Goal: Contribute content: Contribute content

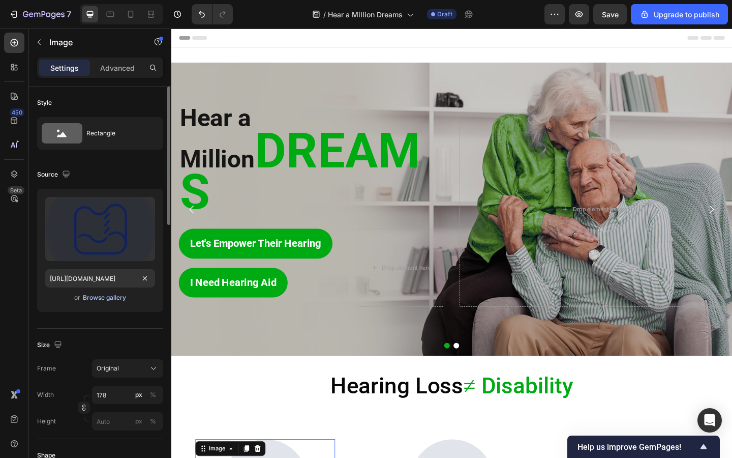
scroll to position [274, 0]
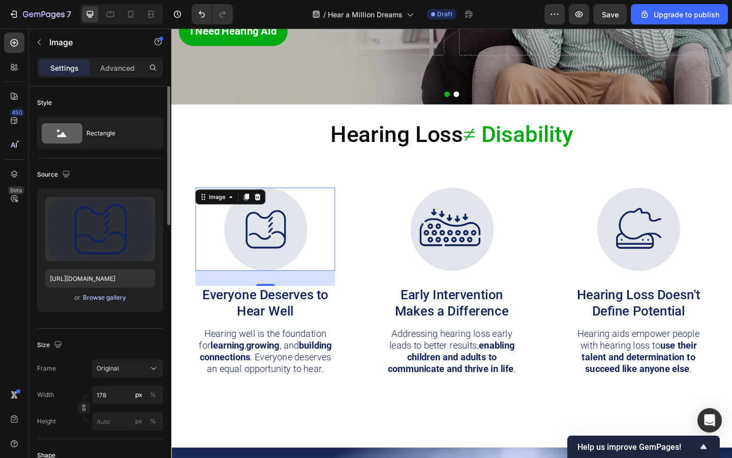
click at [106, 298] on div "Browse gallery" at bounding box center [104, 297] width 43 height 9
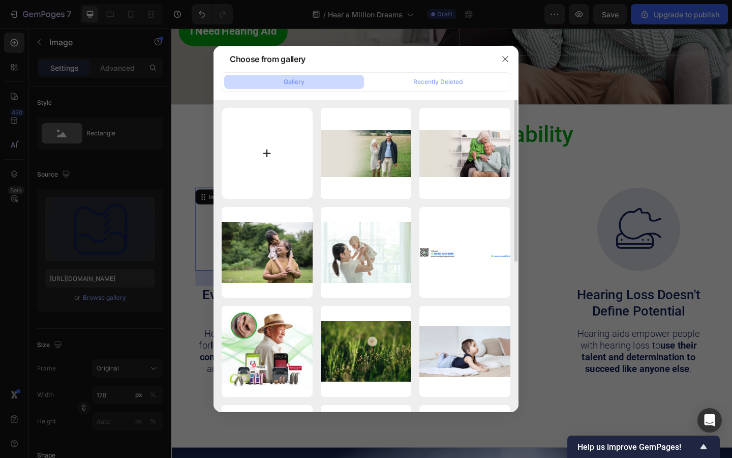
click at [265, 148] on input "file" at bounding box center [267, 153] width 91 height 91
type input "C:\fakepath\122.jpg"
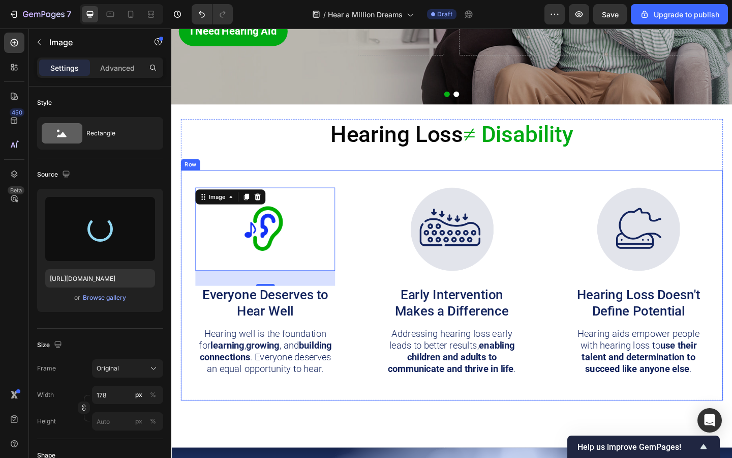
type input "[URL][DOMAIN_NAME]"
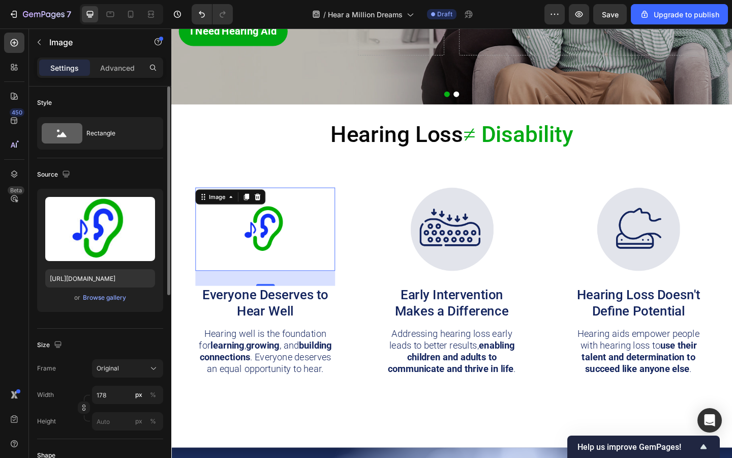
click at [105, 303] on div "or Browse gallery" at bounding box center [100, 297] width 110 height 12
click at [90, 302] on div "Browse gallery" at bounding box center [104, 297] width 43 height 9
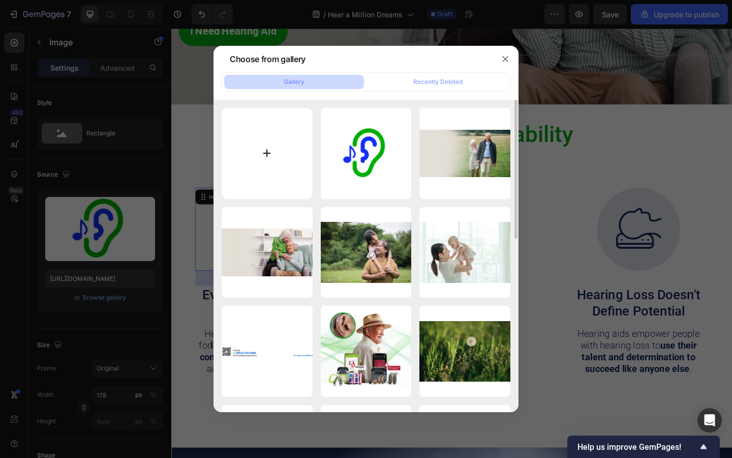
click at [282, 141] on input "file" at bounding box center [267, 153] width 91 height 91
type input "C:\fakepath\Icon.jpg"
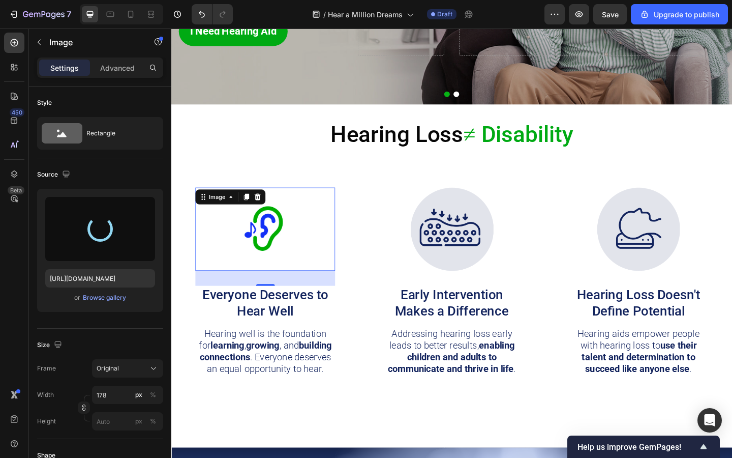
type input "[URL][DOMAIN_NAME]"
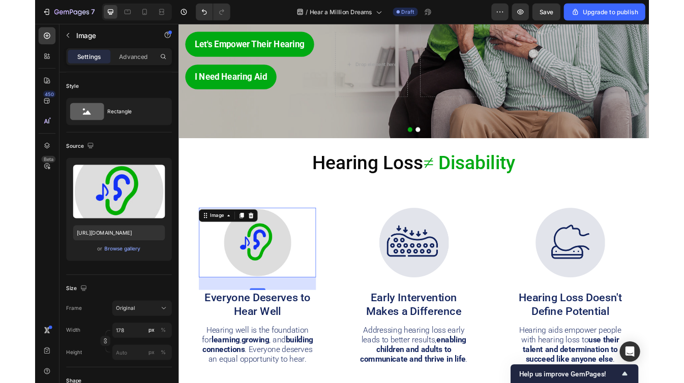
scroll to position [218, 0]
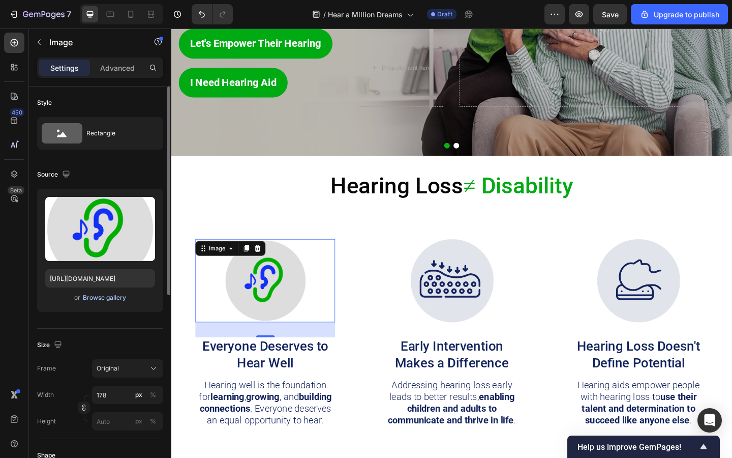
click at [90, 297] on div "Browse gallery" at bounding box center [104, 297] width 43 height 9
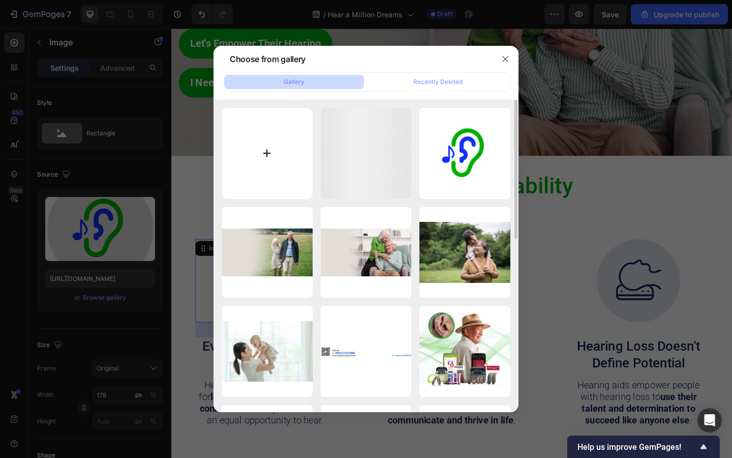
click at [272, 142] on input "file" at bounding box center [267, 153] width 91 height 91
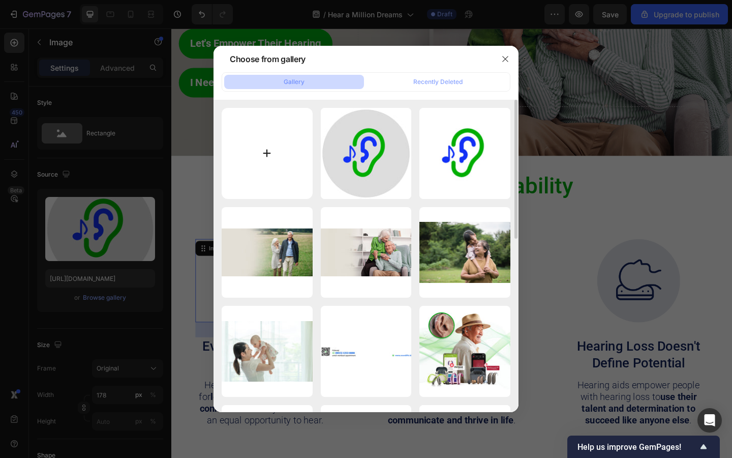
type input "C:\fakepath\122.jpg"
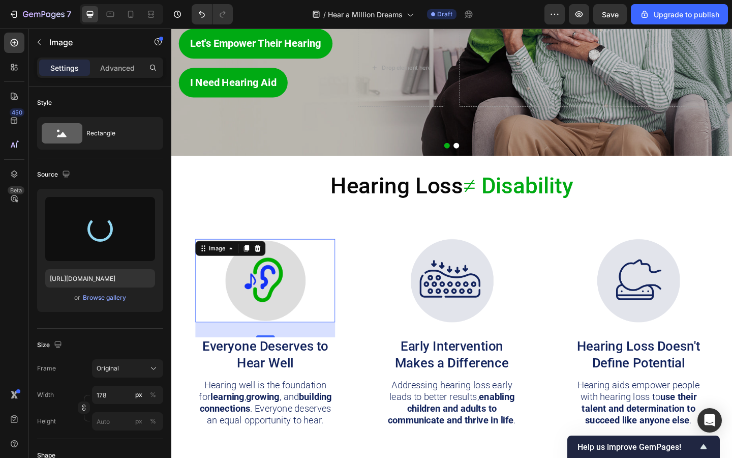
type input "[URL][DOMAIN_NAME]"
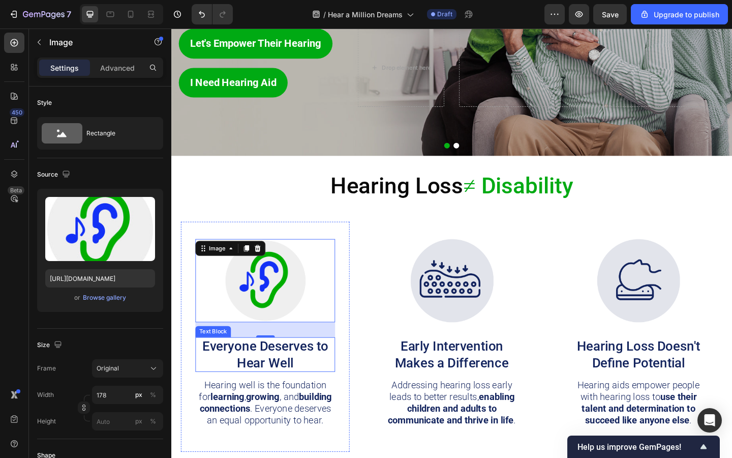
click at [268, 383] on p "Everyone Deserves to Hear Well" at bounding box center [273, 383] width 150 height 36
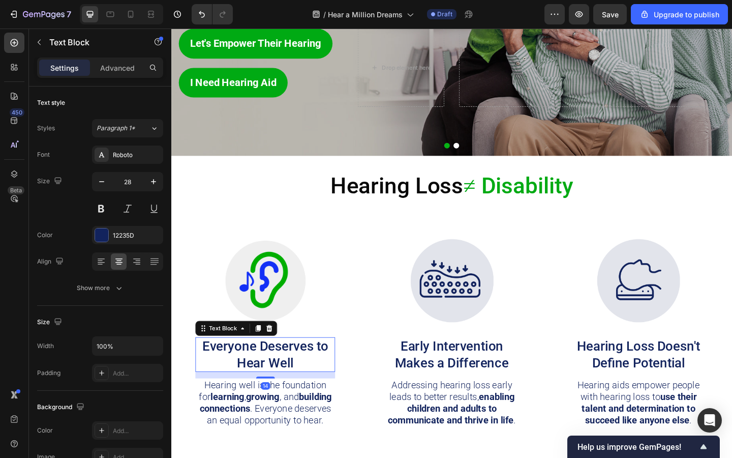
click at [268, 383] on p "Everyone Deserves to Hear Well" at bounding box center [273, 383] width 150 height 36
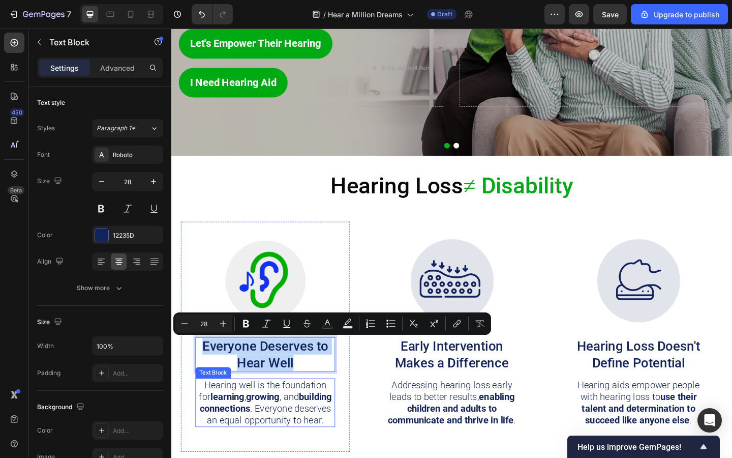
click at [262, 426] on strong "growing" at bounding box center [271, 429] width 36 height 12
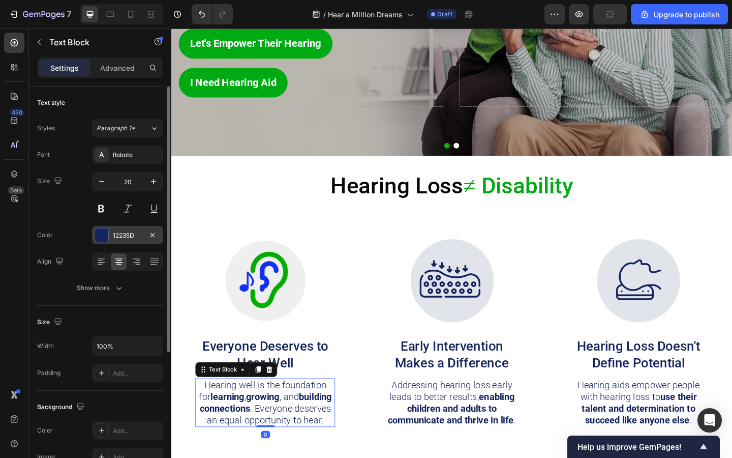
click at [104, 233] on div at bounding box center [101, 234] width 13 height 13
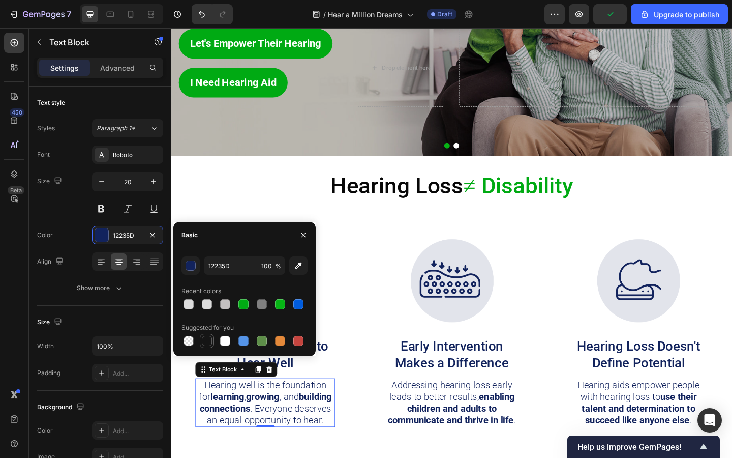
click at [204, 338] on div at bounding box center [207, 341] width 10 height 10
type input "151515"
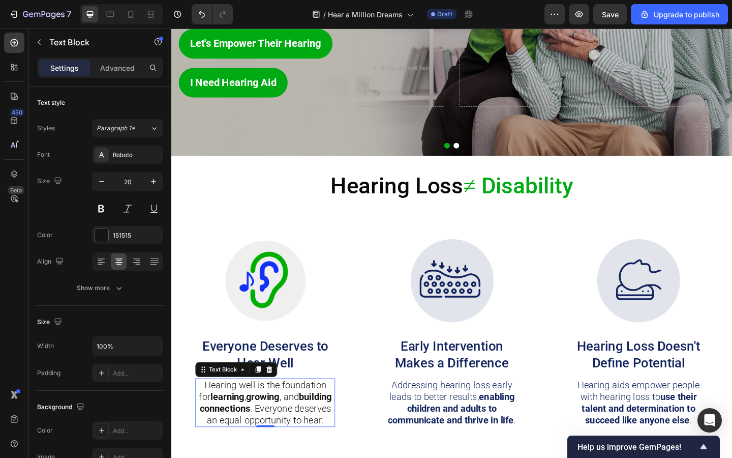
click at [300, 439] on p "Hearing well is the foundation for learning , growing , and building connection…" at bounding box center [273, 435] width 150 height 51
click at [296, 393] on p "Everyone Deserves to Hear Well" at bounding box center [273, 383] width 150 height 36
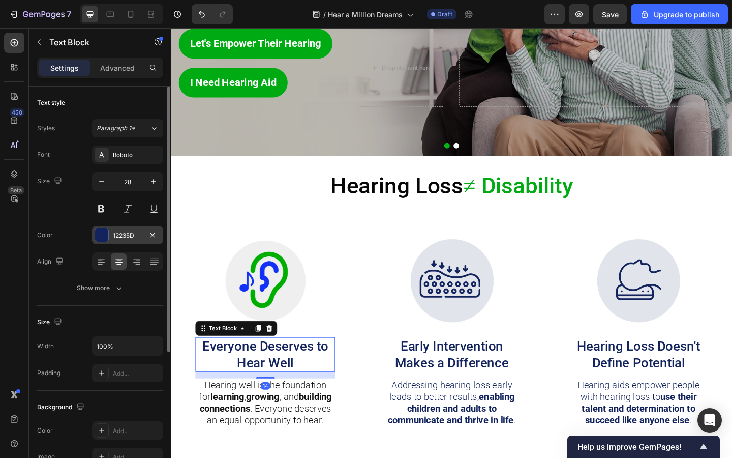
click at [107, 236] on div at bounding box center [101, 234] width 13 height 13
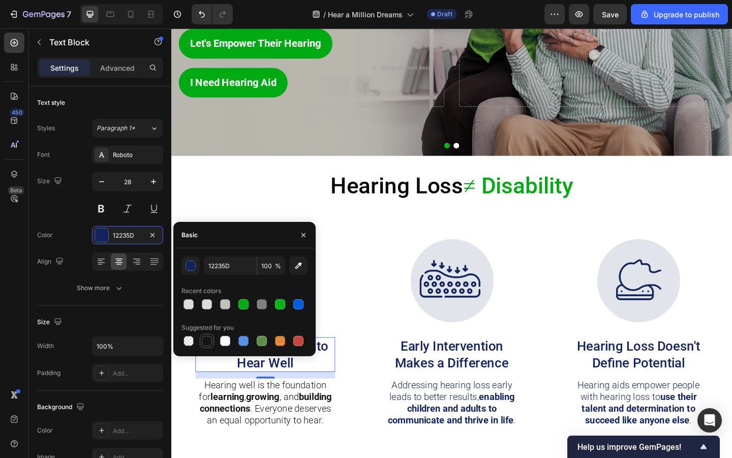
click at [204, 340] on div at bounding box center [207, 341] width 10 height 10
type input "151515"
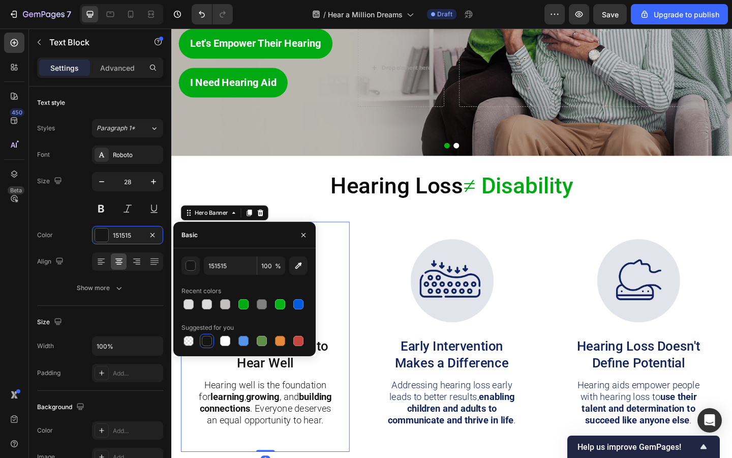
click at [361, 348] on div "Image Everyone Deserves to Hear Well Text Block Hearing well is the foundation …" at bounding box center [274, 364] width 184 height 250
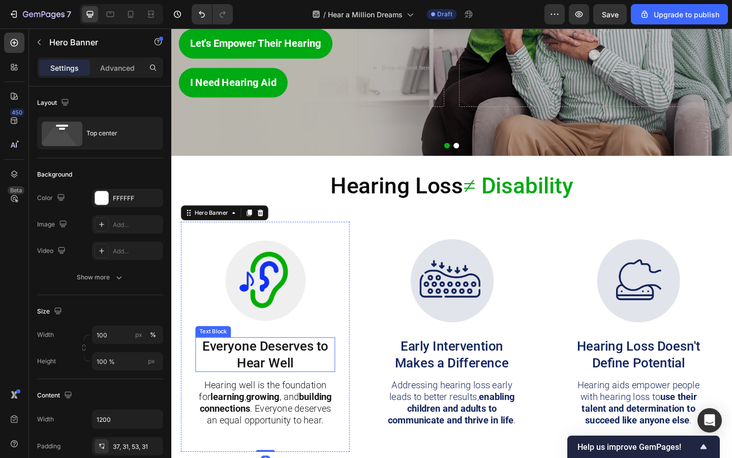
click at [318, 382] on p "Everyone Deserves to Hear Well" at bounding box center [273, 383] width 150 height 36
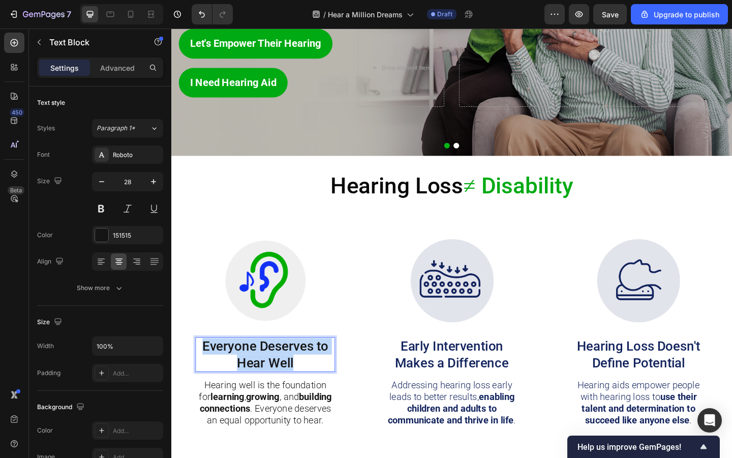
click at [318, 382] on p "Everyone Deserves to Hear Well" at bounding box center [273, 383] width 150 height 36
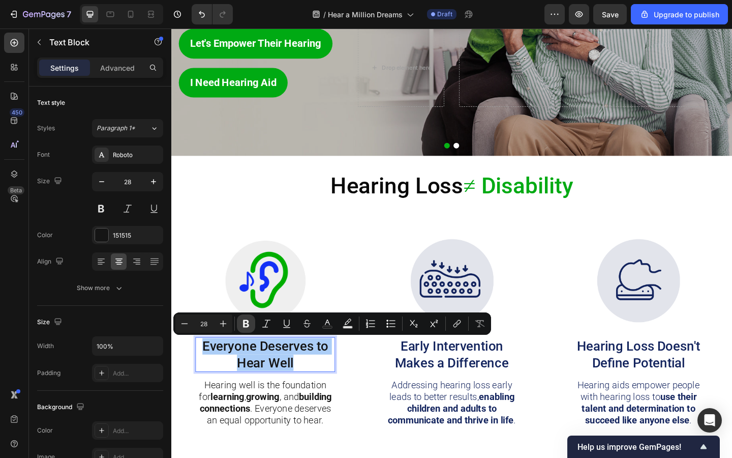
click at [246, 318] on button "Bold" at bounding box center [246, 323] width 18 height 18
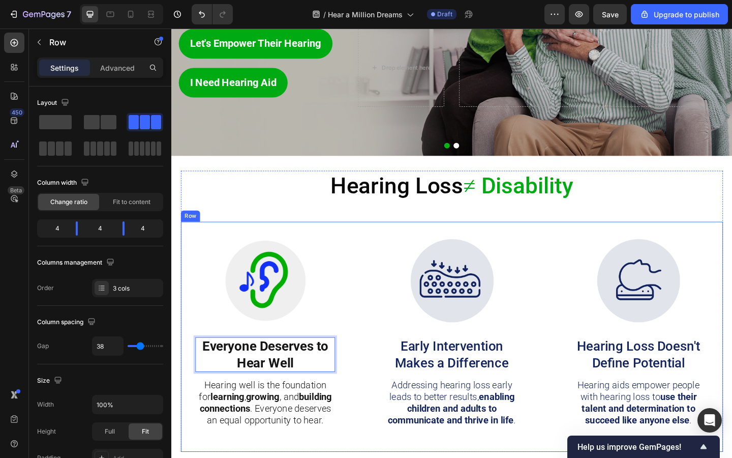
click at [367, 316] on div "Image Everyone Deserves to Hear Well Text Block 14 Hearing well is the foundati…" at bounding box center [477, 364] width 590 height 250
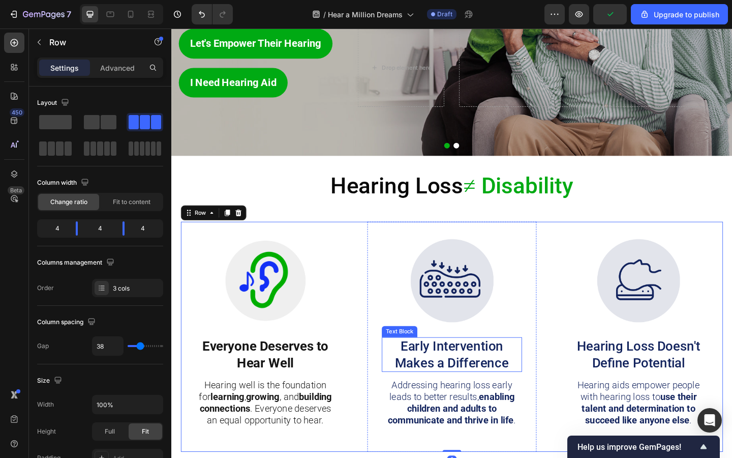
click at [459, 380] on p "Early Intervention Makes a Difference" at bounding box center [476, 383] width 150 height 36
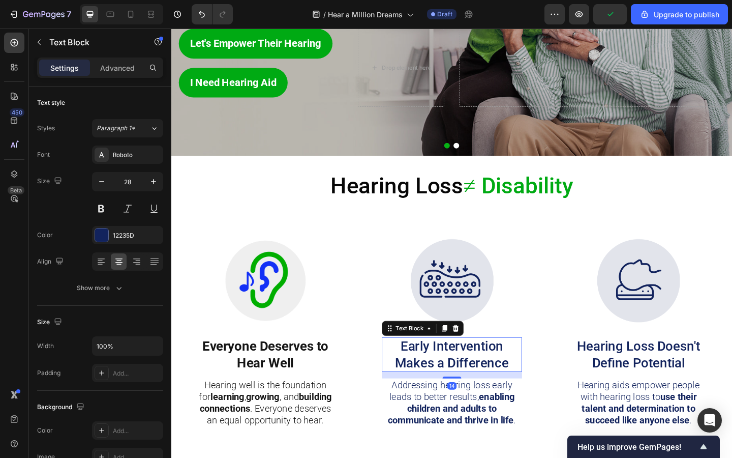
click at [459, 380] on p "Early Intervention Makes a Difference" at bounding box center [476, 383] width 150 height 36
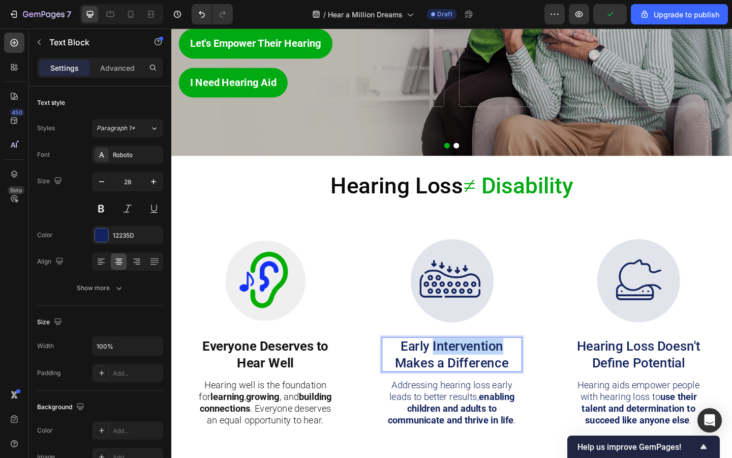
click at [459, 380] on p "Early Intervention Makes a Difference" at bounding box center [476, 383] width 150 height 36
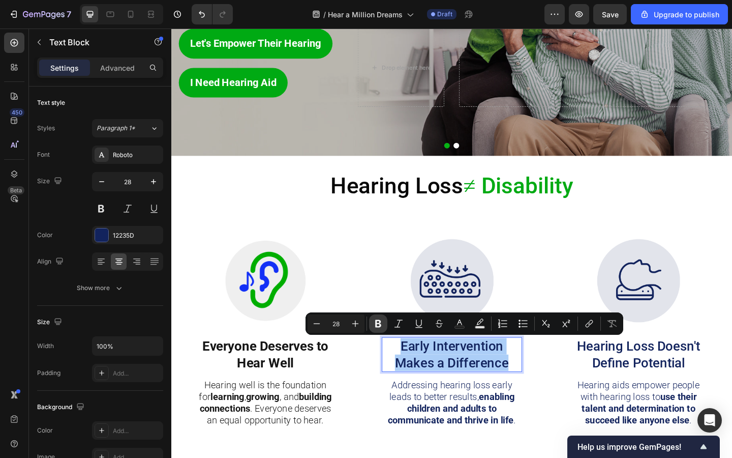
click at [380, 319] on icon "Editor contextual toolbar" at bounding box center [378, 323] width 10 height 10
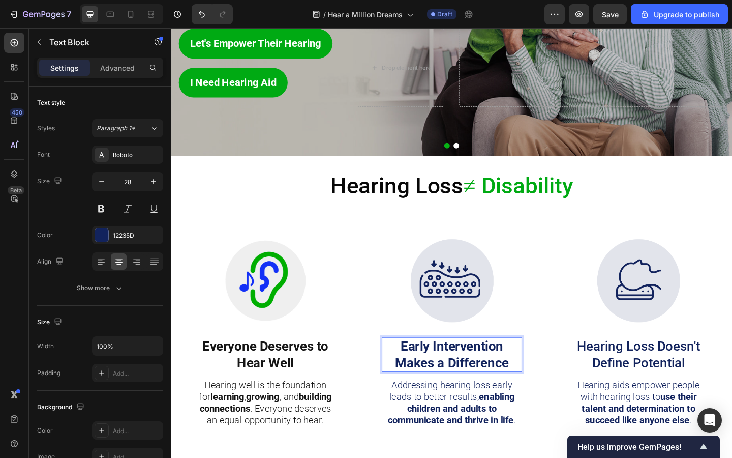
click at [452, 374] on strong "Early Intervention Makes a Difference" at bounding box center [477, 383] width 124 height 35
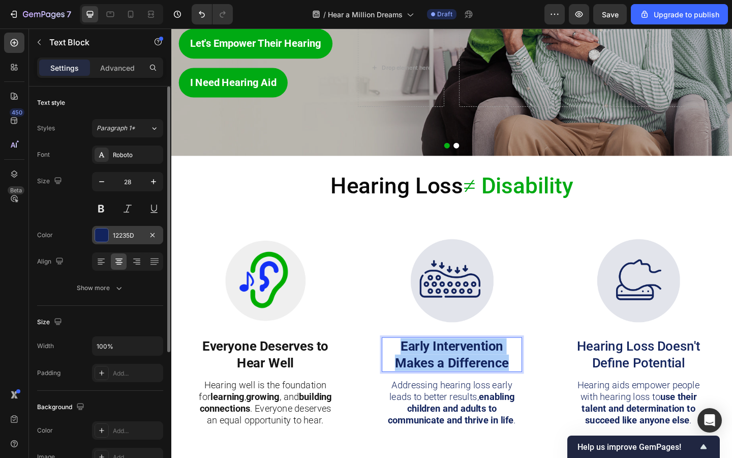
click at [99, 234] on div at bounding box center [101, 234] width 13 height 13
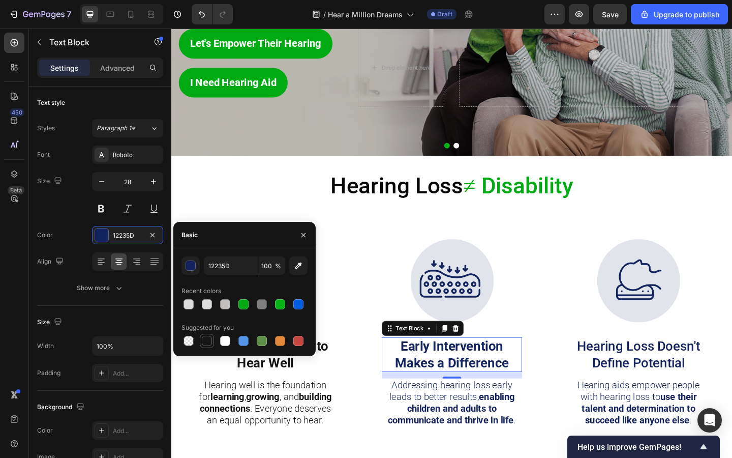
click at [204, 334] on div at bounding box center [207, 341] width 14 height 14
type input "151515"
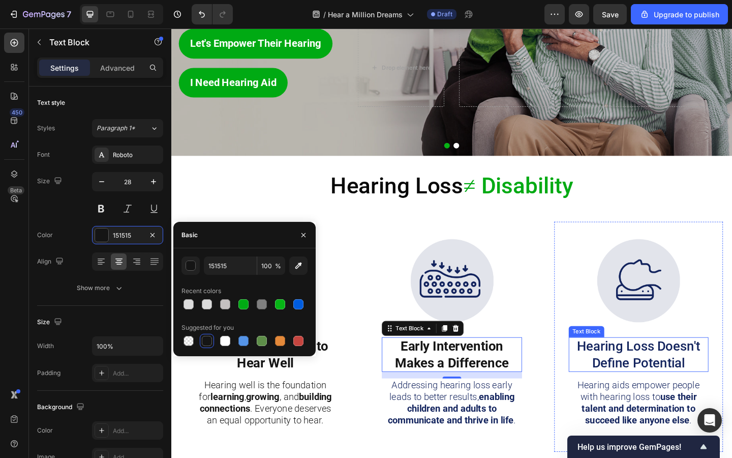
click at [650, 386] on p "Hearing Loss Doesn't Define Potential" at bounding box center [680, 383] width 150 height 36
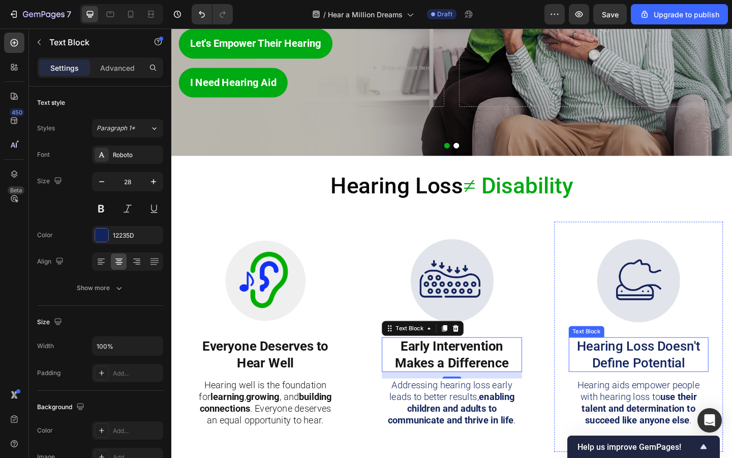
click at [650, 386] on p "Hearing Loss Doesn't Define Potential" at bounding box center [680, 383] width 150 height 36
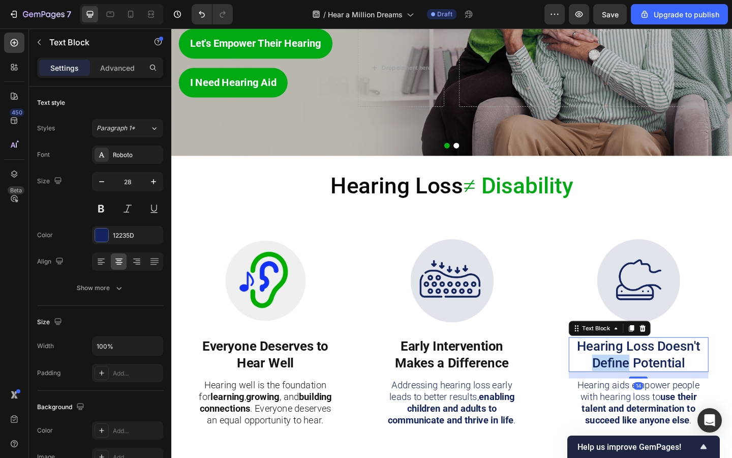
click at [650, 386] on p "Hearing Loss Doesn't Define Potential" at bounding box center [680, 383] width 150 height 36
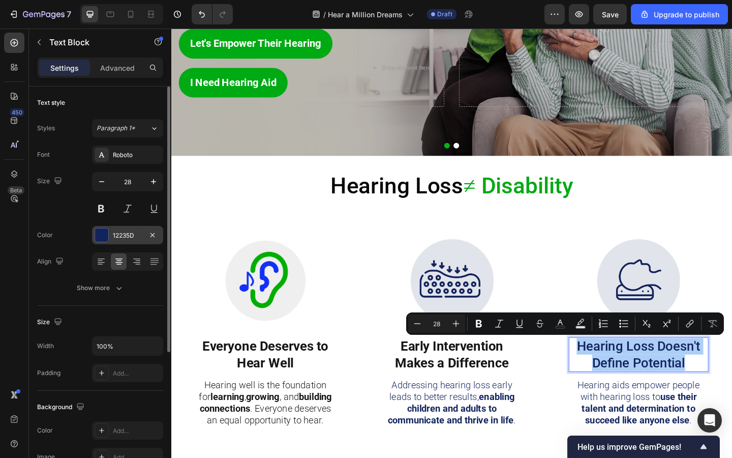
click at [102, 235] on div at bounding box center [101, 234] width 13 height 13
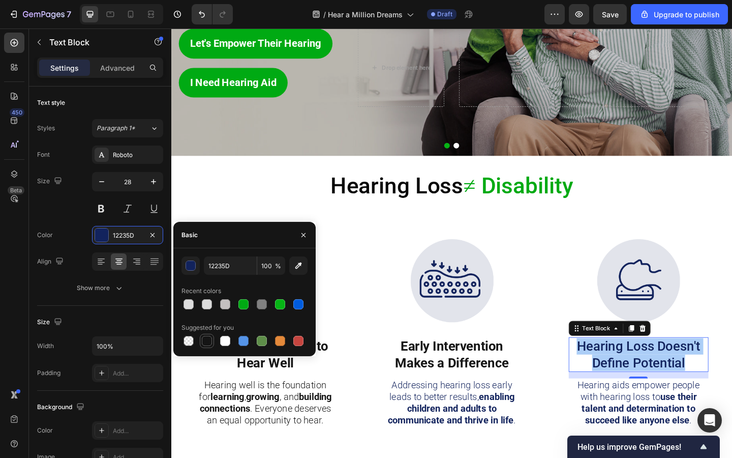
click at [210, 342] on div at bounding box center [207, 341] width 10 height 10
type input "151515"
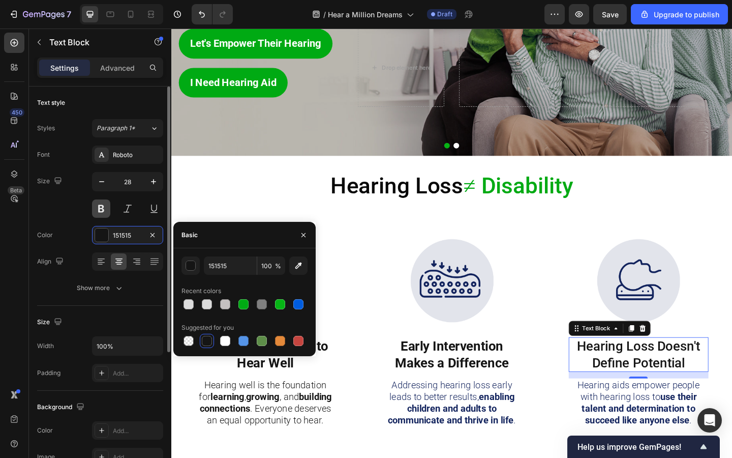
click at [105, 204] on button at bounding box center [101, 208] width 18 height 18
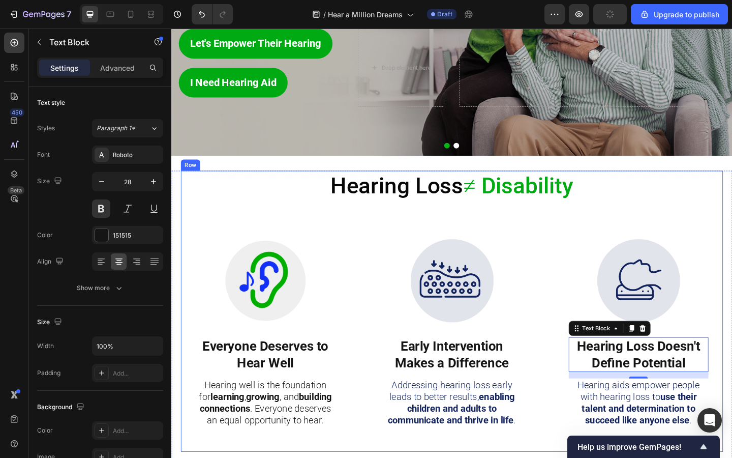
click at [265, 233] on div "Hearing Loss ≠ Disability Heading Image Everyone Deserves to Hear Well Text Blo…" at bounding box center [477, 336] width 590 height 306
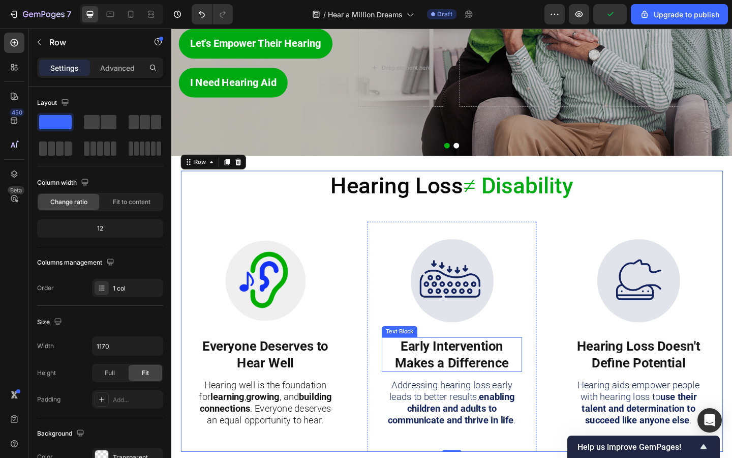
click at [486, 388] on strong "Early Intervention Makes a Difference" at bounding box center [477, 383] width 124 height 35
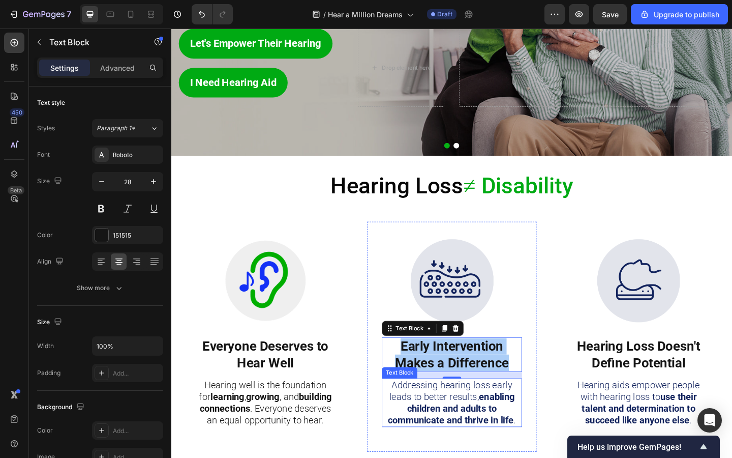
click at [519, 425] on strong "enabling" at bounding box center [525, 429] width 39 height 12
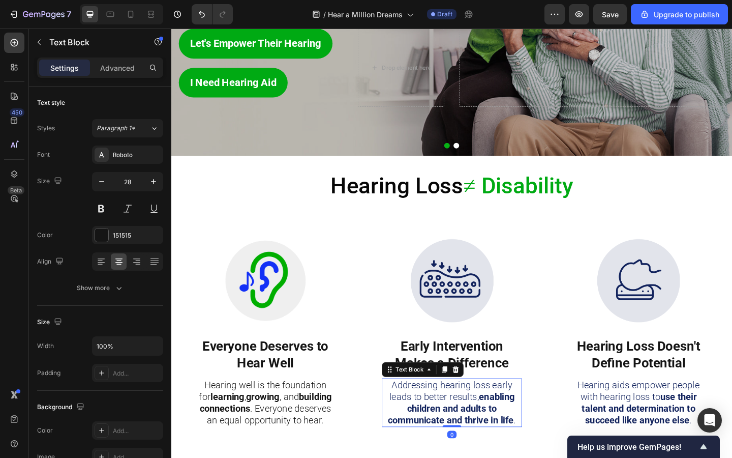
click at [519, 425] on strong "enabling" at bounding box center [525, 429] width 39 height 12
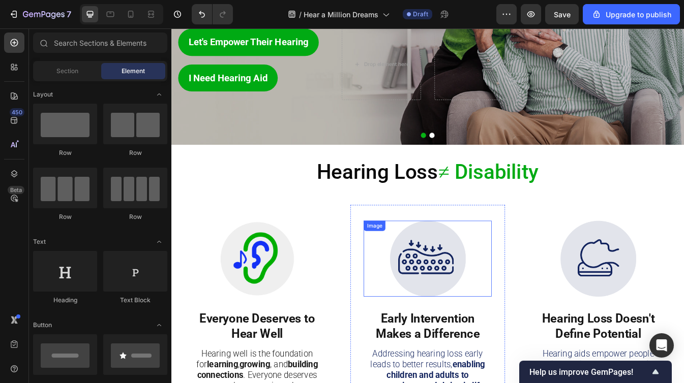
click at [466, 306] on img at bounding box center [476, 302] width 91 height 91
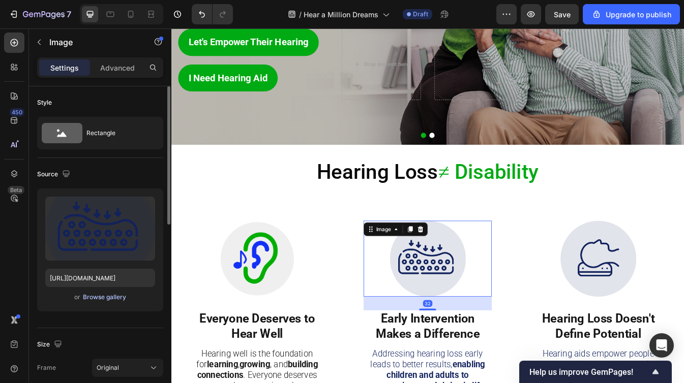
click at [95, 299] on div "Browse gallery" at bounding box center [104, 297] width 43 height 9
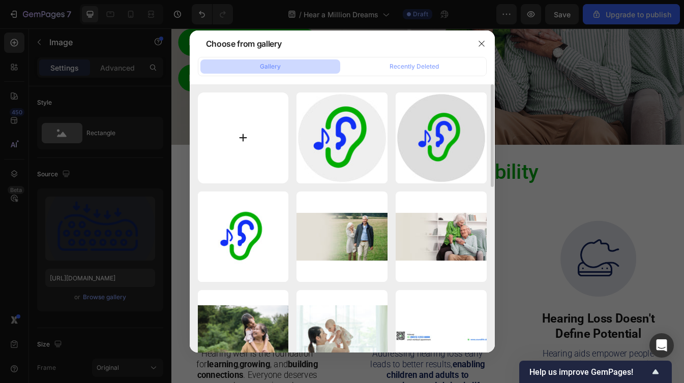
click at [253, 143] on input "file" at bounding box center [243, 138] width 91 height 91
type input "C:\fakepath\211.jpg"
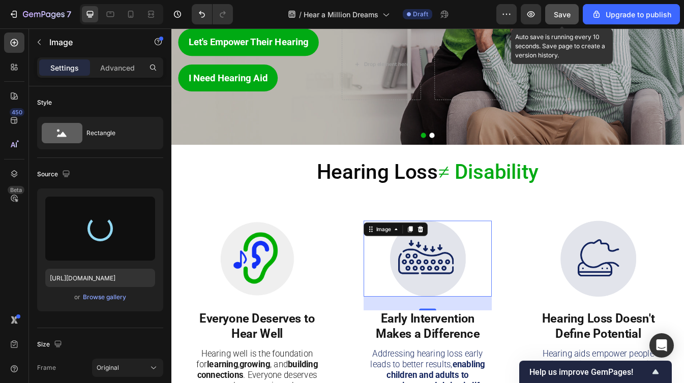
type input "[URL][DOMAIN_NAME]"
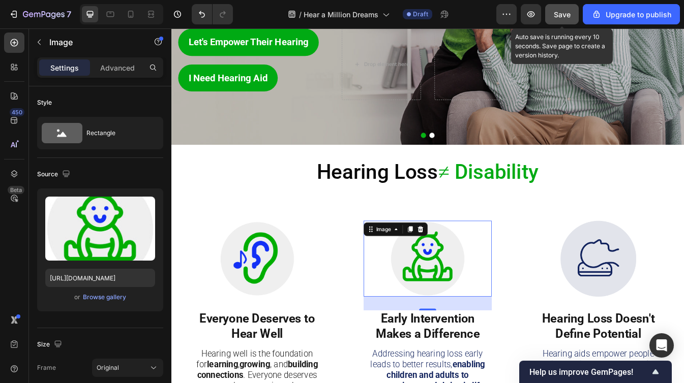
click at [563, 16] on span "Save" at bounding box center [562, 14] width 17 height 9
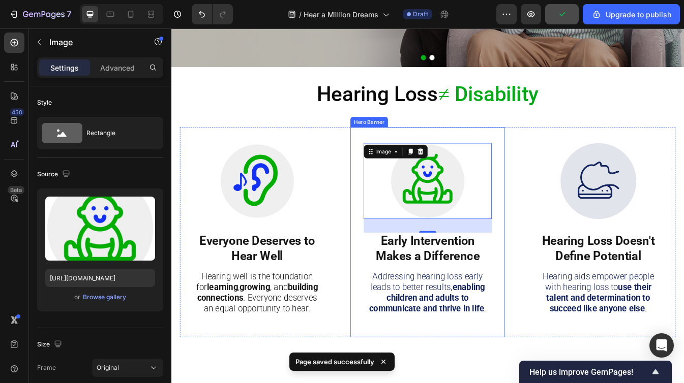
scroll to position [311, 0]
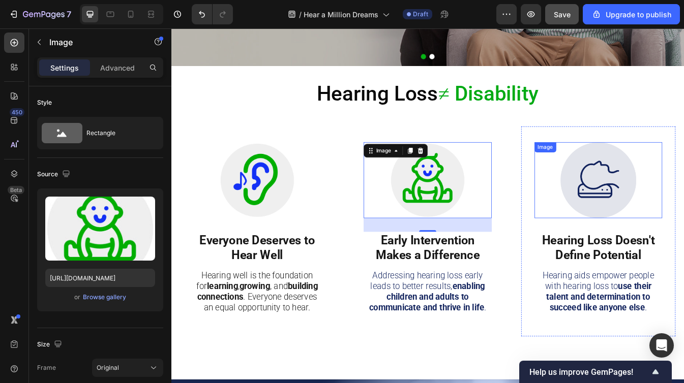
click at [696, 201] on img at bounding box center [679, 209] width 91 height 91
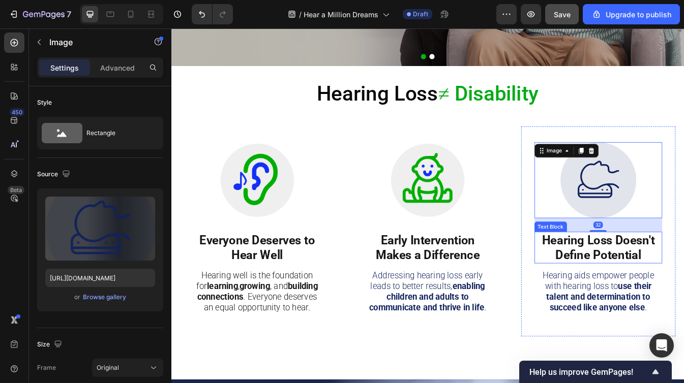
click at [677, 289] on p "Hearing Loss Doesn't Define Potential" at bounding box center [680, 290] width 150 height 36
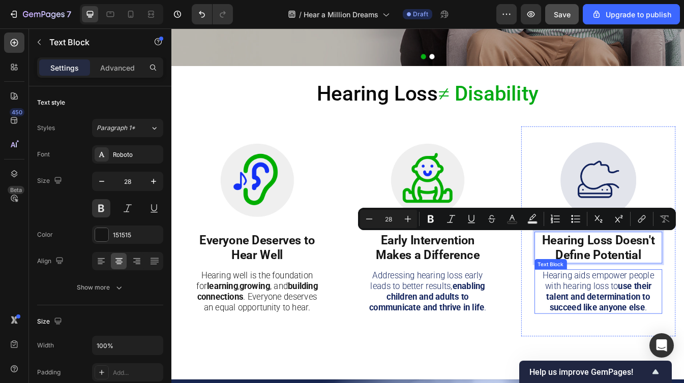
click at [662, 328] on p "Hearing aids empower people with hearing loss to use their talent and determina…" at bounding box center [680, 341] width 150 height 51
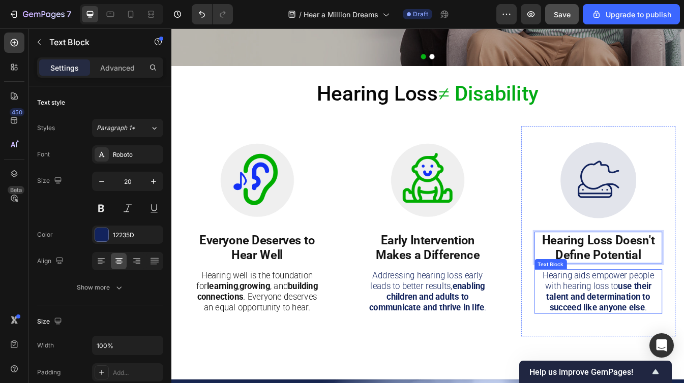
click at [662, 328] on p "Hearing aids empower people with hearing loss to use their talent and determina…" at bounding box center [680, 341] width 150 height 51
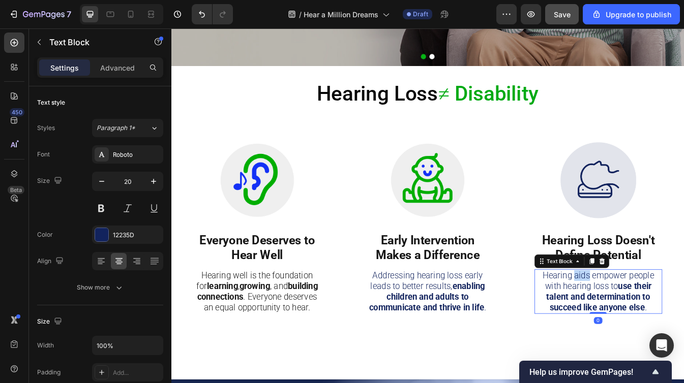
click at [662, 328] on p "Hearing aids empower people with hearing loss to use their talent and determina…" at bounding box center [680, 341] width 150 height 51
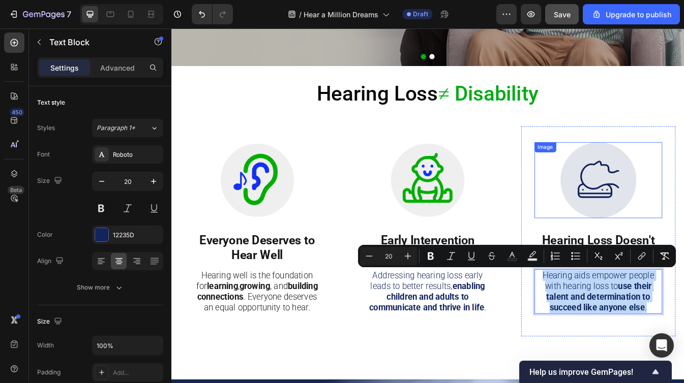
click at [676, 214] on img at bounding box center [679, 209] width 91 height 91
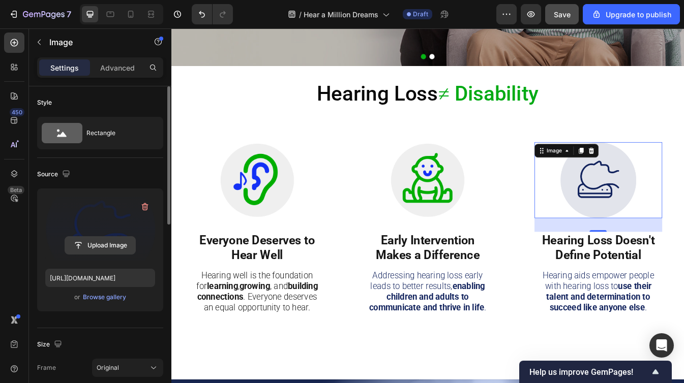
click at [106, 245] on input "file" at bounding box center [100, 245] width 70 height 17
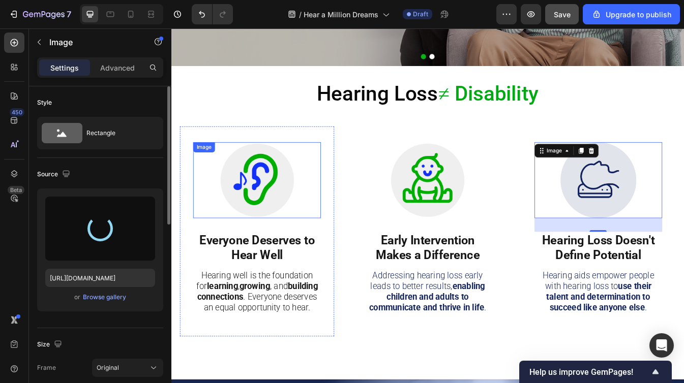
type input "[URL][DOMAIN_NAME]"
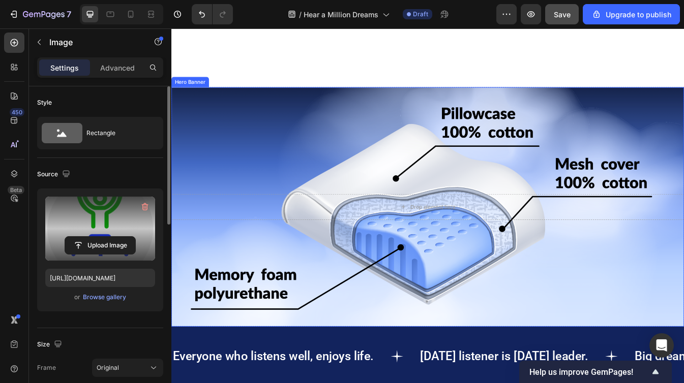
scroll to position [719, 0]
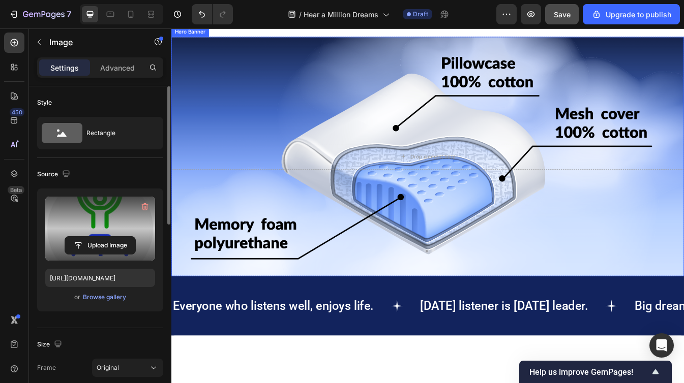
click at [396, 230] on div "Background Image" at bounding box center [476, 180] width 610 height 285
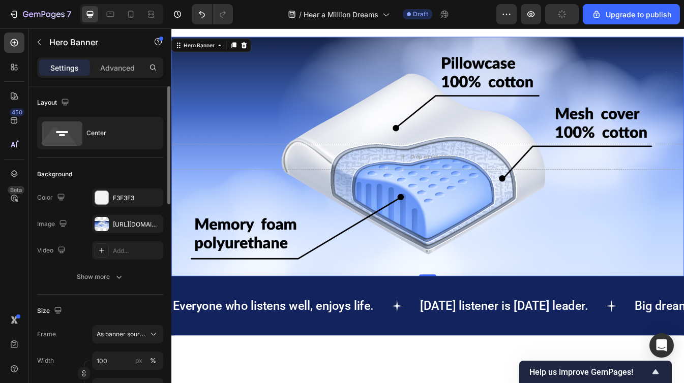
click at [378, 291] on div "Background Image" at bounding box center [476, 180] width 610 height 285
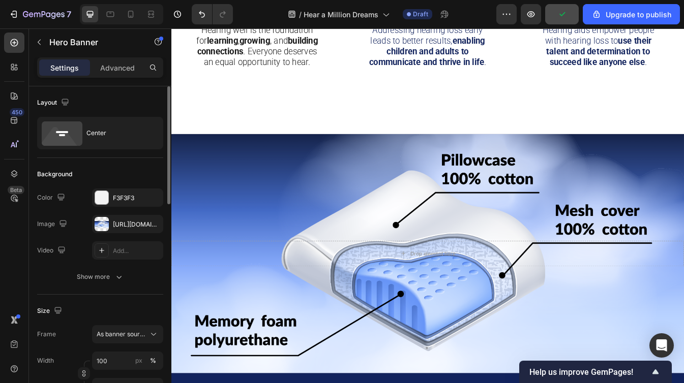
scroll to position [736, 0]
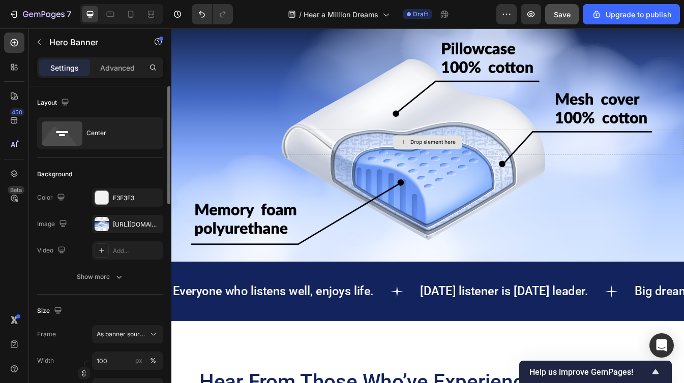
click at [323, 172] on div "Drop element here" at bounding box center [476, 164] width 610 height 31
click at [328, 221] on div "Background Image" at bounding box center [476, 163] width 610 height 285
click at [123, 228] on div "[URL][DOMAIN_NAME]" at bounding box center [127, 224] width 29 height 9
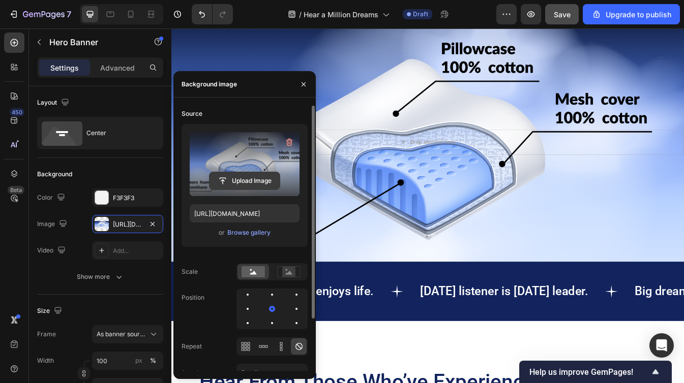
click at [231, 183] on input "file" at bounding box center [245, 180] width 70 height 17
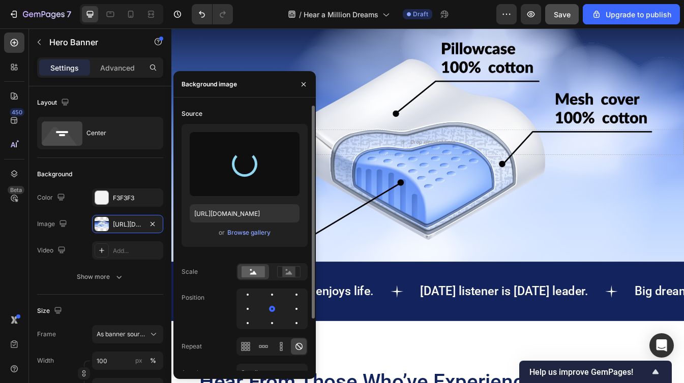
type input "[URL][DOMAIN_NAME]"
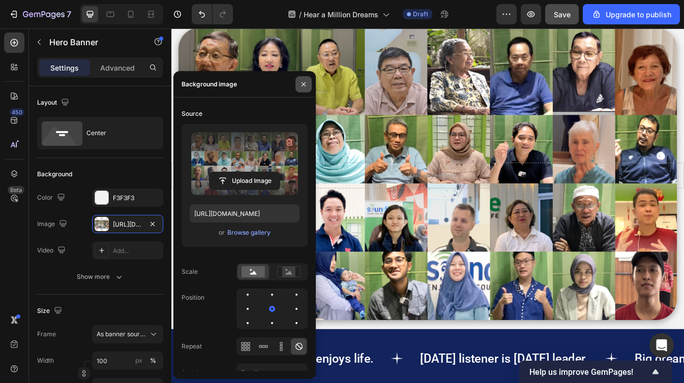
click at [302, 84] on icon "button" at bounding box center [304, 84] width 8 height 8
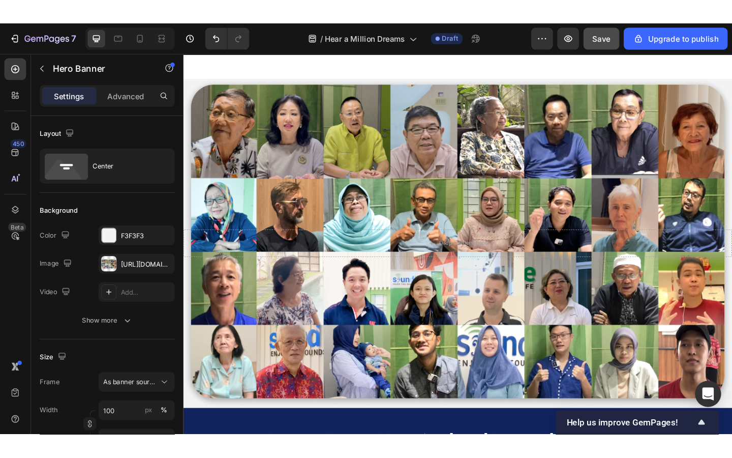
scroll to position [712, 0]
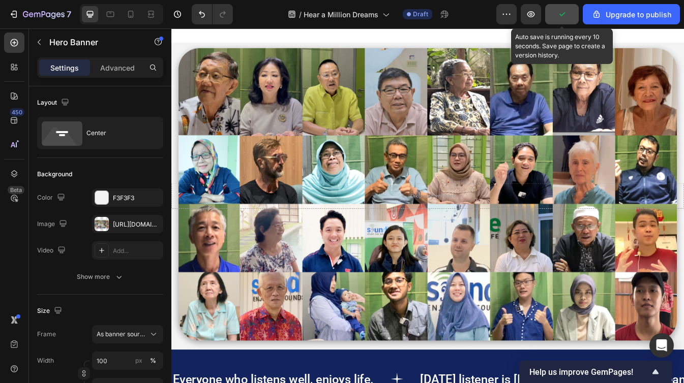
click at [565, 11] on icon "button" at bounding box center [562, 14] width 10 height 10
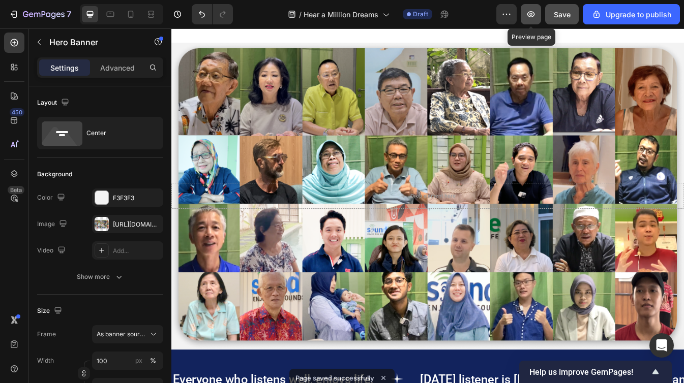
click at [528, 13] on icon "button" at bounding box center [531, 14] width 8 height 6
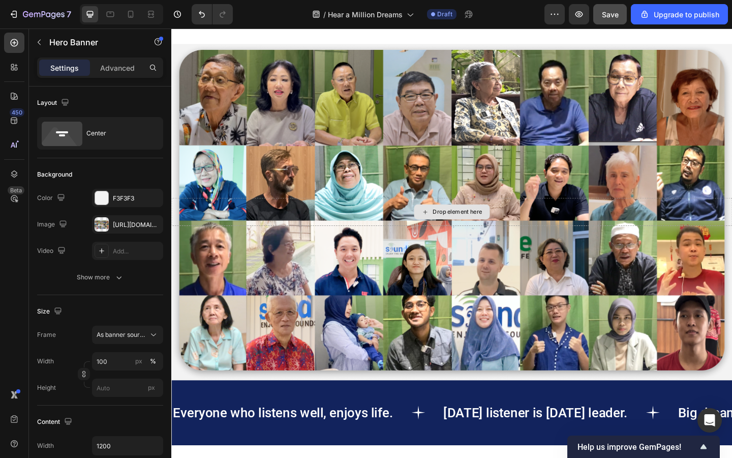
click at [377, 241] on div "Drop element here" at bounding box center [476, 228] width 610 height 31
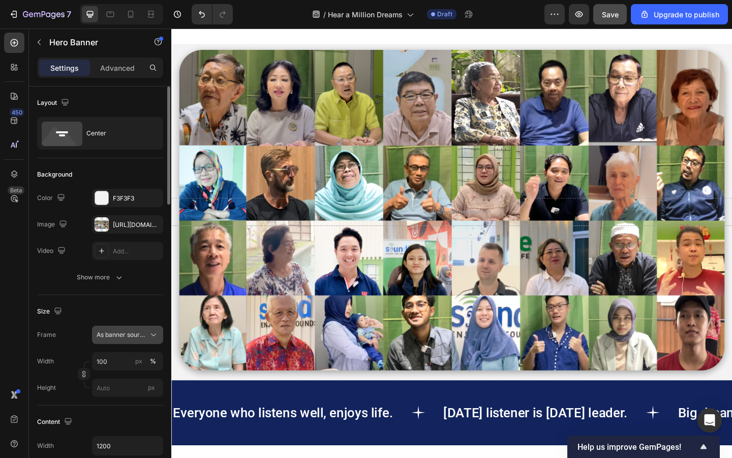
click at [130, 338] on span "As banner source" at bounding box center [122, 334] width 50 height 9
click at [130, 377] on div "Custom" at bounding box center [125, 377] width 59 height 9
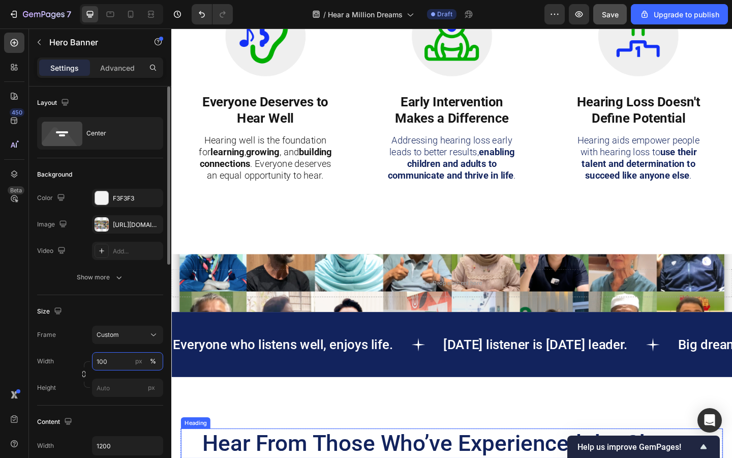
scroll to position [483, 0]
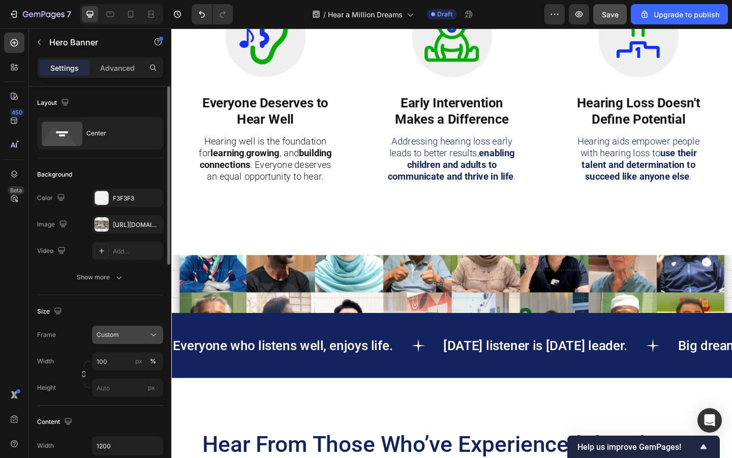
click at [128, 343] on button "Custom" at bounding box center [127, 335] width 71 height 18
click at [129, 360] on span "As banner source" at bounding box center [121, 358] width 50 height 9
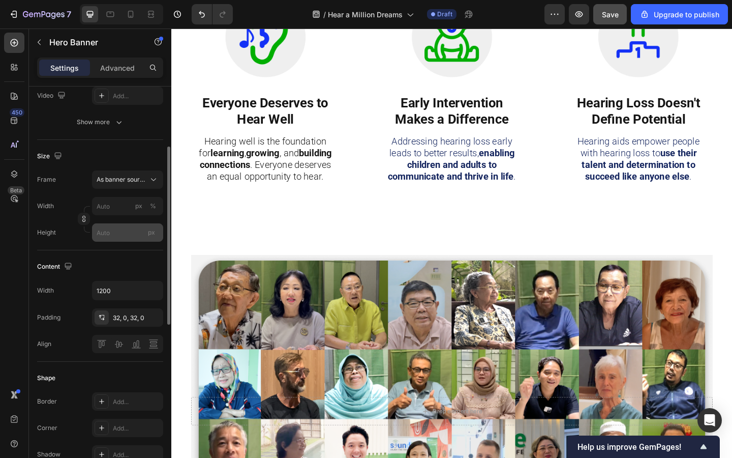
scroll to position [157, 0]
click at [123, 318] on div "32, 0, 32, 0" at bounding box center [127, 316] width 29 height 9
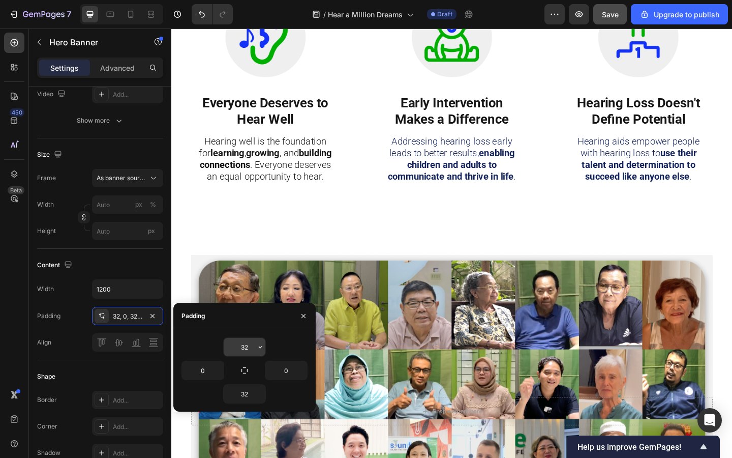
click at [246, 349] on input "32" at bounding box center [245, 347] width 42 height 18
type input "0"
click at [248, 396] on input "32" at bounding box center [245, 394] width 42 height 18
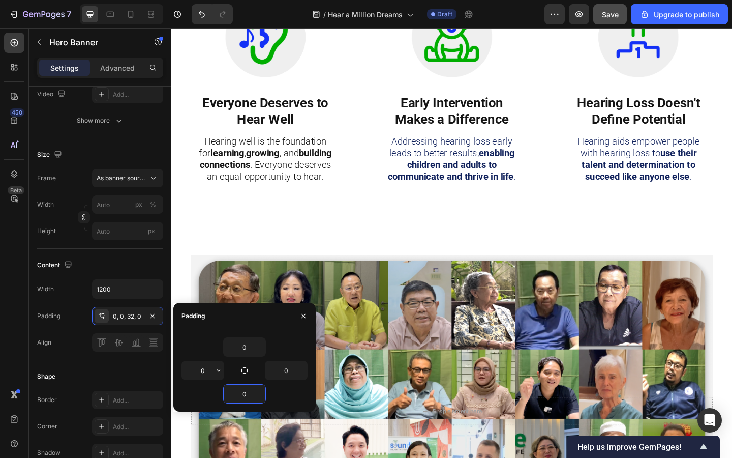
type input "0"
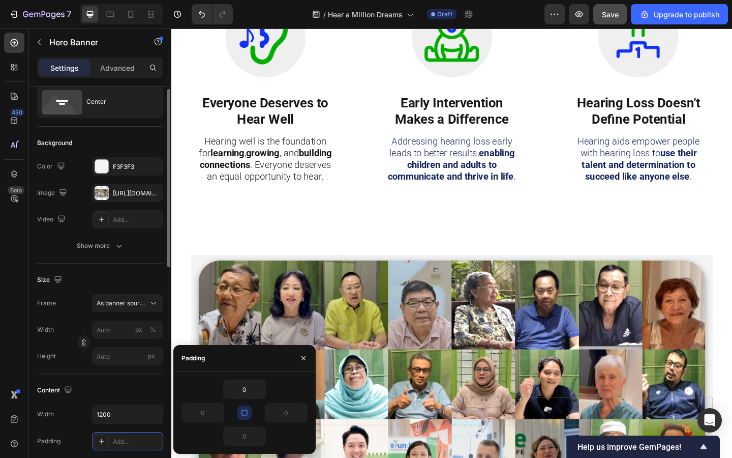
scroll to position [24, 0]
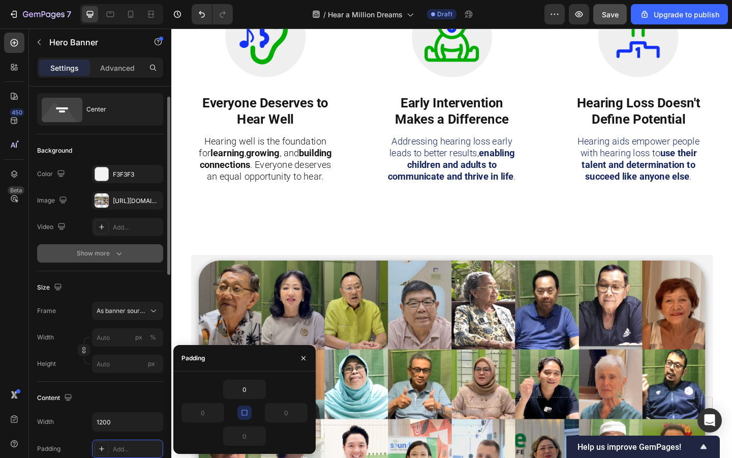
click at [125, 250] on button "Show more" at bounding box center [100, 253] width 126 height 18
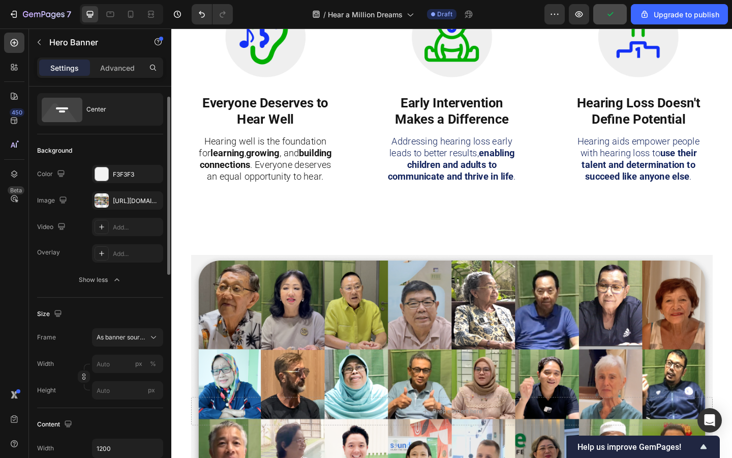
scroll to position [0, 0]
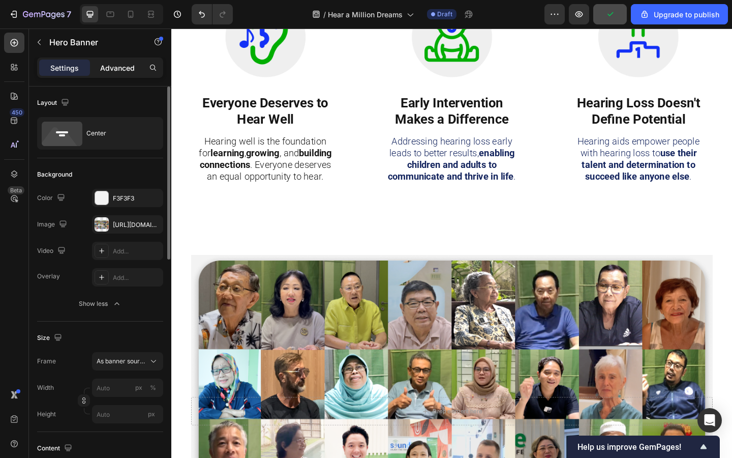
click at [119, 66] on p "Advanced" at bounding box center [117, 68] width 35 height 11
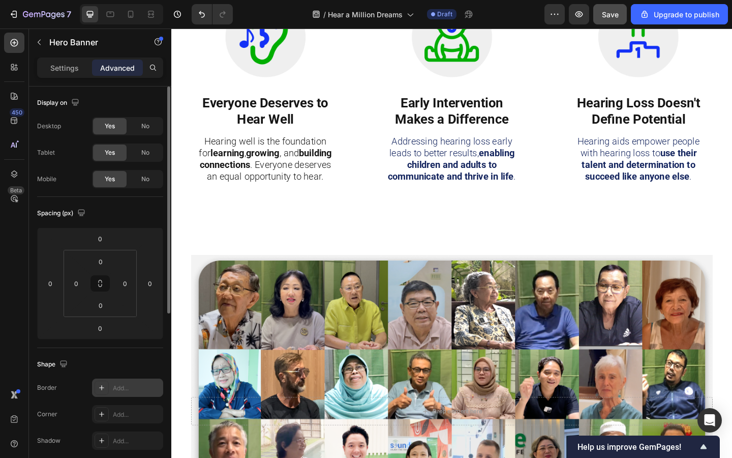
click at [121, 396] on div "Add..." at bounding box center [127, 387] width 71 height 18
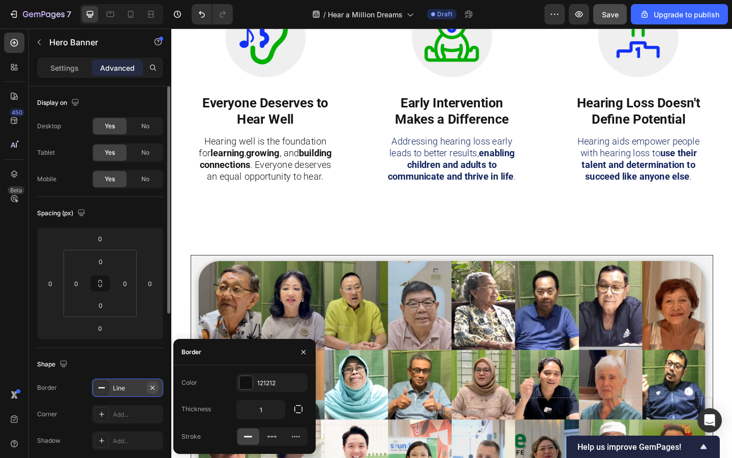
click at [150, 390] on icon "button" at bounding box center [153, 387] width 8 height 8
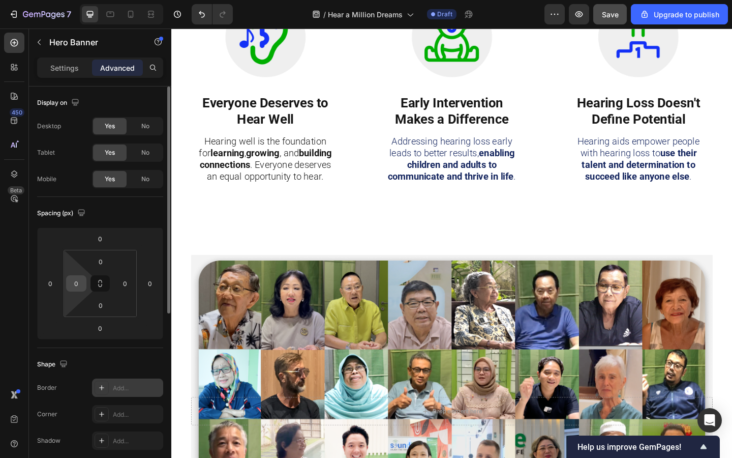
click at [74, 287] on input "0" at bounding box center [76, 283] width 15 height 15
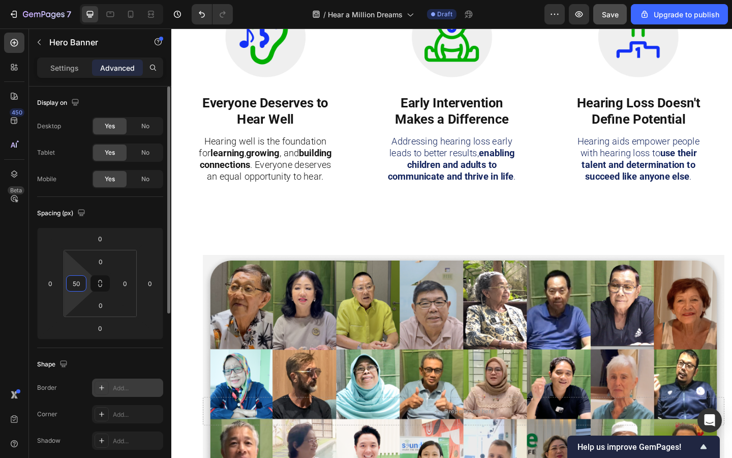
type input "5"
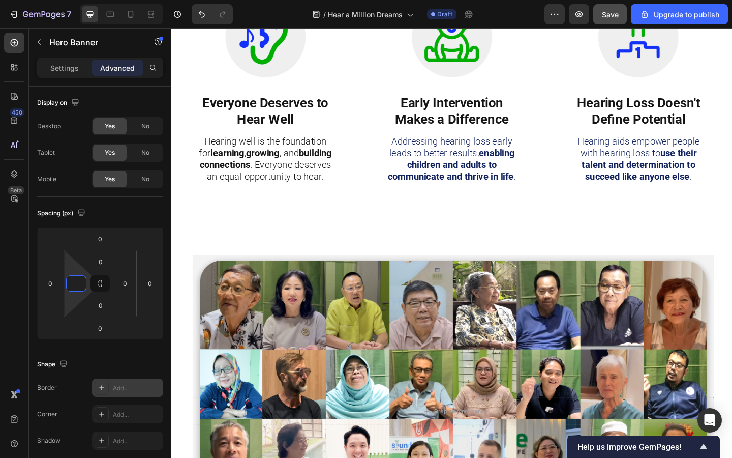
click at [247, 301] on div "Background Image" at bounding box center [478, 445] width 568 height 340
type input "0"
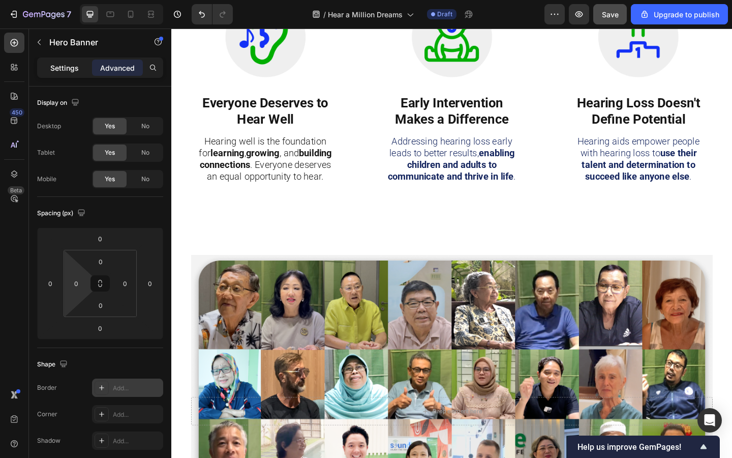
click at [74, 70] on p "Settings" at bounding box center [64, 68] width 28 height 11
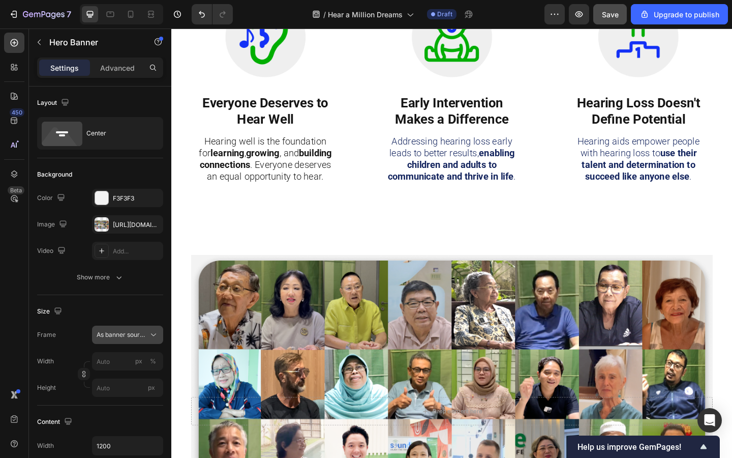
click at [128, 337] on span "As banner source" at bounding box center [122, 334] width 50 height 9
click at [127, 371] on div "Custom" at bounding box center [118, 377] width 81 height 18
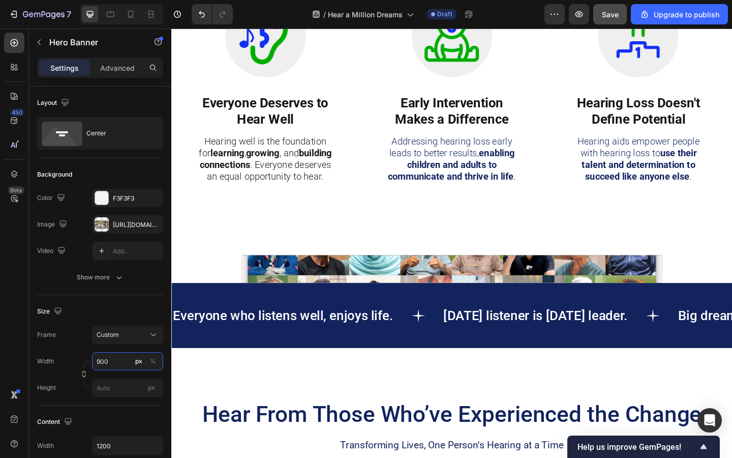
type input "900"
click at [109, 389] on input "px" at bounding box center [127, 387] width 71 height 18
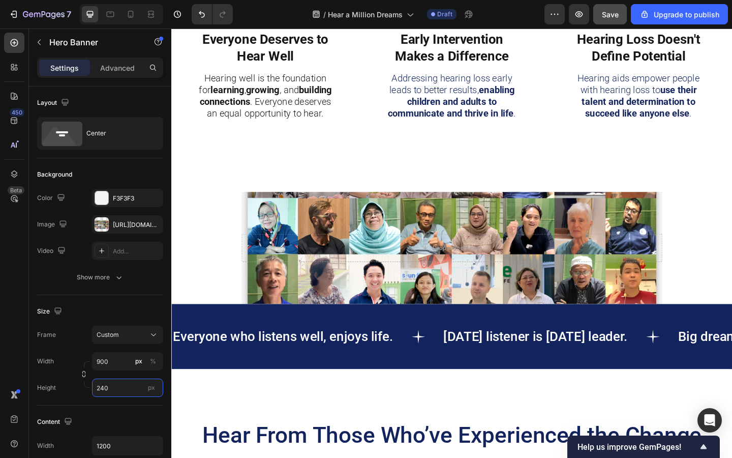
scroll to position [547, 0]
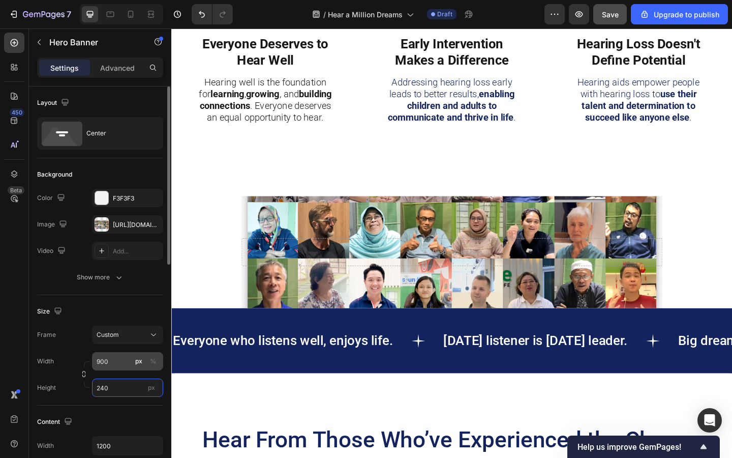
type input "240"
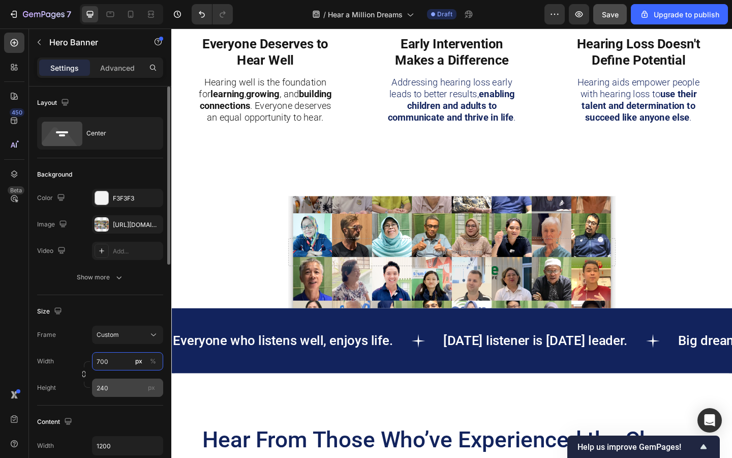
type input "700"
drag, startPoint x: 102, startPoint y: 387, endPoint x: 83, endPoint y: 387, distance: 18.3
click at [83, 387] on div "Width 700 px % Height 240 px" at bounding box center [100, 374] width 126 height 45
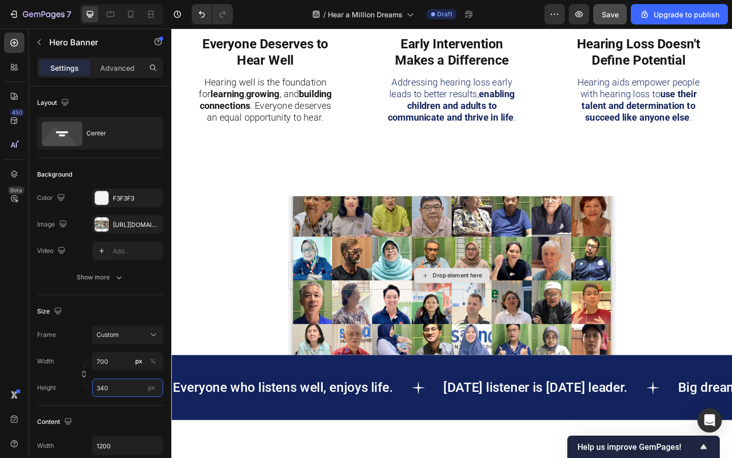
scroll to position [567, 0]
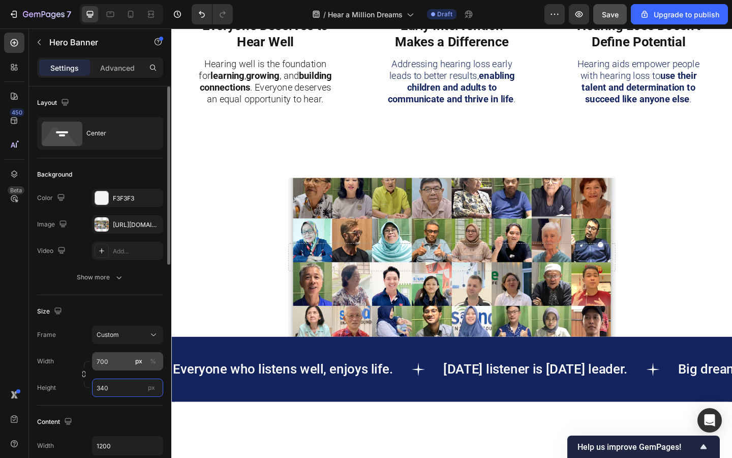
type input "340"
drag, startPoint x: 111, startPoint y: 364, endPoint x: 66, endPoint y: 360, distance: 46.0
click at [66, 360] on div "Width 700 px %" at bounding box center [100, 361] width 126 height 18
type input "7"
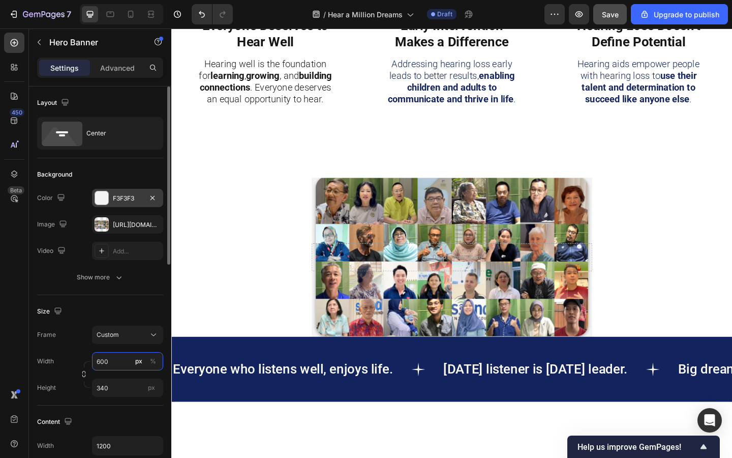
type input "600"
click at [106, 199] on div at bounding box center [101, 197] width 13 height 13
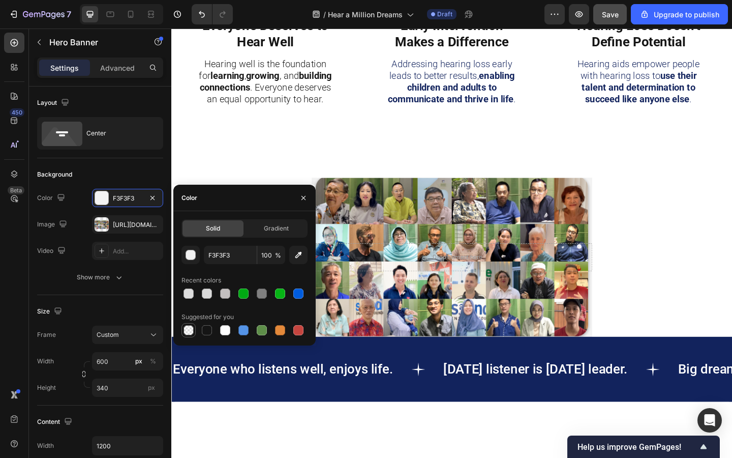
click at [188, 328] on div at bounding box center [189, 330] width 10 height 10
type input "000000"
type input "0"
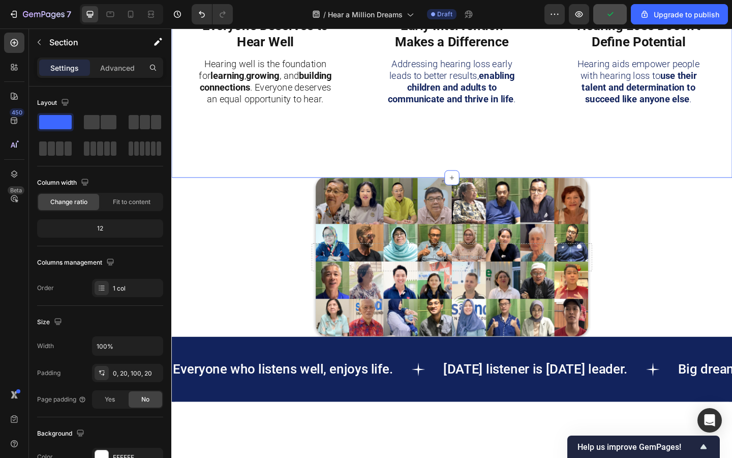
click at [203, 179] on div "Hearing Loss ≠ Disability Heading Image Everyone Deserves to Hear Well Text Blo…" at bounding box center [476, 12] width 610 height 357
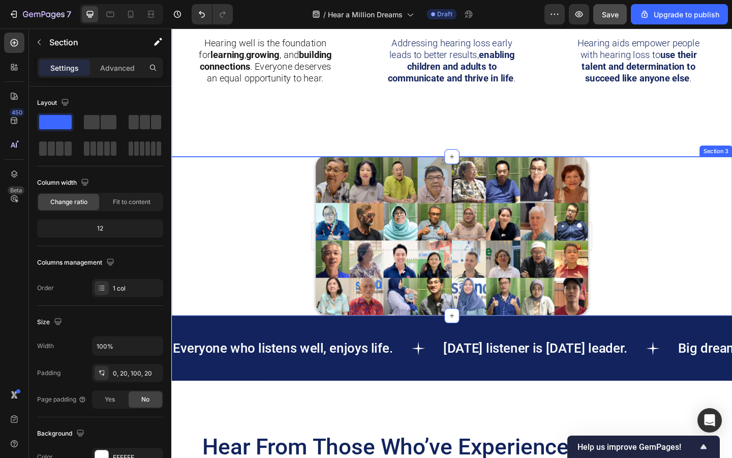
scroll to position [596, 0]
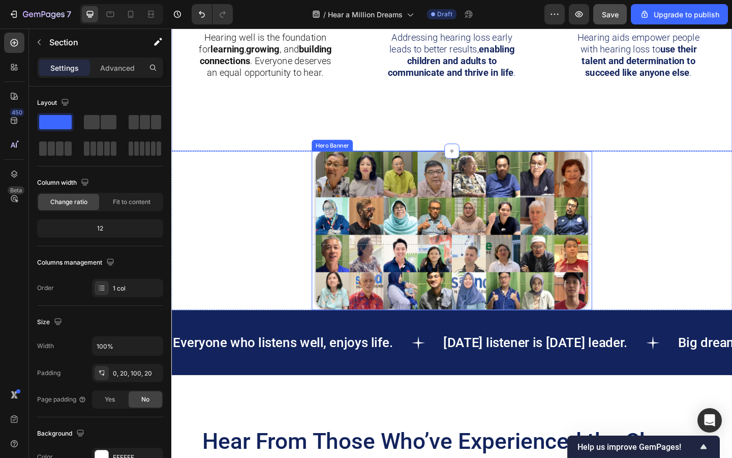
click at [340, 218] on div "Background Image" at bounding box center [476, 248] width 305 height 173
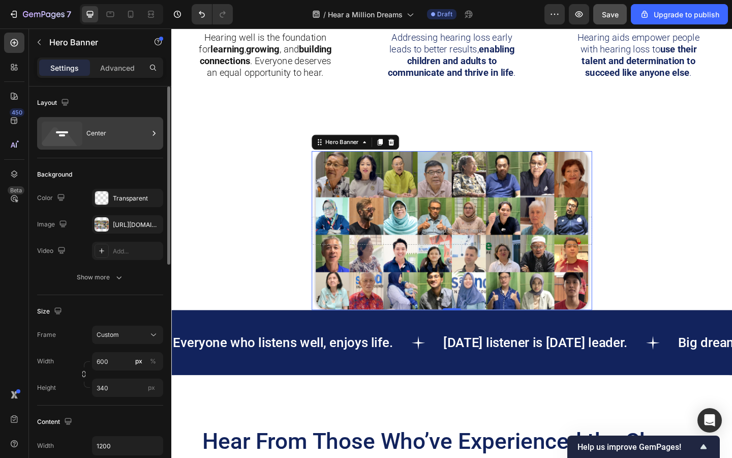
click at [116, 128] on div "Center" at bounding box center [117, 133] width 62 height 23
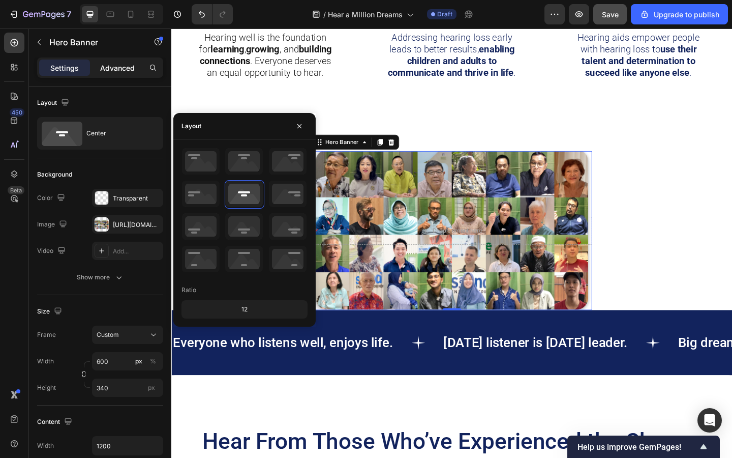
click at [113, 62] on div "Advanced" at bounding box center [117, 68] width 51 height 16
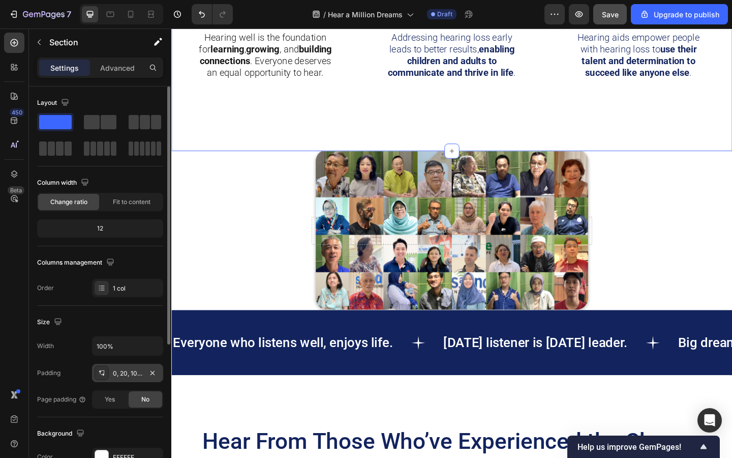
click at [124, 373] on div "0, 20, 100, 20" at bounding box center [127, 373] width 29 height 9
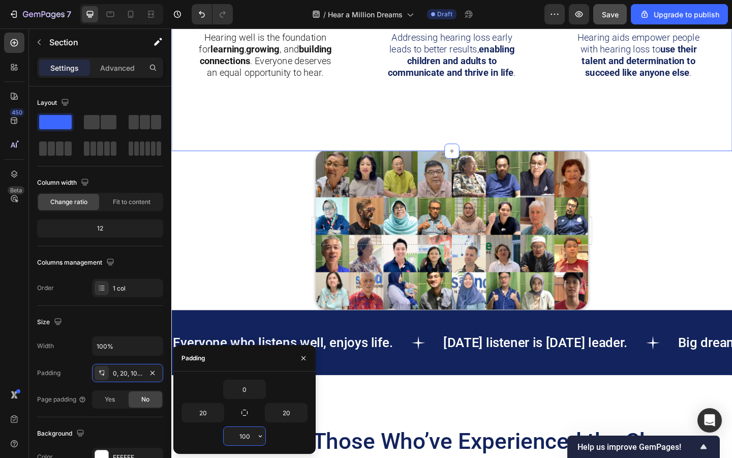
click at [247, 433] on input "100" at bounding box center [245, 436] width 42 height 18
type input "0"
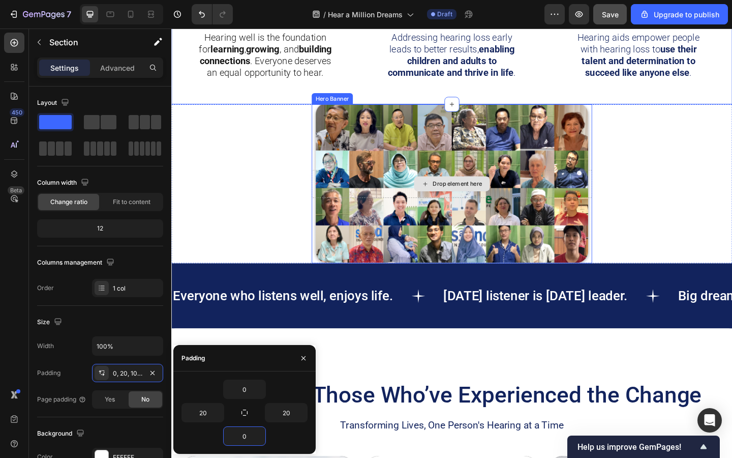
click at [364, 209] on div "Drop element here" at bounding box center [476, 197] width 305 height 31
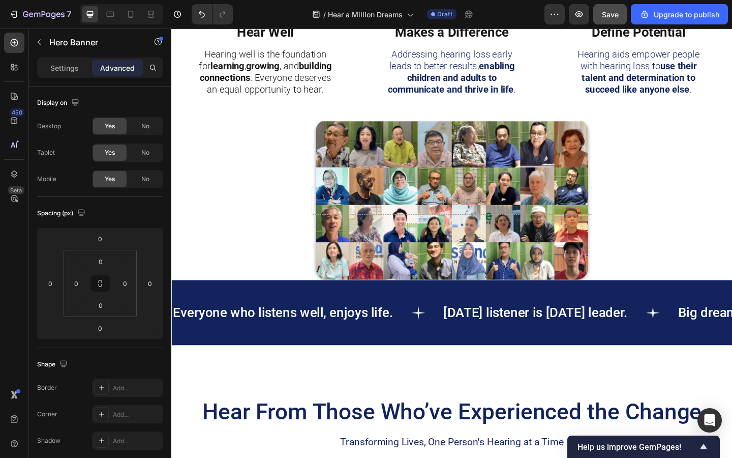
scroll to position [578, 0]
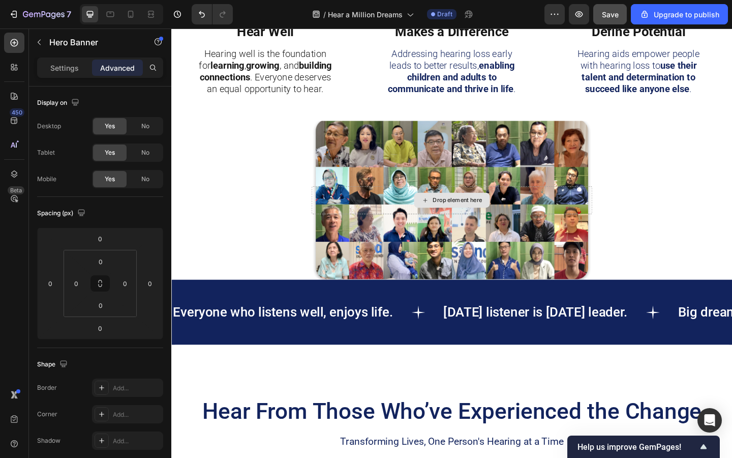
click at [397, 204] on div "Drop element here" at bounding box center [476, 215] width 305 height 31
click at [337, 235] on div "Background Image" at bounding box center [476, 215] width 305 height 173
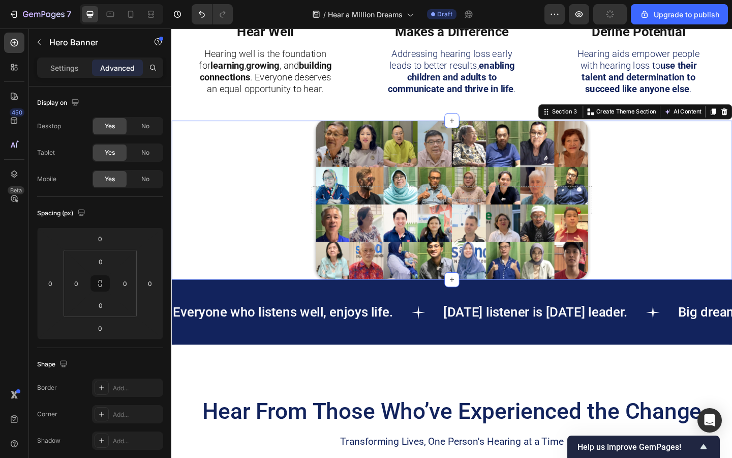
click at [279, 198] on div "Drop element here Hero Banner" at bounding box center [476, 215] width 610 height 173
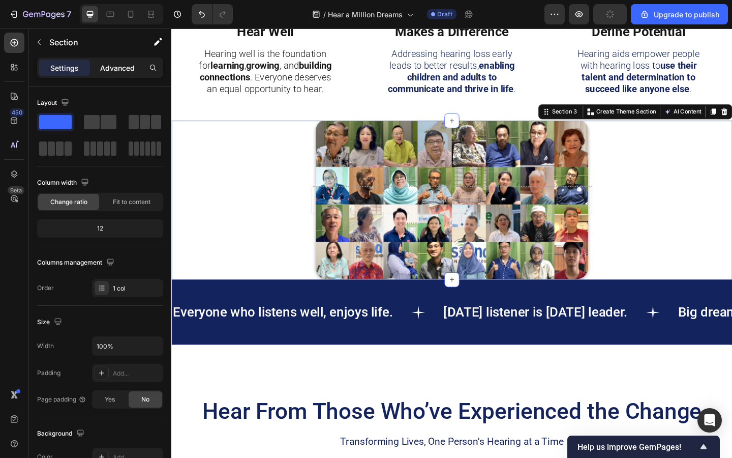
click at [110, 64] on p "Advanced" at bounding box center [117, 68] width 35 height 11
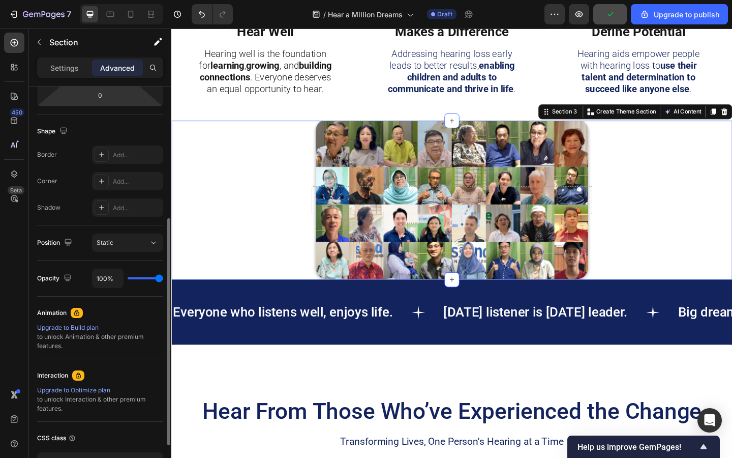
scroll to position [0, 0]
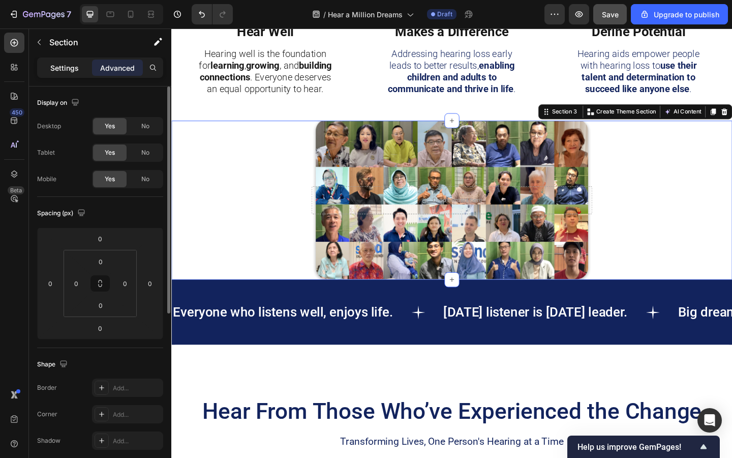
click at [73, 64] on p "Settings" at bounding box center [64, 68] width 28 height 11
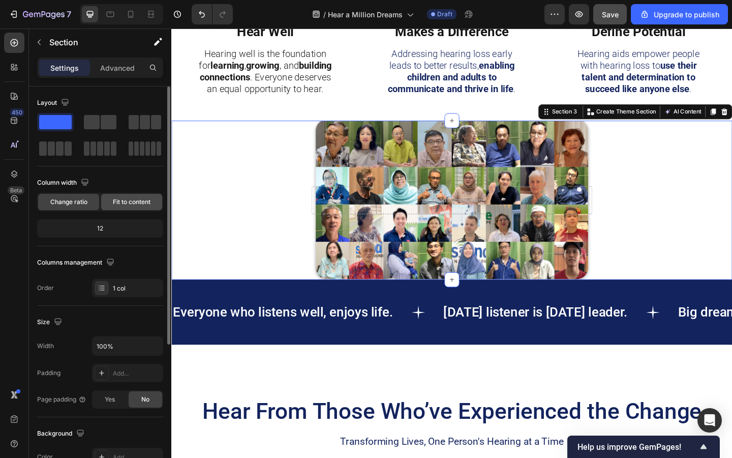
click at [127, 200] on span "Fit to content" at bounding box center [132, 201] width 38 height 9
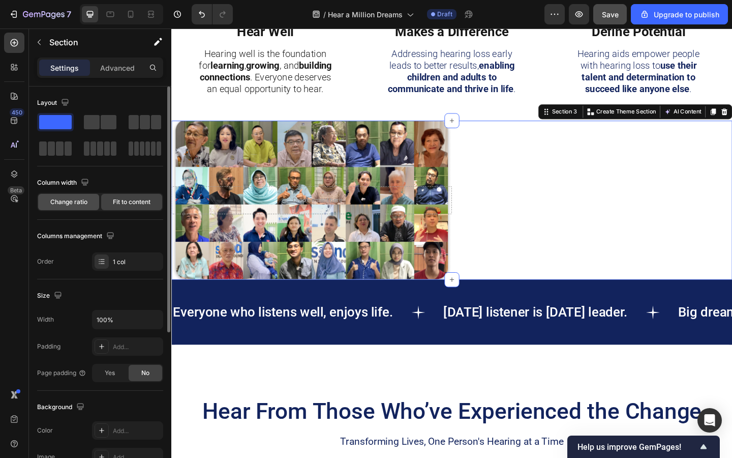
click at [75, 203] on span "Change ratio" at bounding box center [68, 201] width 37 height 9
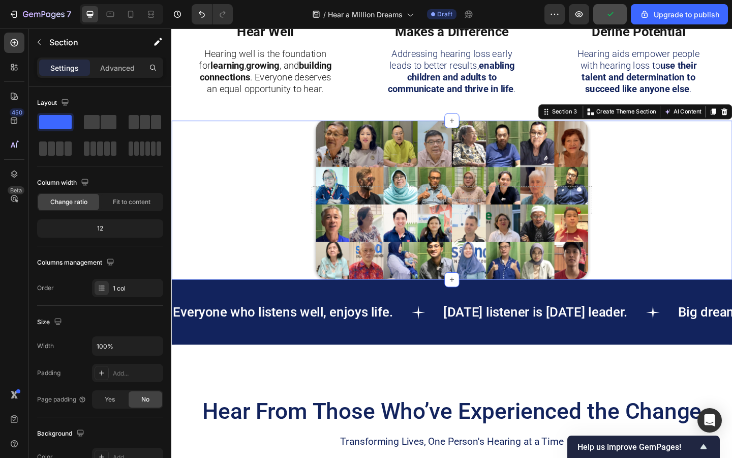
click at [308, 160] on div "Drop element here Hero Banner" at bounding box center [476, 215] width 610 height 173
click at [340, 167] on div "Background Image" at bounding box center [476, 215] width 305 height 173
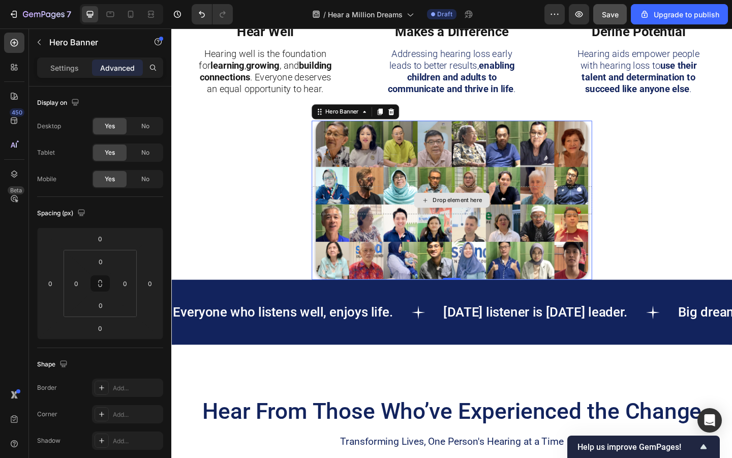
click at [379, 218] on div "Drop element here" at bounding box center [476, 215] width 305 height 31
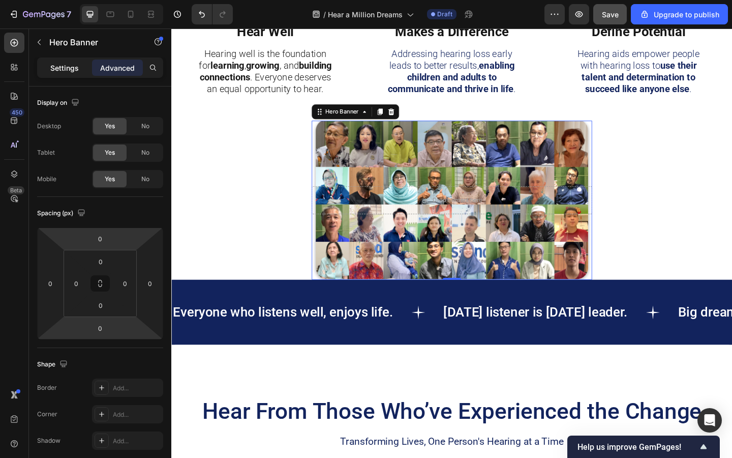
click at [63, 68] on p "Settings" at bounding box center [64, 68] width 28 height 11
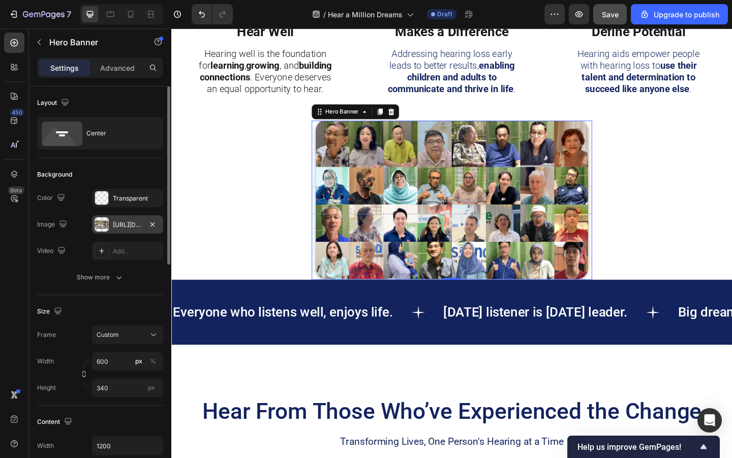
click at [103, 223] on div at bounding box center [102, 224] width 14 height 14
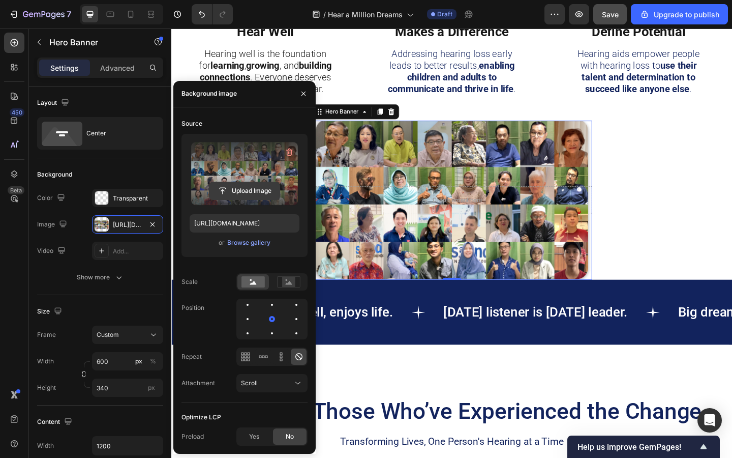
click at [242, 193] on input "file" at bounding box center [245, 190] width 70 height 17
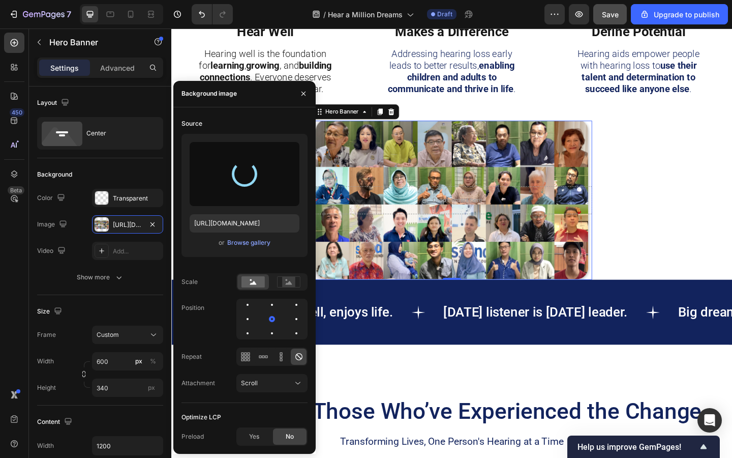
type input "[URL][DOMAIN_NAME]"
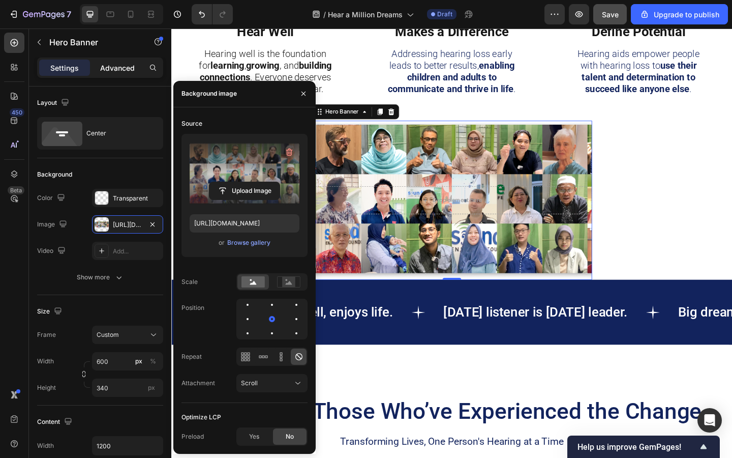
click at [119, 69] on p "Advanced" at bounding box center [117, 68] width 35 height 11
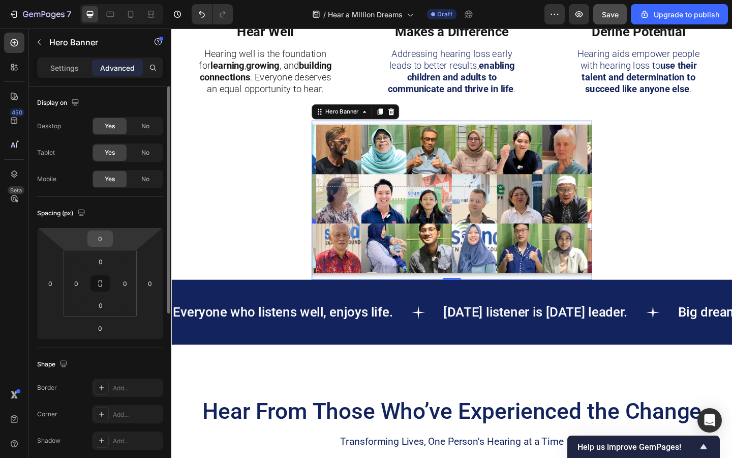
click at [96, 238] on input "0" at bounding box center [100, 238] width 20 height 15
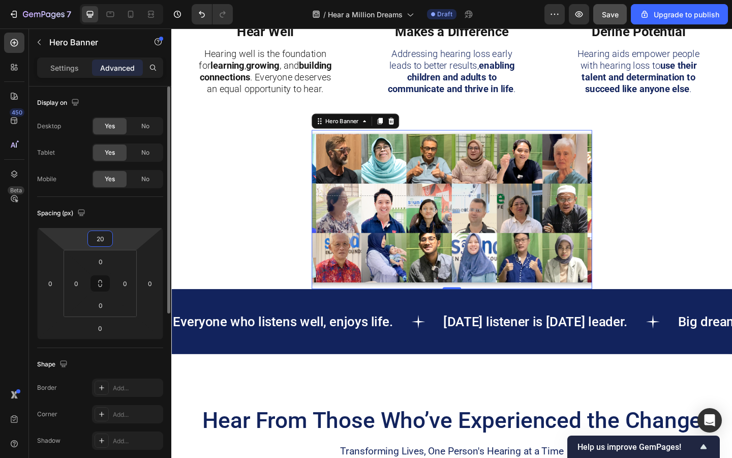
type input "2"
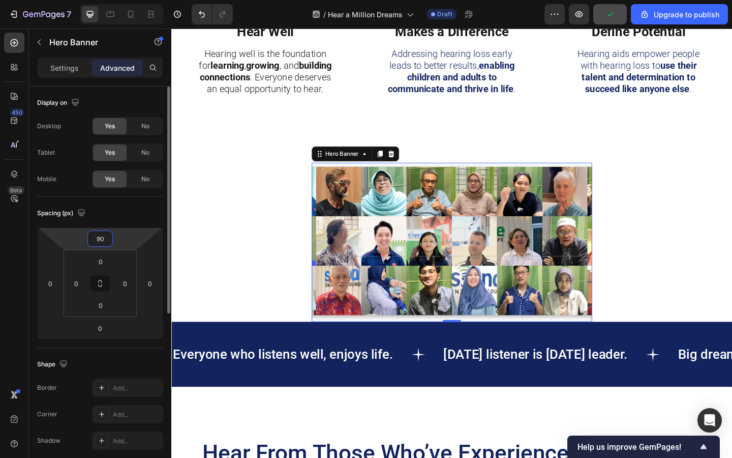
type input "9"
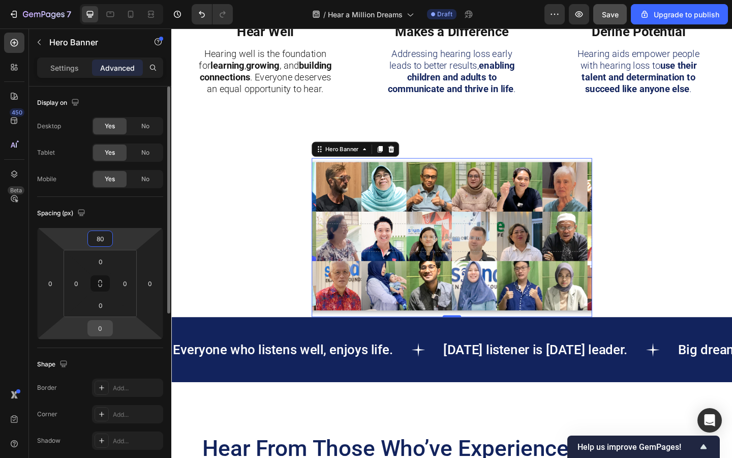
type input "80"
click at [101, 332] on input "0" at bounding box center [100, 327] width 20 height 15
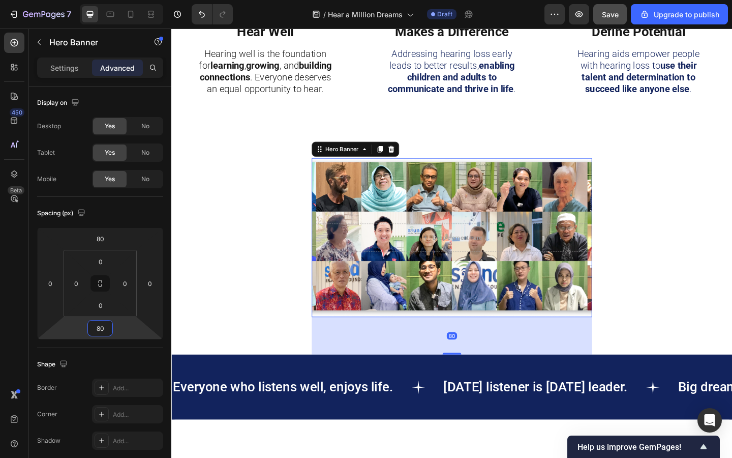
type input "80"
click at [401, 230] on div "Background Image" at bounding box center [476, 255] width 305 height 173
click at [69, 65] on p "Settings" at bounding box center [64, 68] width 28 height 11
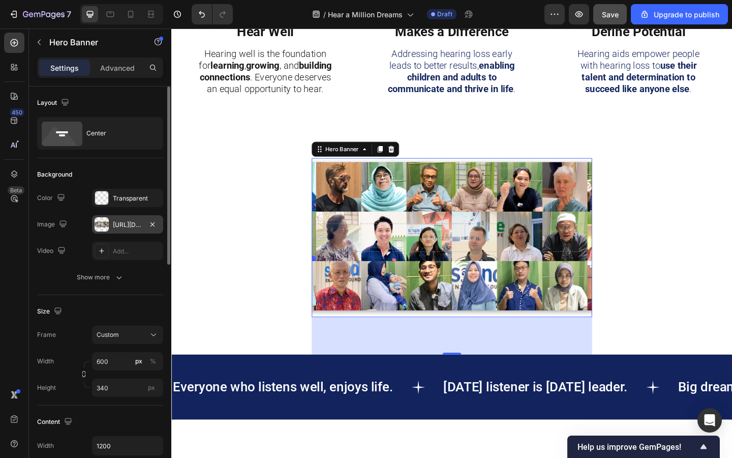
click at [122, 224] on div "[URL][DOMAIN_NAME]" at bounding box center [127, 224] width 29 height 9
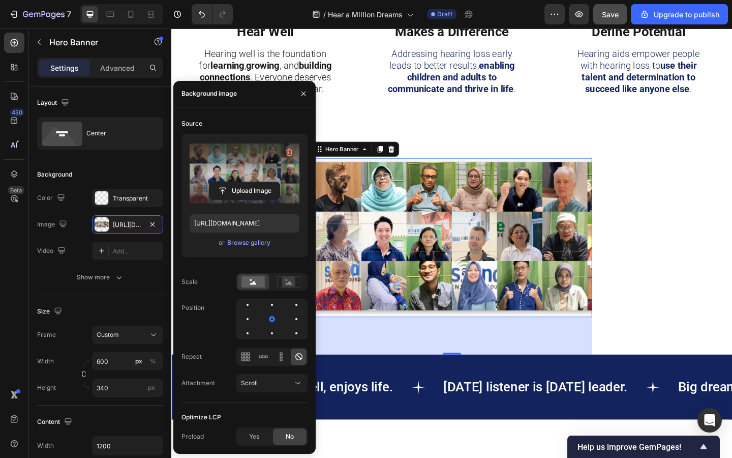
click at [226, 170] on label at bounding box center [245, 174] width 110 height 64
click at [226, 182] on input "file" at bounding box center [245, 190] width 70 height 17
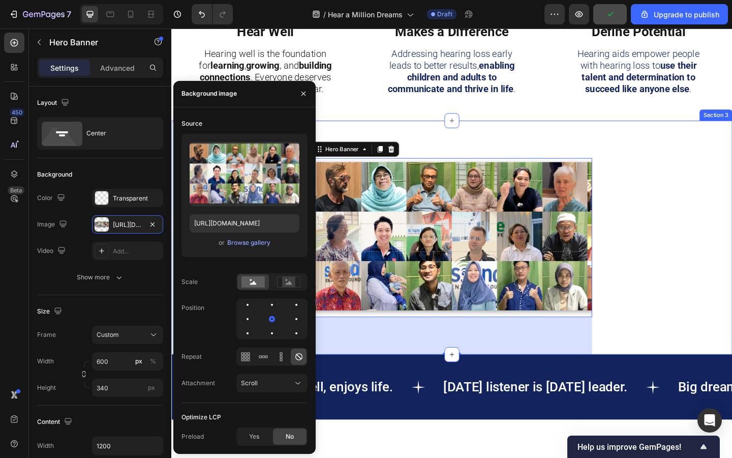
click at [668, 294] on div "Drop element here Hero Banner 80" at bounding box center [476, 256] width 610 height 254
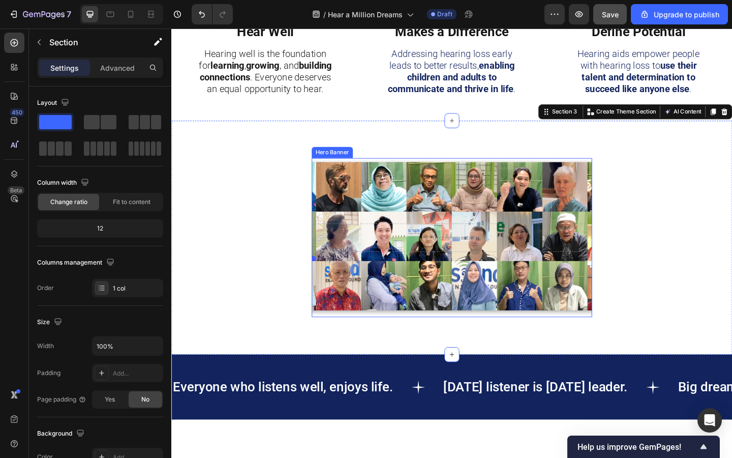
click at [563, 271] on div "Background Image" at bounding box center [476, 255] width 305 height 173
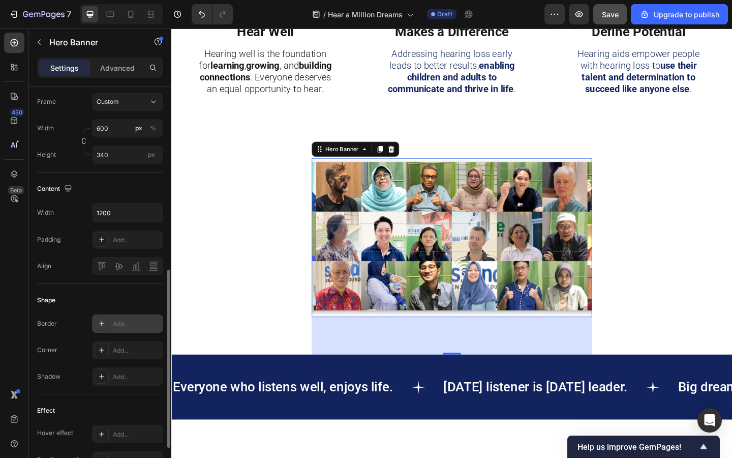
scroll to position [191, 0]
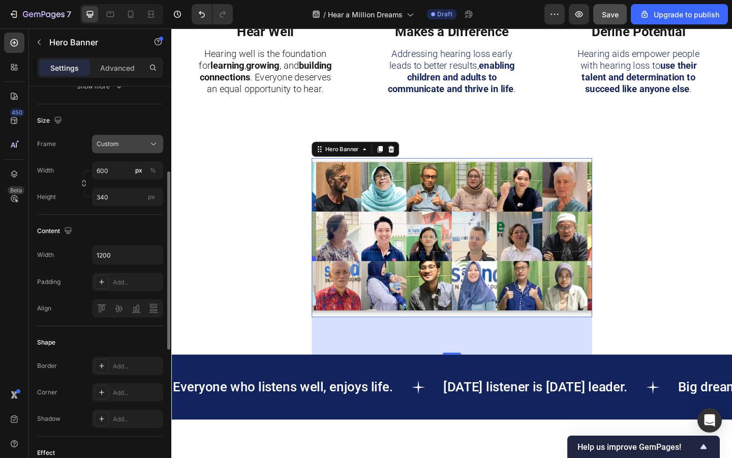
click at [149, 151] on button "Custom" at bounding box center [127, 144] width 71 height 18
click at [143, 167] on span "As banner source" at bounding box center [121, 168] width 50 height 9
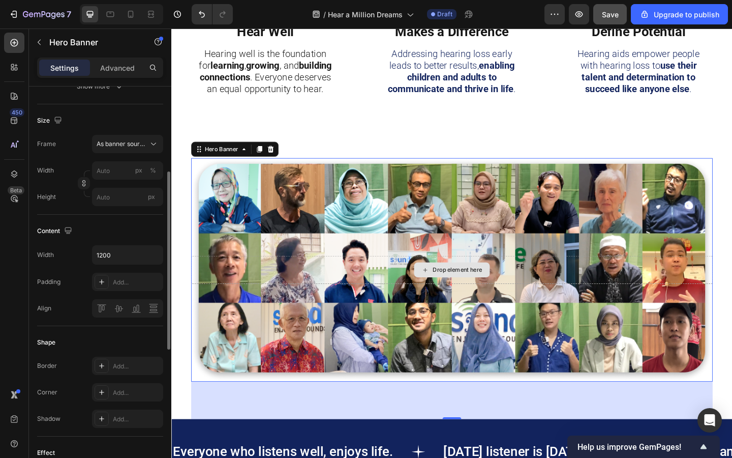
click at [298, 296] on div "Drop element here" at bounding box center [477, 291] width 568 height 31
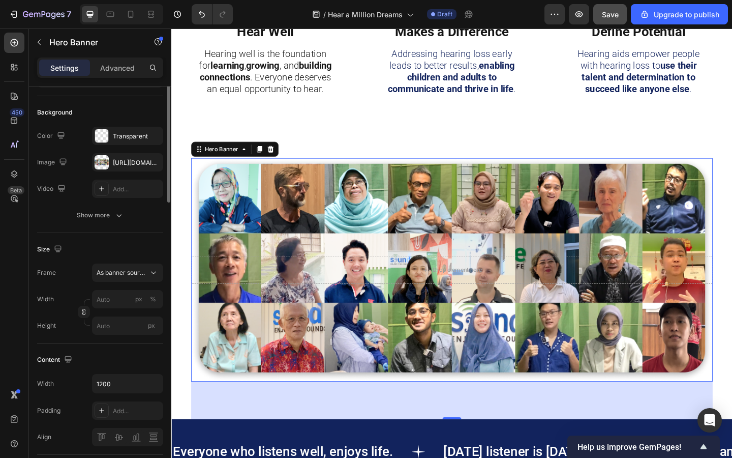
scroll to position [0, 0]
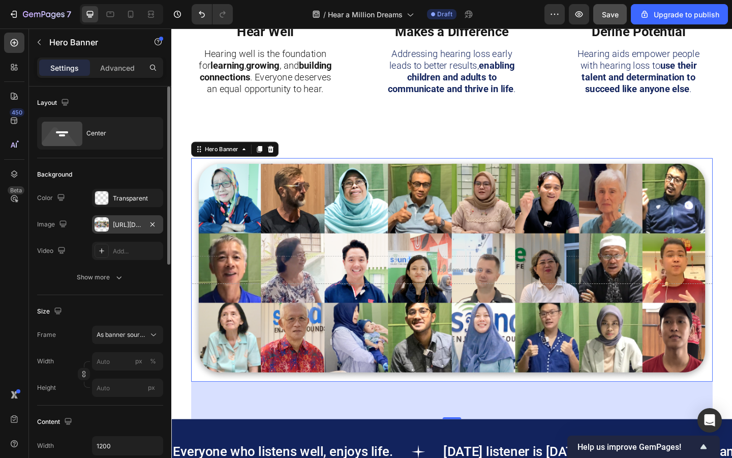
click at [121, 225] on div "[URL][DOMAIN_NAME]" at bounding box center [127, 224] width 29 height 9
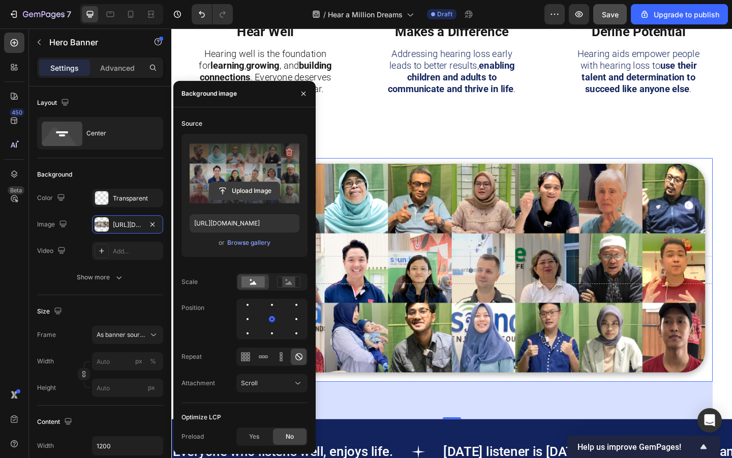
click at [234, 188] on input "file" at bounding box center [245, 190] width 70 height 17
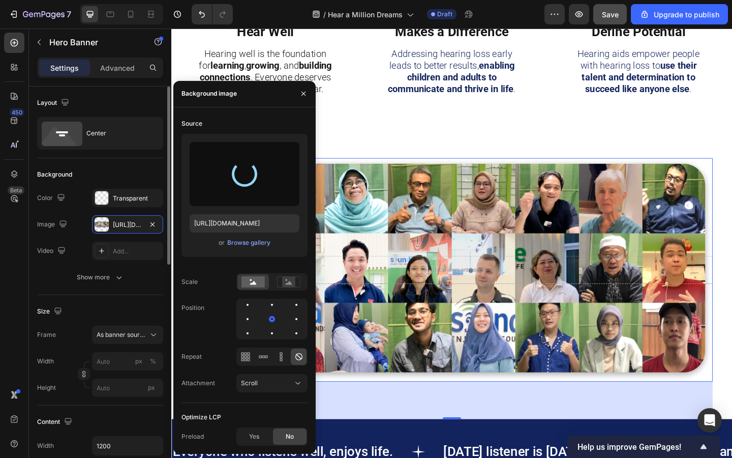
type input "[URL][DOMAIN_NAME]"
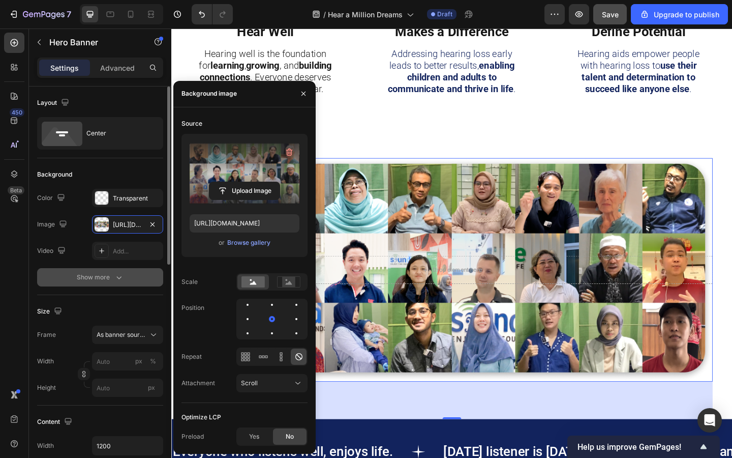
click at [114, 280] on icon "button" at bounding box center [119, 277] width 10 height 10
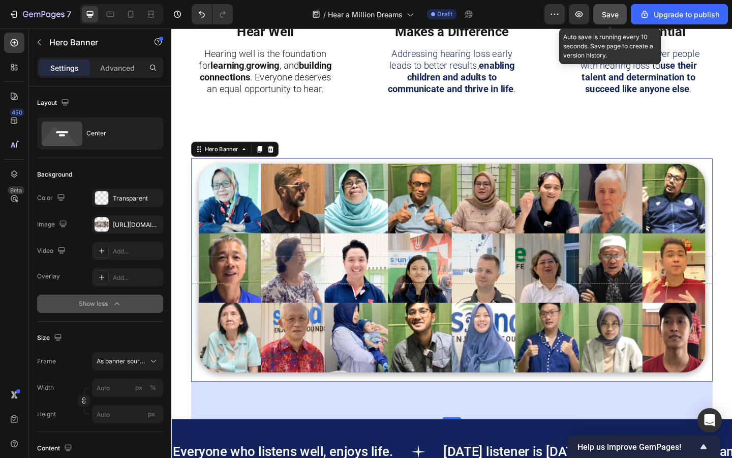
click at [613, 20] on button "Save" at bounding box center [611, 14] width 34 height 20
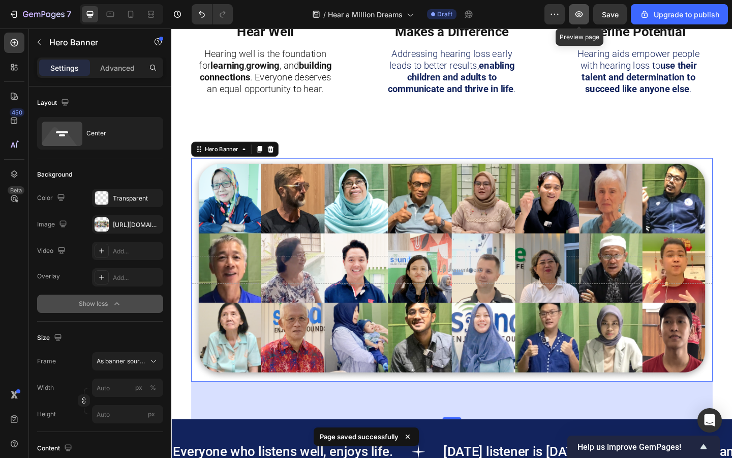
click at [582, 15] on icon "button" at bounding box center [579, 14] width 10 height 10
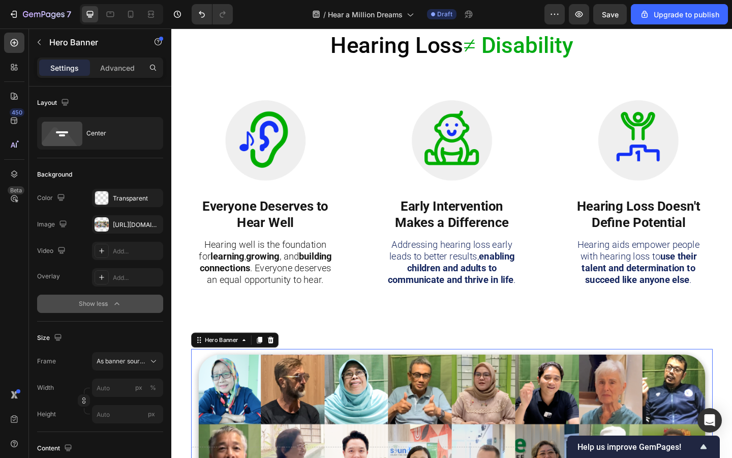
scroll to position [313, 0]
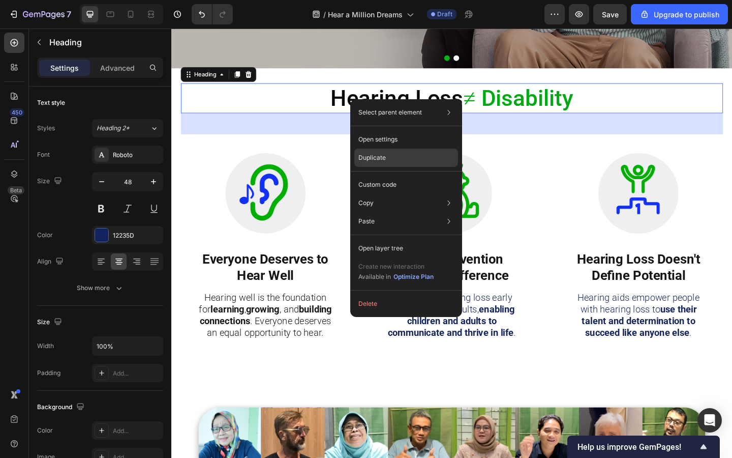
click at [389, 157] on div "Duplicate" at bounding box center [406, 158] width 104 height 18
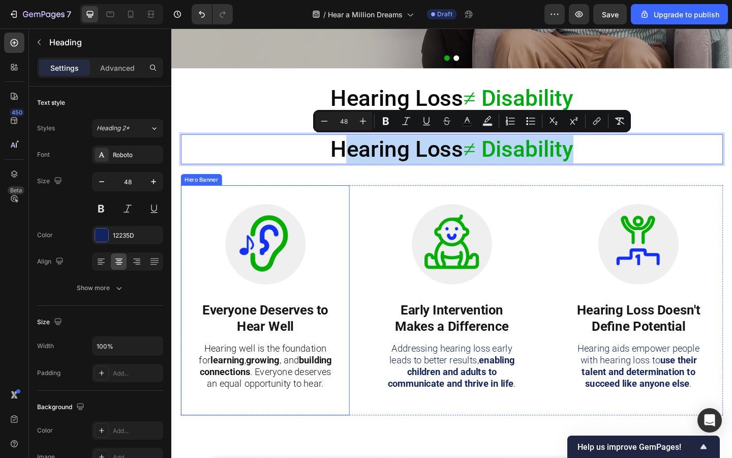
drag, startPoint x: 357, startPoint y: 167, endPoint x: 357, endPoint y: 210, distance: 43.2
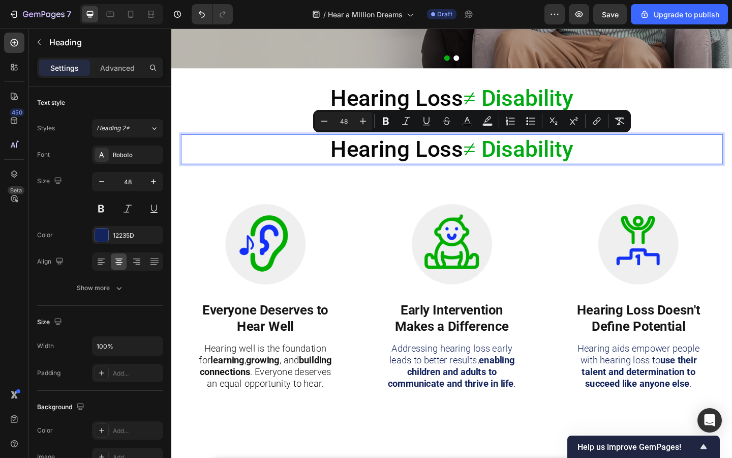
click at [225, 156] on p "Hearing Loss ≠ Disability" at bounding box center [477, 159] width 588 height 31
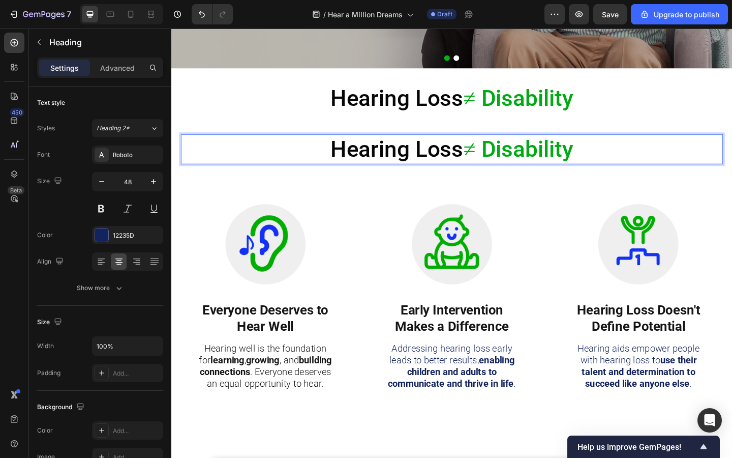
click at [217, 154] on p "Hearing Loss ≠ Disability" at bounding box center [477, 159] width 588 height 31
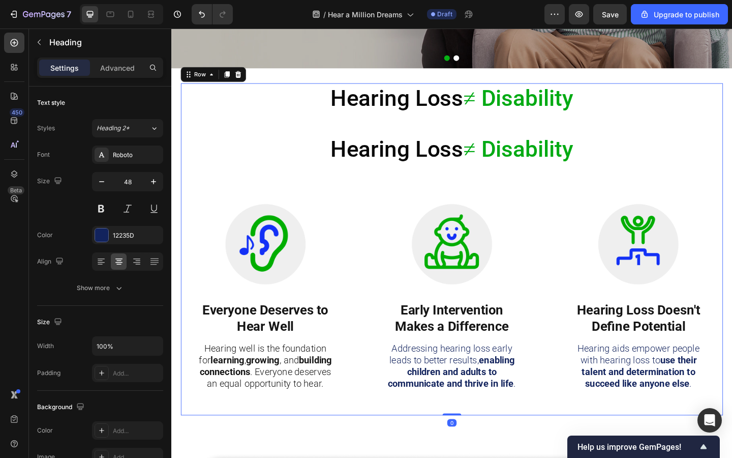
click at [287, 141] on div "Hearing Loss ≠ Disability Heading ⁠⁠⁠⁠⁠⁠⁠ Hearing Loss ≠ Disability Heading Ima…" at bounding box center [477, 268] width 590 height 361
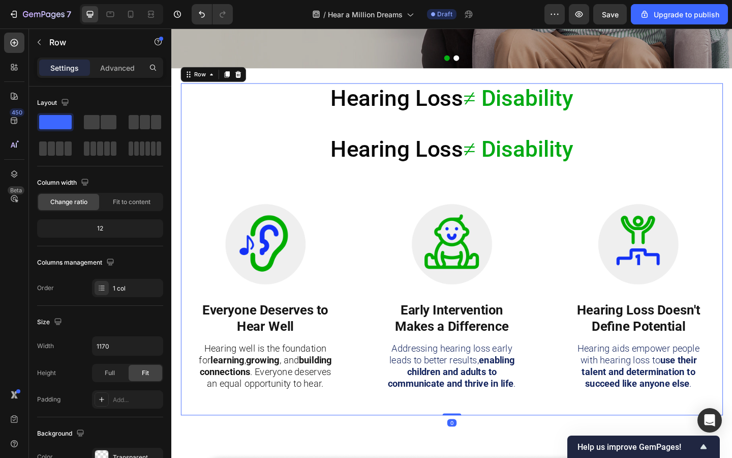
click at [282, 127] on div "Hearing Loss ≠ Disability Heading ⁠⁠⁠⁠⁠⁠⁠ Hearing Loss ≠ Disability Heading Ima…" at bounding box center [477, 268] width 590 height 361
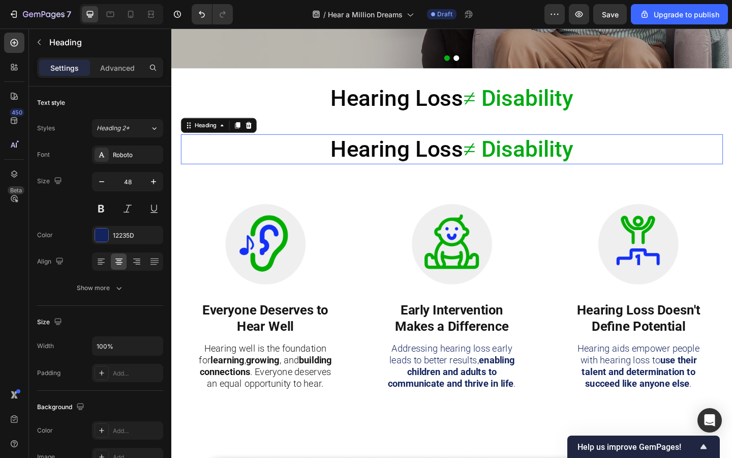
click at [321, 169] on p "⁠⁠⁠⁠⁠⁠⁠ Hearing Loss ≠ Disability" at bounding box center [477, 159] width 588 height 31
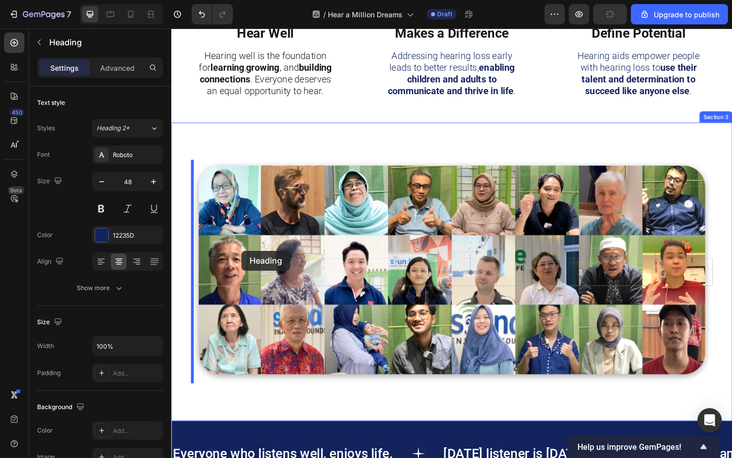
scroll to position [716, 0]
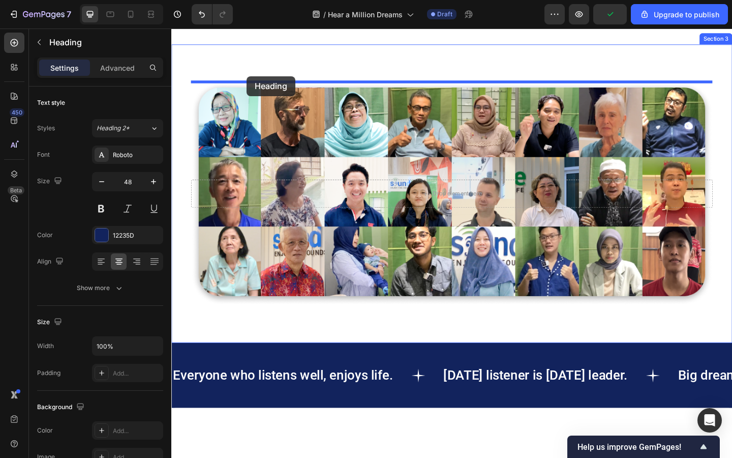
drag, startPoint x: 190, startPoint y: 135, endPoint x: 253, endPoint y: 80, distance: 83.3
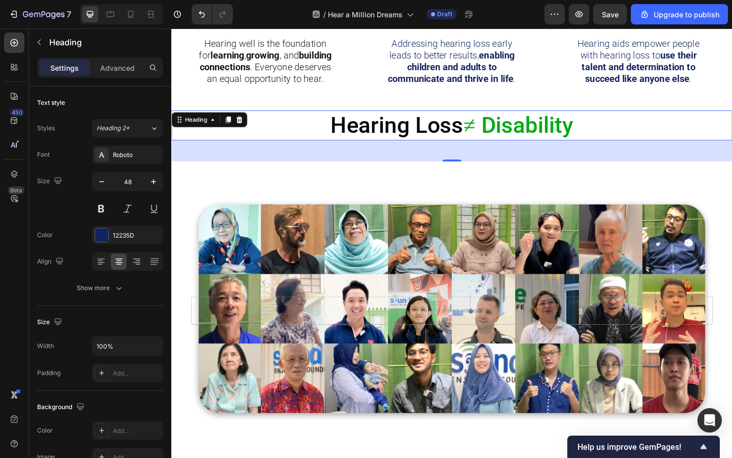
scroll to position [594, 0]
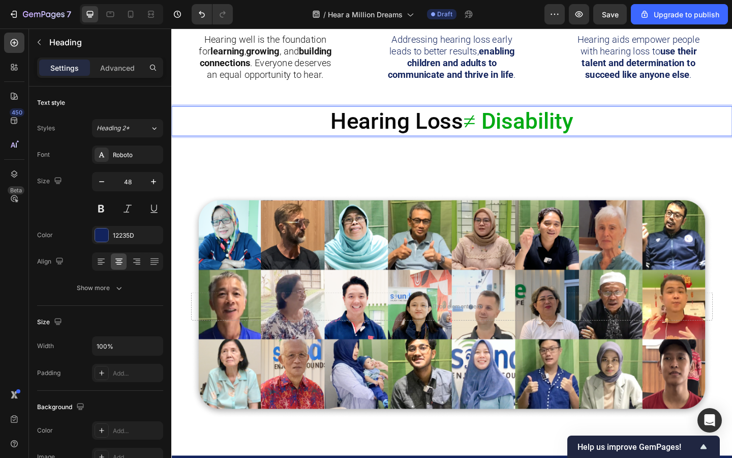
click at [404, 129] on span "Hearing Loss" at bounding box center [416, 128] width 144 height 29
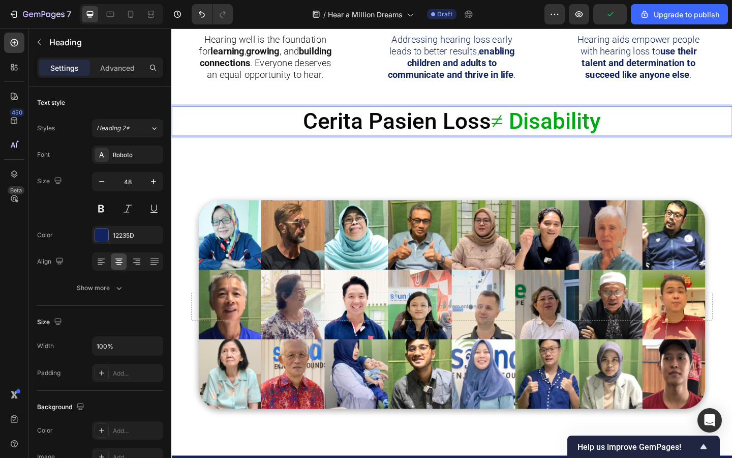
click at [384, 133] on span "Cerita Pasien Loss" at bounding box center [416, 128] width 204 height 29
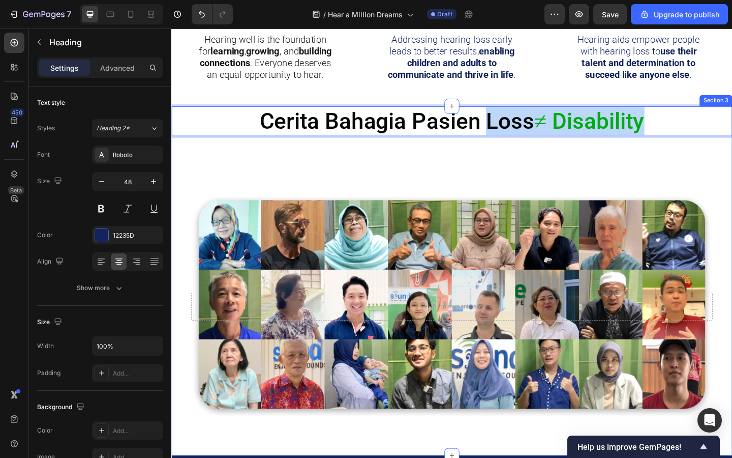
drag, startPoint x: 508, startPoint y: 136, endPoint x: 687, endPoint y: 145, distance: 179.8
click at [687, 145] on div "Cerita Bahagia Pasien Loss ≠ Disability Heading 45 Drop element here Hero Banner" at bounding box center [476, 303] width 610 height 380
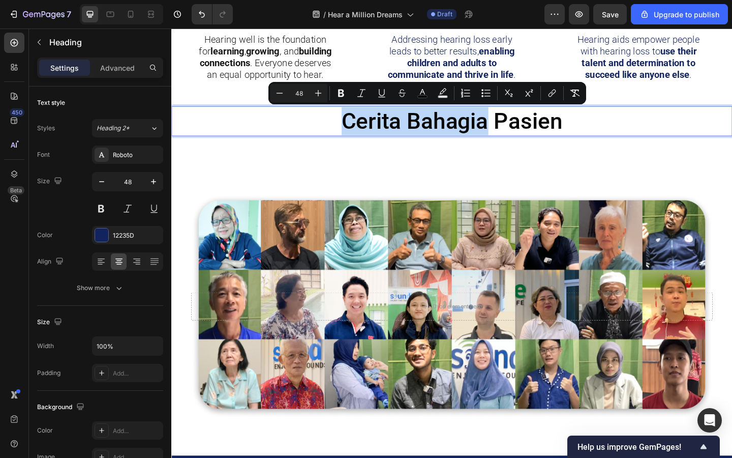
drag, startPoint x: 514, startPoint y: 136, endPoint x: 356, endPoint y: 132, distance: 158.7
click at [356, 132] on p "Cerita Bahagia Pasien" at bounding box center [476, 129] width 608 height 31
click at [345, 94] on icon "Editor contextual toolbar" at bounding box center [341, 93] width 10 height 10
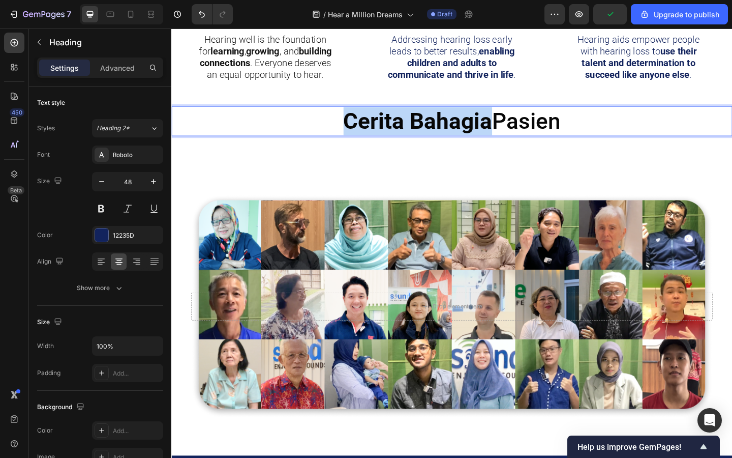
drag, startPoint x: 516, startPoint y: 133, endPoint x: 347, endPoint y: 132, distance: 169.4
click at [347, 132] on p "Cerita Bahagia Pasien" at bounding box center [476, 129] width 608 height 31
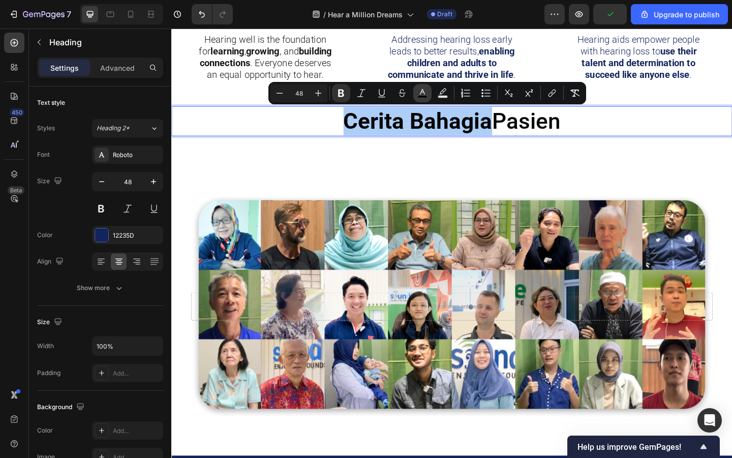
click at [424, 93] on icon "Editor contextual toolbar" at bounding box center [422, 92] width 5 height 6
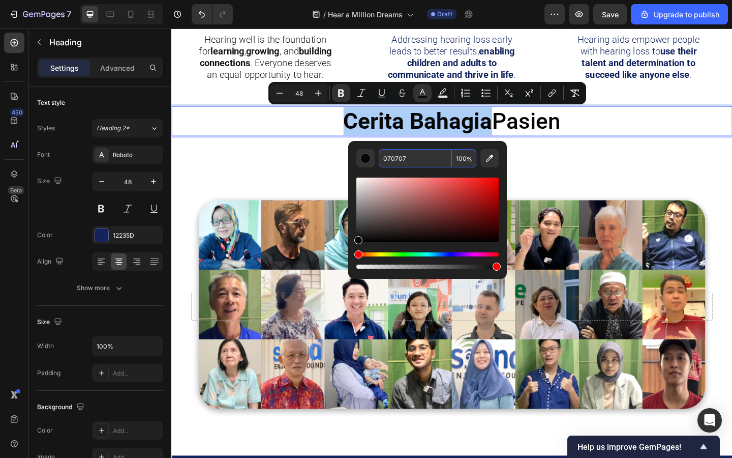
click at [393, 161] on input "070707" at bounding box center [415, 158] width 73 height 18
type input "00aa13"
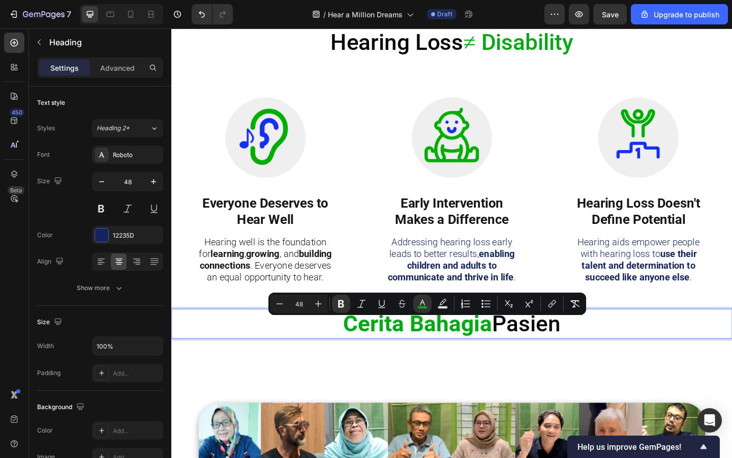
scroll to position [234, 0]
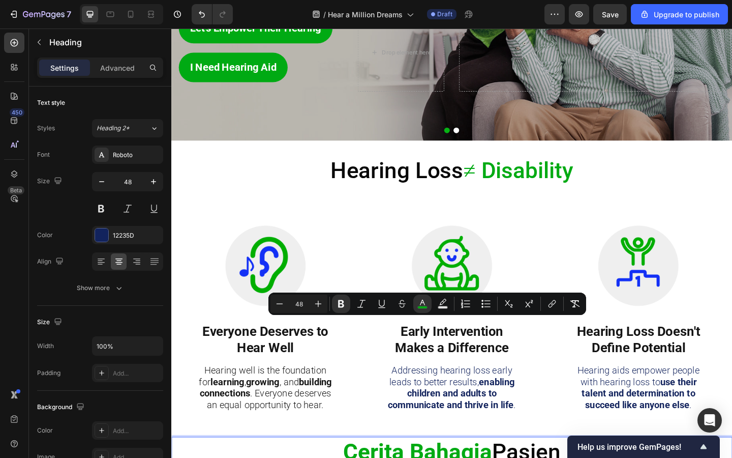
type input "16"
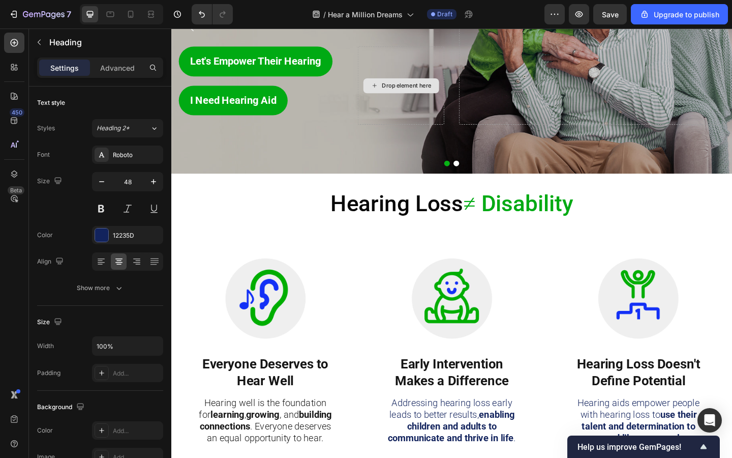
scroll to position [207, 0]
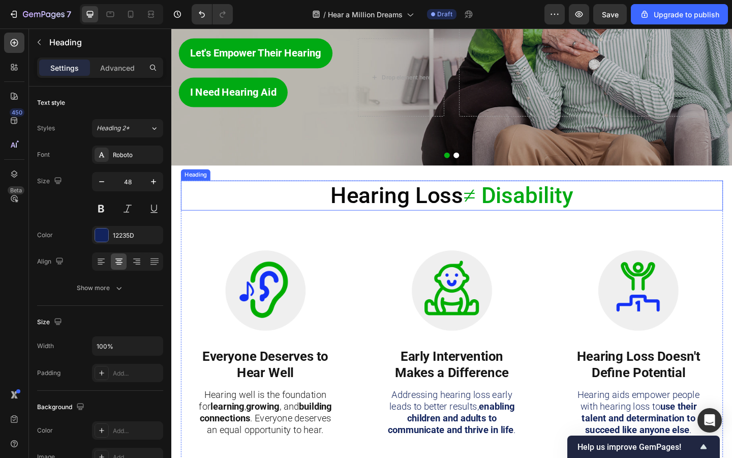
click at [505, 212] on span "≠ Disability" at bounding box center [549, 209] width 120 height 29
click at [489, 212] on span "Hearing Loss" at bounding box center [416, 209] width 144 height 29
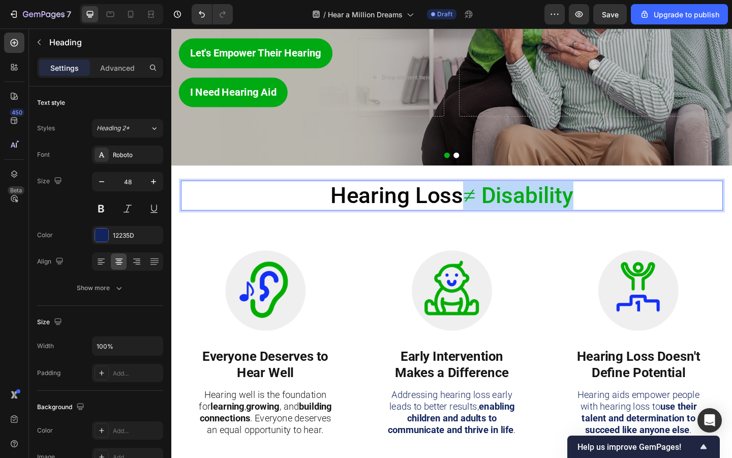
drag, startPoint x: 492, startPoint y: 212, endPoint x: 631, endPoint y: 220, distance: 139.1
click at [631, 220] on p "Hearing Loss ≠ Disability" at bounding box center [477, 210] width 588 height 31
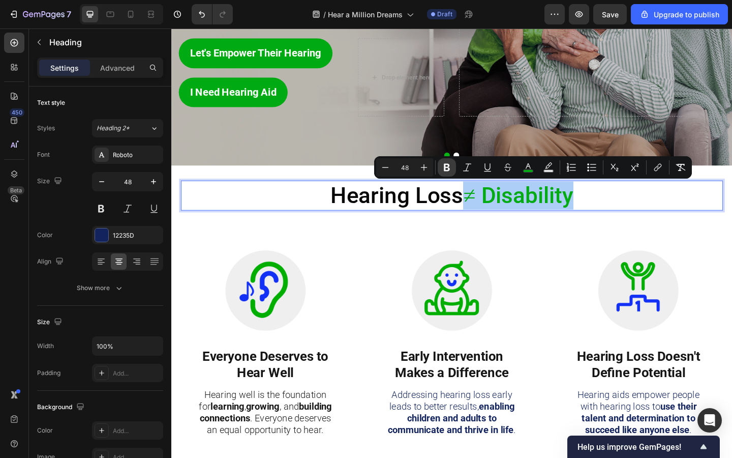
click at [446, 166] on icon "Editor contextual toolbar" at bounding box center [447, 167] width 10 height 10
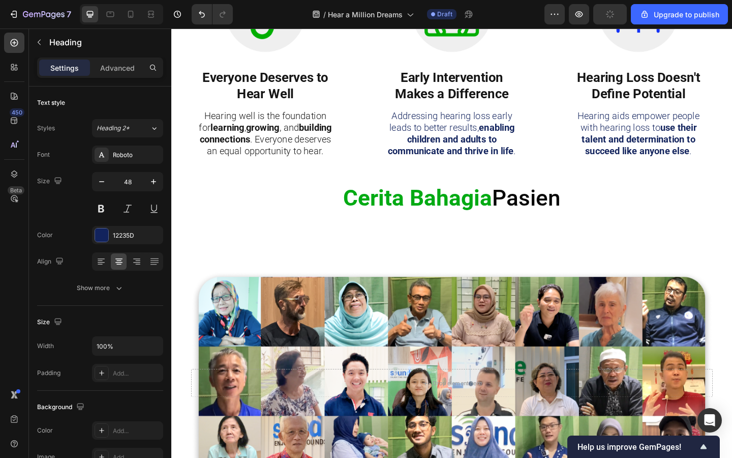
scroll to position [527, 0]
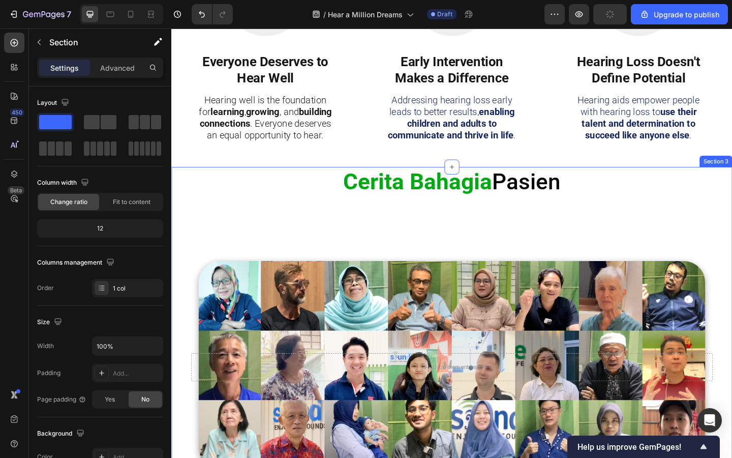
click at [493, 243] on div "Cerita Bahagia Pasien Heading Drop element here Hero Banner" at bounding box center [476, 369] width 610 height 380
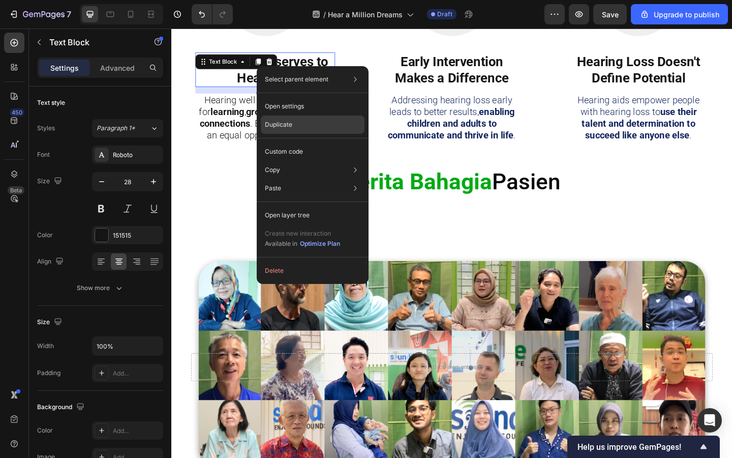
click at [296, 124] on div "Duplicate" at bounding box center [313, 124] width 104 height 18
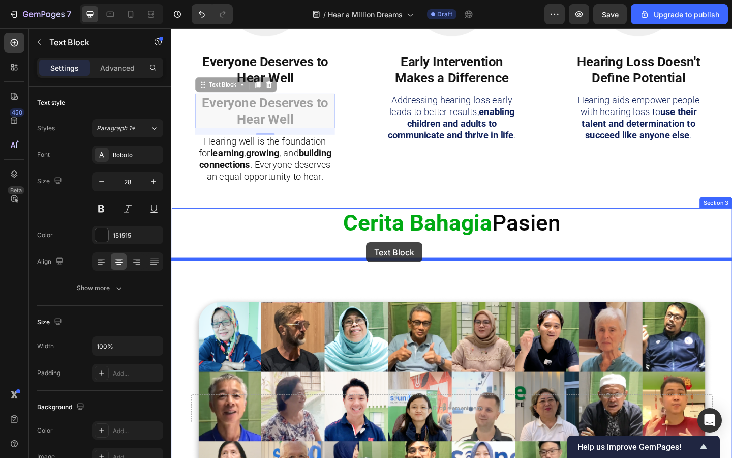
drag, startPoint x: 206, startPoint y: 91, endPoint x: 383, endPoint y: 261, distance: 245.7
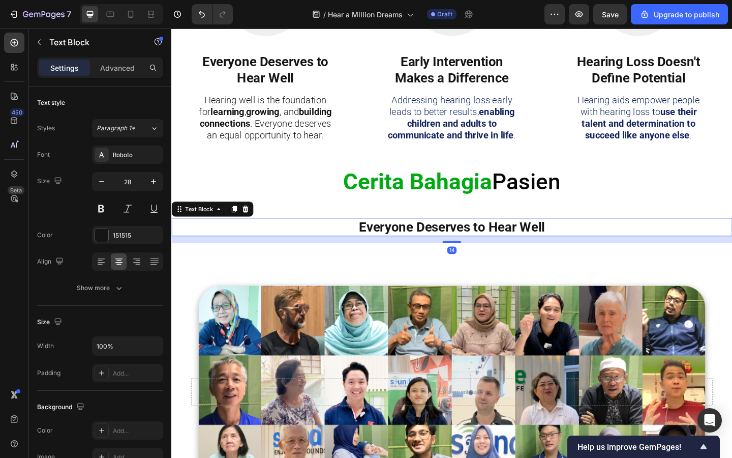
click at [405, 249] on strong "Everyone Deserves to Hear Well" at bounding box center [476, 244] width 202 height 17
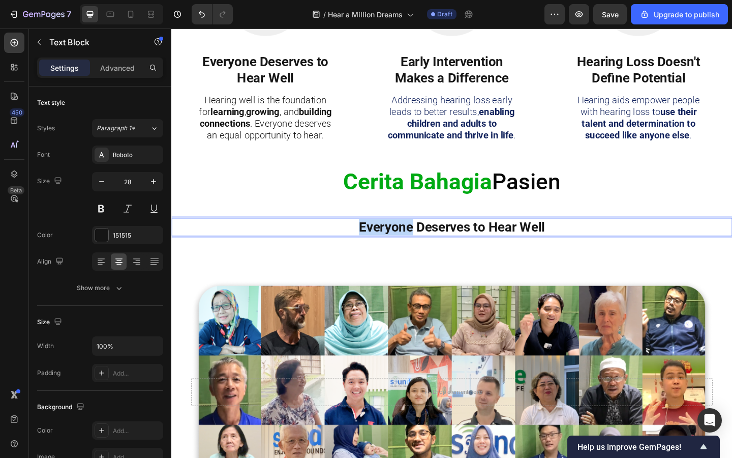
click at [405, 249] on strong "Everyone Deserves to Hear Well" at bounding box center [476, 244] width 202 height 17
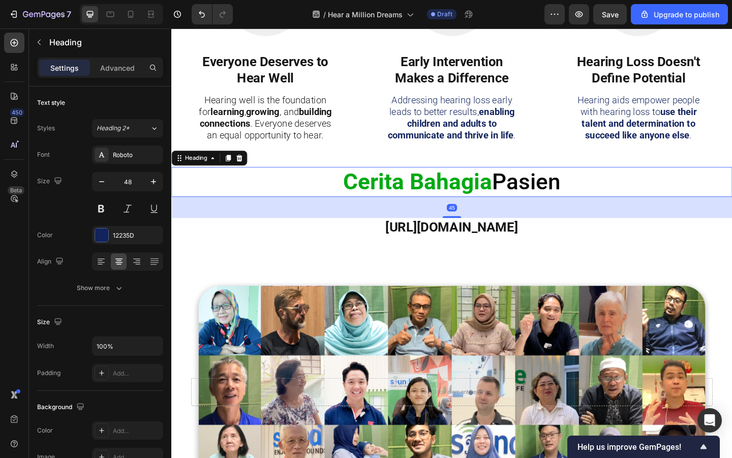
click at [419, 208] on strong "Cerita Bahagia" at bounding box center [440, 195] width 162 height 29
click at [417, 221] on div "45" at bounding box center [476, 223] width 610 height 23
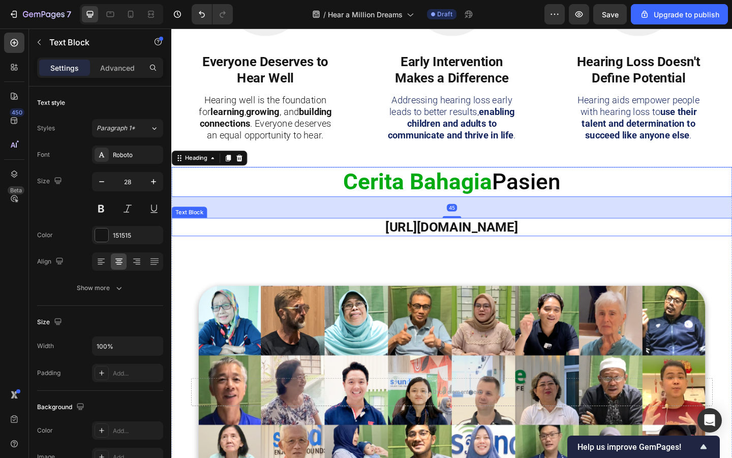
click at [420, 247] on strong "[URL][DOMAIN_NAME]" at bounding box center [476, 244] width 144 height 17
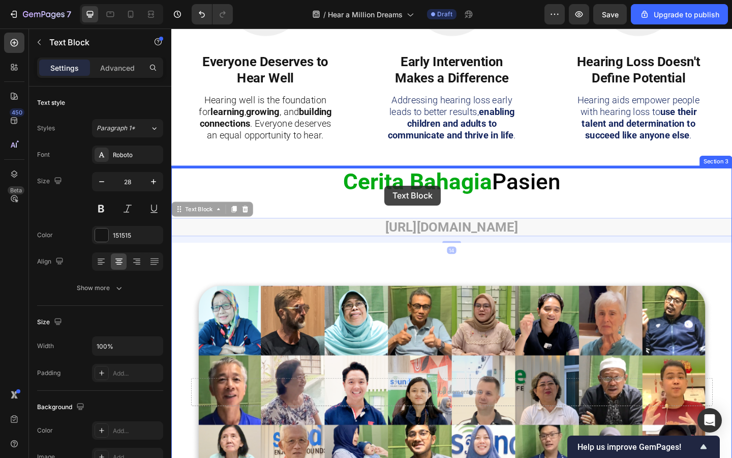
drag, startPoint x: 181, startPoint y: 225, endPoint x: 403, endPoint y: 199, distance: 223.7
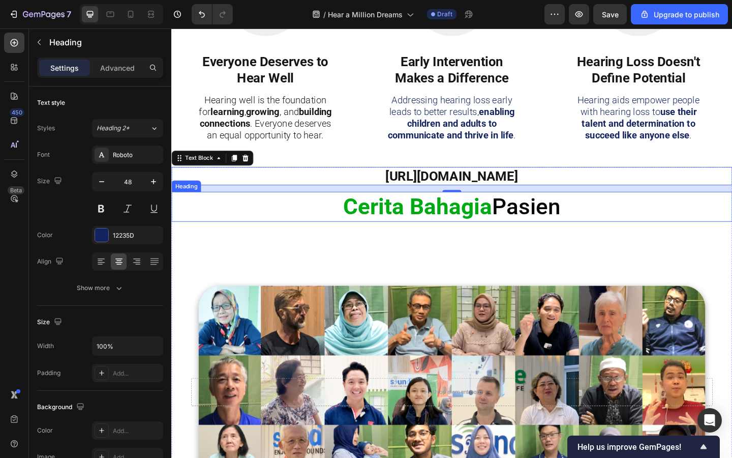
click at [408, 218] on strong "Cerita Bahagia" at bounding box center [440, 222] width 162 height 29
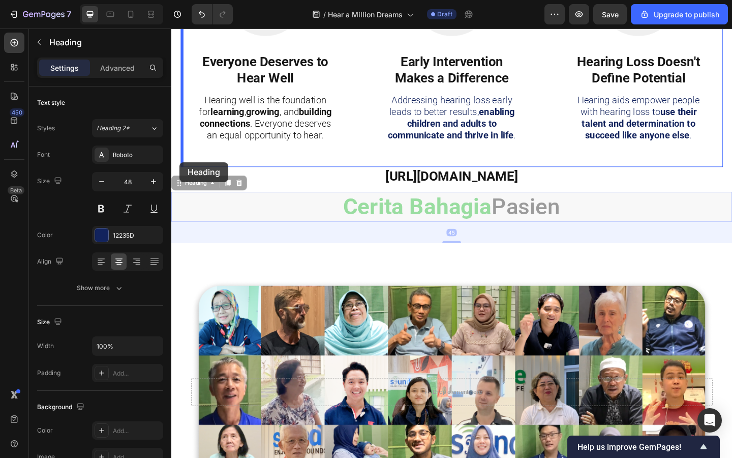
drag, startPoint x: 180, startPoint y: 199, endPoint x: 180, endPoint y: 174, distance: 24.9
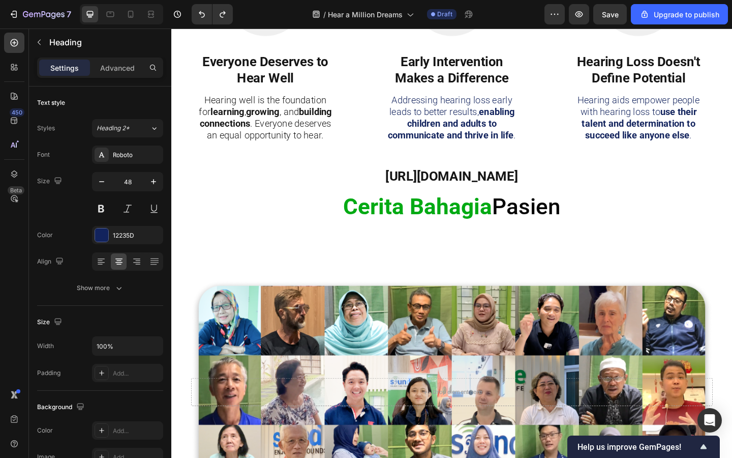
click at [323, 220] on h2 "Cerita Bahagia Pasien" at bounding box center [476, 222] width 610 height 33
click at [379, 211] on strong "Cerita Bahagia" at bounding box center [440, 222] width 162 height 29
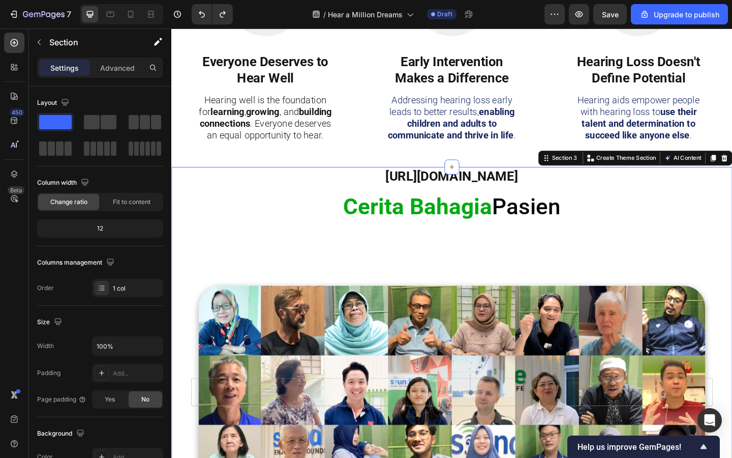
click at [378, 200] on div "[URL][DOMAIN_NAME] Text Block ⁠⁠⁠⁠⁠⁠⁠ Cerita Bahagia Pasien Heading Drop elemen…" at bounding box center [476, 382] width 610 height 407
click at [374, 210] on strong "Cerita Bahagia" at bounding box center [440, 222] width 162 height 29
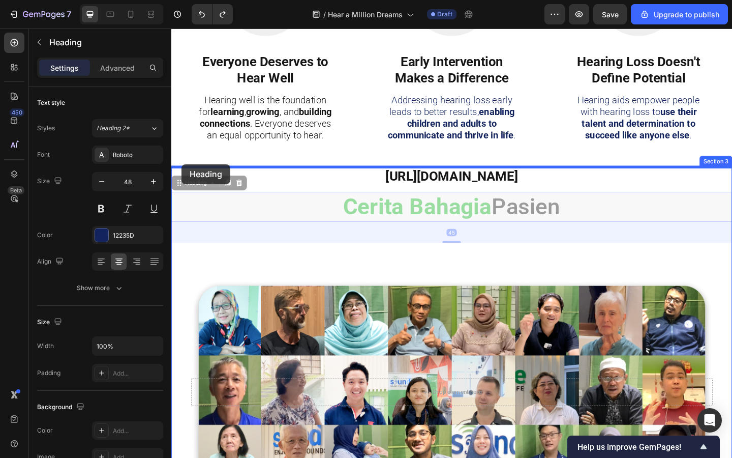
drag, startPoint x: 183, startPoint y: 197, endPoint x: 183, endPoint y: 176, distance: 21.4
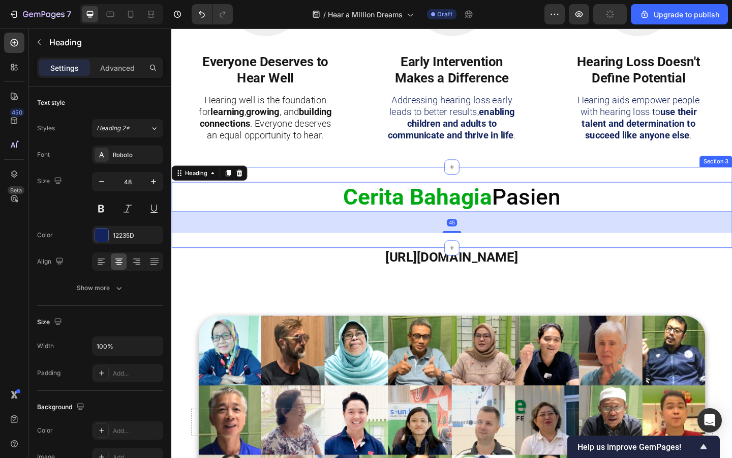
click at [317, 264] on div "Cerita Bahagia Pasien Heading 45 Section 3" at bounding box center [476, 223] width 610 height 88
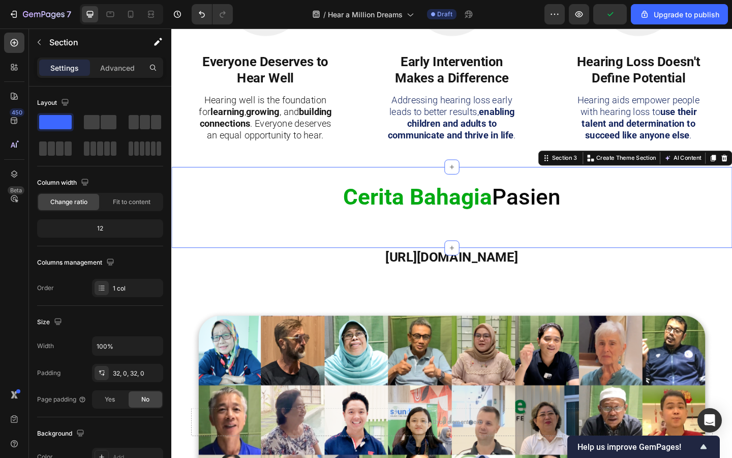
click at [382, 244] on div "Cerita Bahagia Pasien Heading" at bounding box center [476, 222] width 610 height 55
click at [118, 374] on div "32, 0, 32, 0" at bounding box center [127, 373] width 29 height 9
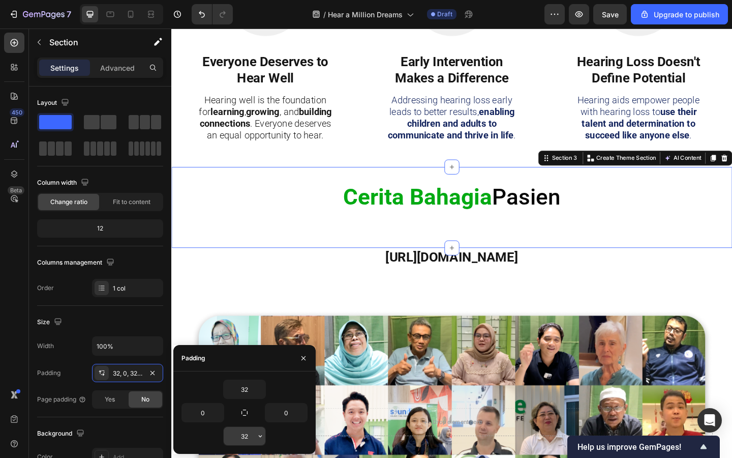
click at [249, 431] on input "32" at bounding box center [245, 436] width 42 height 18
type input "0"
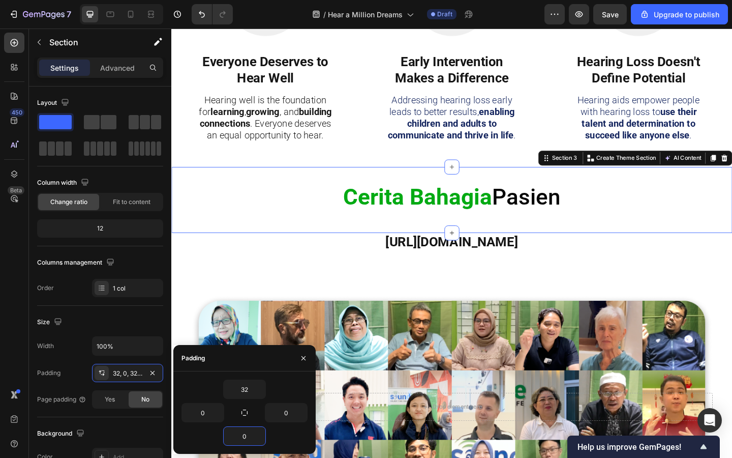
click at [477, 218] on strong "Cerita Bahagia" at bounding box center [440, 211] width 162 height 29
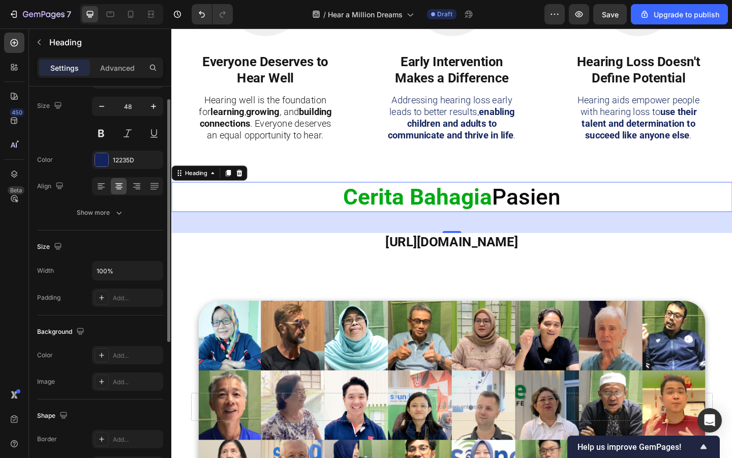
scroll to position [0, 0]
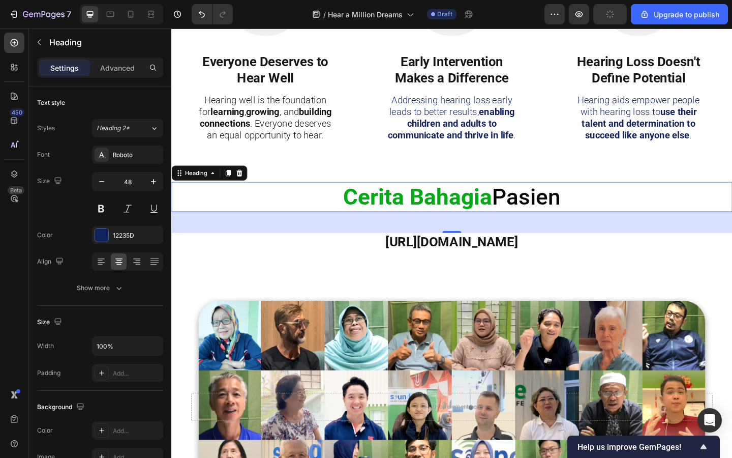
click at [310, 217] on h2 "Cerita Bahagia Pasien" at bounding box center [476, 211] width 610 height 33
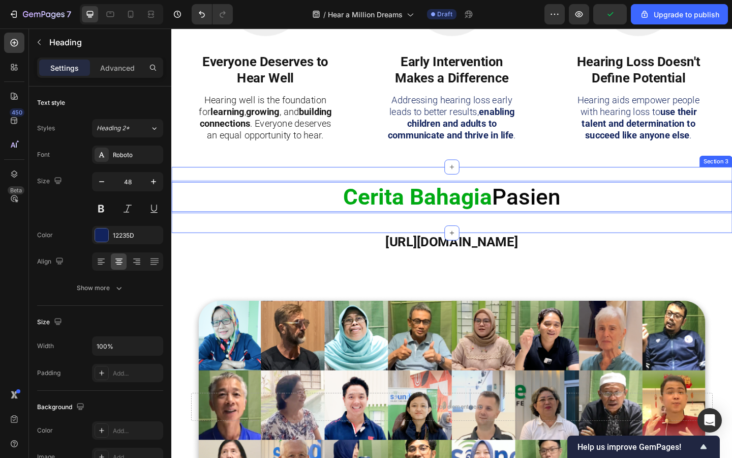
click at [330, 246] on div "Cerita Bahagia Pasien Heading 45" at bounding box center [476, 222] width 610 height 55
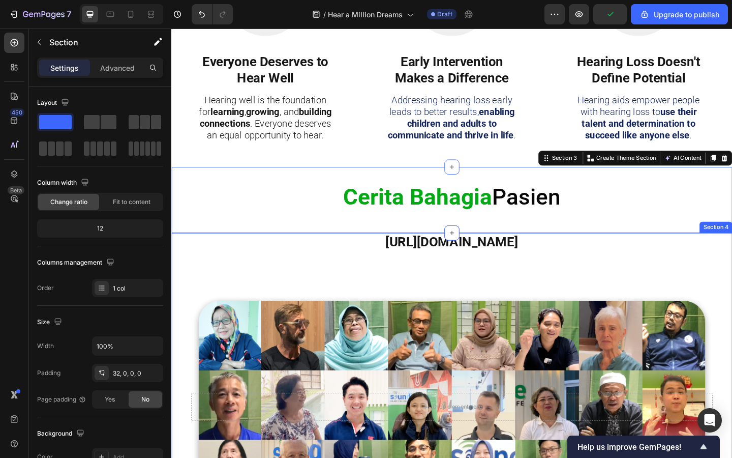
click at [330, 293] on div "[URL][DOMAIN_NAME] Text Block Drop element here Hero Banner" at bounding box center [476, 426] width 610 height 351
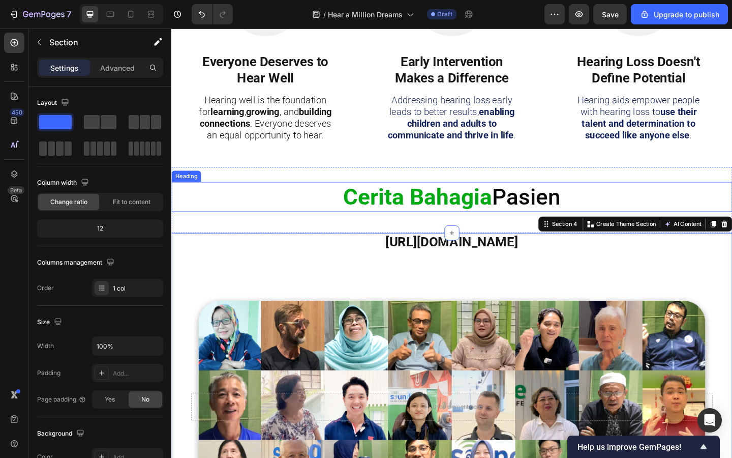
click at [395, 223] on strong "Cerita Bahagia" at bounding box center [440, 211] width 162 height 29
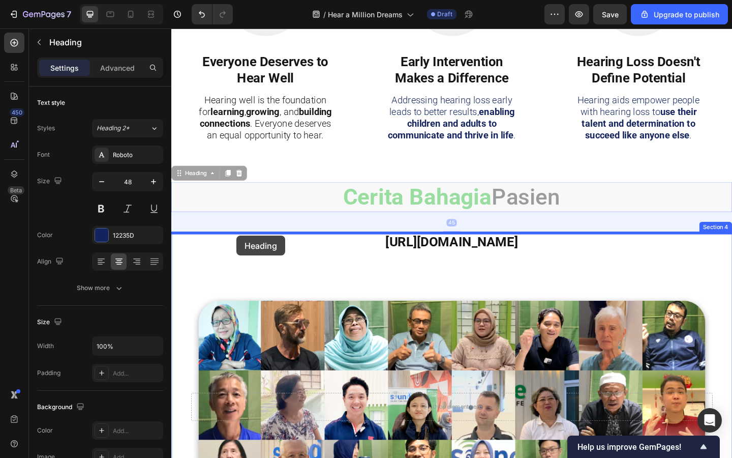
drag, startPoint x: 182, startPoint y: 187, endPoint x: 242, endPoint y: 254, distance: 90.1
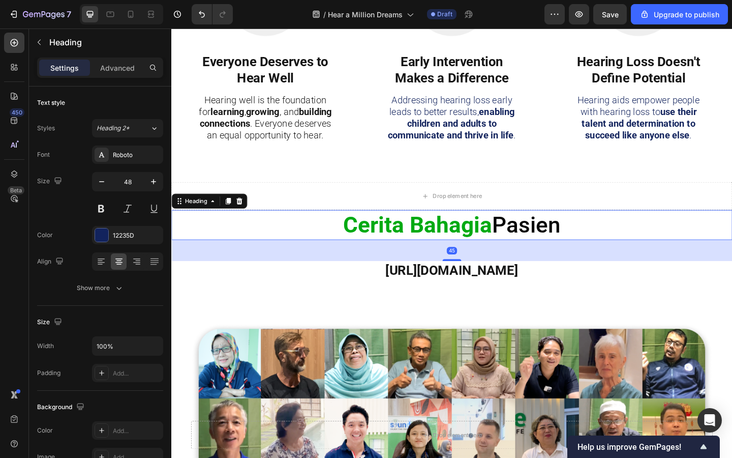
click at [286, 277] on div "45" at bounding box center [476, 269] width 610 height 23
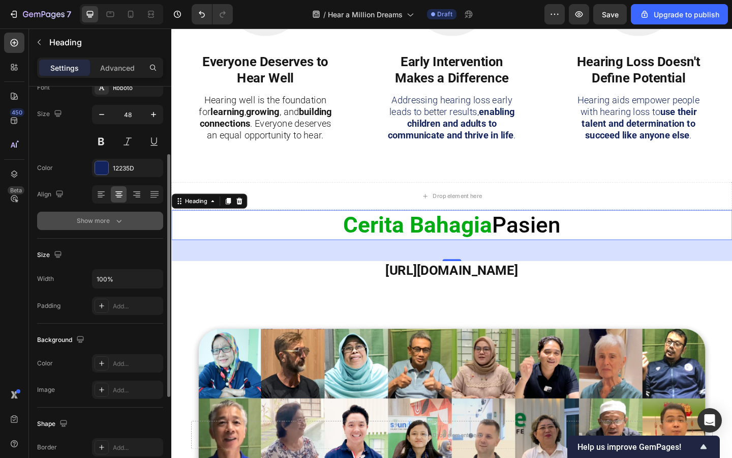
scroll to position [93, 0]
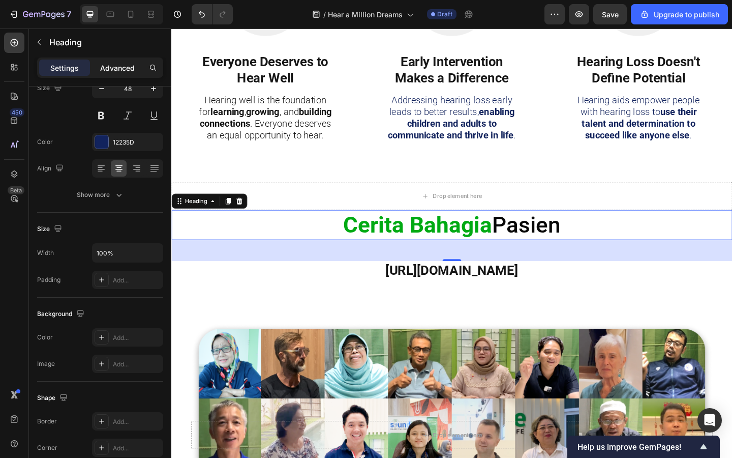
click at [112, 75] on div "Advanced" at bounding box center [117, 68] width 51 height 16
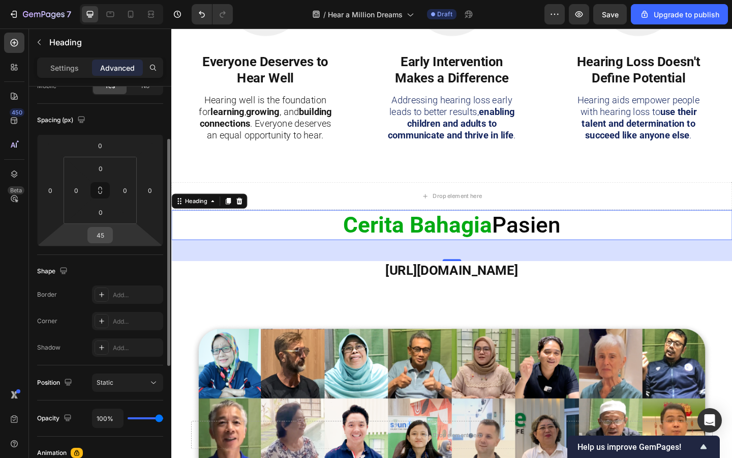
click at [104, 238] on input "45" at bounding box center [100, 234] width 20 height 15
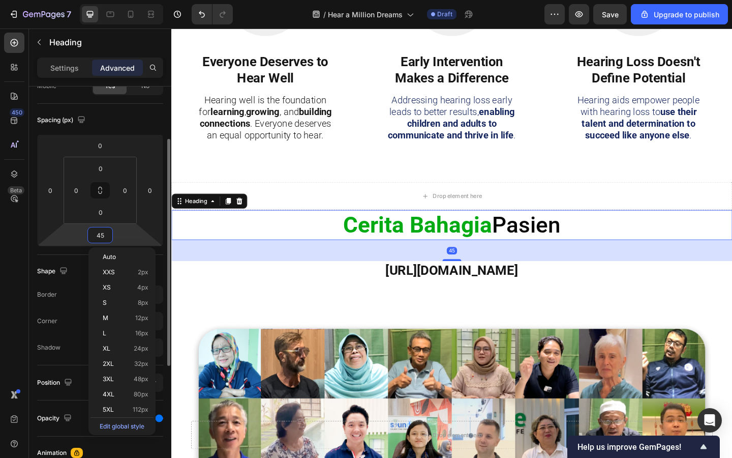
type input "0"
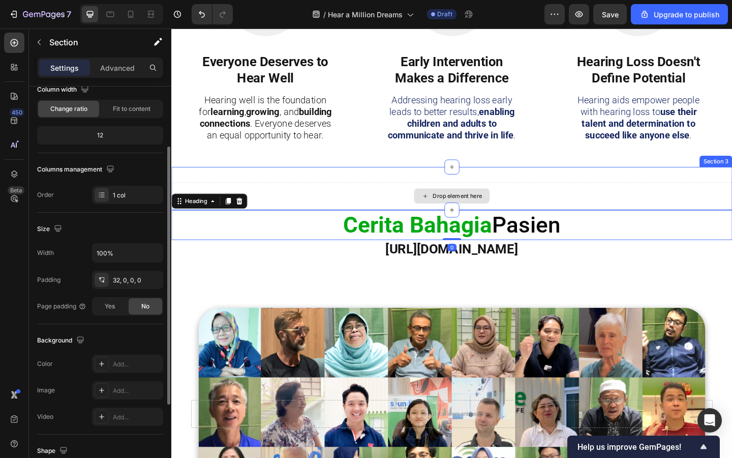
click at [370, 208] on div "Drop element here" at bounding box center [476, 210] width 610 height 31
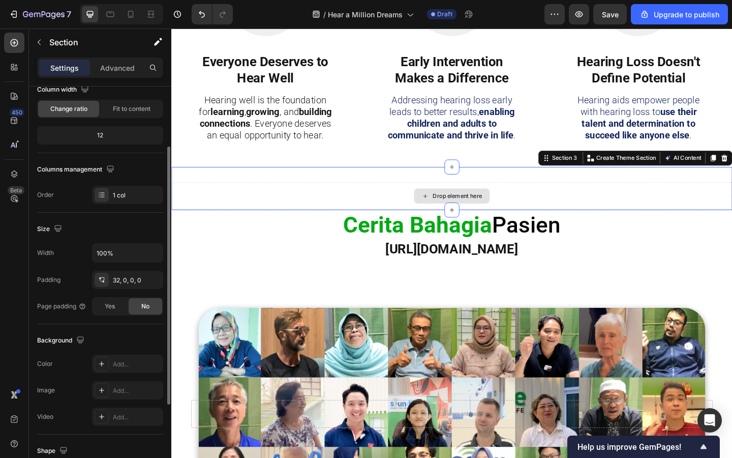
scroll to position [0, 0]
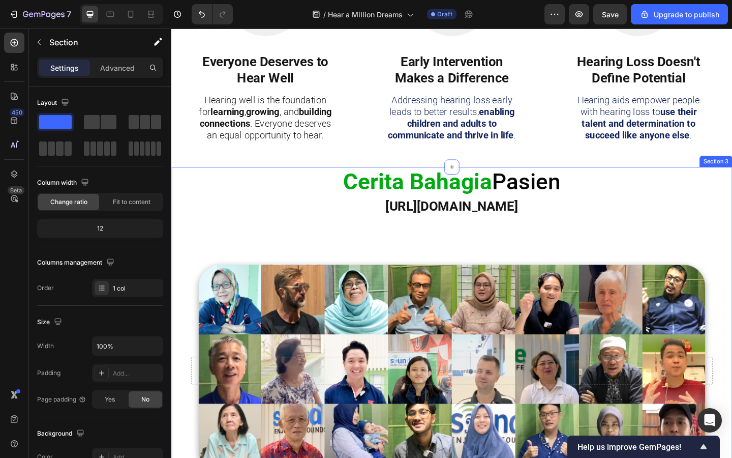
click at [530, 273] on div "Cerita Bahagia Pasien Heading [URL][DOMAIN_NAME] Text Block Drop element here H…" at bounding box center [476, 371] width 610 height 384
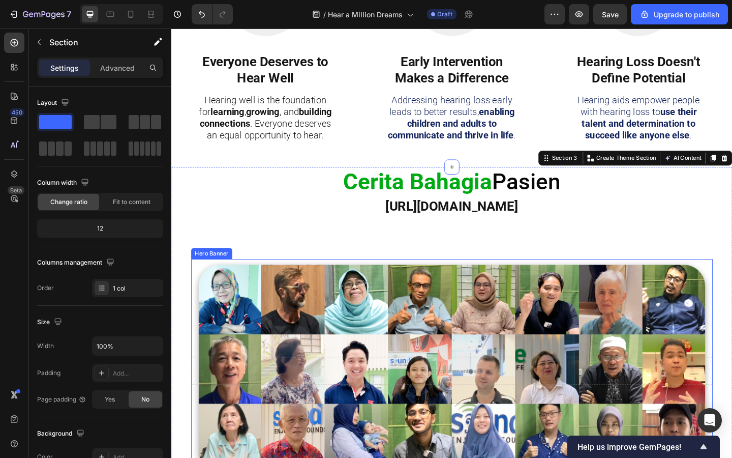
click at [371, 299] on div "Background Image" at bounding box center [477, 400] width 568 height 243
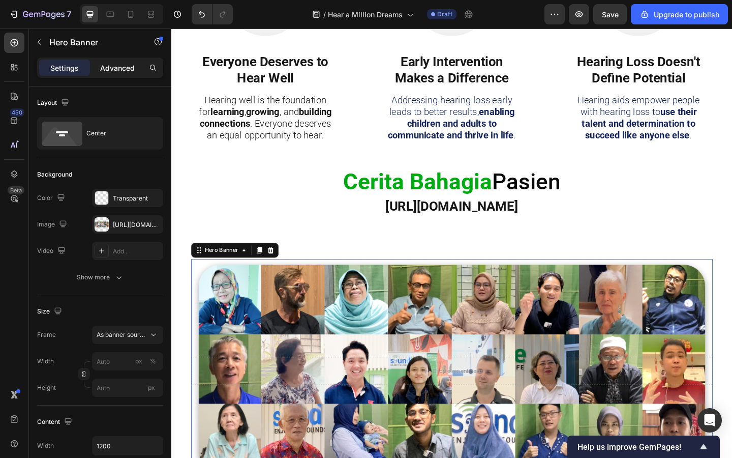
click at [125, 70] on p "Advanced" at bounding box center [117, 68] width 35 height 11
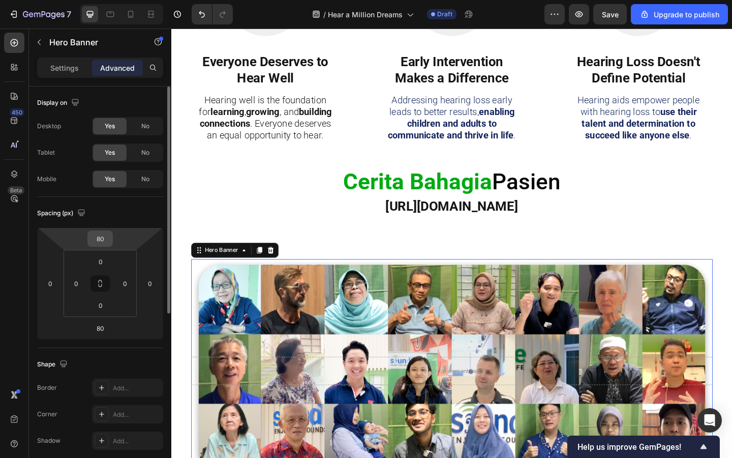
click at [103, 243] on input "80" at bounding box center [100, 238] width 20 height 15
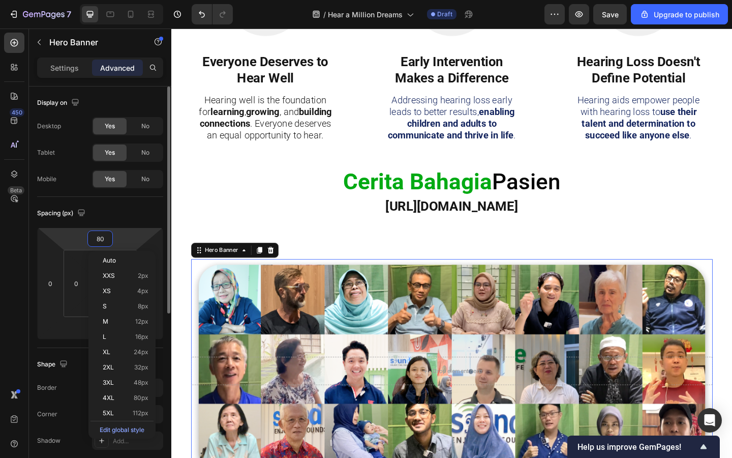
click at [103, 243] on input "80" at bounding box center [100, 238] width 20 height 15
type input "0"
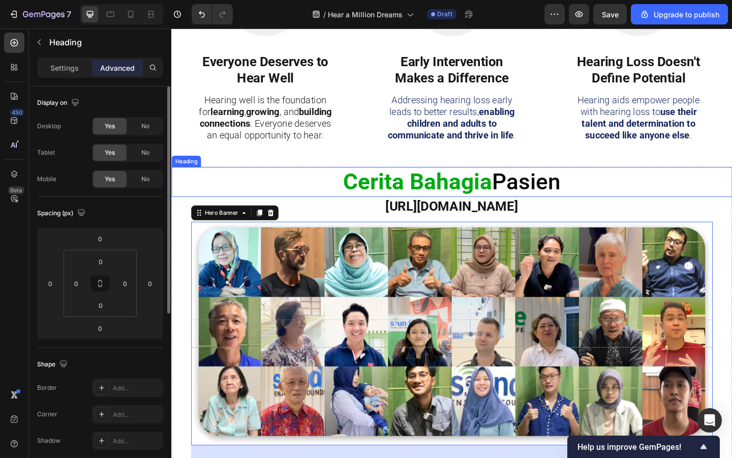
click at [359, 191] on strong "Cerita Bahagia" at bounding box center [440, 195] width 162 height 29
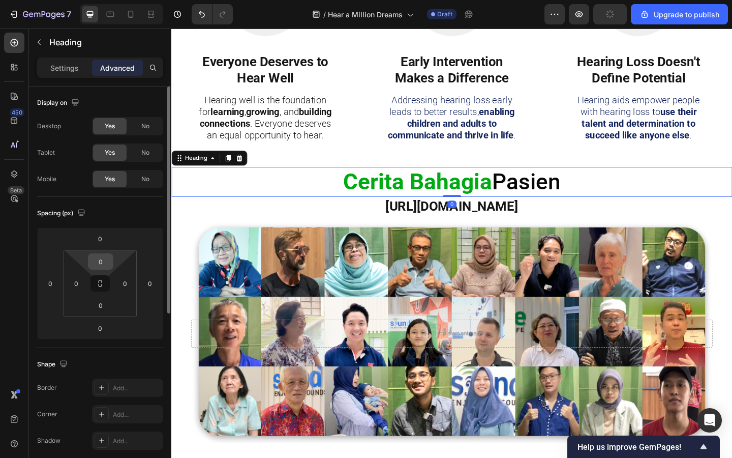
click at [97, 261] on input "0" at bounding box center [101, 261] width 20 height 15
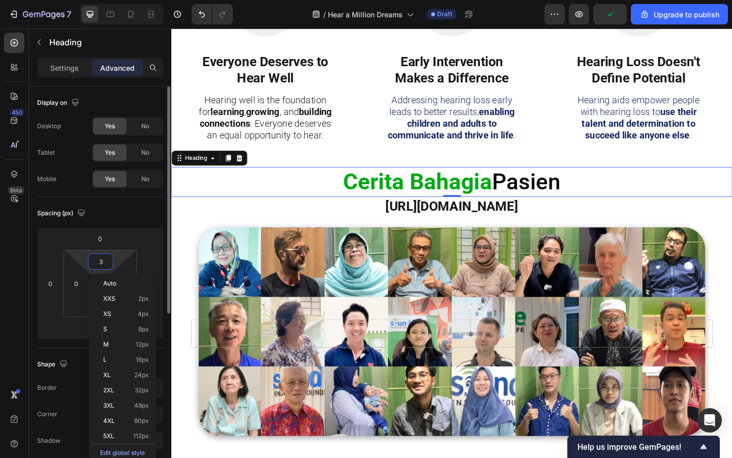
type input "30"
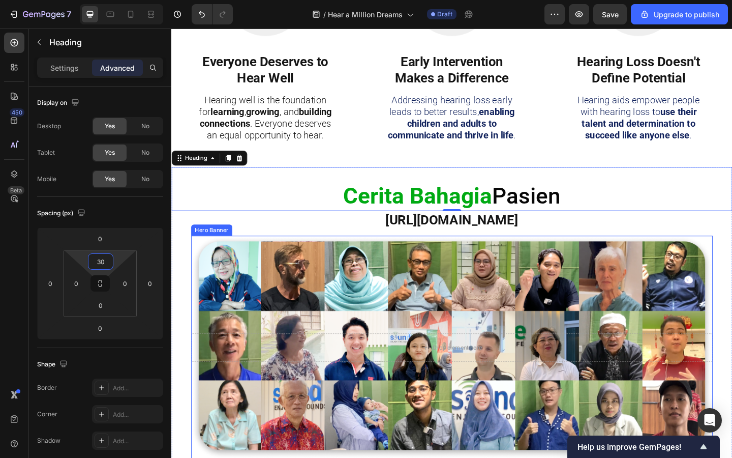
click at [244, 271] on div "Background Image" at bounding box center [477, 375] width 568 height 243
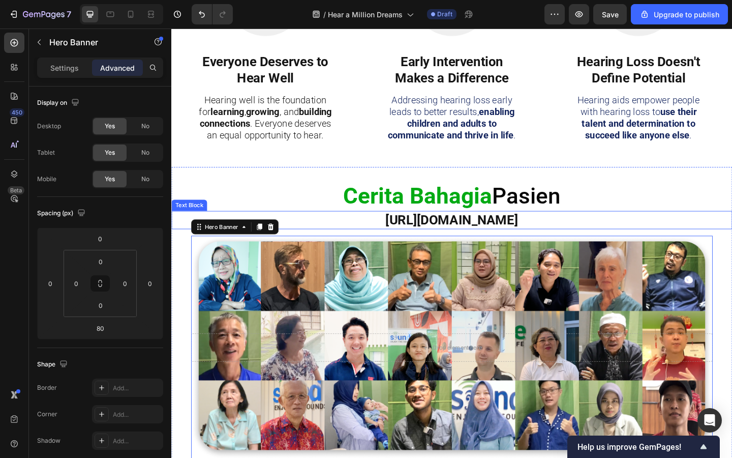
click at [404, 238] on strong "[URL][DOMAIN_NAME]" at bounding box center [476, 236] width 144 height 17
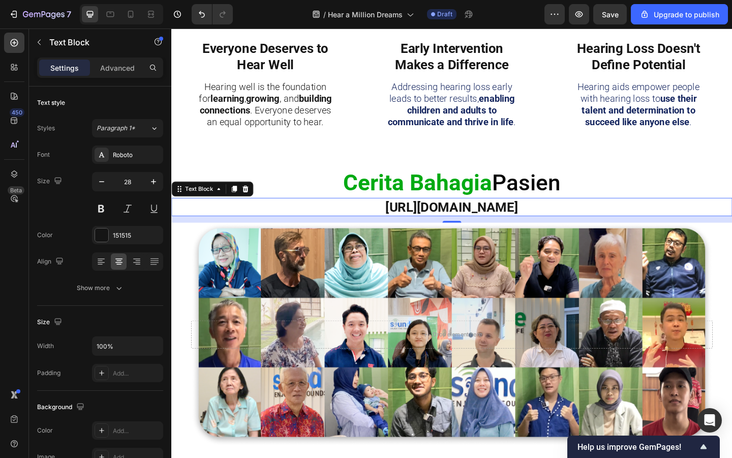
scroll to position [544, 0]
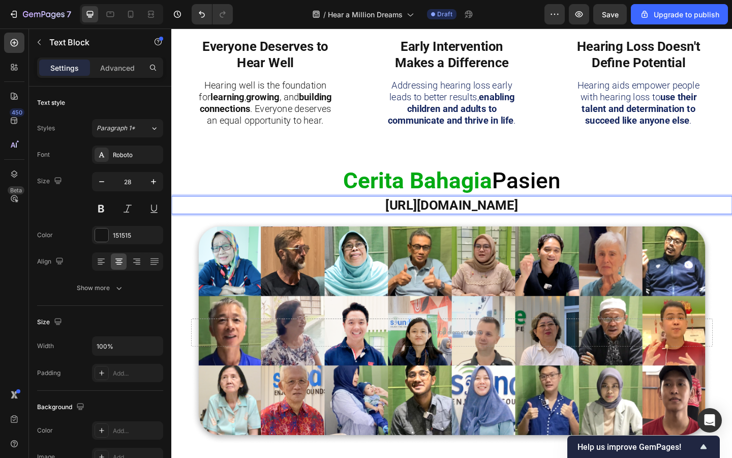
click at [414, 224] on strong "[URL][DOMAIN_NAME]" at bounding box center [476, 220] width 144 height 17
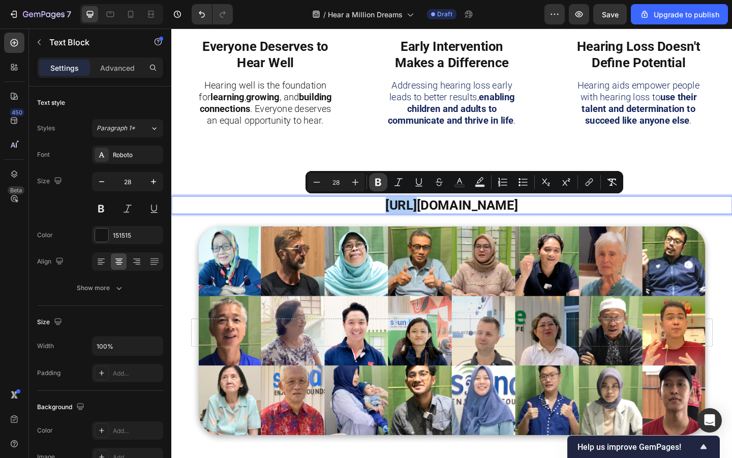
click at [381, 182] on icon "Editor contextual toolbar" at bounding box center [378, 182] width 10 height 10
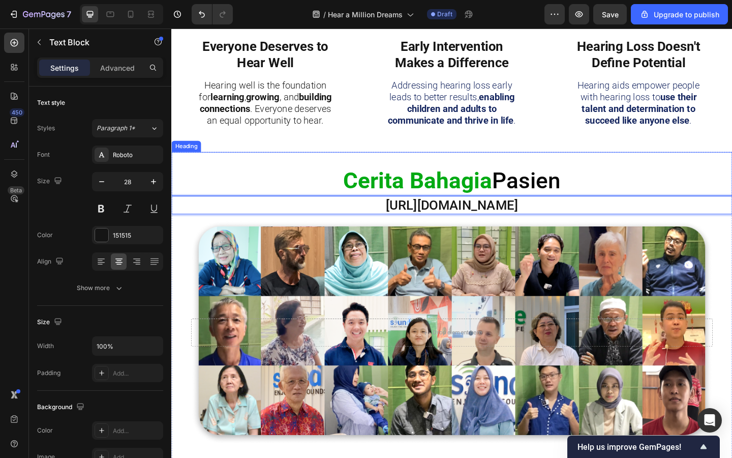
click at [345, 168] on div "Cerita Bahagia Pasien Heading" at bounding box center [476, 187] width 610 height 48
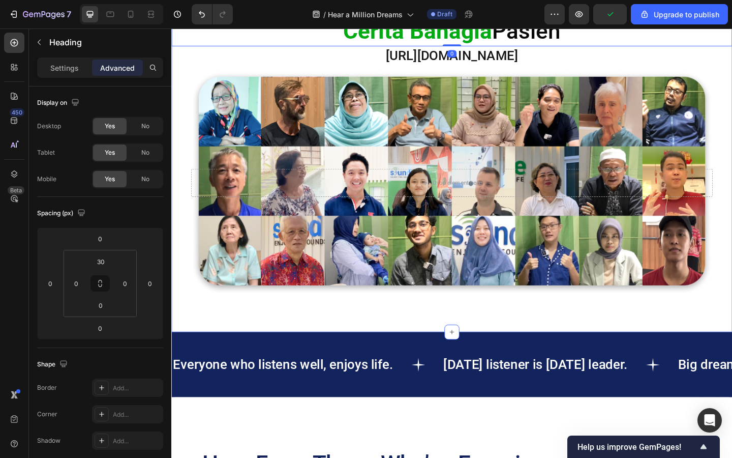
scroll to position [710, 0]
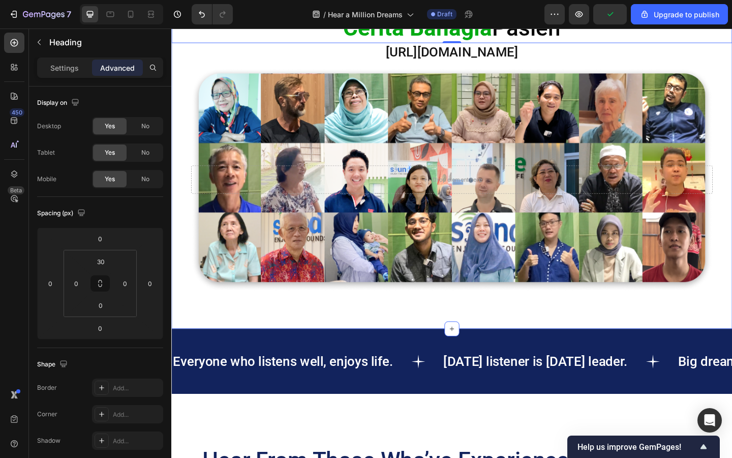
click at [345, 327] on div "Cerita Bahagia Pasien Heading 0 [URL][DOMAIN_NAME] Text Block Drop element here…" at bounding box center [476, 175] width 610 height 359
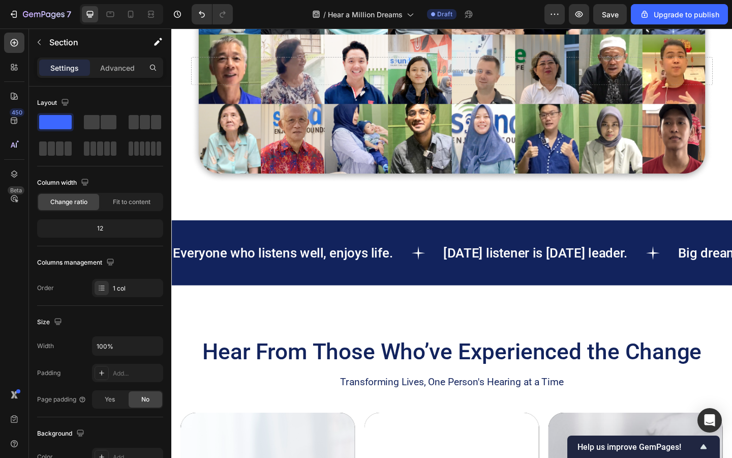
scroll to position [852, 0]
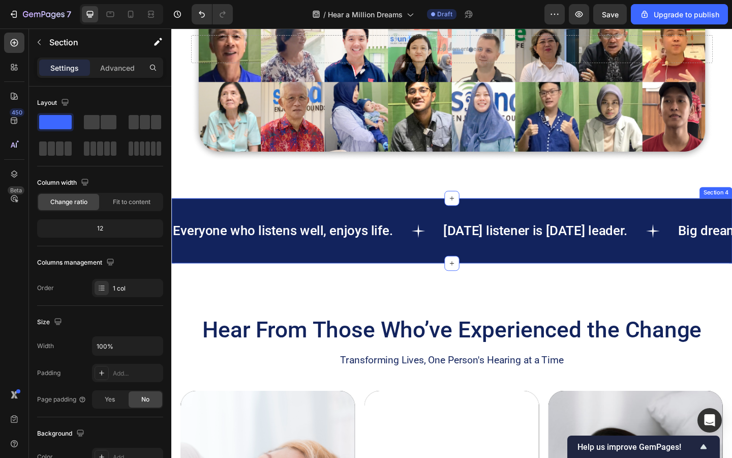
click at [331, 274] on div "Everyone who listens well, enjoys life. Text [DATE] listener is [DATE] leader. …" at bounding box center [476, 248] width 610 height 71
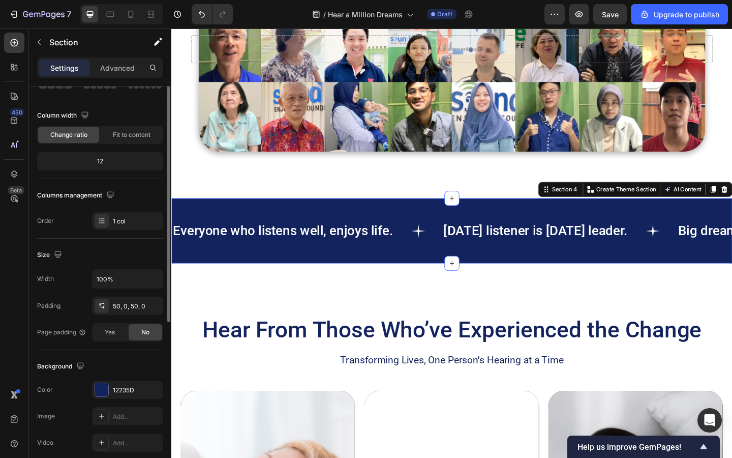
scroll to position [79, 0]
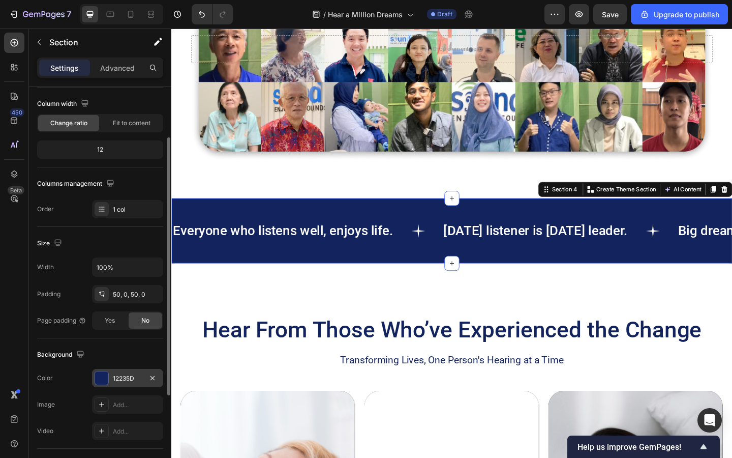
click at [103, 376] on div at bounding box center [101, 377] width 13 height 13
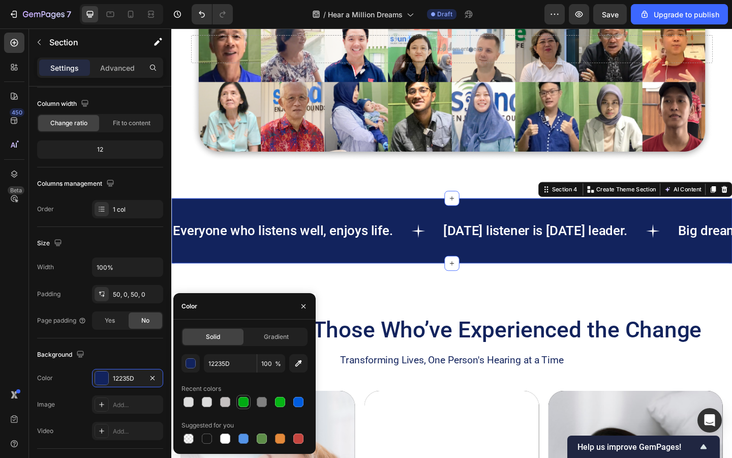
click at [242, 399] on div at bounding box center [244, 402] width 10 height 10
type input "00AA13"
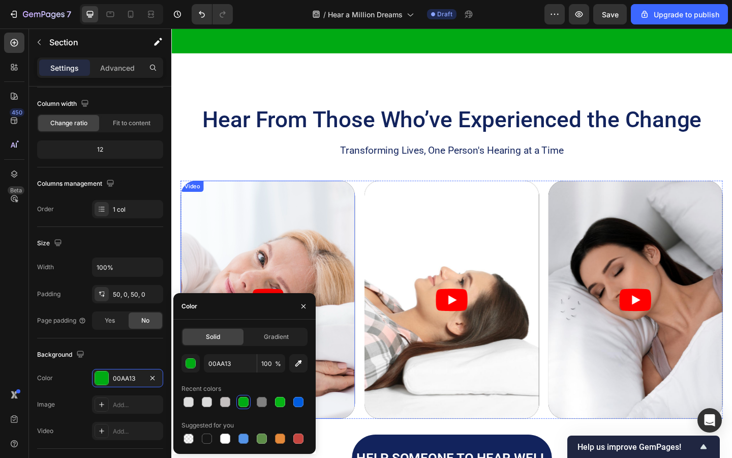
scroll to position [1079, 0]
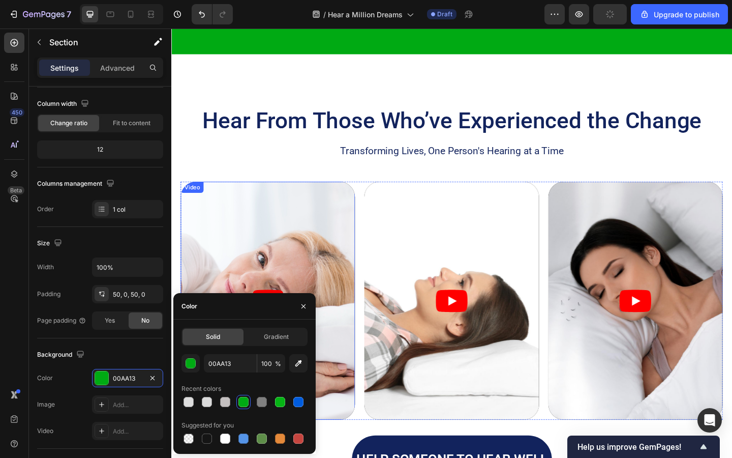
click at [314, 216] on article at bounding box center [277, 324] width 190 height 259
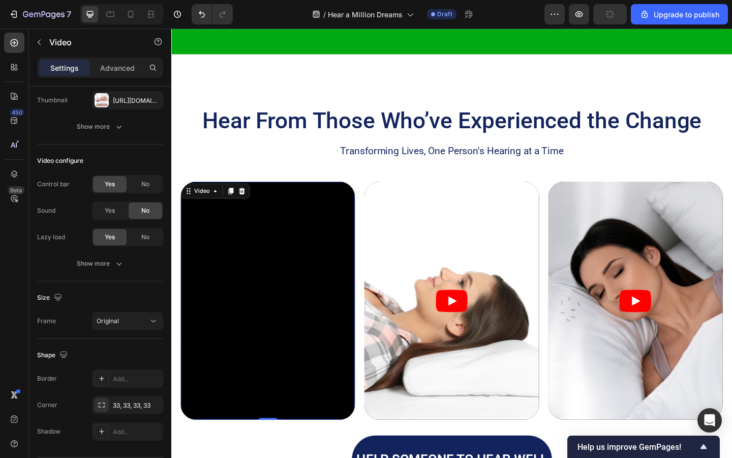
scroll to position [0, 0]
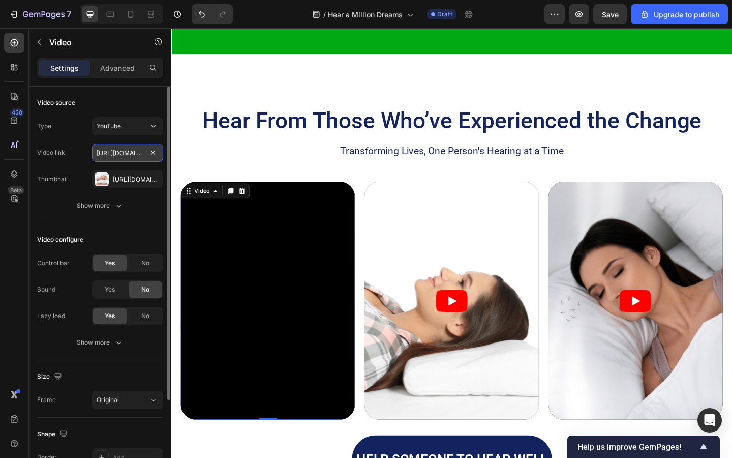
click at [127, 155] on input "[URL][DOMAIN_NAME]" at bounding box center [127, 152] width 71 height 18
paste input "sLbE380ulF4&pp=0gcJCfYJAYcqIYzv"
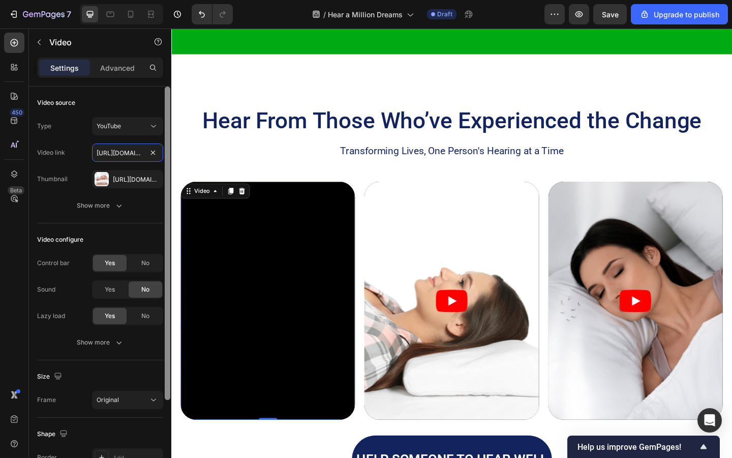
type input "[URL][DOMAIN_NAME]"
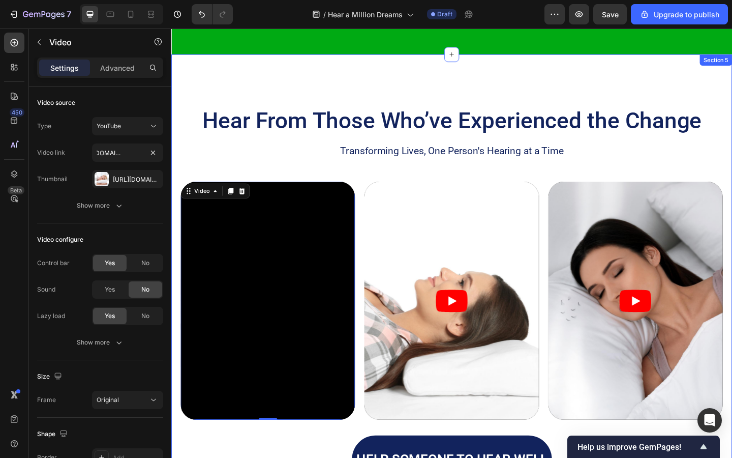
click at [336, 100] on div "Hear From Those Who’ve Experienced the Change Heading Transforming Lives, One P…" at bounding box center [476, 306] width 610 height 500
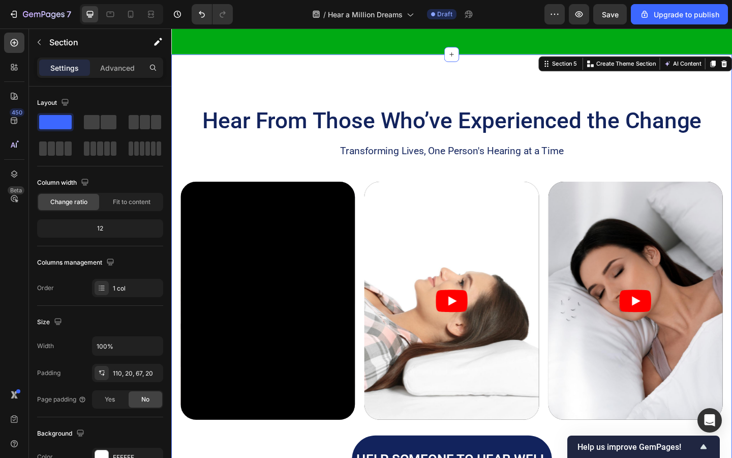
click at [268, 108] on div "Hear From Those Who’ve Experienced the Change Heading Transforming Lives, One P…" at bounding box center [476, 306] width 610 height 500
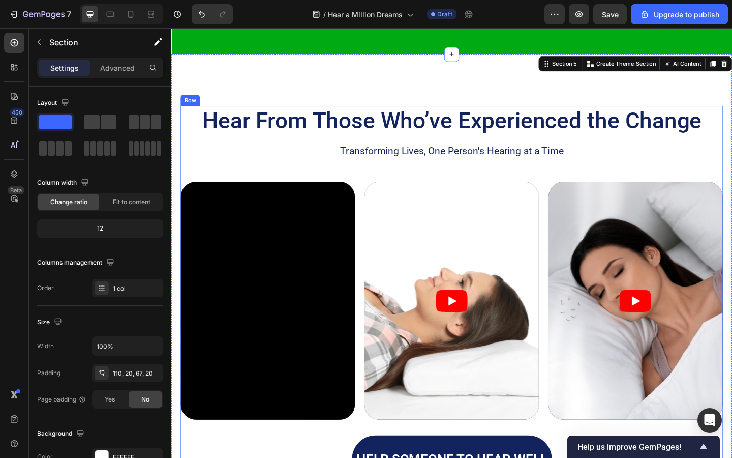
click at [232, 186] on div "Hear From Those Who’ve Experienced the Change Heading Transforming Lives, One P…" at bounding box center [477, 317] width 590 height 410
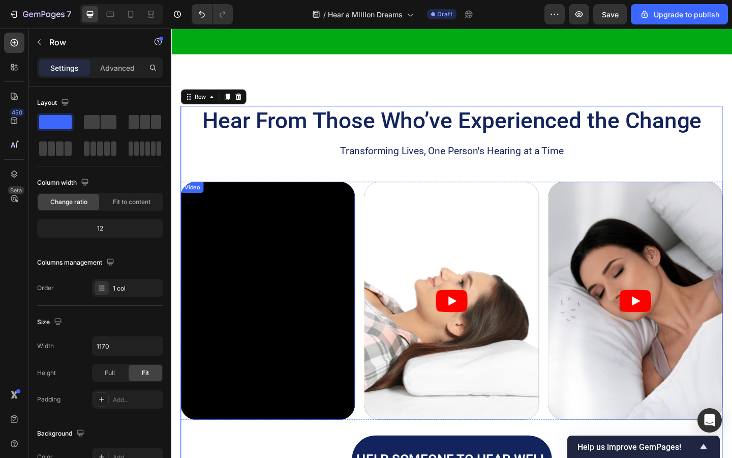
click at [193, 202] on div "Video" at bounding box center [194, 200] width 21 height 9
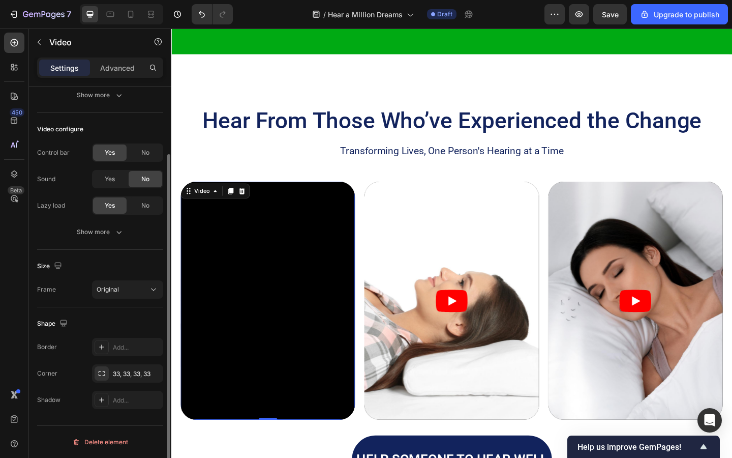
scroll to position [0, 0]
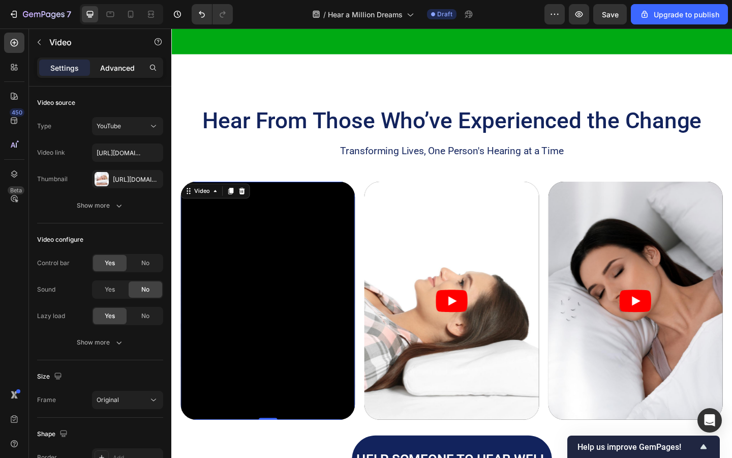
click at [126, 64] on p "Advanced" at bounding box center [117, 68] width 35 height 11
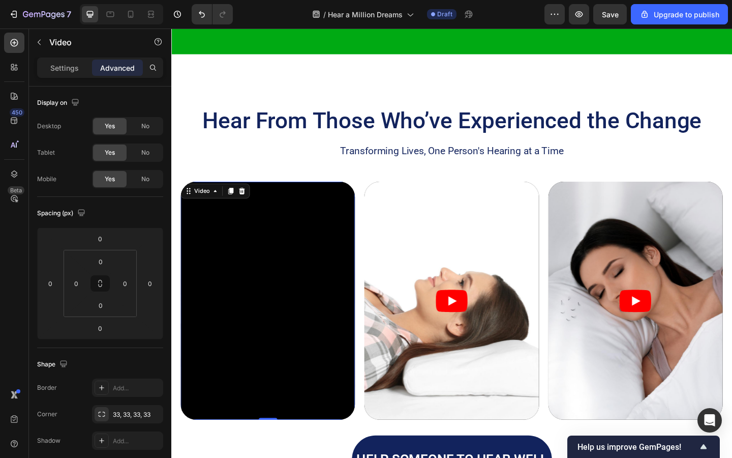
click at [184, 197] on div "Video" at bounding box center [219, 205] width 75 height 16
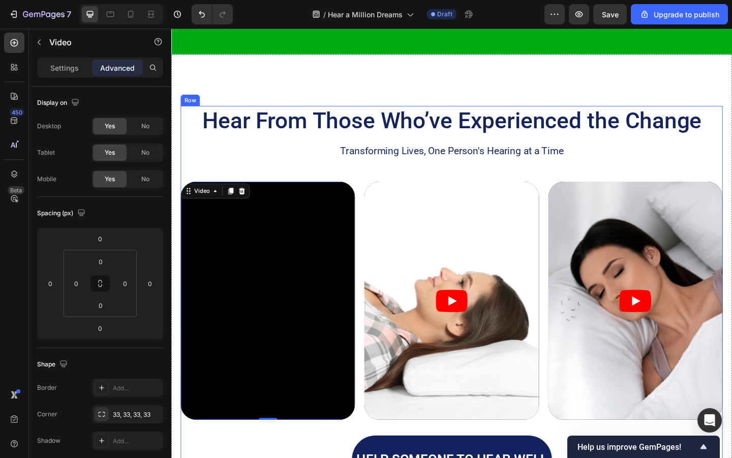
click at [187, 176] on div "Hear From Those Who’ve Experienced the Change Heading Transforming Lives, One P…" at bounding box center [477, 317] width 590 height 410
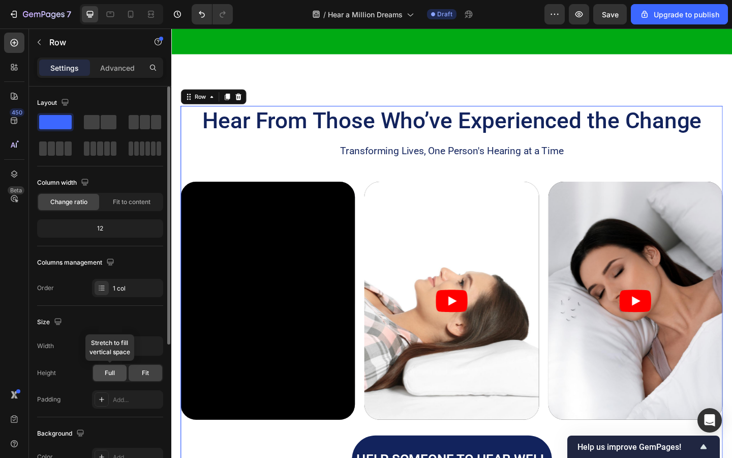
click at [116, 371] on div "Full" at bounding box center [110, 373] width 34 height 16
click at [143, 372] on span "Fit" at bounding box center [145, 372] width 7 height 9
click at [127, 199] on span "Fit to content" at bounding box center [132, 201] width 38 height 9
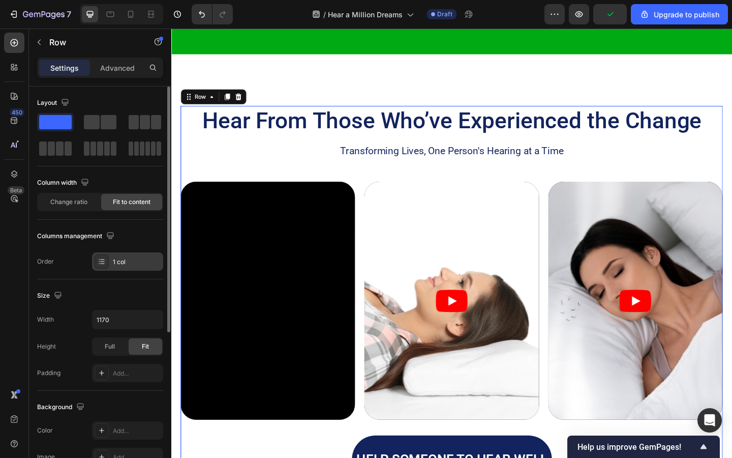
click at [106, 260] on div at bounding box center [102, 261] width 14 height 14
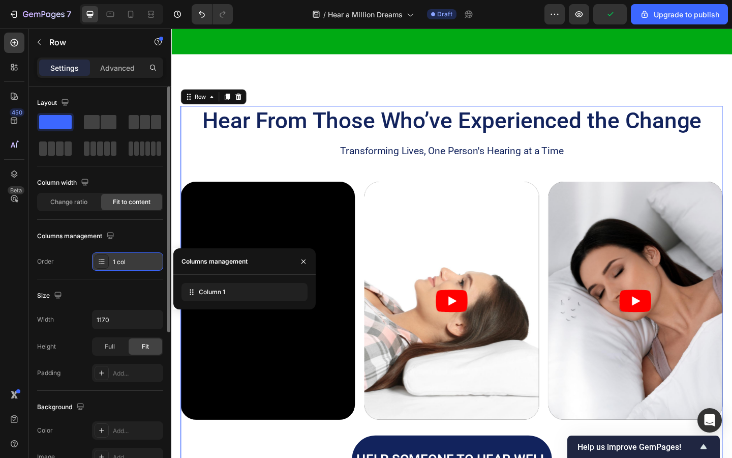
click at [106, 260] on div at bounding box center [102, 261] width 14 height 14
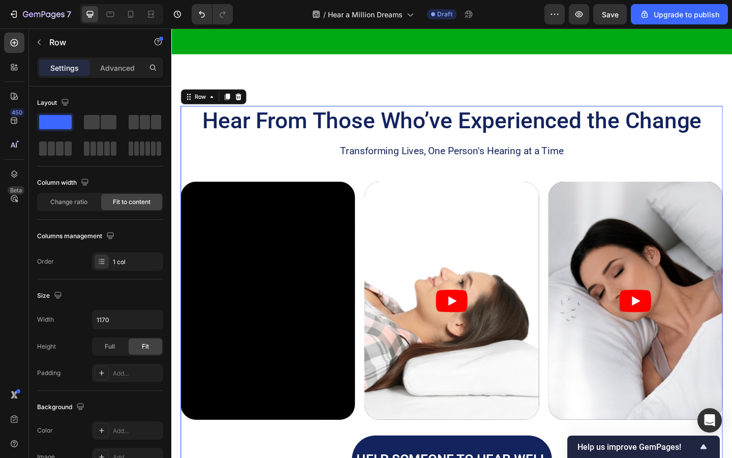
click at [470, 176] on div "Hear From Those Who’ve Experienced the Change Heading Transforming Lives, One P…" at bounding box center [477, 317] width 590 height 410
click at [482, 274] on article at bounding box center [476, 324] width 190 height 259
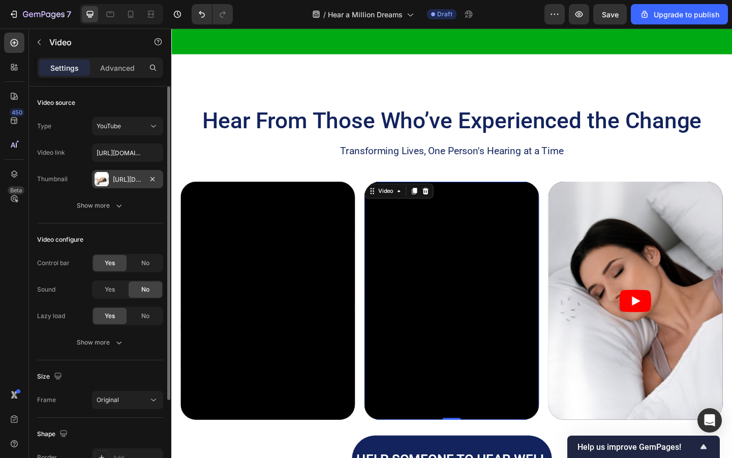
click at [121, 184] on div "[URL][DOMAIN_NAME]" at bounding box center [127, 179] width 71 height 18
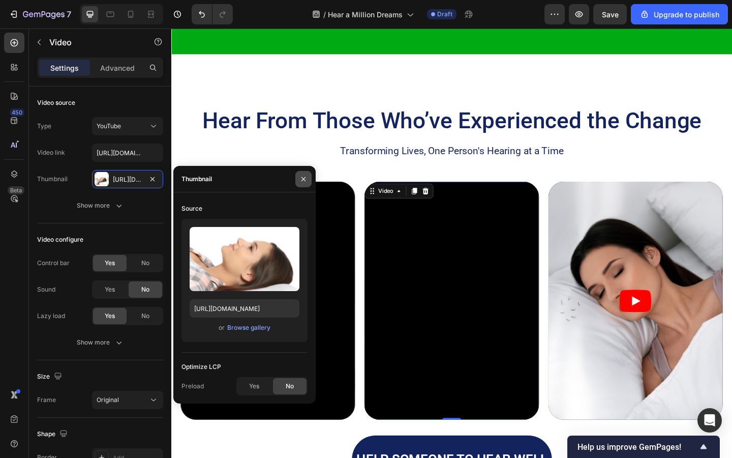
click at [300, 179] on icon "button" at bounding box center [304, 179] width 8 height 8
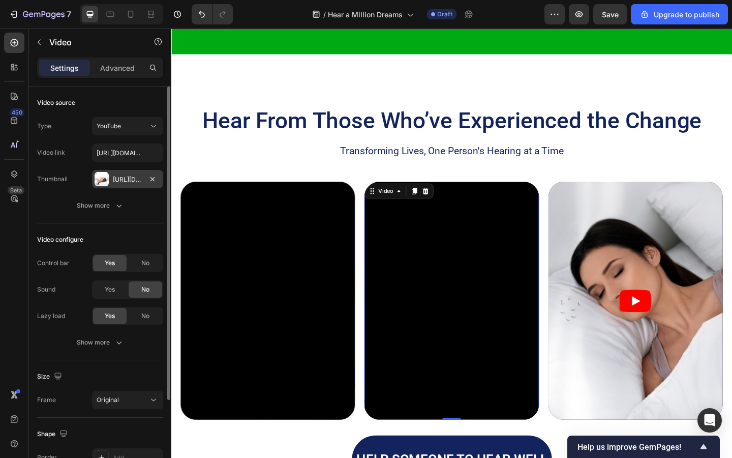
click at [104, 179] on div at bounding box center [102, 179] width 14 height 14
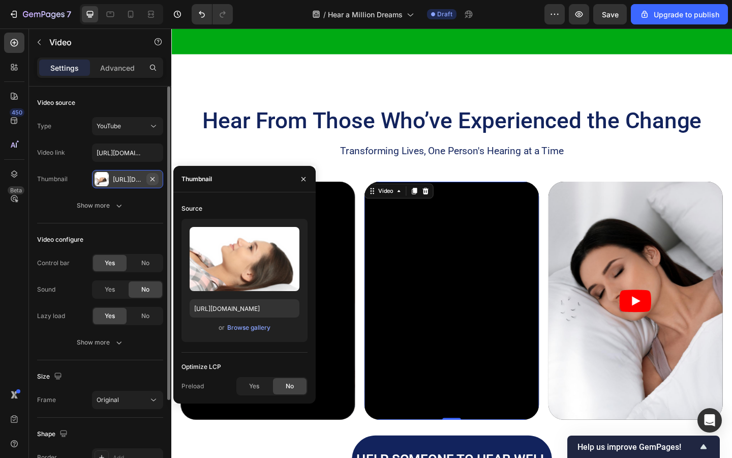
click at [150, 179] on icon "button" at bounding box center [153, 179] width 8 height 8
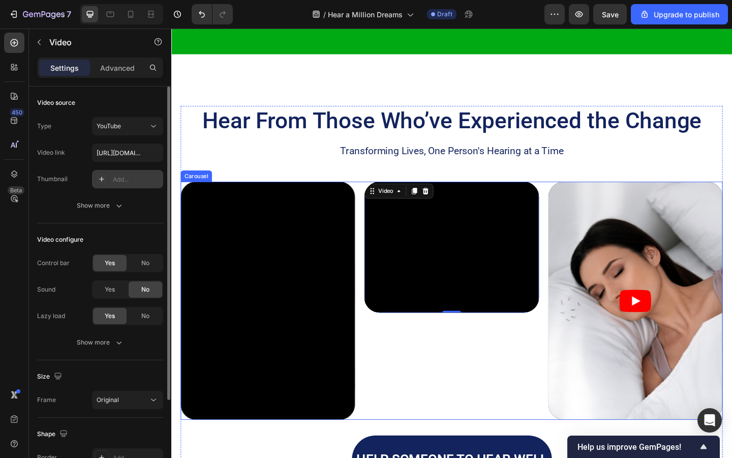
click at [491, 365] on div "Video 0" at bounding box center [476, 324] width 190 height 259
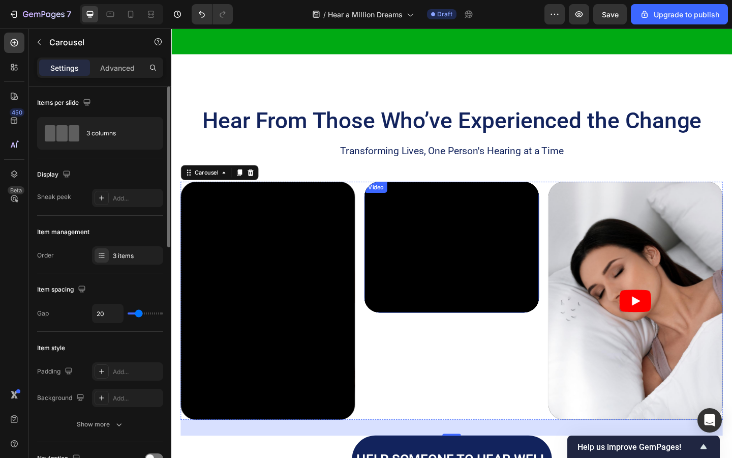
click at [397, 204] on div "Video" at bounding box center [393, 200] width 21 height 9
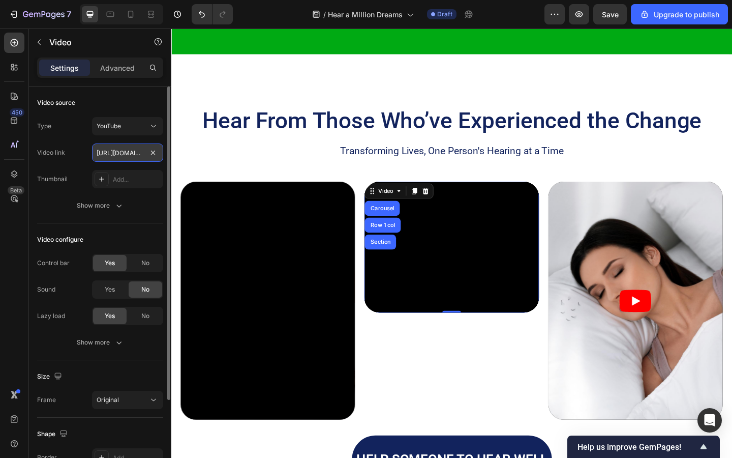
click at [131, 153] on input "[URL][DOMAIN_NAME]" at bounding box center [127, 152] width 71 height 18
paste input "sLbE380ulF4&pp=0gcJCfYJAYcqIYzv"
type input "[URL][DOMAIN_NAME]"
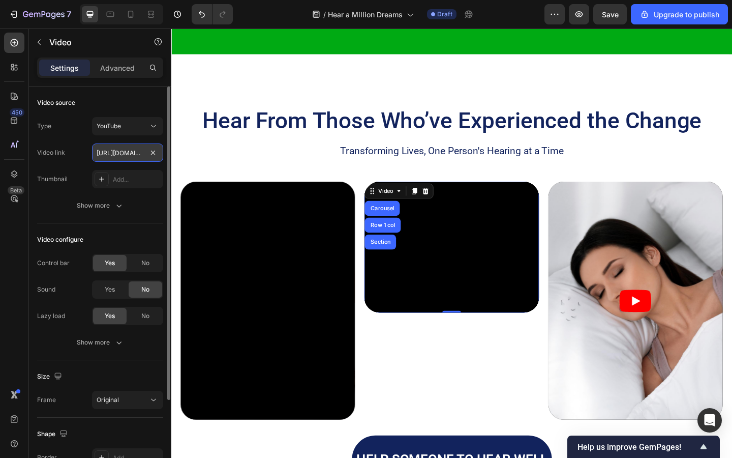
scroll to position [0, 168]
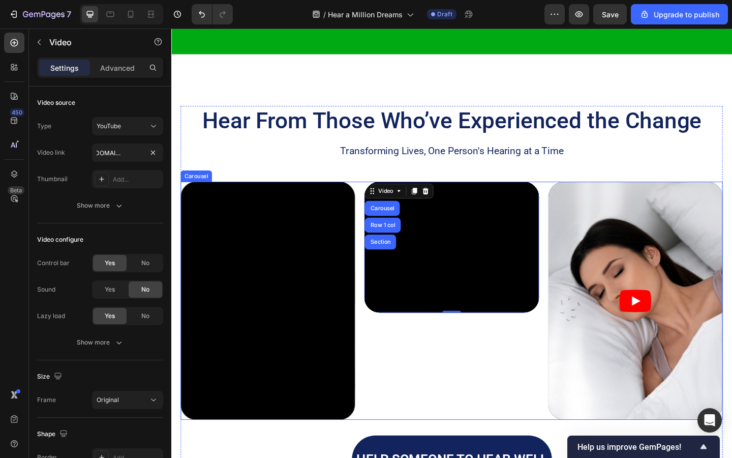
click at [419, 366] on div "Video Carousel Row 1 col Section 0" at bounding box center [476, 324] width 190 height 259
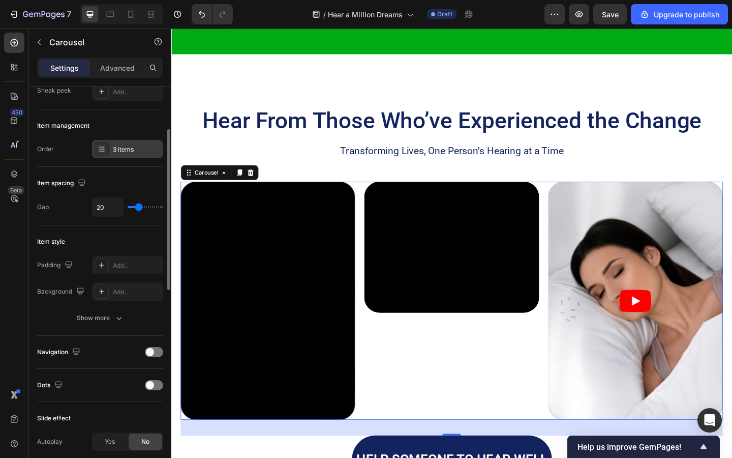
scroll to position [0, 0]
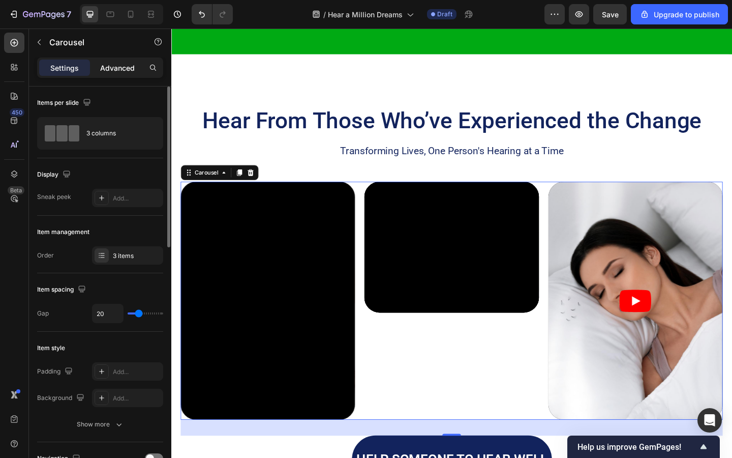
click at [110, 63] on p "Advanced" at bounding box center [117, 68] width 35 height 11
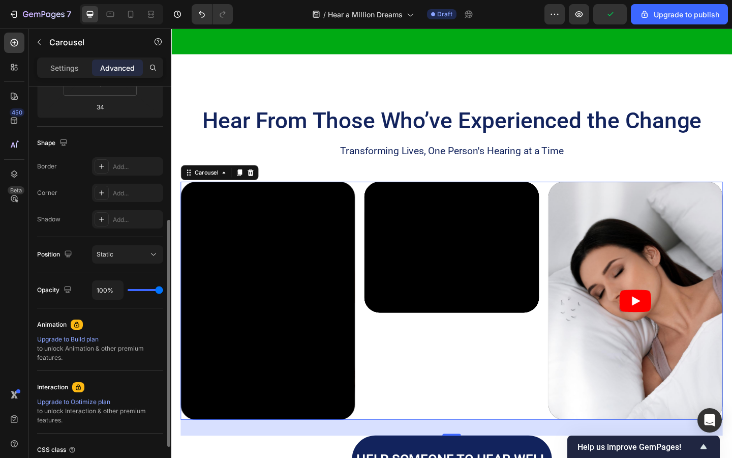
scroll to position [226, 0]
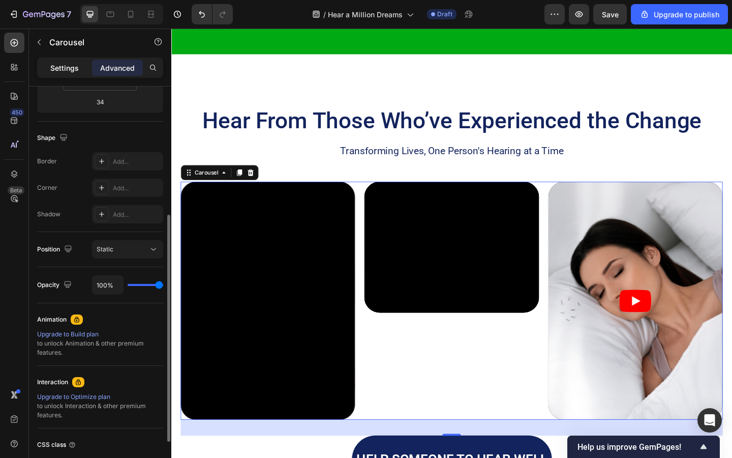
click at [61, 68] on p "Settings" at bounding box center [64, 68] width 28 height 11
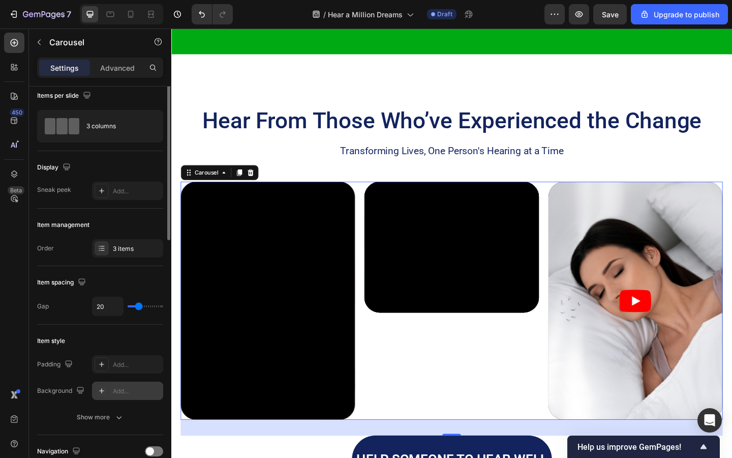
scroll to position [0, 0]
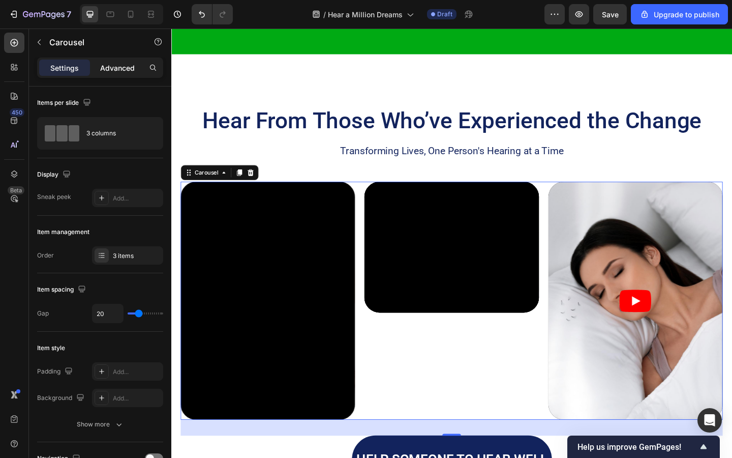
click at [115, 73] on div "Advanced" at bounding box center [117, 68] width 51 height 16
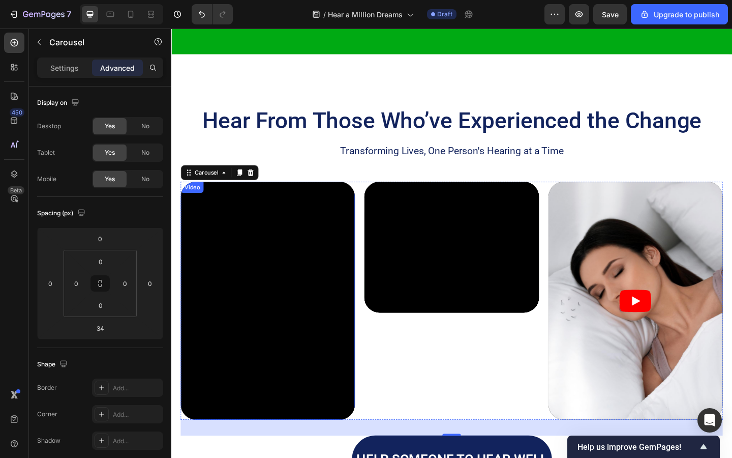
click at [189, 200] on div "Video" at bounding box center [194, 200] width 21 height 9
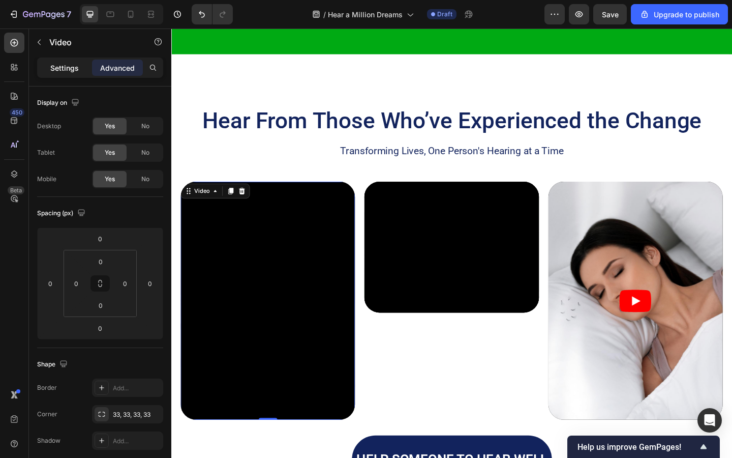
click at [77, 66] on p "Settings" at bounding box center [64, 68] width 28 height 11
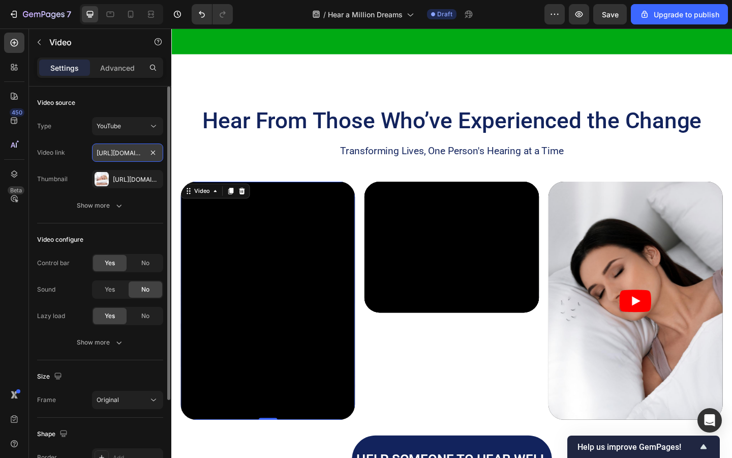
click at [108, 153] on input "[URL][DOMAIN_NAME]" at bounding box center [127, 152] width 71 height 18
paste input "a7RHhd2c3Jk"
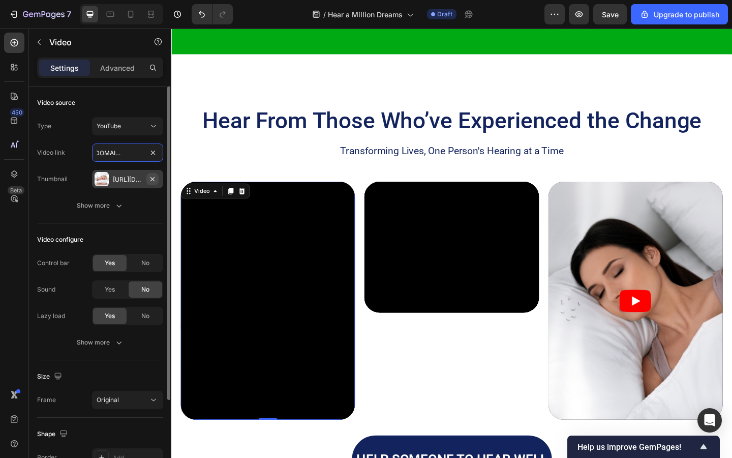
type input "[URL][DOMAIN_NAME]"
click at [152, 178] on icon "button" at bounding box center [153, 179] width 8 height 8
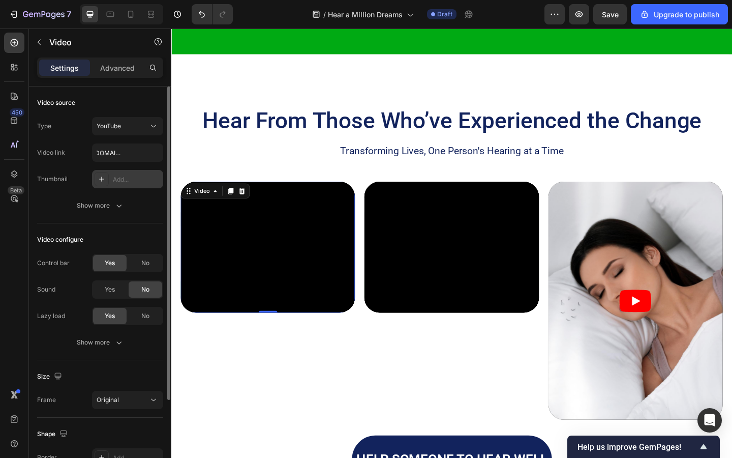
scroll to position [0, 0]
click at [142, 317] on span "No" at bounding box center [145, 315] width 8 height 9
click at [144, 266] on span "No" at bounding box center [145, 262] width 8 height 9
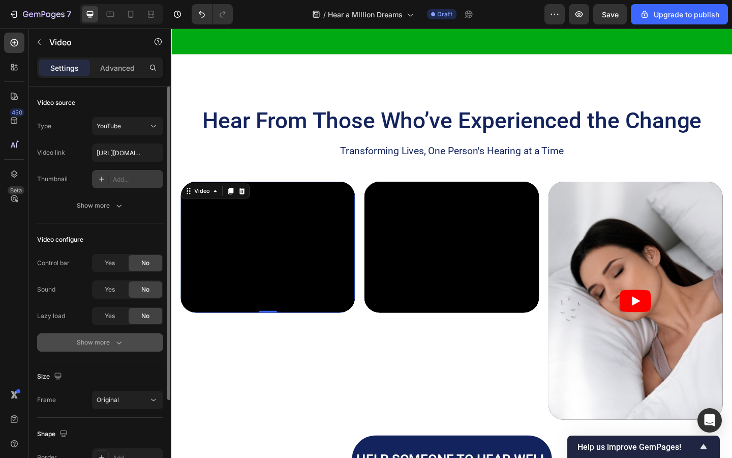
click at [128, 343] on button "Show more" at bounding box center [100, 342] width 126 height 18
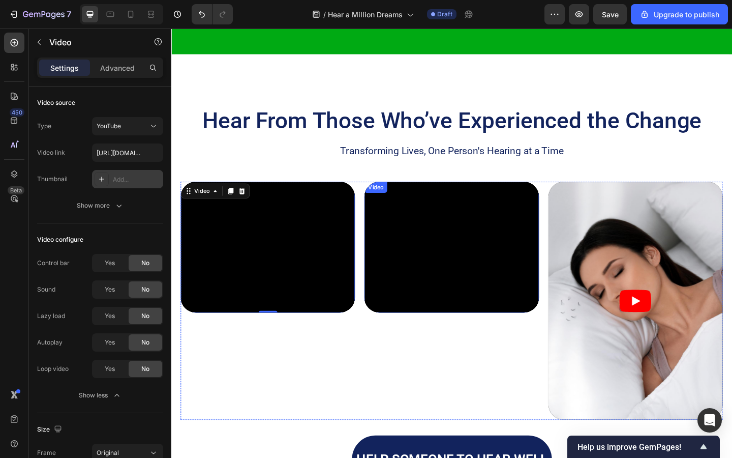
click at [397, 201] on div "Video" at bounding box center [393, 200] width 21 height 9
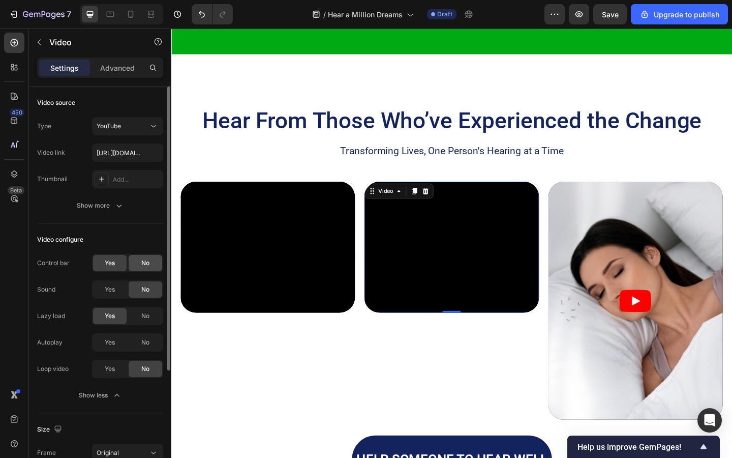
click at [153, 255] on div "No" at bounding box center [146, 263] width 34 height 16
click at [145, 314] on span "No" at bounding box center [145, 315] width 8 height 9
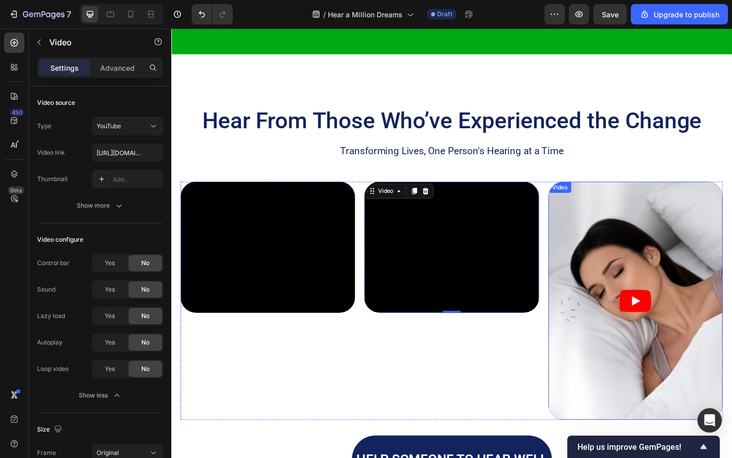
click at [597, 200] on div "Video" at bounding box center [594, 200] width 21 height 9
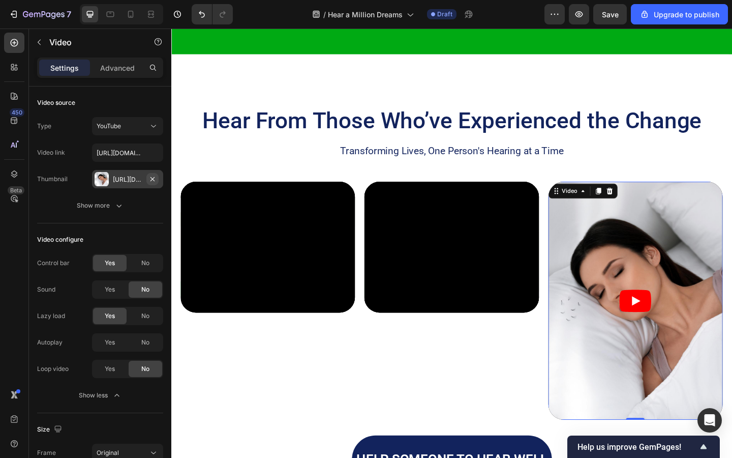
click at [157, 178] on button "button" at bounding box center [152, 179] width 12 height 12
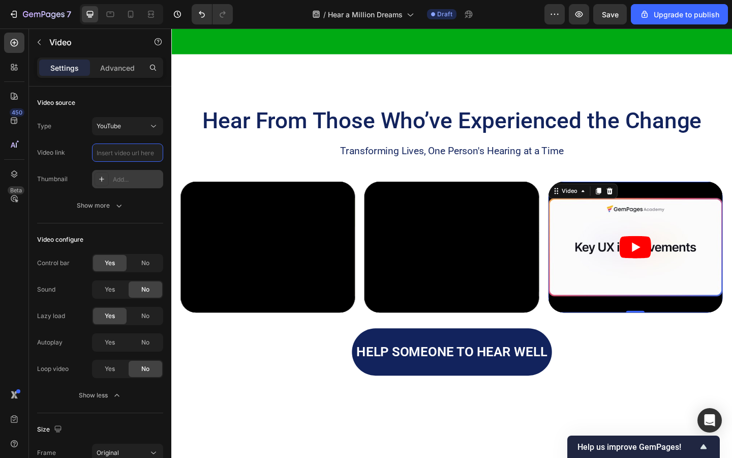
paste input "[URL][DOMAIN_NAME]"
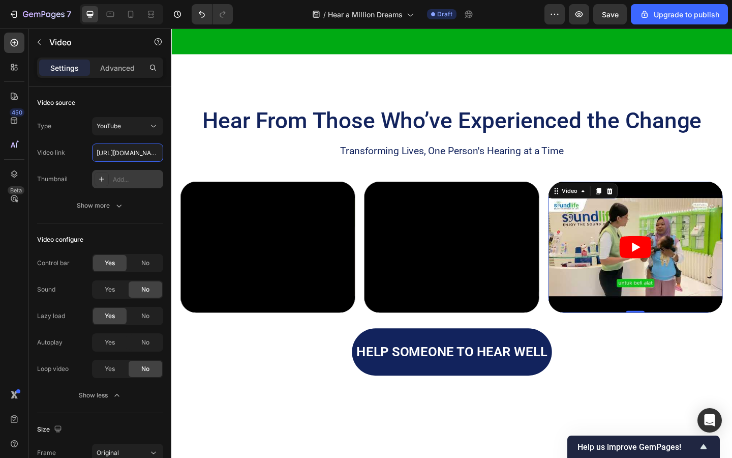
scroll to position [0, 95]
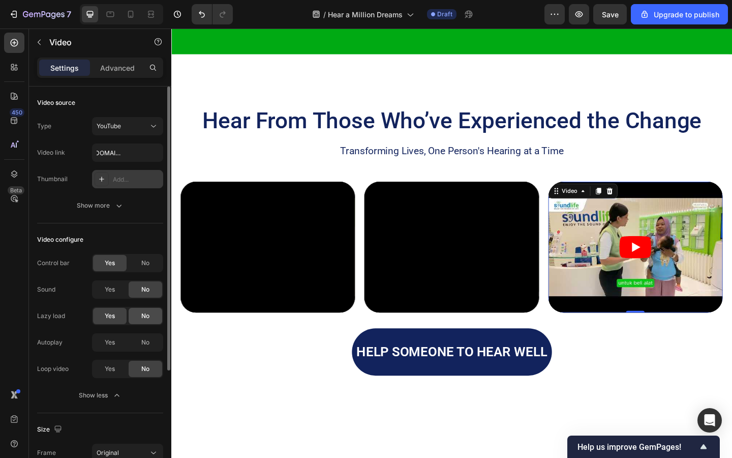
click at [143, 315] on span "No" at bounding box center [145, 315] width 8 height 9
click at [150, 264] on div "No" at bounding box center [146, 263] width 34 height 16
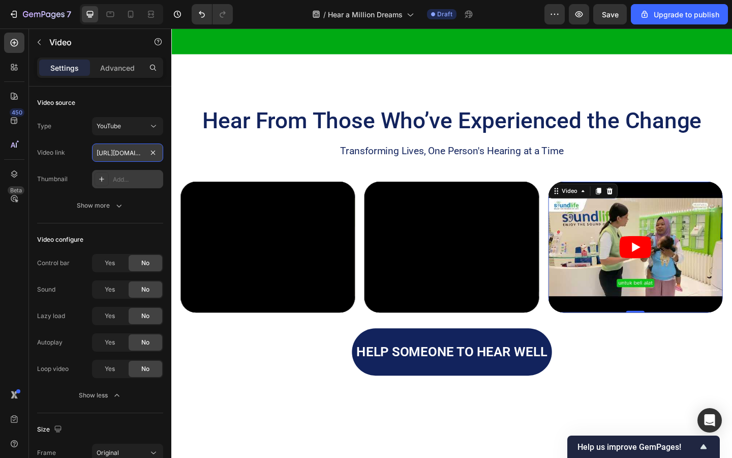
click at [128, 147] on input "[URL][DOMAIN_NAME]" at bounding box center [127, 152] width 71 height 18
paste input "qSzv0mC8Q68&t=3s"
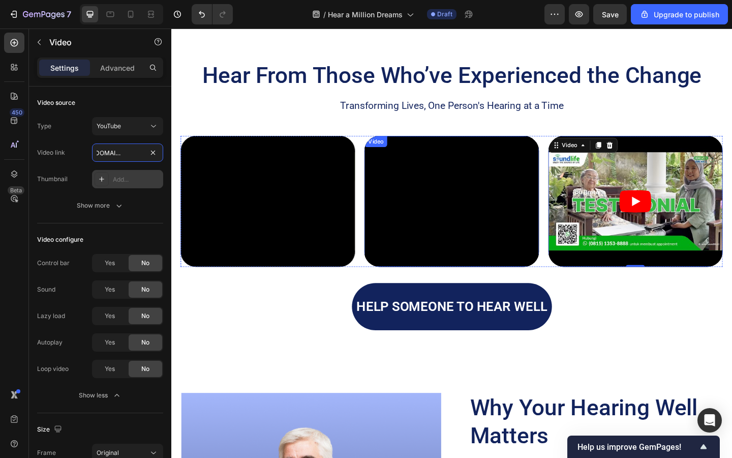
scroll to position [1120, 0]
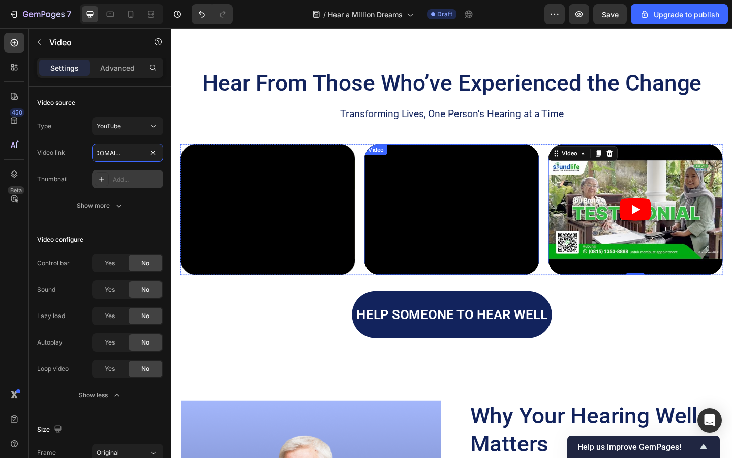
type input "[URL][DOMAIN_NAME]"
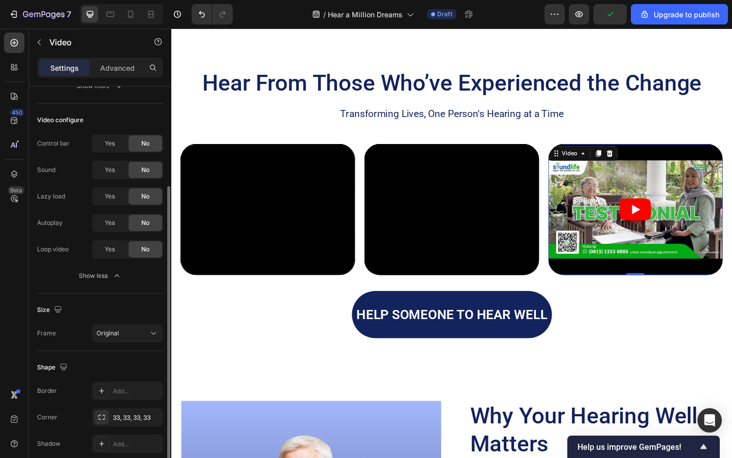
scroll to position [130, 0]
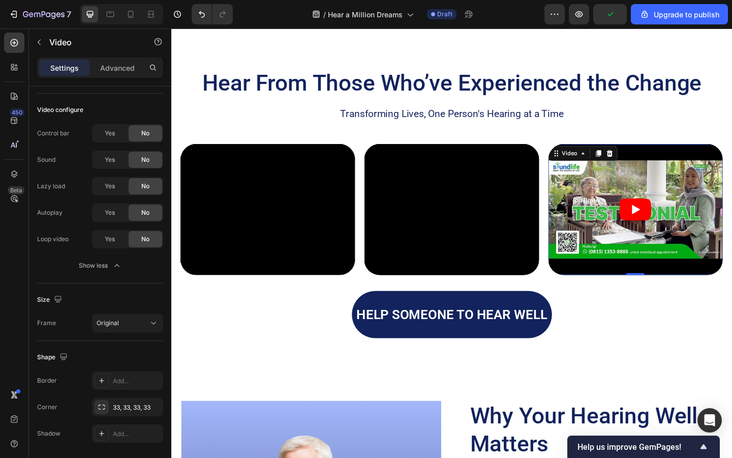
click at [621, 244] on article at bounding box center [677, 225] width 190 height 142
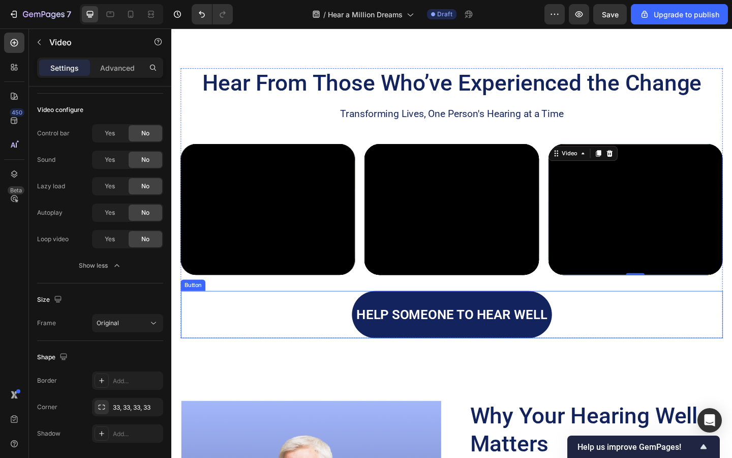
click at [300, 340] on div "HELP SOMEONE TO HEAR WELL Button" at bounding box center [477, 339] width 590 height 51
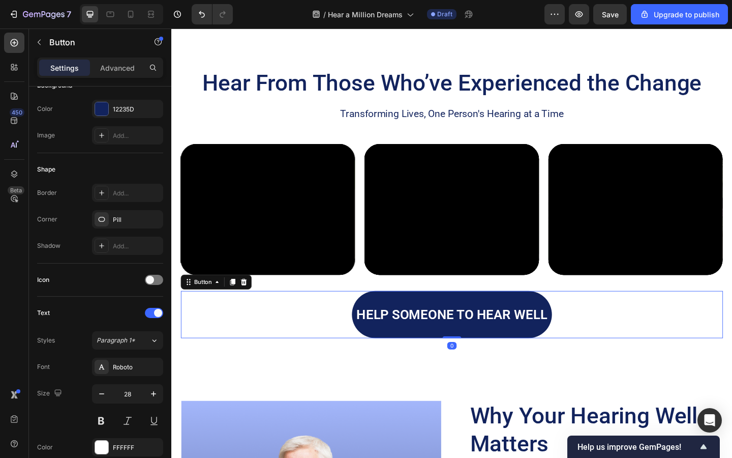
scroll to position [0, 0]
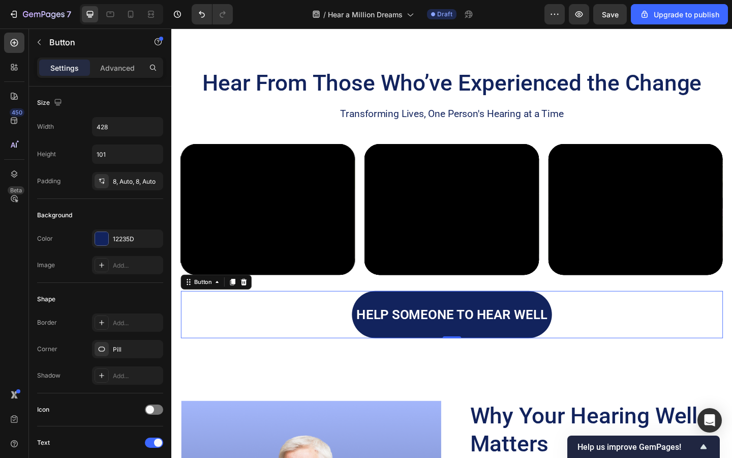
click at [431, 322] on link "HELP SOMEONE TO HEAR WELL" at bounding box center [477, 339] width 218 height 51
click at [122, 238] on div "12235D" at bounding box center [127, 238] width 29 height 9
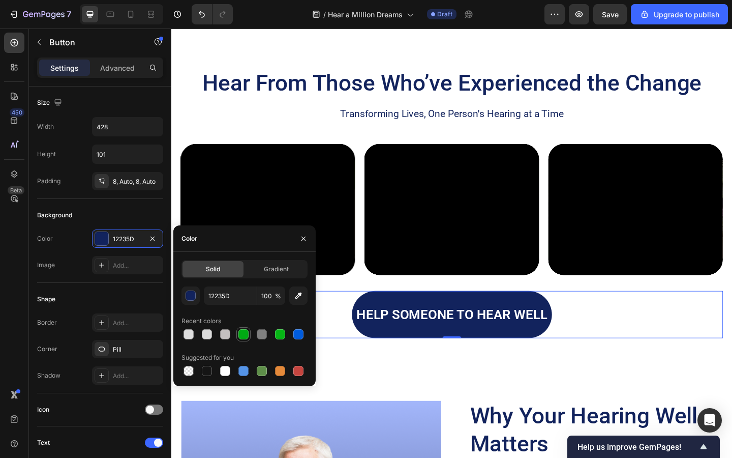
click at [241, 334] on div at bounding box center [244, 334] width 10 height 10
type input "00AA13"
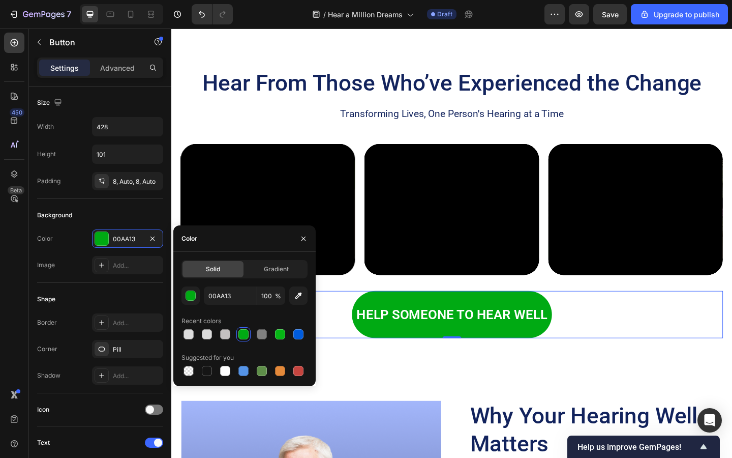
click at [361, 328] on div "HELP SOMEONE TO HEAR WELL Button 0" at bounding box center [477, 339] width 590 height 51
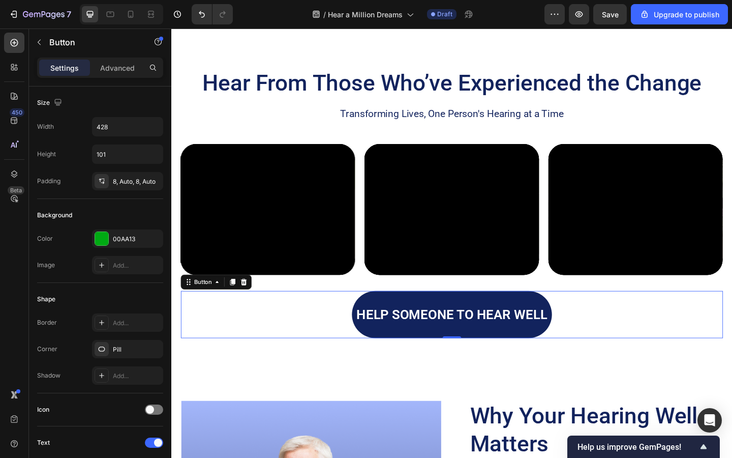
click at [395, 322] on link "HELP SOMEONE TO HEAR WELL" at bounding box center [477, 339] width 218 height 51
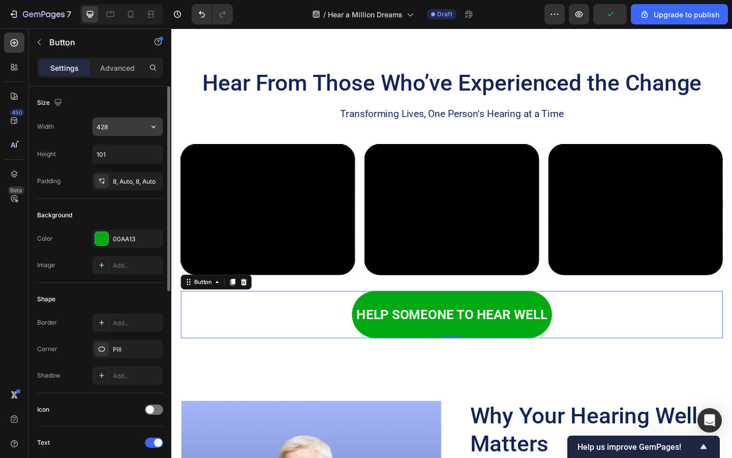
click at [112, 126] on input "428" at bounding box center [128, 126] width 70 height 18
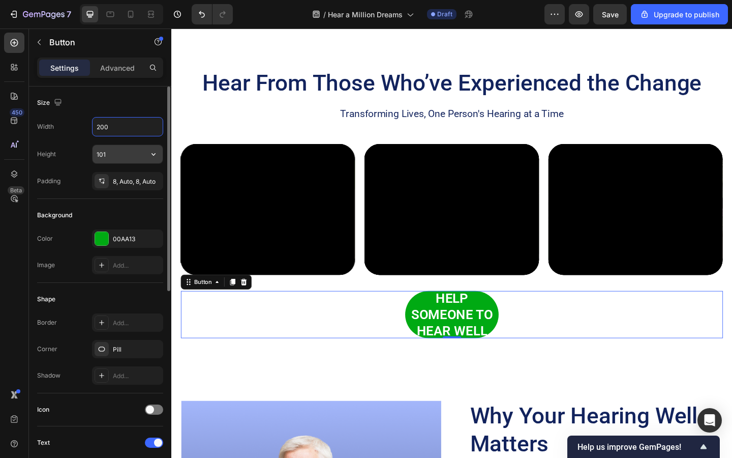
type input "200"
click at [110, 151] on input "101" at bounding box center [128, 154] width 70 height 18
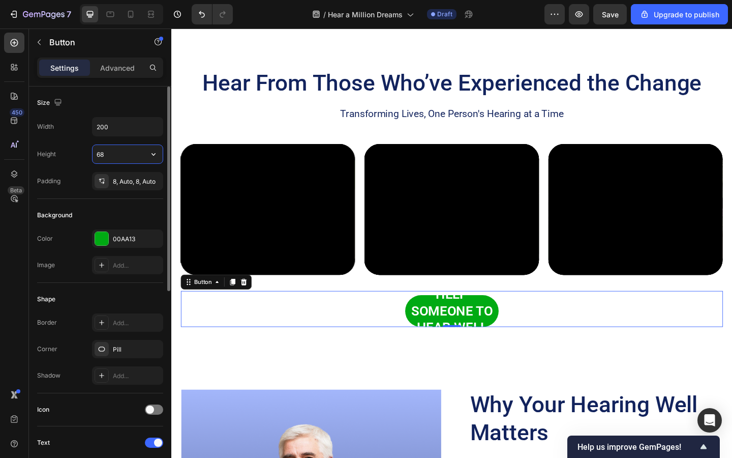
type input "6"
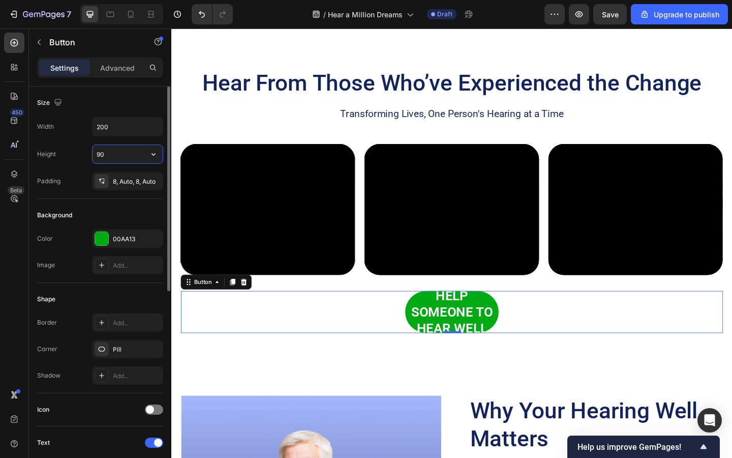
type input "9"
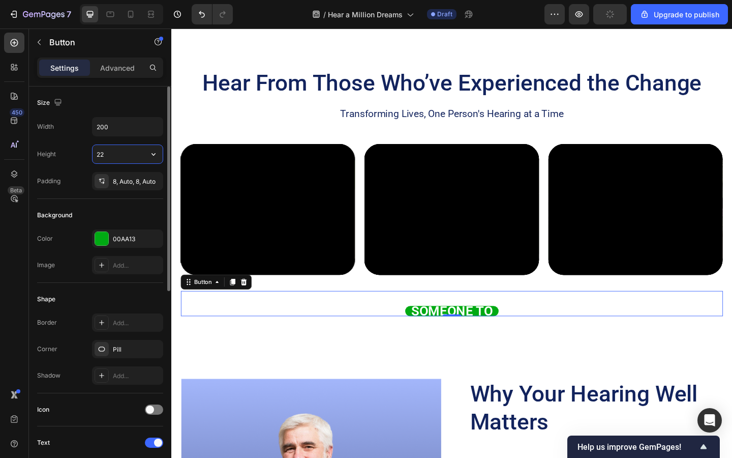
type input "2"
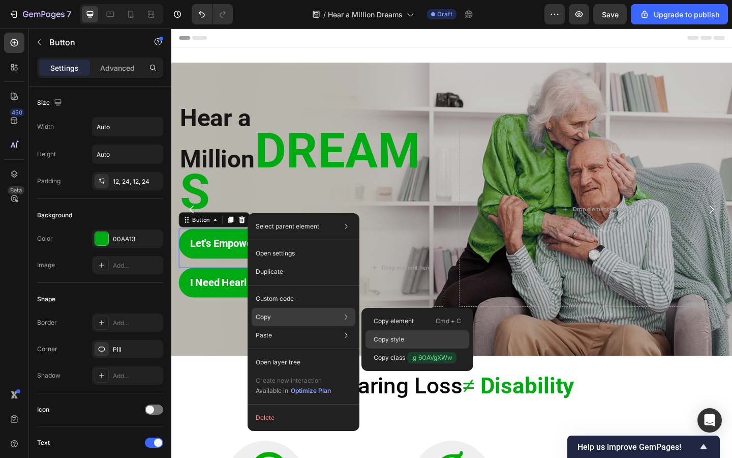
click at [389, 335] on p "Copy style" at bounding box center [389, 339] width 31 height 9
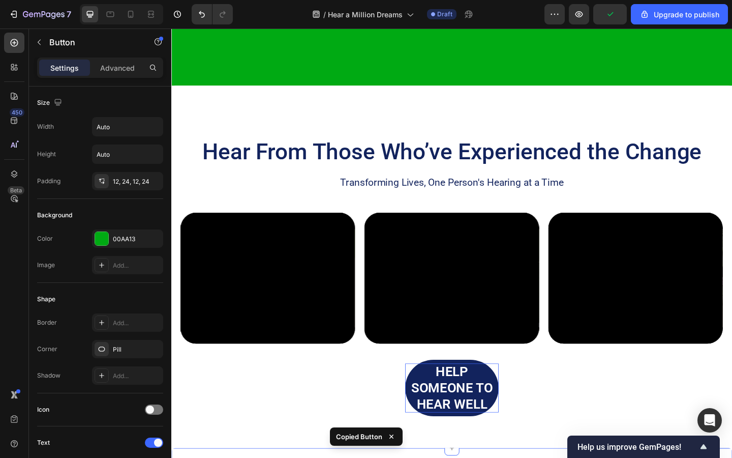
scroll to position [1142, 0]
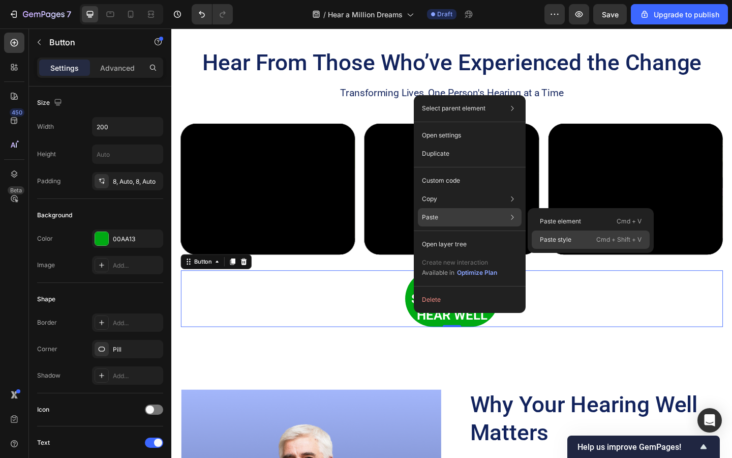
click at [553, 242] on p "Paste style" at bounding box center [556, 239] width 32 height 9
type input "Auto"
type input "22"
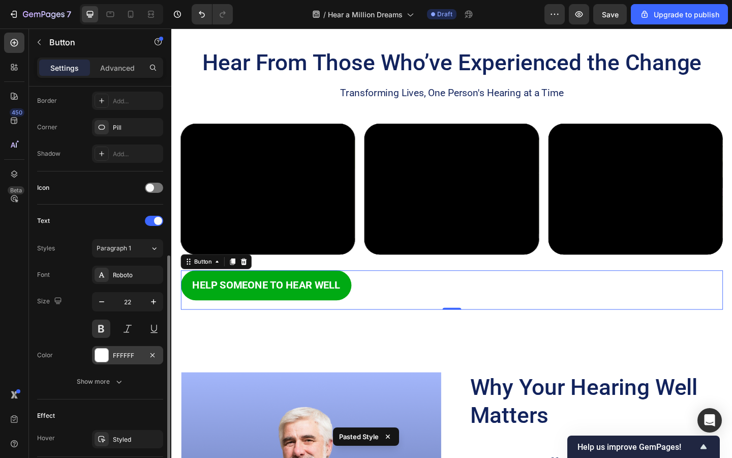
scroll to position [382, 0]
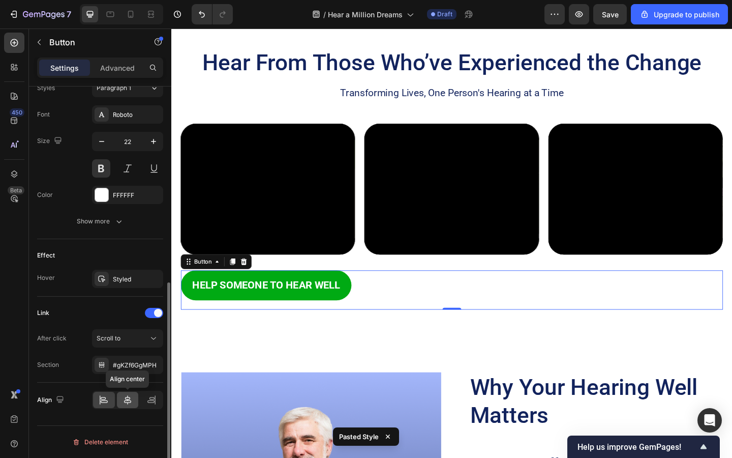
click at [127, 402] on icon at bounding box center [128, 400] width 10 height 10
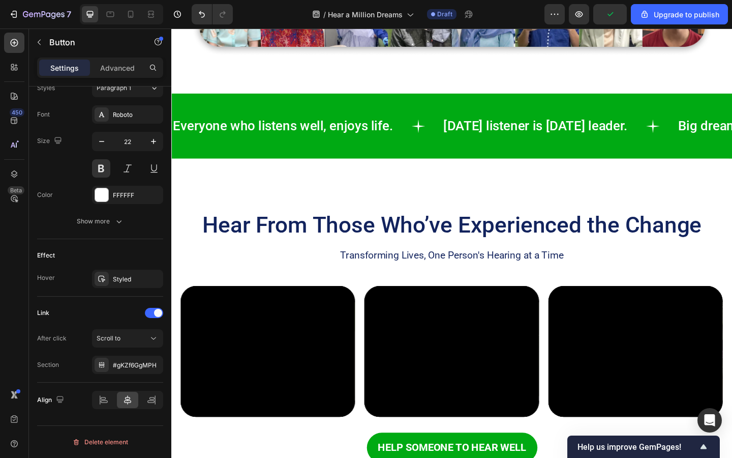
scroll to position [958, 0]
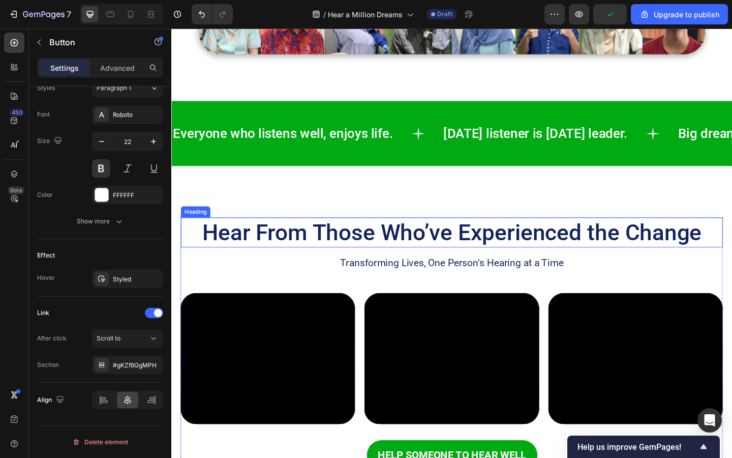
click at [371, 251] on h2 "Hear From Those Who’ve Experienced the Change" at bounding box center [477, 250] width 590 height 33
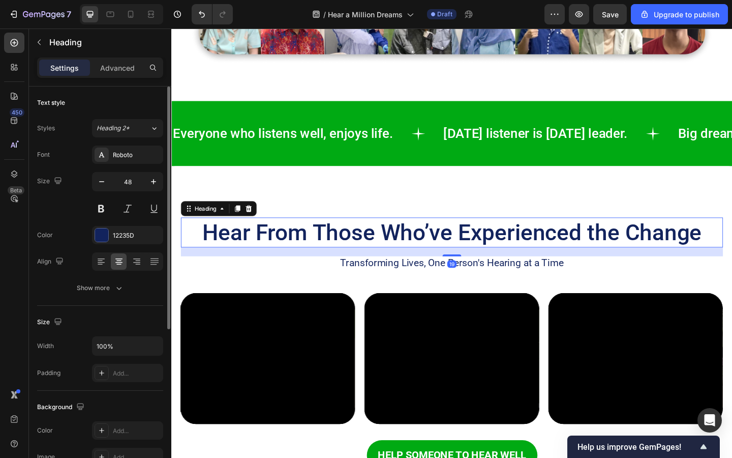
click at [373, 251] on h2 "Hear From Those Who’ve Experienced the Change" at bounding box center [477, 250] width 590 height 33
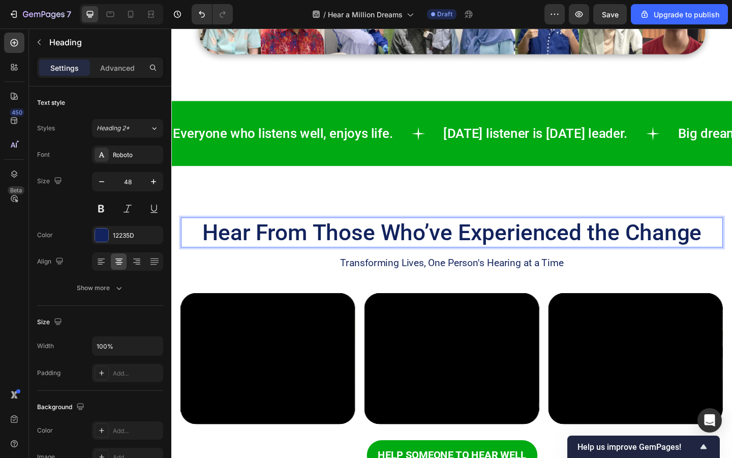
click at [373, 251] on p "Hear From Those Who’ve Experienced the Change" at bounding box center [477, 250] width 588 height 31
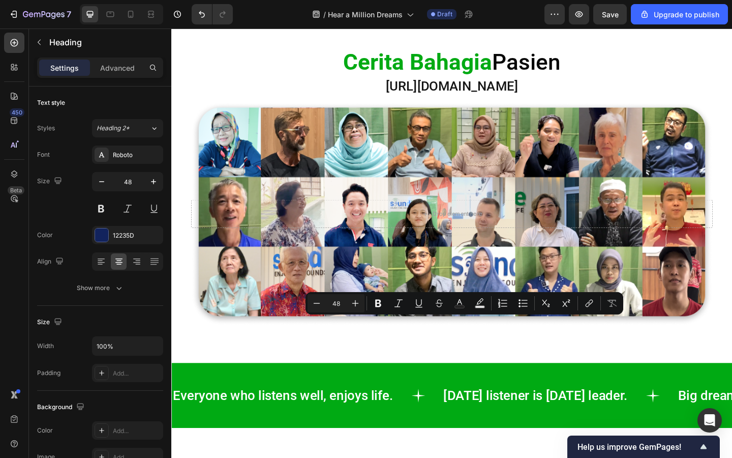
type input "16"
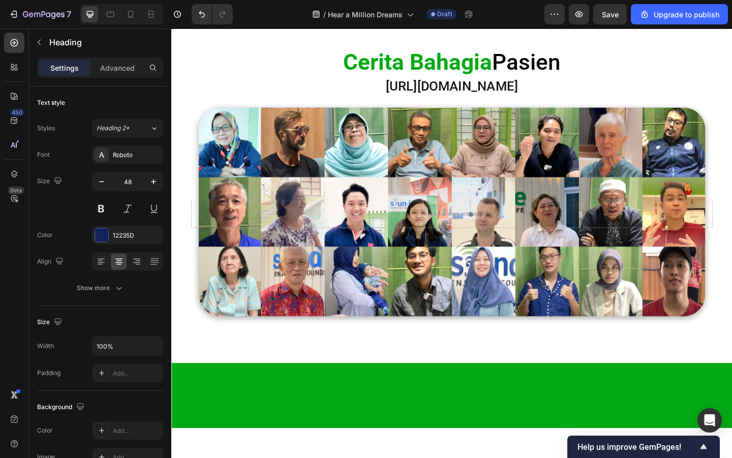
scroll to position [470, 0]
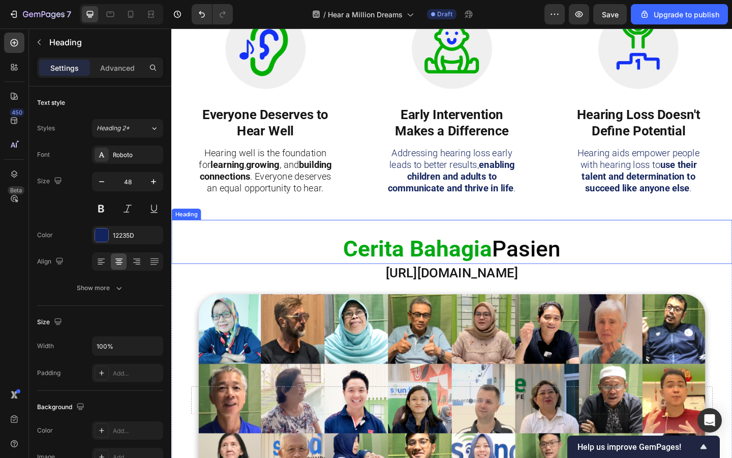
click at [377, 278] on strong "Cerita Bahagia" at bounding box center [440, 267] width 162 height 29
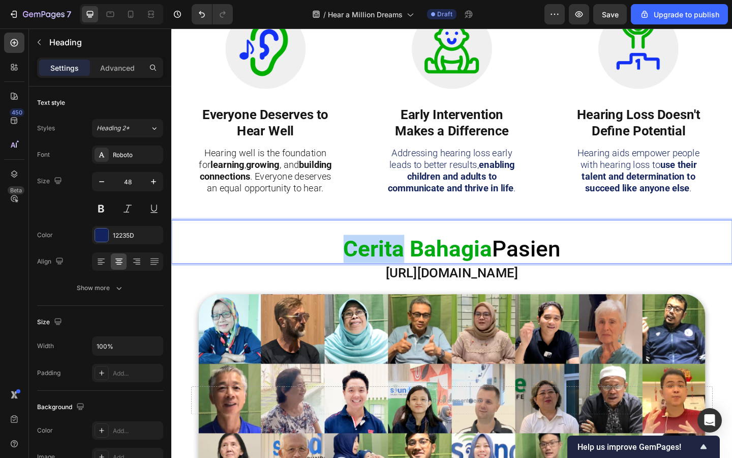
click at [377, 278] on strong "Cerita Bahagia" at bounding box center [440, 267] width 162 height 29
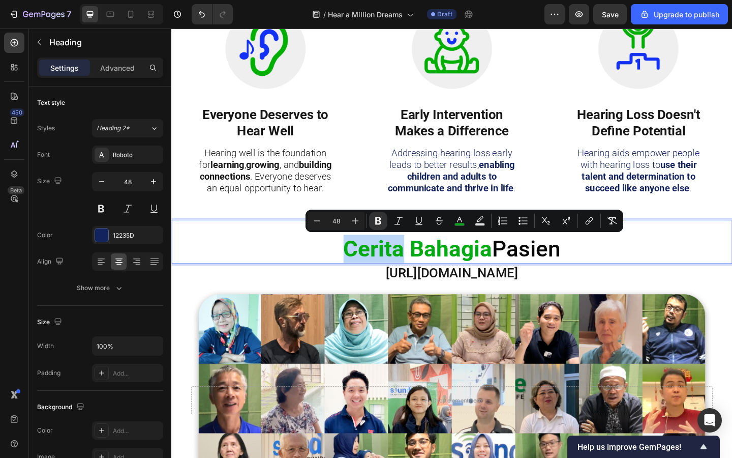
copy p "Cerita Bahagia Pasien"
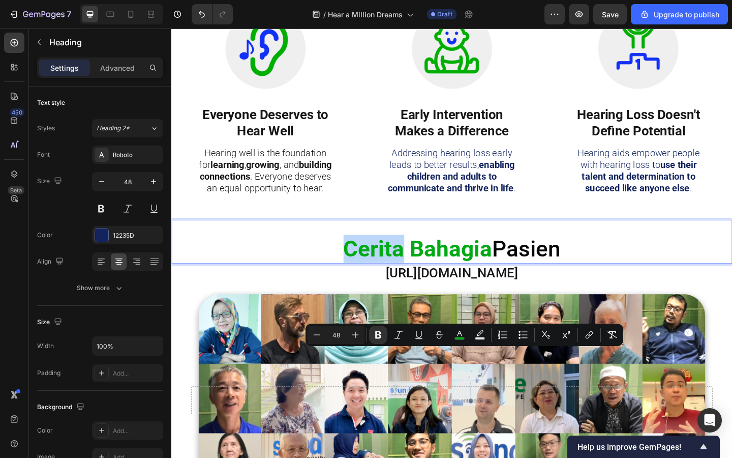
scroll to position [0, 0]
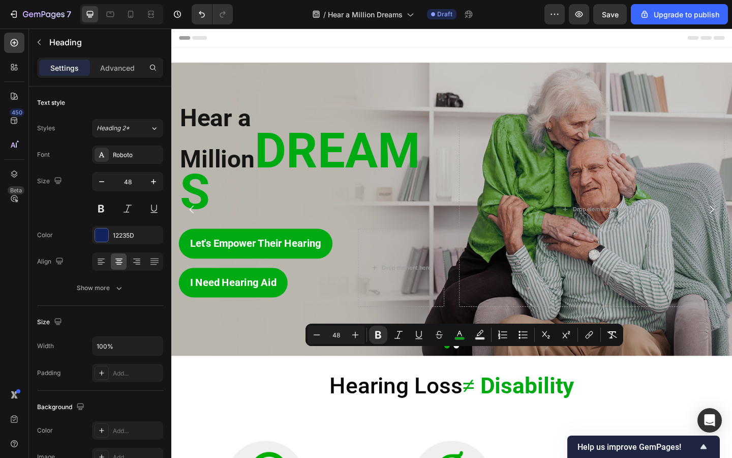
type input "16"
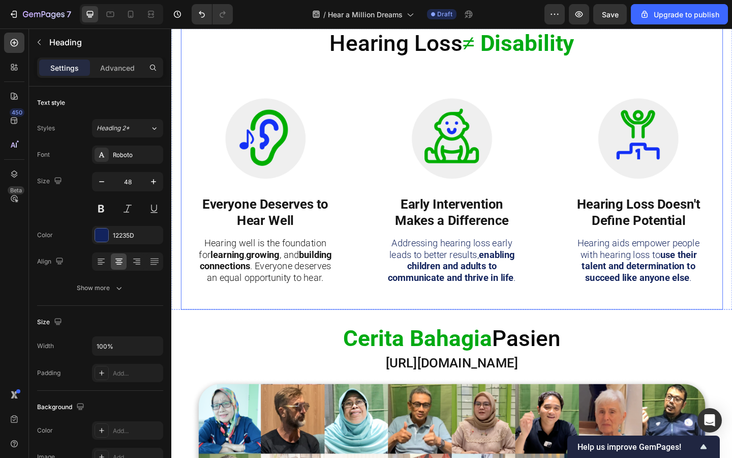
scroll to position [475, 0]
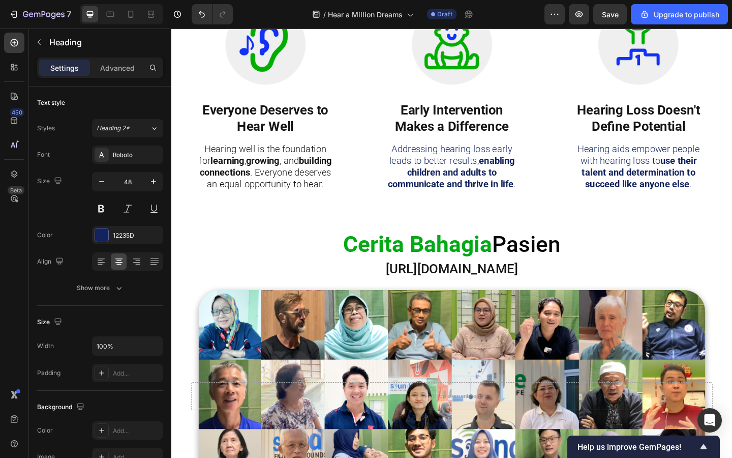
click at [421, 269] on strong "Cerita Bahagia" at bounding box center [440, 263] width 162 height 29
click at [587, 263] on strong "Happy Customer Story" at bounding box center [477, 263] width 248 height 29
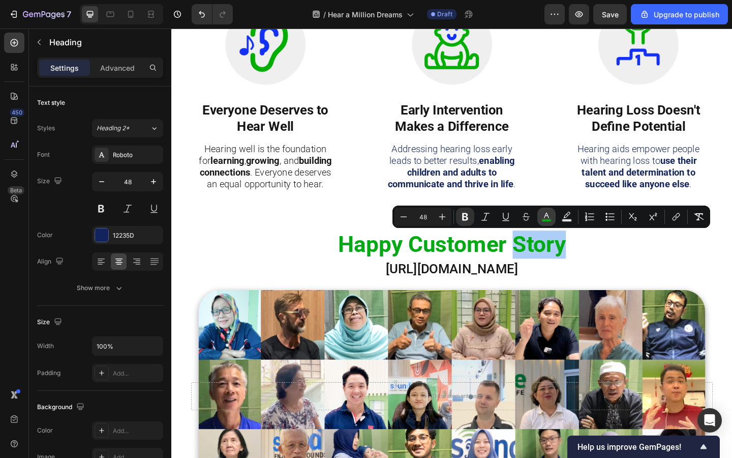
click at [548, 215] on icon "Editor contextual toolbar" at bounding box center [547, 217] width 10 height 10
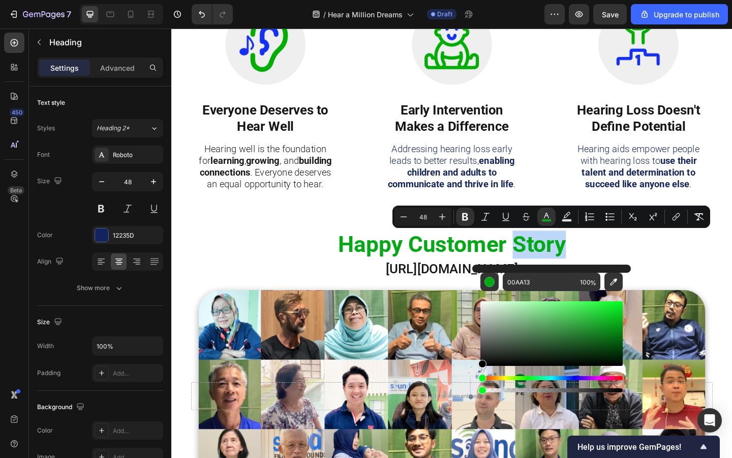
drag, startPoint x: 670, startPoint y: 359, endPoint x: 491, endPoint y: 406, distance: 184.7
type input "000000"
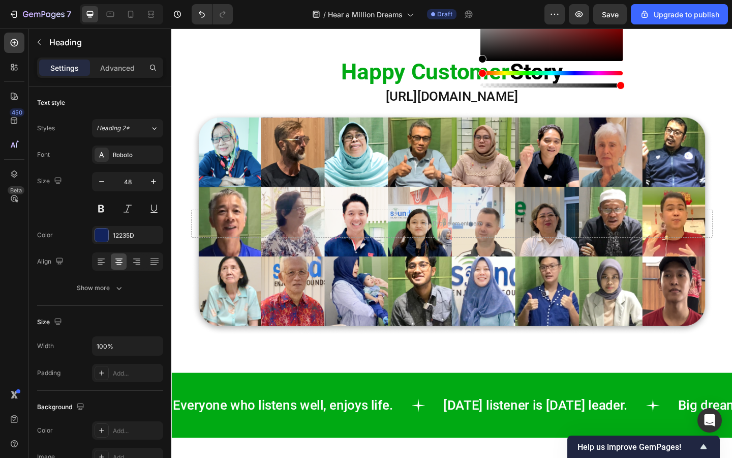
scroll to position [817, 0]
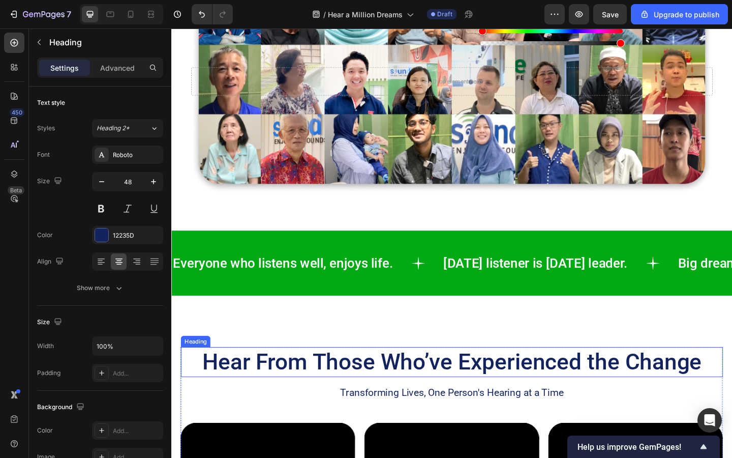
click at [339, 385] on h2 "Hear From Those Who’ve Experienced the Change" at bounding box center [477, 391] width 590 height 33
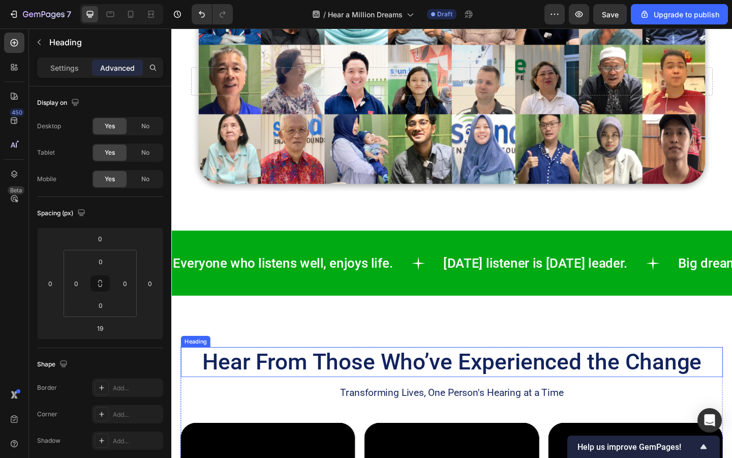
click at [339, 385] on h2 "Hear From Those Who’ve Experienced the Change" at bounding box center [477, 391] width 590 height 33
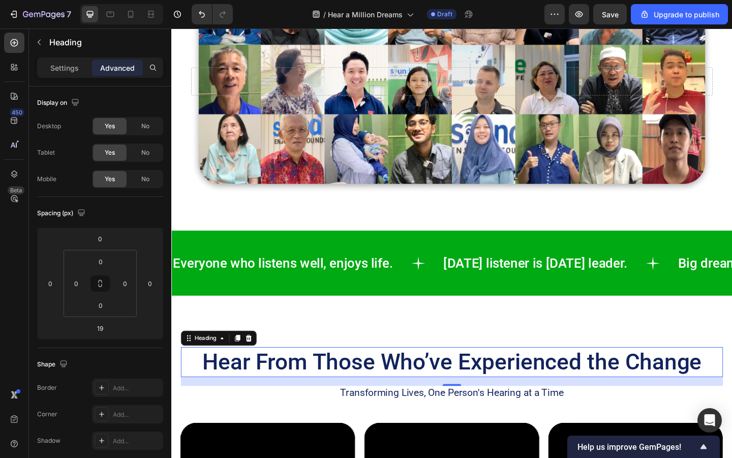
click at [339, 385] on p "Hear From Those Who’ve Experienced the Change" at bounding box center [477, 391] width 588 height 31
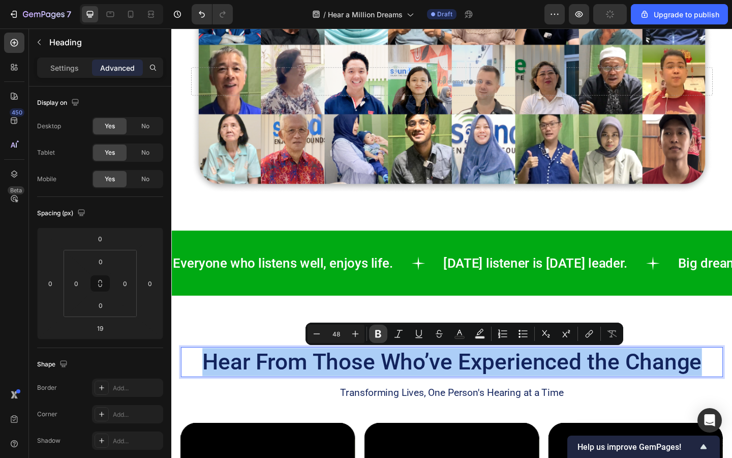
click at [383, 335] on icon "Editor contextual toolbar" at bounding box center [378, 334] width 10 height 10
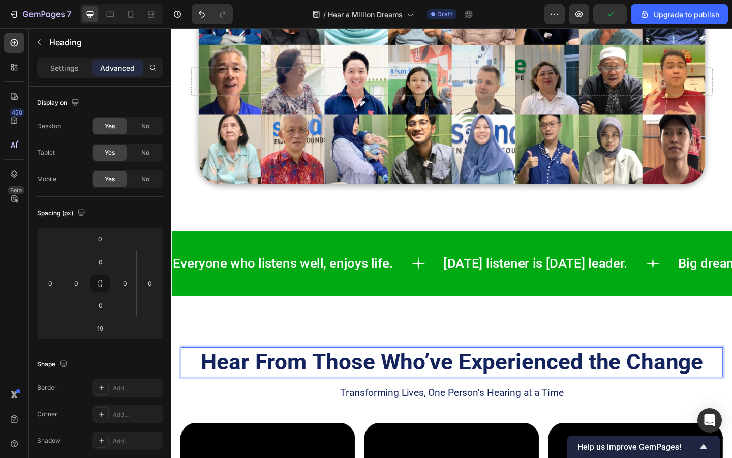
click at [462, 391] on strong "Hear From Those Who’ve Experienced the Change" at bounding box center [476, 390] width 547 height 29
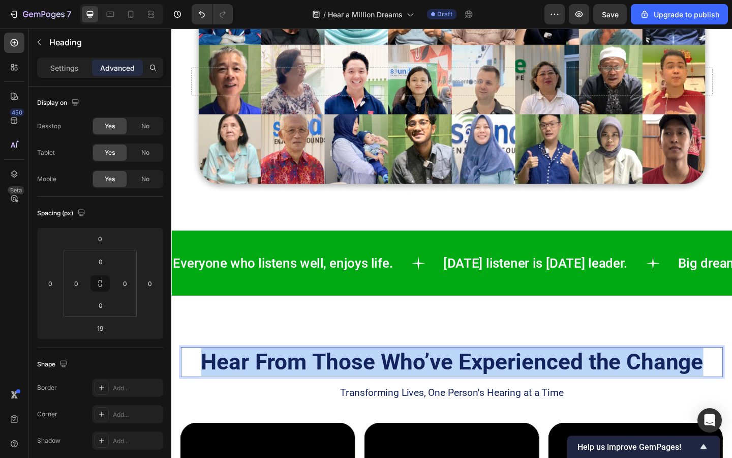
click at [462, 391] on strong "Hear From Those Who’ve Experienced the Change" at bounding box center [476, 390] width 547 height 29
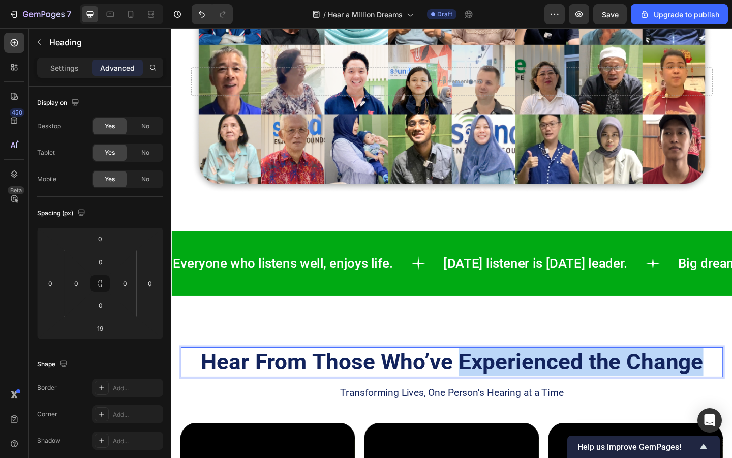
drag, startPoint x: 485, startPoint y: 393, endPoint x: 766, endPoint y: 395, distance: 281.3
click at [732, 395] on p "Hear From Those Who’ve Experienced the Change" at bounding box center [477, 391] width 588 height 31
click at [524, 393] on strong "Hear From Those Who’ve Experienced the Change" at bounding box center [476, 390] width 547 height 29
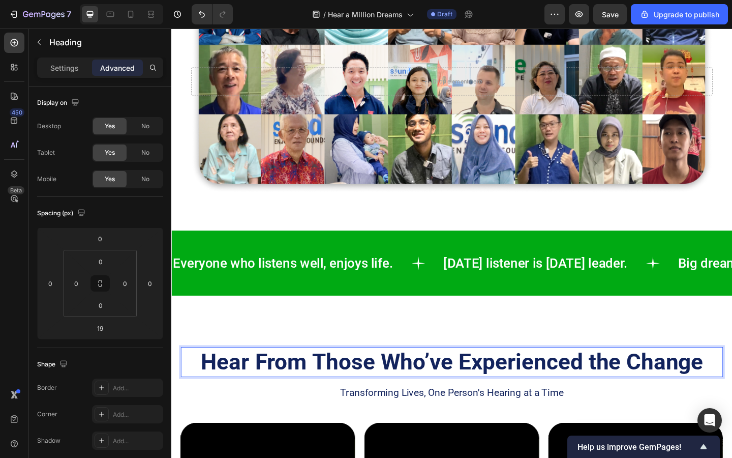
click at [524, 393] on strong "Hear From Those Who’ve Experienced the Change" at bounding box center [476, 390] width 547 height 29
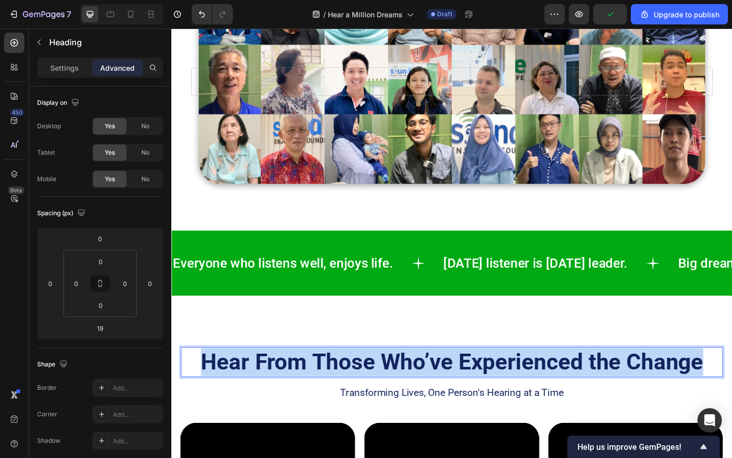
click at [439, 404] on strong "Hear From Those Who’ve Experienced the Change" at bounding box center [476, 390] width 547 height 29
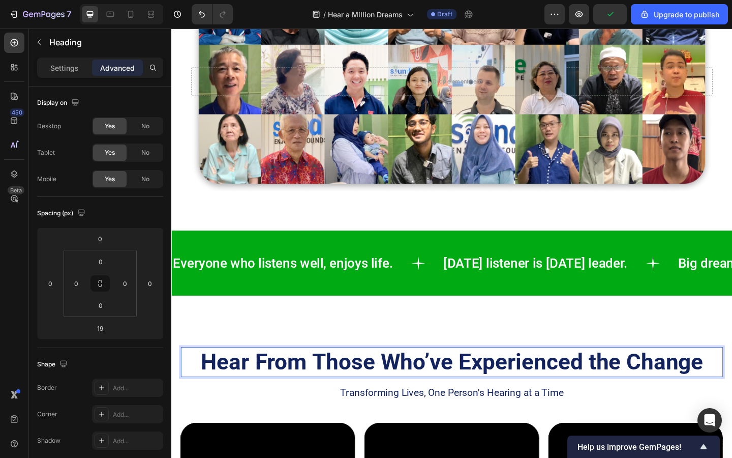
click at [439, 404] on strong "Hear From Those Who’ve Experienced the Change" at bounding box center [476, 390] width 547 height 29
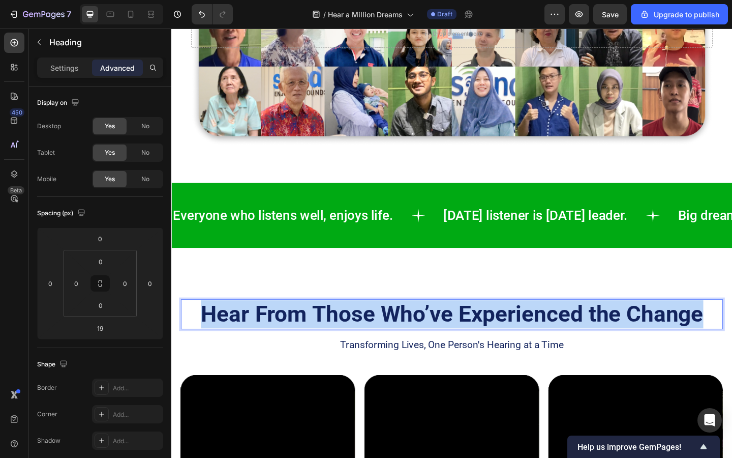
scroll to position [969, 0]
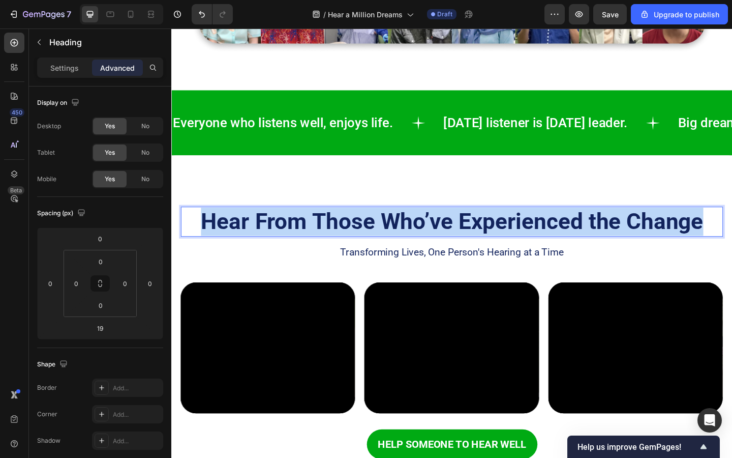
click at [416, 246] on strong "Hear From Those Who’ve Experienced the Change" at bounding box center [476, 238] width 547 height 29
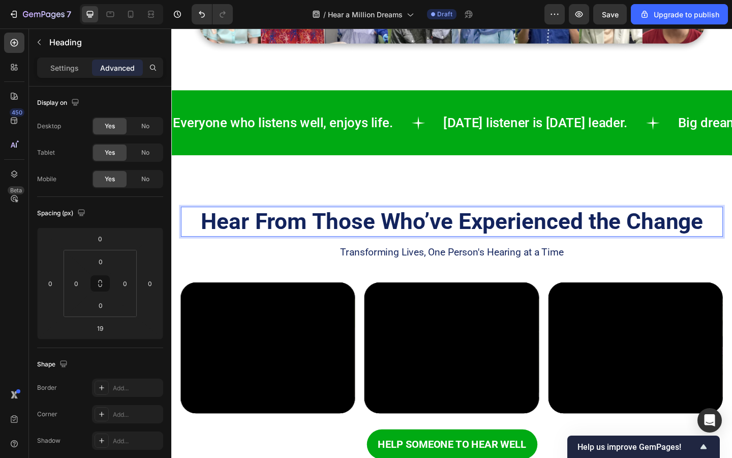
click at [416, 246] on strong "Hear From Those Who’ve Experienced the Change" at bounding box center [476, 238] width 547 height 29
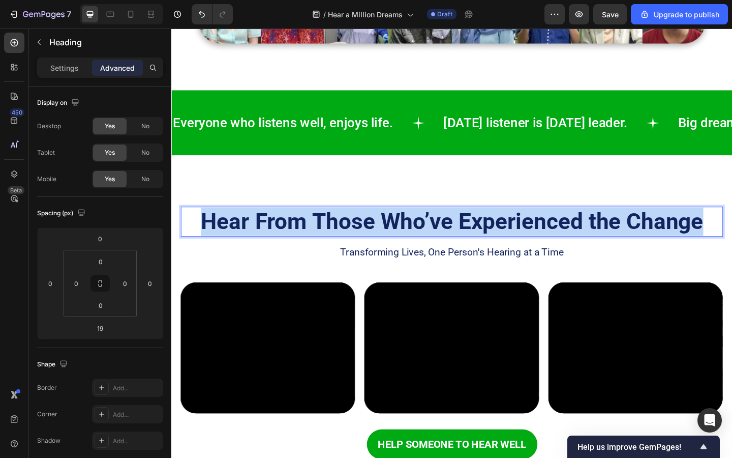
click at [416, 246] on strong "Hear From Those Who’ve Experienced the Change" at bounding box center [476, 238] width 547 height 29
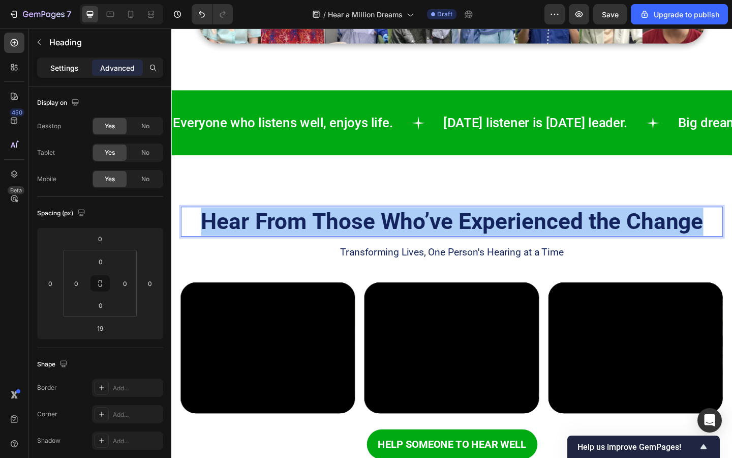
click at [67, 70] on p "Settings" at bounding box center [64, 68] width 28 height 11
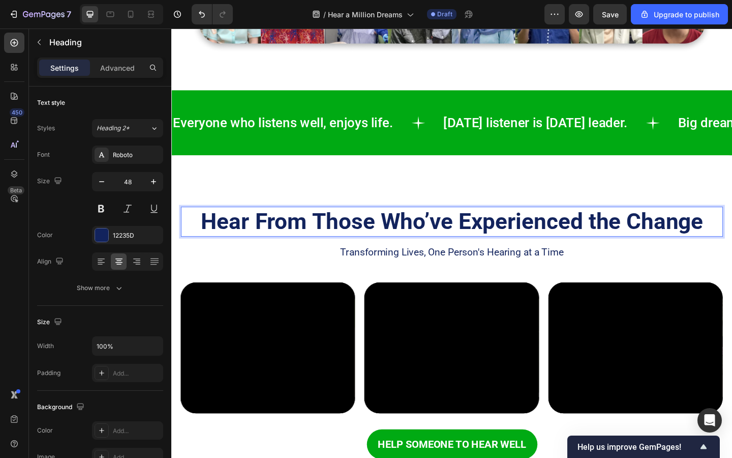
click at [305, 239] on strong "Hear From Those Who’ve Experienced the Change" at bounding box center [476, 238] width 547 height 29
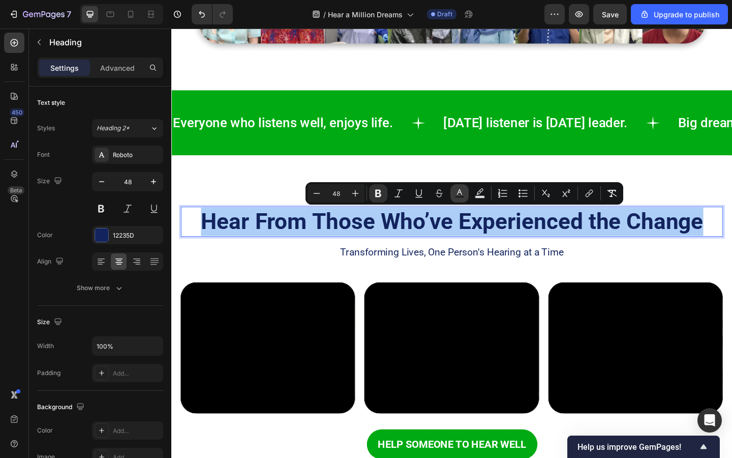
click at [458, 196] on rect "Editor contextual toolbar" at bounding box center [460, 197] width 10 height 3
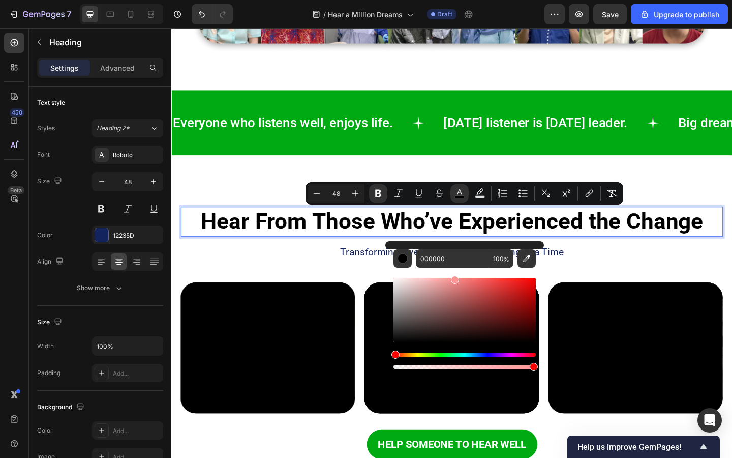
type input "FF9393"
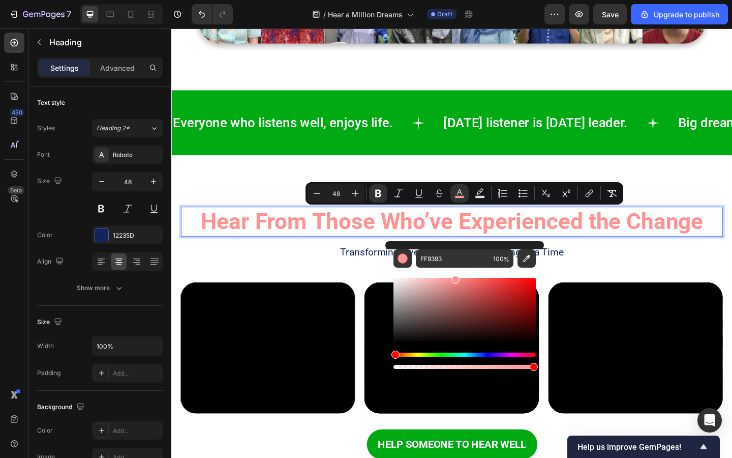
click at [496, 242] on strong "Hear From Those Who’ve Experienced the Change" at bounding box center [476, 238] width 547 height 29
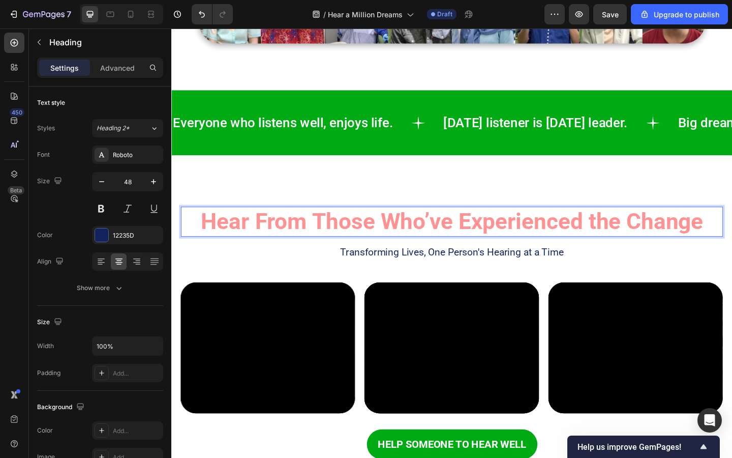
click at [496, 242] on strong "Hear From Those Who’ve Experienced the Change" at bounding box center [476, 238] width 547 height 29
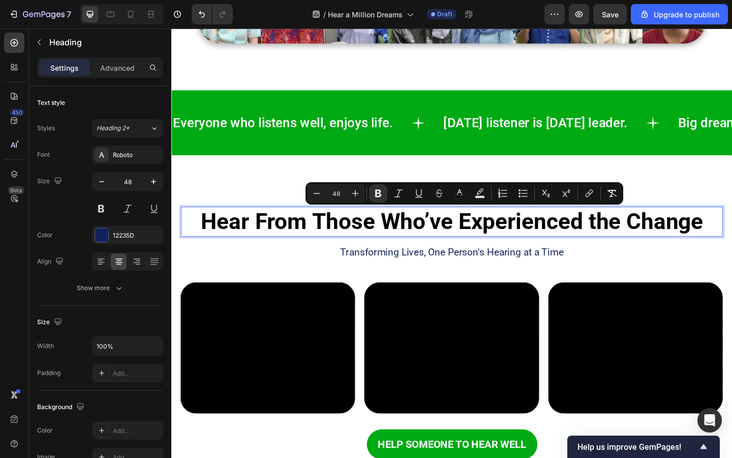
click at [488, 238] on strong "Hear From Those Who’ve Experienced the Change" at bounding box center [476, 238] width 547 height 29
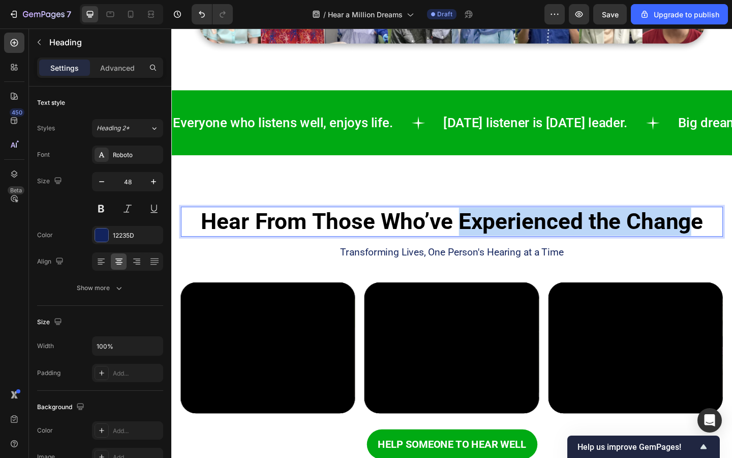
drag, startPoint x: 485, startPoint y: 239, endPoint x: 741, endPoint y: 244, distance: 255.9
click at [732, 244] on strong "Hear From Those Who’ve Experienced the Change" at bounding box center [476, 238] width 547 height 29
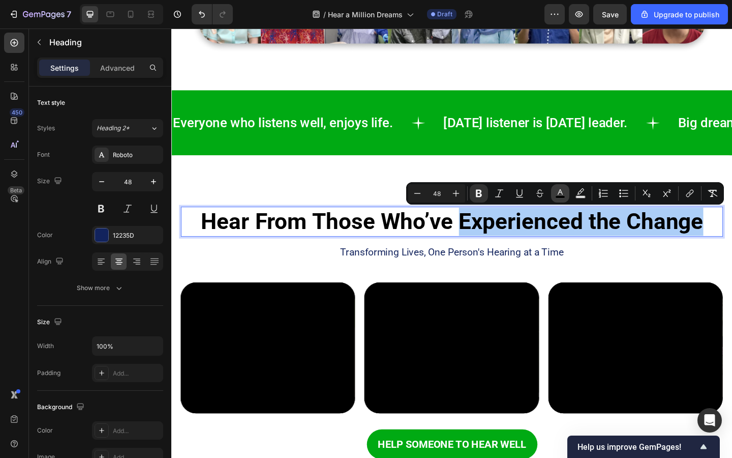
click at [556, 195] on icon "Editor contextual toolbar" at bounding box center [560, 193] width 10 height 10
type input "000000"
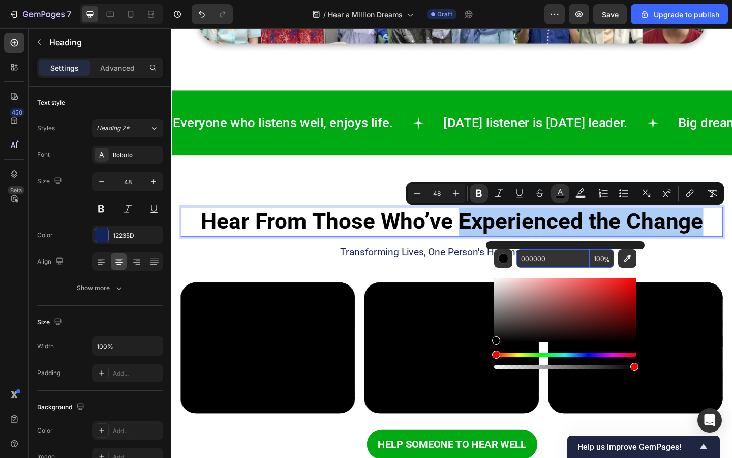
click at [538, 264] on input "000000" at bounding box center [553, 258] width 73 height 18
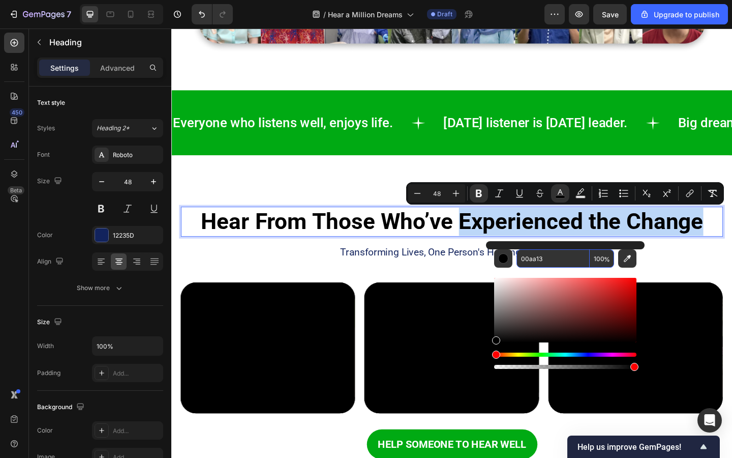
type input "00AA13"
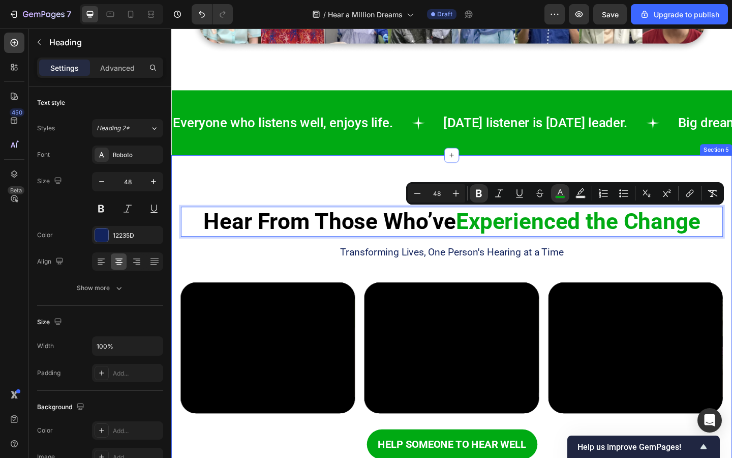
click at [359, 191] on div "Hear From Those Who’ve Experienced the Change Heading 19 Transforming Lives, On…" at bounding box center [476, 353] width 610 height 375
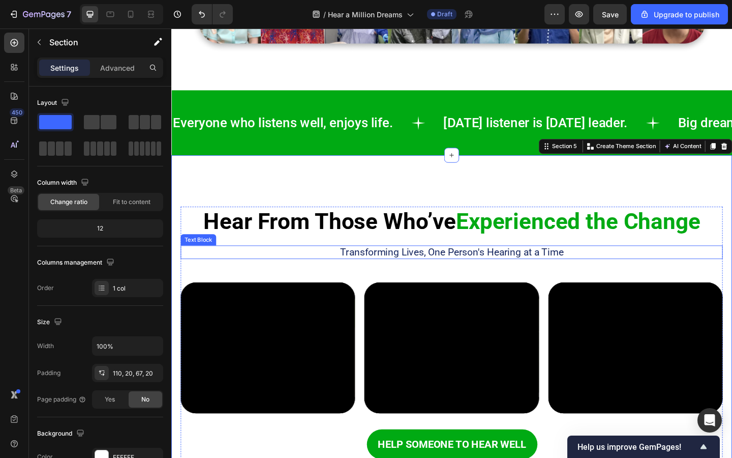
click at [394, 275] on span "Transforming Lives, One Person's Hearing at a Time" at bounding box center [476, 271] width 243 height 12
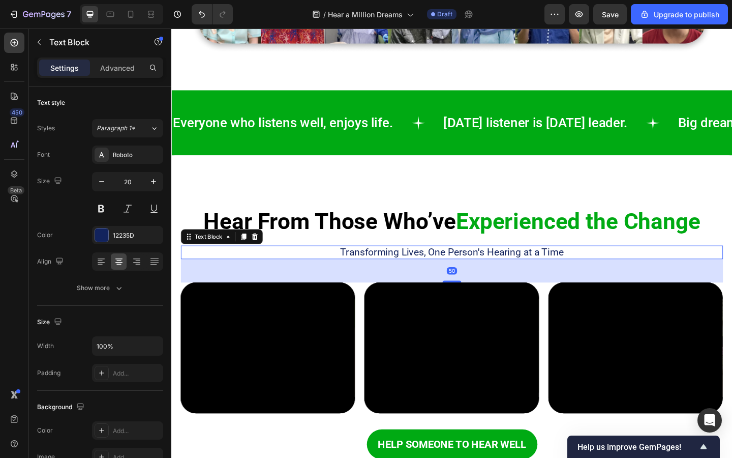
click at [422, 274] on span "Transforming Lives, One Person's Hearing at a Time" at bounding box center [476, 271] width 243 height 12
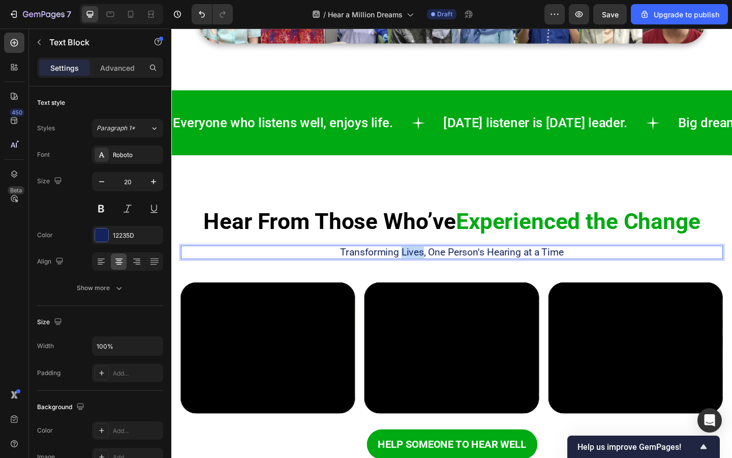
click at [422, 274] on span "Transforming Lives, One Person's Hearing at a Time" at bounding box center [476, 271] width 243 height 12
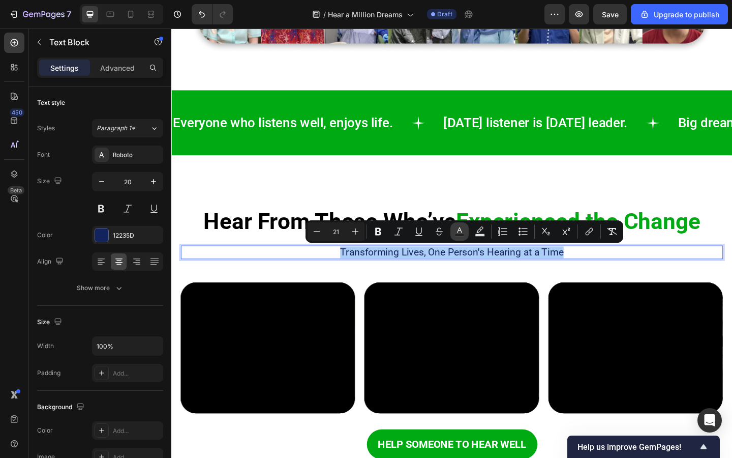
click at [461, 232] on icon "Editor contextual toolbar" at bounding box center [460, 231] width 10 height 10
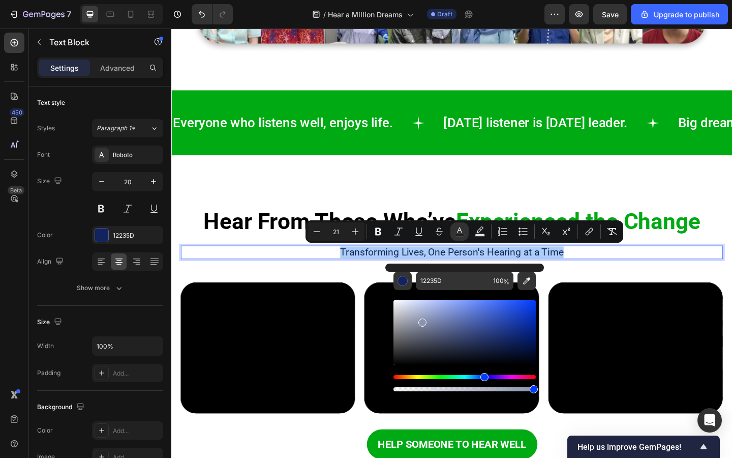
drag, startPoint x: 599, startPoint y: 339, endPoint x: 362, endPoint y: 458, distance: 265.9
type input "000000"
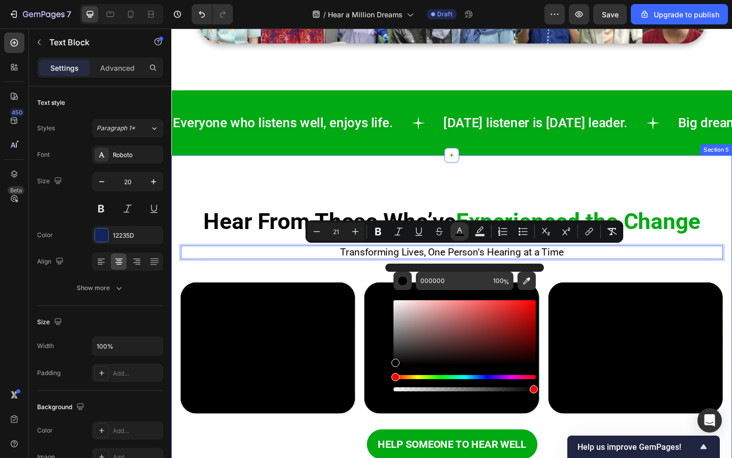
click at [273, 201] on div "⁠⁠⁠⁠⁠⁠⁠ Hear From Those Who’ve Experienced the Change Heading Transforming Live…" at bounding box center [476, 353] width 610 height 375
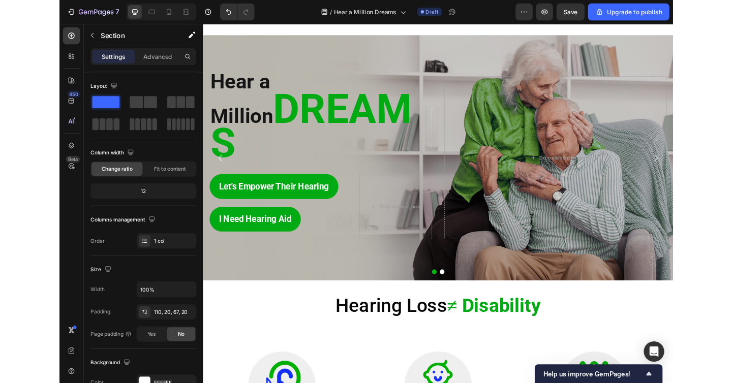
scroll to position [0, 0]
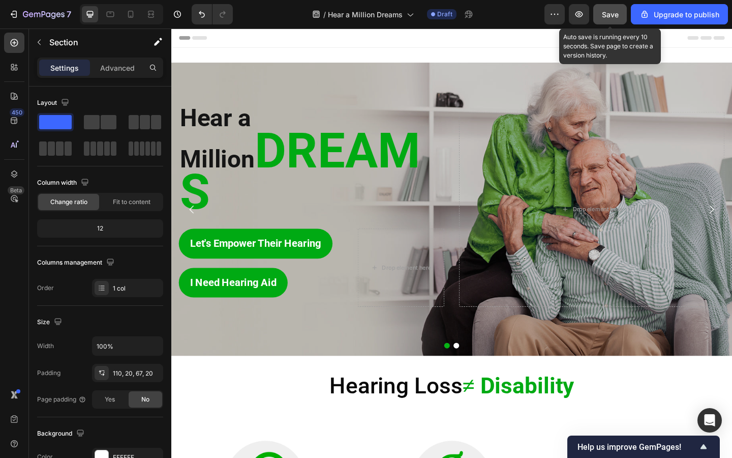
click at [612, 17] on span "Save" at bounding box center [610, 14] width 17 height 9
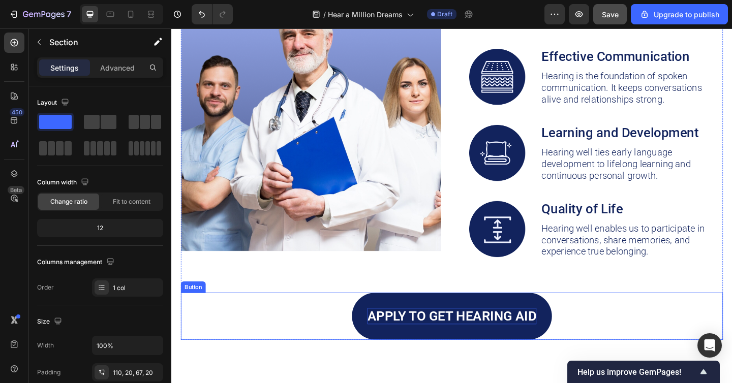
scroll to position [1343, 0]
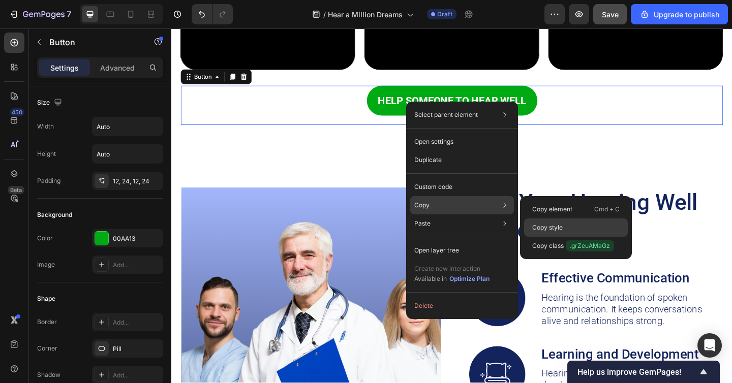
click at [562, 231] on p "Copy style" at bounding box center [548, 227] width 31 height 9
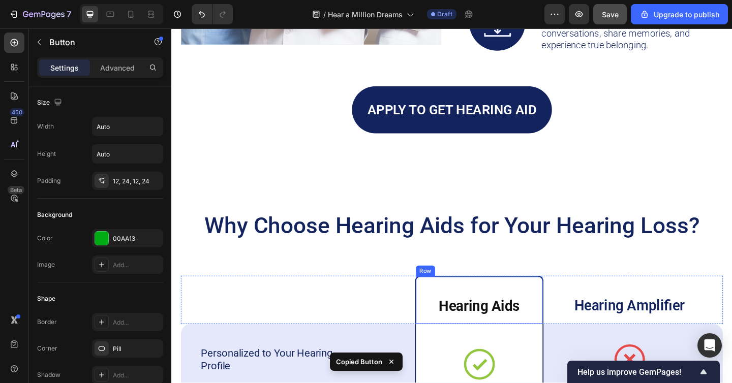
scroll to position [1782, 0]
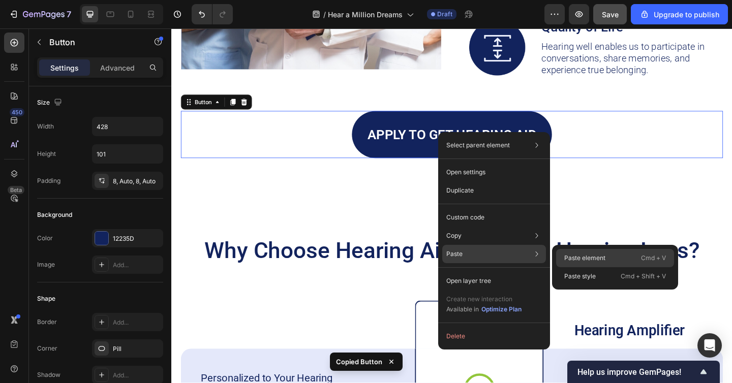
click at [571, 252] on div "Paste element Cmd + V" at bounding box center [615, 258] width 118 height 18
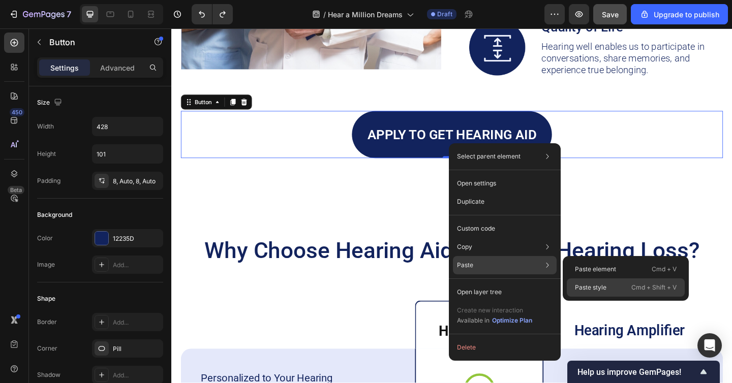
click at [597, 282] on div "Paste style Cmd + Shift + V" at bounding box center [626, 288] width 118 height 18
type input "Auto"
type input "22"
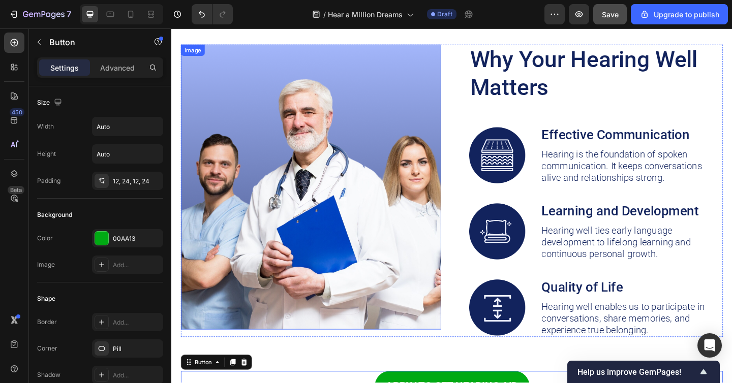
scroll to position [1490, 0]
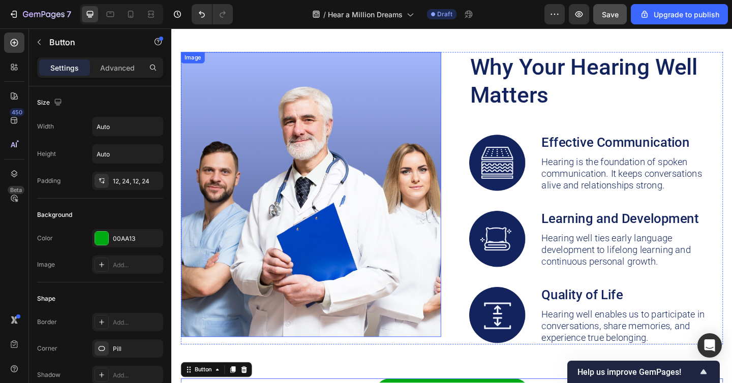
click at [353, 179] on img at bounding box center [323, 209] width 283 height 310
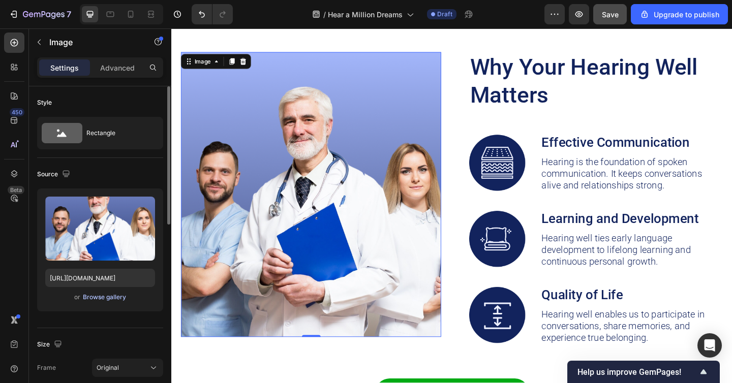
click at [94, 298] on div "Browse gallery" at bounding box center [104, 297] width 43 height 9
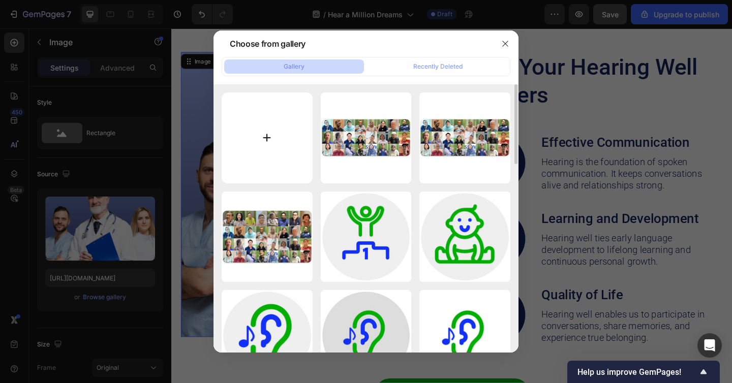
click at [261, 157] on input "file" at bounding box center [267, 138] width 91 height 91
click at [267, 136] on input "file" at bounding box center [267, 138] width 91 height 91
type input "C:\fakepath\Kantor.png"
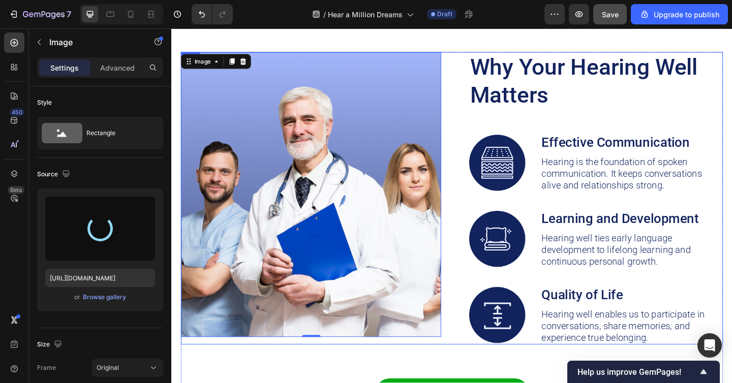
type input "https://cdn.shopify.com/s/files/1/0675/1073/1063/files/gempages_481874396202402…"
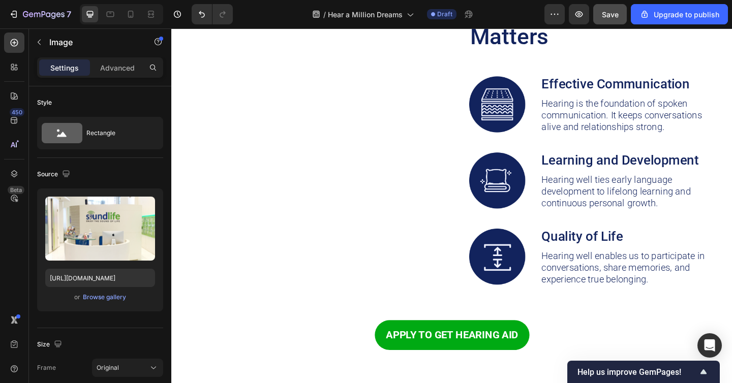
scroll to position [1506, 0]
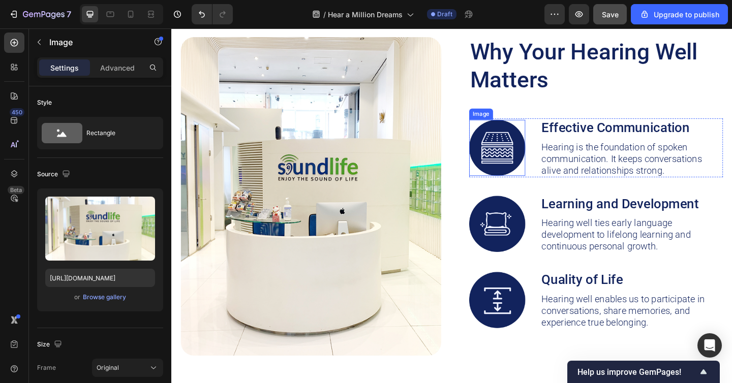
click at [507, 179] on img at bounding box center [525, 158] width 61 height 61
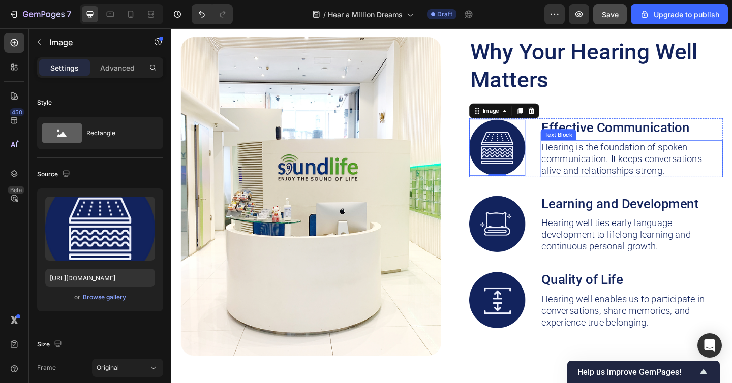
click at [629, 177] on p "Hearing is the foundation of spoken communication. It keeps conversations alive…" at bounding box center [672, 171] width 196 height 38
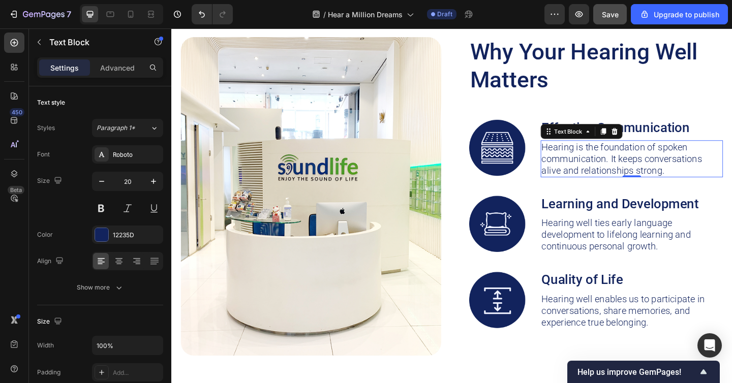
click at [593, 163] on p "Hearing is the foundation of spoken communication. It keeps conversations alive…" at bounding box center [672, 171] width 196 height 38
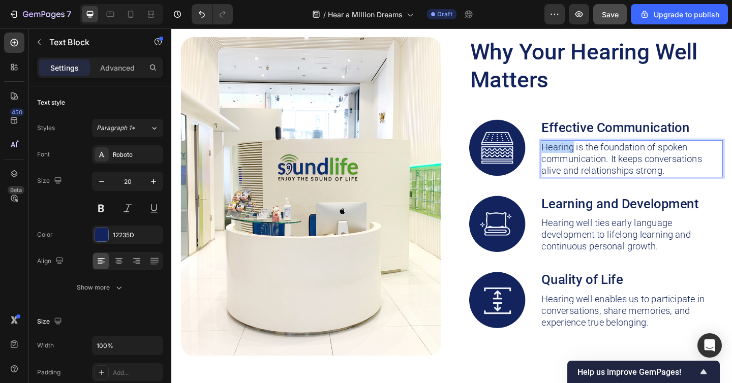
click at [593, 163] on p "Hearing is the foundation of spoken communication. It keeps conversations alive…" at bounding box center [672, 171] width 196 height 38
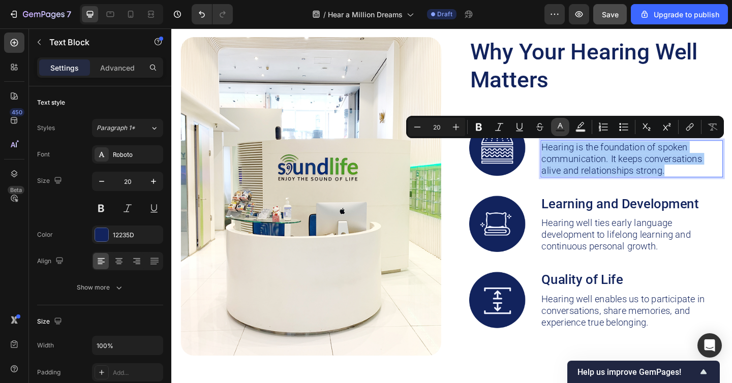
click at [559, 127] on icon "Editor contextual toolbar" at bounding box center [560, 127] width 10 height 10
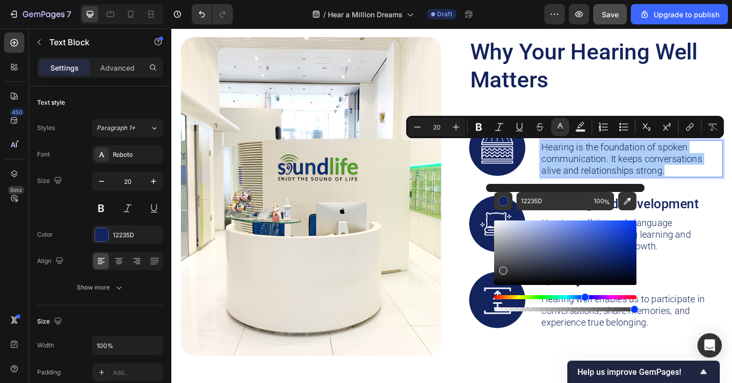
drag, startPoint x: 674, startPoint y: 293, endPoint x: 504, endPoint y: 350, distance: 179.2
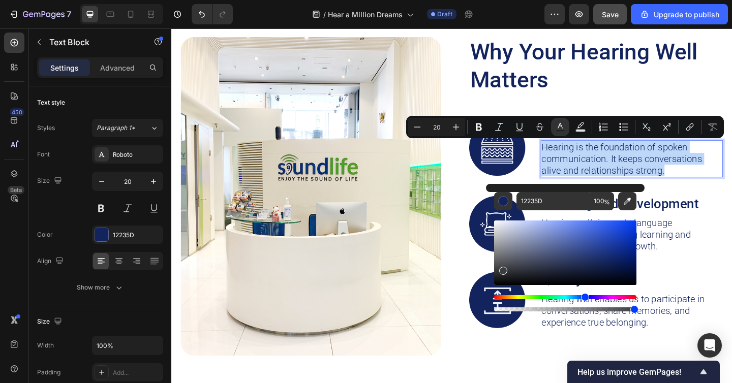
type input "000000"
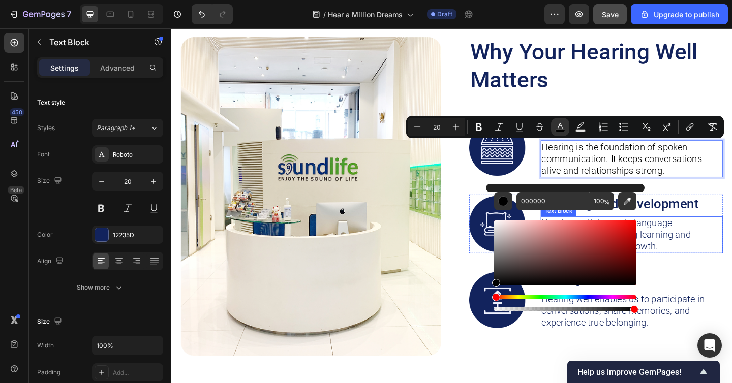
click at [720, 240] on p "Hearing well ties early language development to lifelong learning and continuou…" at bounding box center [672, 253] width 196 height 38
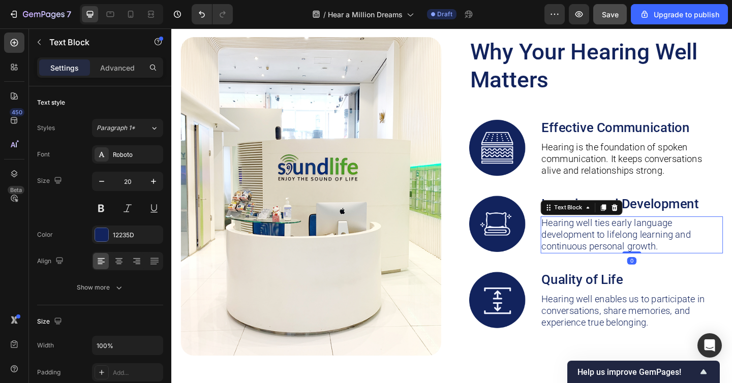
click at [720, 240] on p "Hearing well ties early language development to lifelong learning and continuou…" at bounding box center [672, 253] width 196 height 38
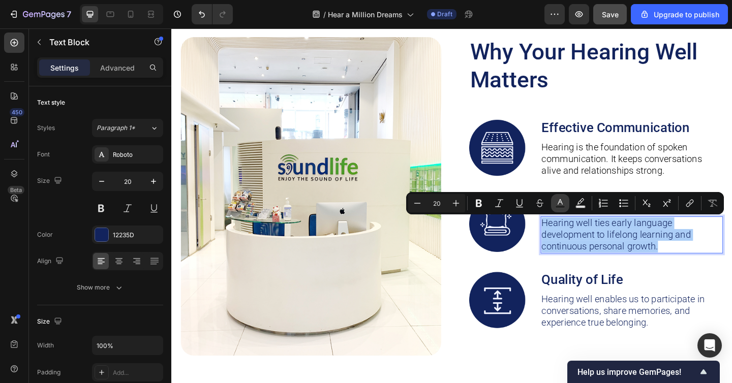
click at [555, 205] on button "Text Color" at bounding box center [560, 203] width 18 height 18
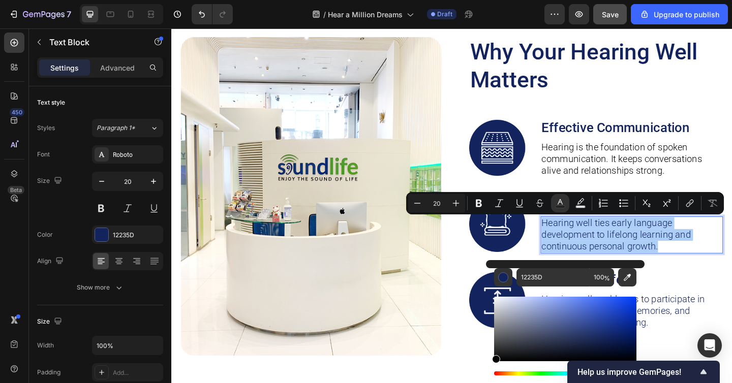
drag, startPoint x: 519, startPoint y: 319, endPoint x: 487, endPoint y: 379, distance: 68.0
click at [487, 379] on div "12235D 100 %" at bounding box center [565, 325] width 159 height 130
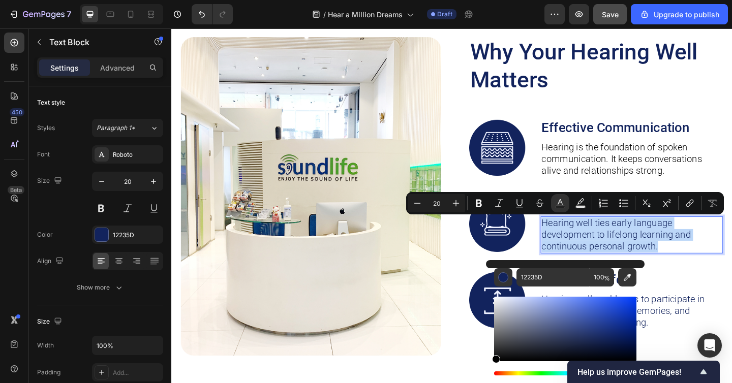
type input "000000"
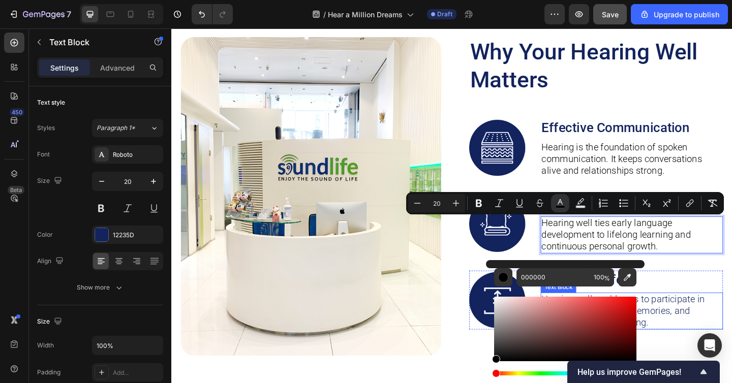
click at [708, 324] on p "Hearing well enables us to participate in conversations, share memories, and ex…" at bounding box center [672, 336] width 196 height 38
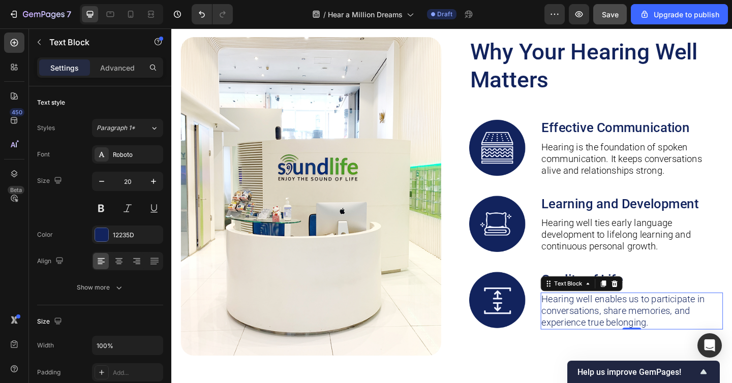
click at [708, 324] on p "Hearing well enables us to participate in conversations, share memories, and ex…" at bounding box center [672, 336] width 196 height 38
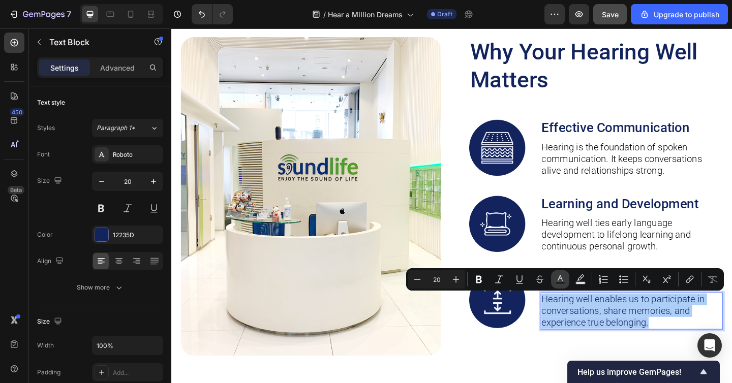
click at [563, 283] on rect "Editor contextual toolbar" at bounding box center [561, 283] width 10 height 3
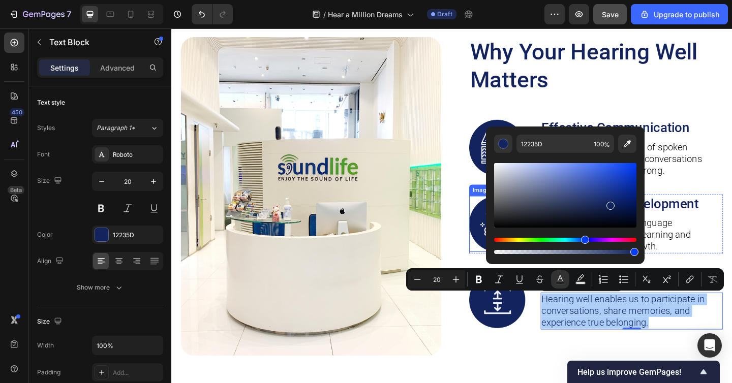
drag, startPoint x: 688, startPoint y: 259, endPoint x: 481, endPoint y: 271, distance: 206.9
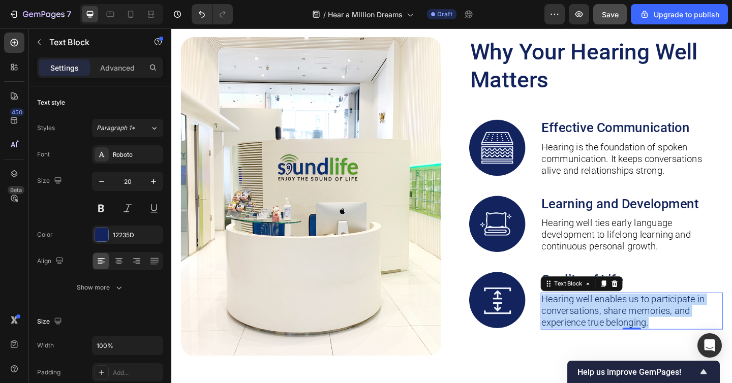
click at [609, 331] on p "Hearing well enables us to participate in conversations, share memories, and ex…" at bounding box center [672, 336] width 196 height 38
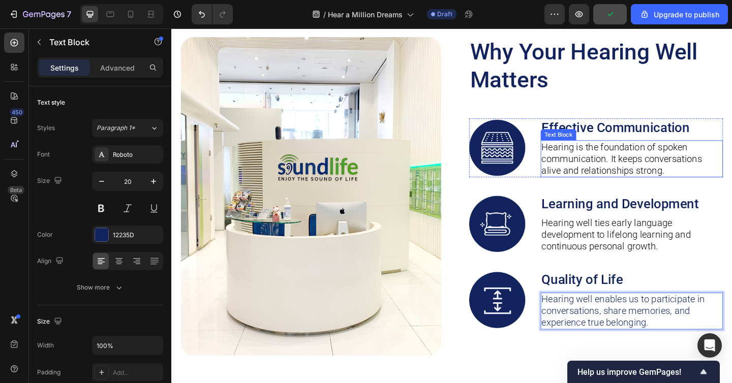
click at [609, 142] on div "Text Block" at bounding box center [592, 144] width 35 height 9
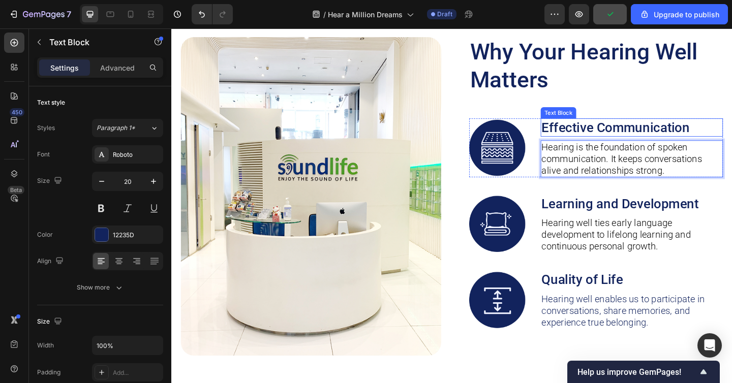
click at [616, 134] on p "Effective Communication" at bounding box center [672, 137] width 196 height 18
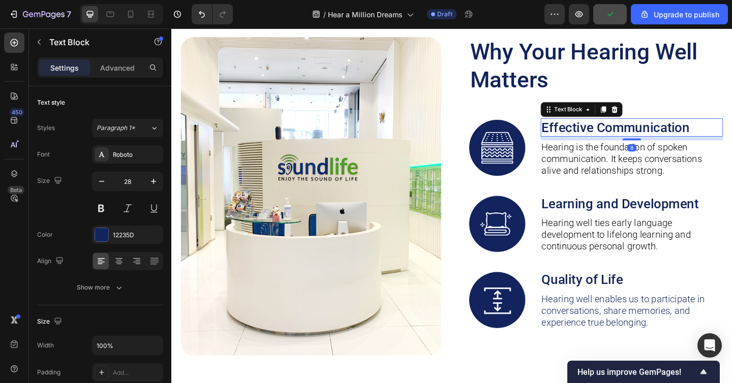
click at [611, 133] on p "Effective Communication" at bounding box center [672, 137] width 196 height 18
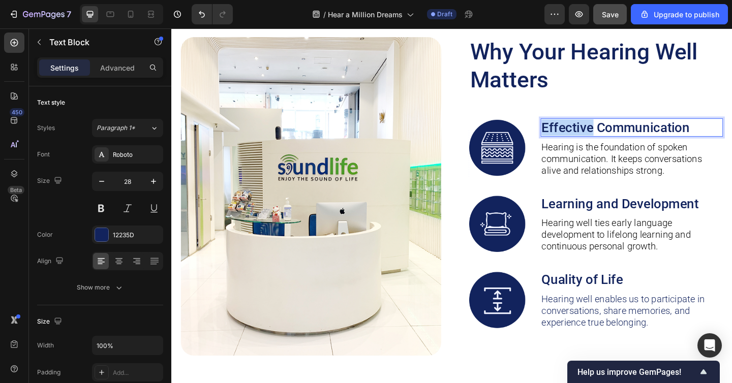
click at [611, 133] on p "Effective Communication" at bounding box center [672, 137] width 196 height 18
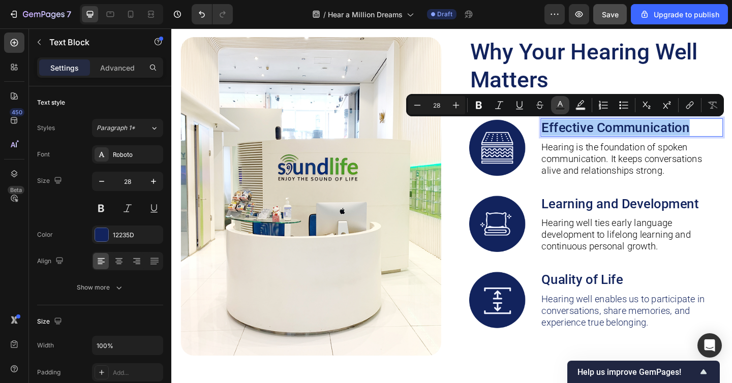
click at [559, 101] on icon "Editor contextual toolbar" at bounding box center [560, 105] width 10 height 10
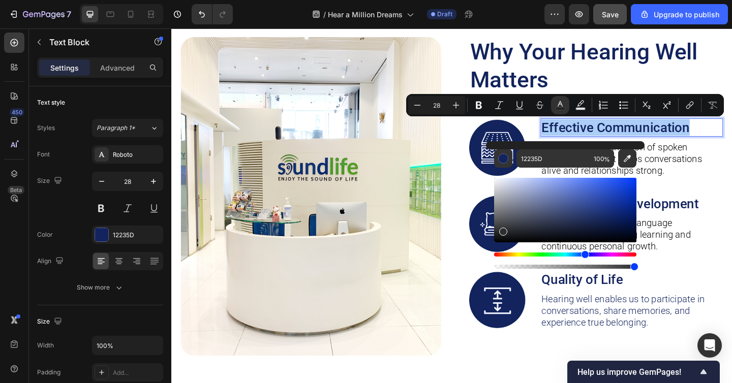
drag, startPoint x: 502, startPoint y: 230, endPoint x: 491, endPoint y: 247, distance: 20.6
click at [491, 247] on div "12235D 100 %" at bounding box center [565, 206] width 159 height 130
type input "000000"
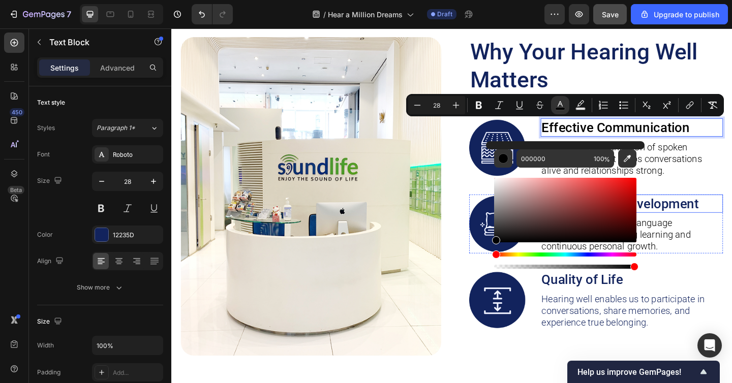
click at [702, 219] on p "Learning and Development" at bounding box center [672, 220] width 196 height 18
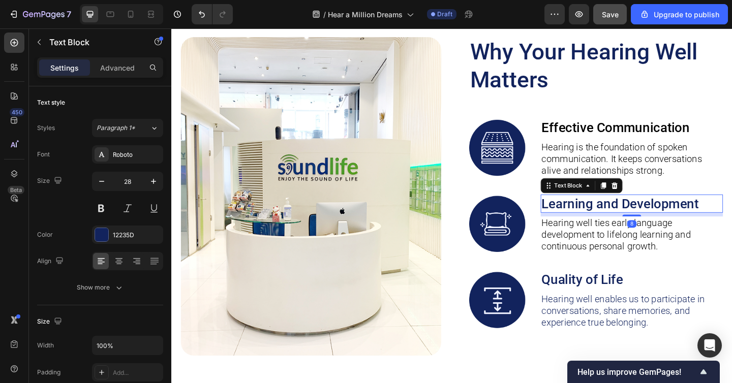
click at [702, 219] on p "Learning and Development" at bounding box center [672, 220] width 196 height 18
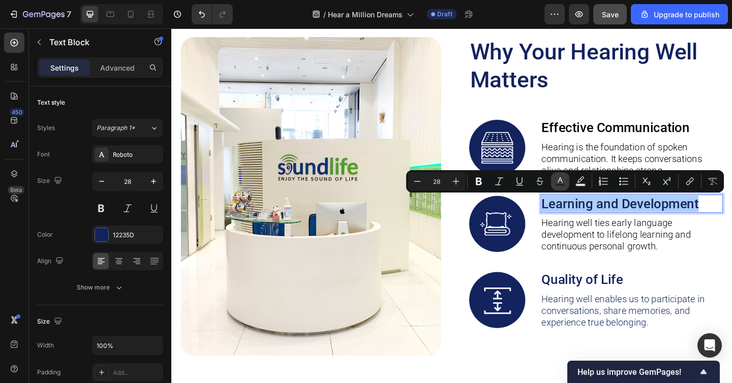
click at [557, 180] on icon "Editor contextual toolbar" at bounding box center [560, 181] width 10 height 10
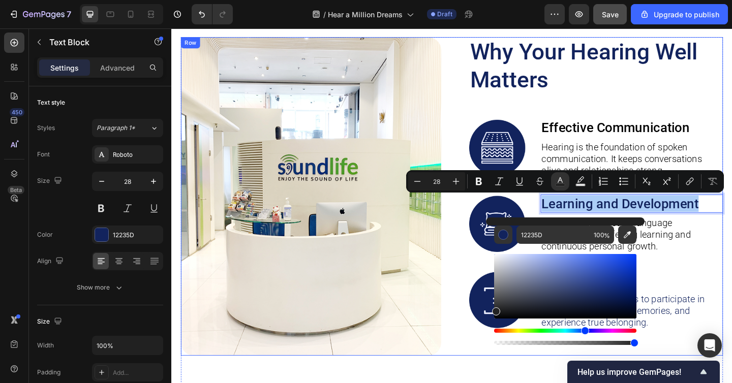
drag, startPoint x: 689, startPoint y: 314, endPoint x: 470, endPoint y: 371, distance: 226.1
type input "232323"
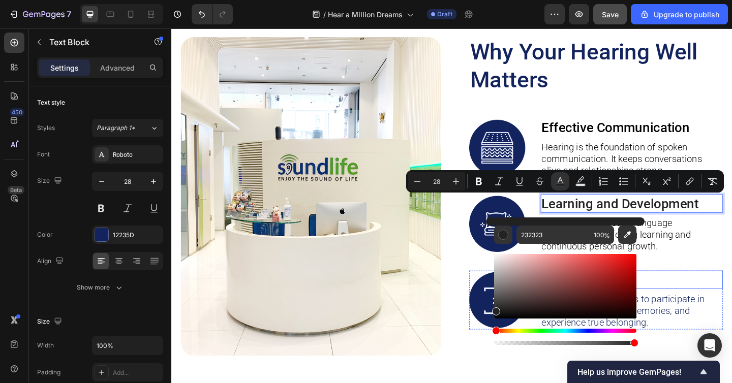
click at [701, 307] on p "Quality of Life" at bounding box center [672, 302] width 196 height 18
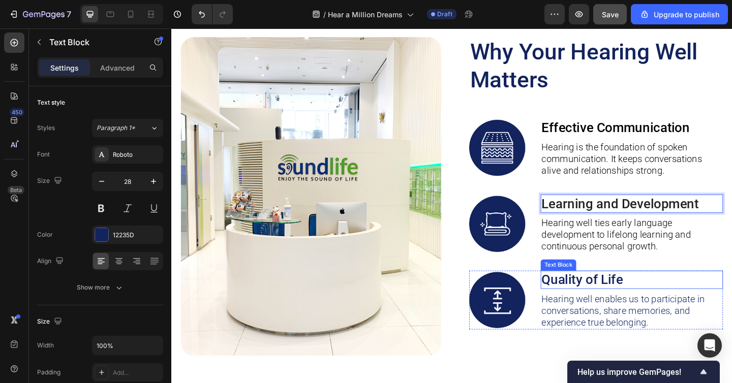
click at [701, 307] on p "Quality of Life" at bounding box center [672, 302] width 196 height 18
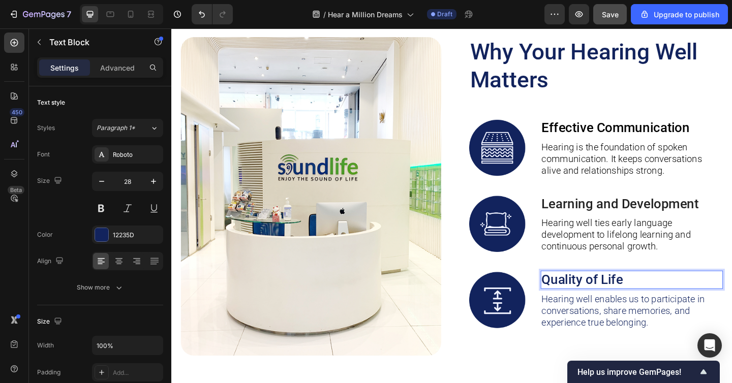
click at [701, 307] on p "Quality of Life" at bounding box center [672, 302] width 196 height 18
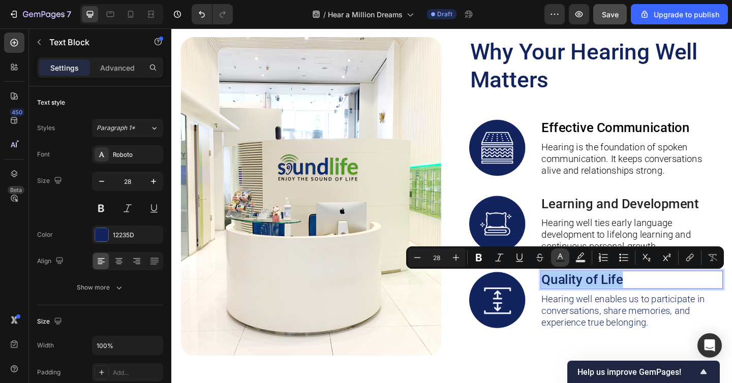
click at [558, 259] on icon "Editor contextual toolbar" at bounding box center [560, 258] width 10 height 10
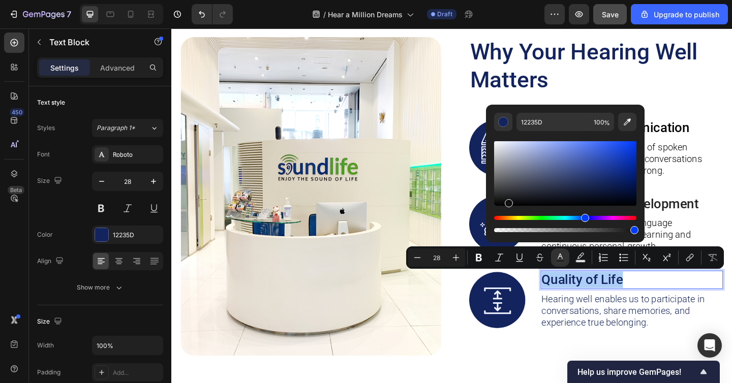
drag, startPoint x: 508, startPoint y: 201, endPoint x: 486, endPoint y: 231, distance: 36.7
click at [486, 230] on div "12235D 100 %" at bounding box center [565, 170] width 159 height 130
type input "000000"
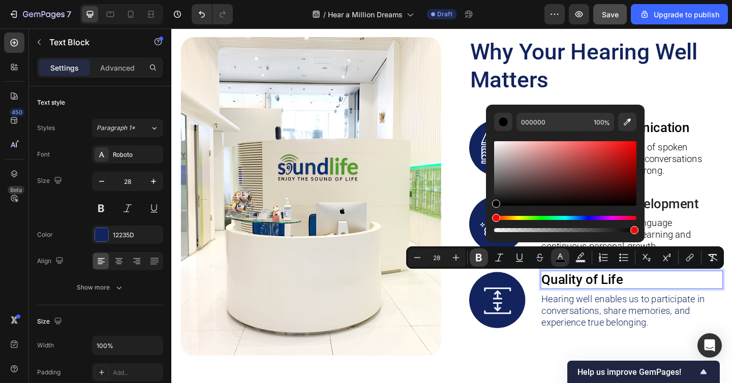
click at [475, 258] on icon "Editor contextual toolbar" at bounding box center [479, 258] width 10 height 10
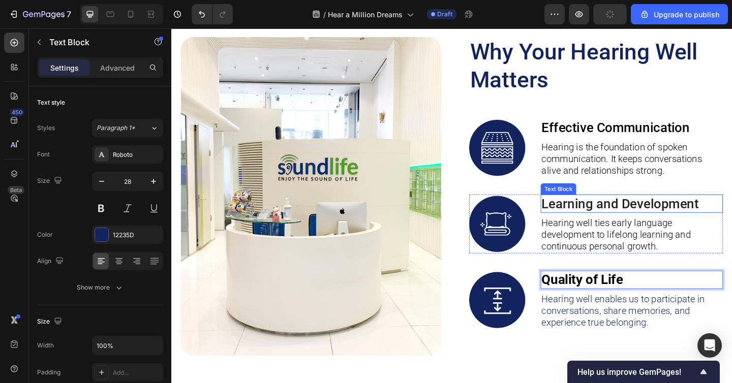
click at [582, 222] on span "Learning and Development" at bounding box center [659, 219] width 171 height 17
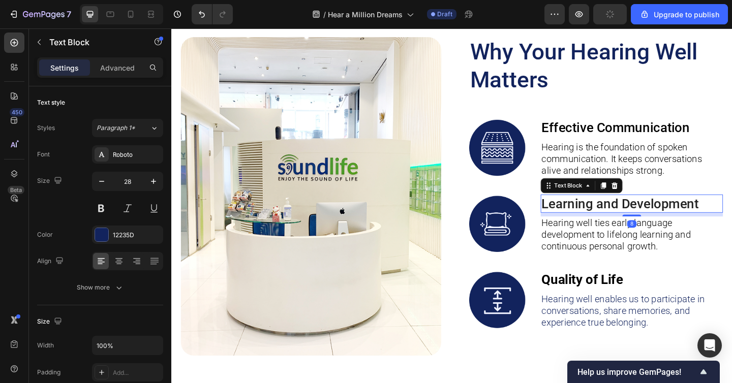
click at [582, 222] on span "Learning and Development" at bounding box center [659, 219] width 171 height 17
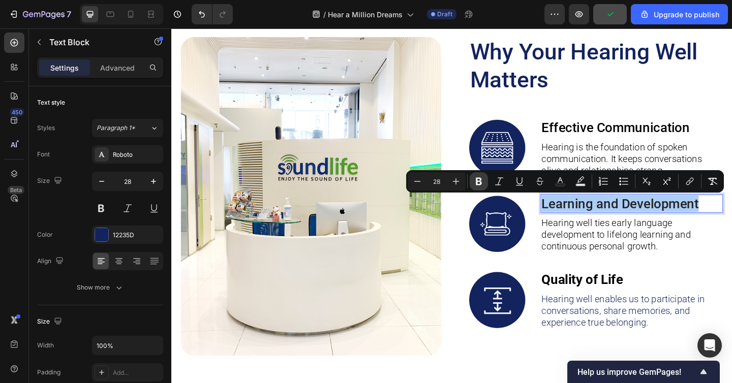
click at [476, 184] on icon "Editor contextual toolbar" at bounding box center [479, 181] width 10 height 10
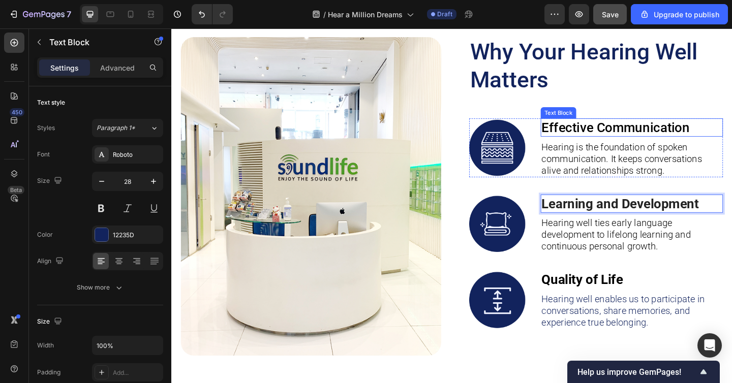
click at [623, 136] on span "Effective Communication" at bounding box center [654, 136] width 161 height 17
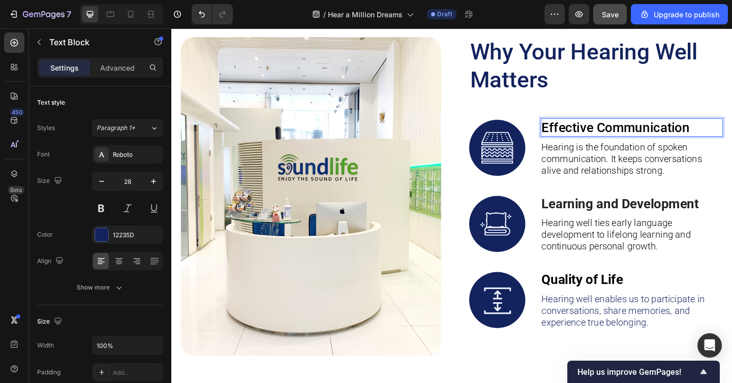
click at [623, 136] on span "Effective Communication" at bounding box center [654, 136] width 161 height 17
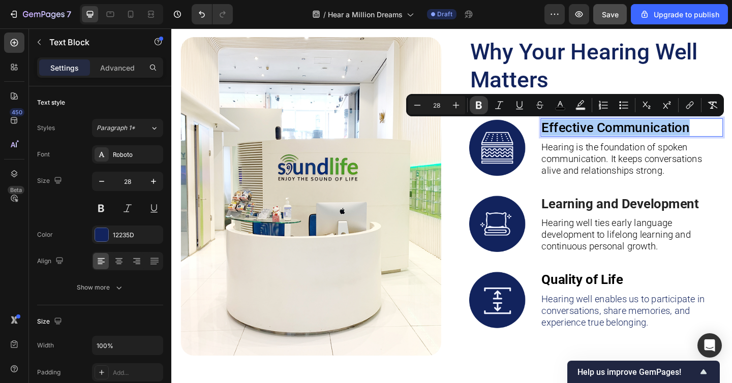
click at [474, 100] on icon "Editor contextual toolbar" at bounding box center [479, 105] width 10 height 10
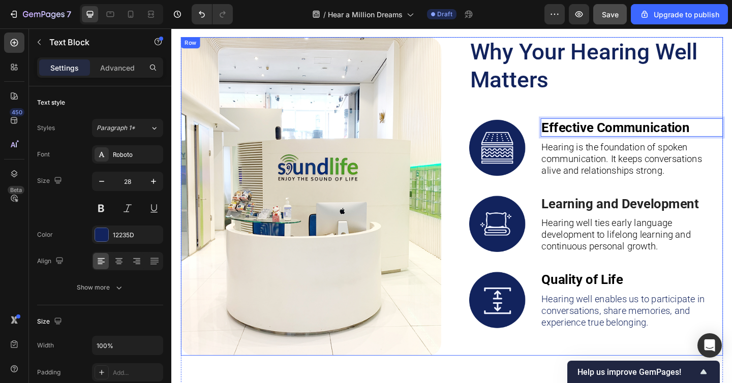
click at [476, 235] on div "Image Why Your Hearing Well Matters Heading Image Effective Communication Text …" at bounding box center [477, 211] width 590 height 347
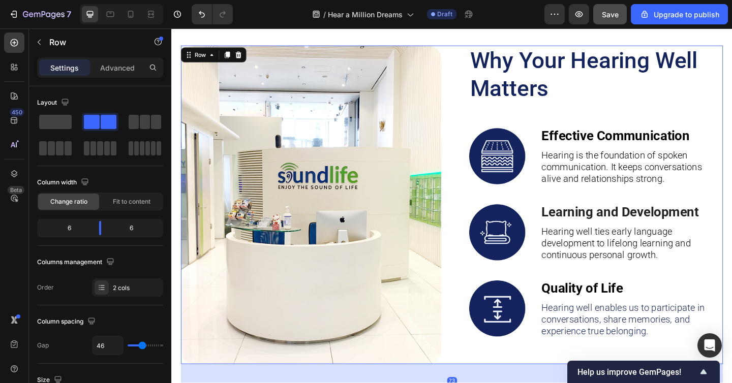
scroll to position [1463, 0]
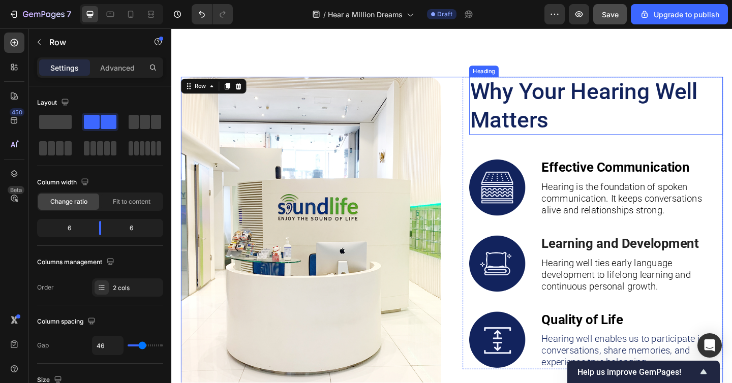
click at [525, 125] on h2 "Why Your Hearing Well Matters" at bounding box center [624, 112] width 259 height 63
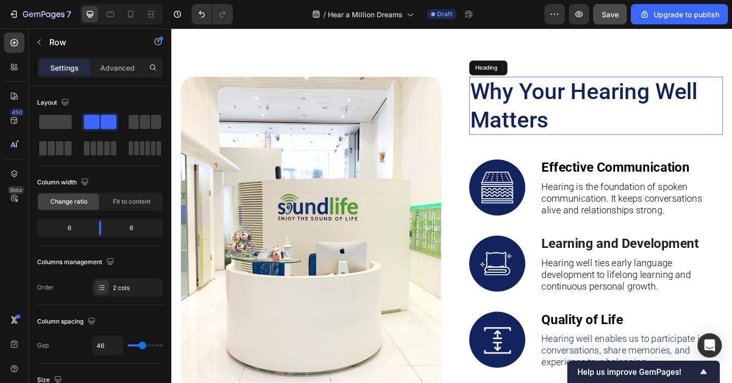
click at [525, 125] on h2 "Why Your Hearing Well Matters" at bounding box center [624, 112] width 259 height 63
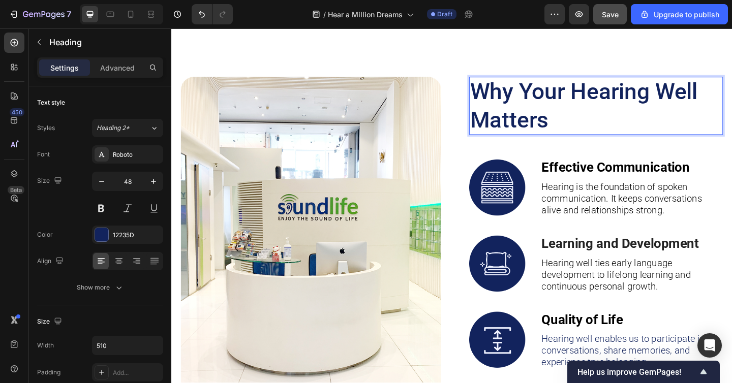
click at [525, 125] on p "Why Your Hearing Well Matters" at bounding box center [624, 112] width 257 height 61
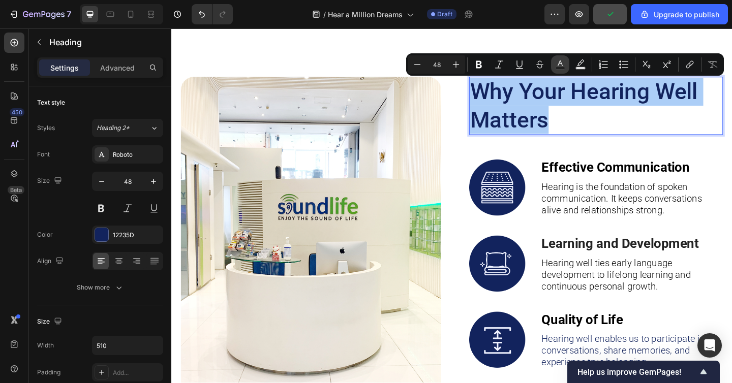
click at [562, 63] on icon "Editor contextual toolbar" at bounding box center [560, 65] width 10 height 10
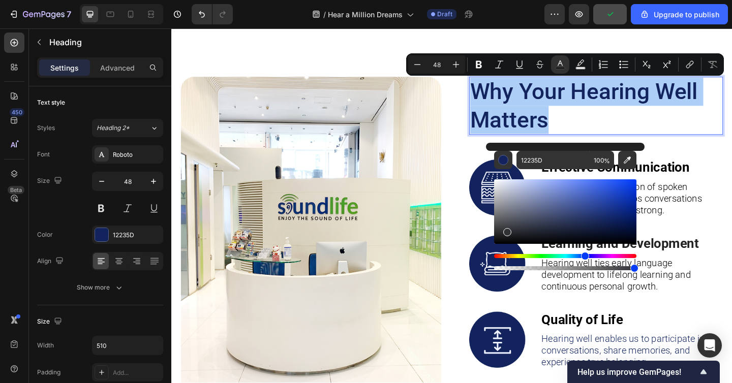
drag, startPoint x: 677, startPoint y: 259, endPoint x: 512, endPoint y: 285, distance: 166.8
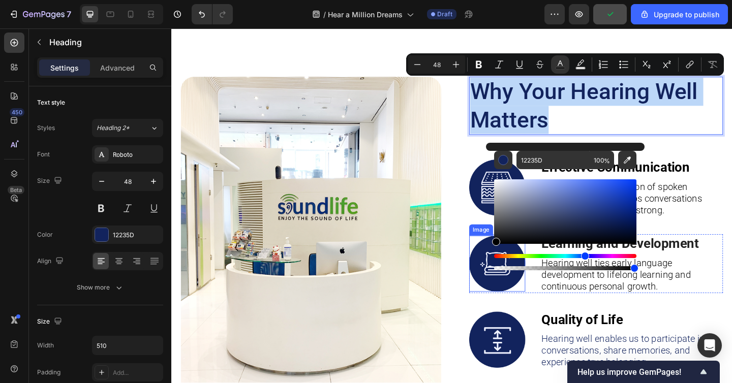
type input "000000"
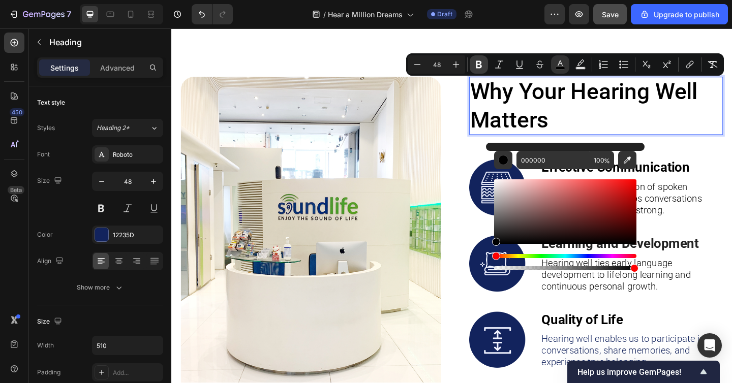
click at [477, 66] on icon "Editor contextual toolbar" at bounding box center [479, 65] width 6 height 8
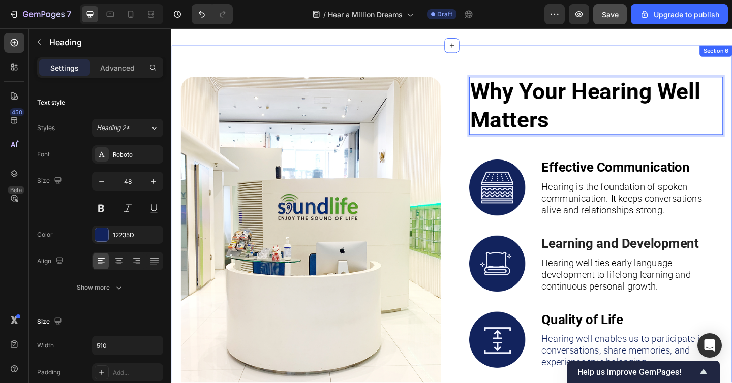
click at [404, 68] on div "Image Why Your Hearing Well Matters Heading 50 Image Effective Communication Te…" at bounding box center [476, 292] width 610 height 490
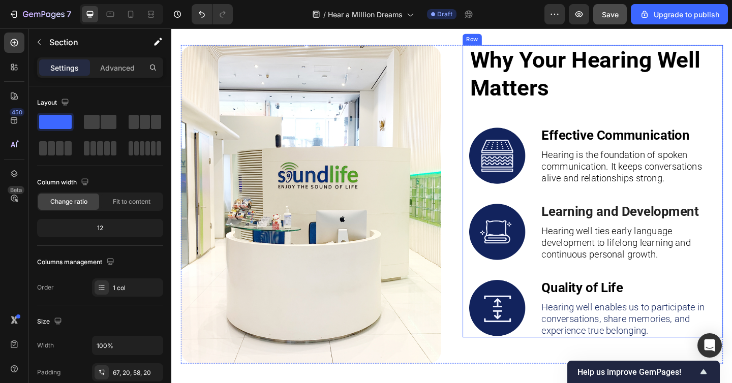
scroll to position [1481, 0]
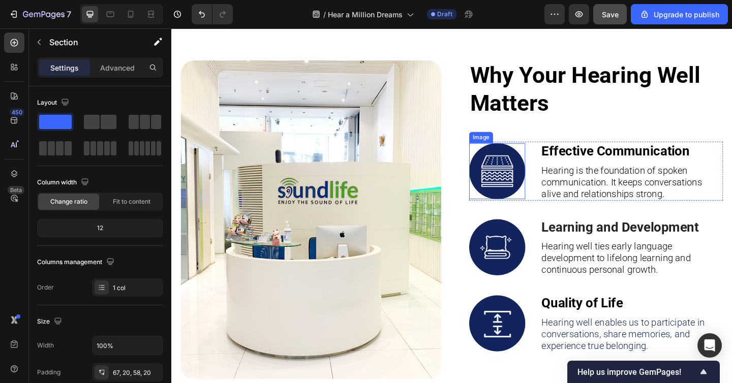
click at [509, 188] on img at bounding box center [525, 184] width 61 height 61
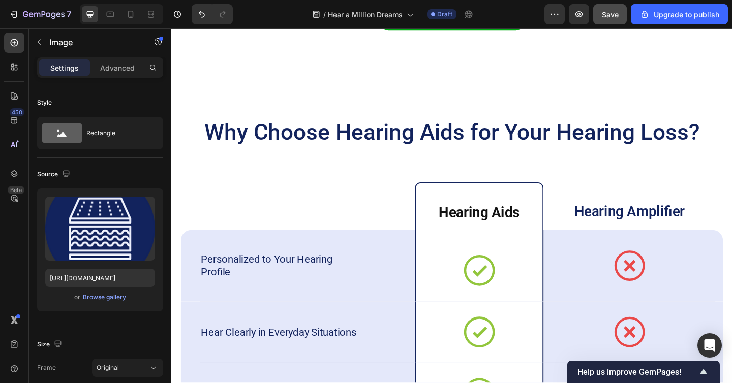
scroll to position [1928, 0]
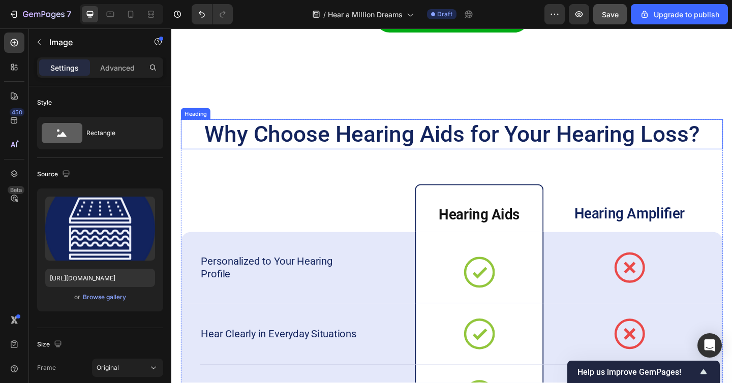
click at [355, 145] on h2 "Why Choose Hearing Aids for Your Hearing Loss?" at bounding box center [477, 144] width 590 height 33
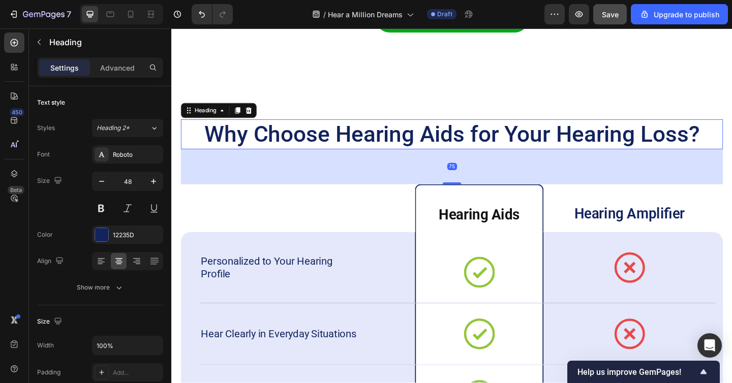
click at [355, 145] on h2 "Why Choose Hearing Aids for Your Hearing Loss?" at bounding box center [477, 144] width 590 height 33
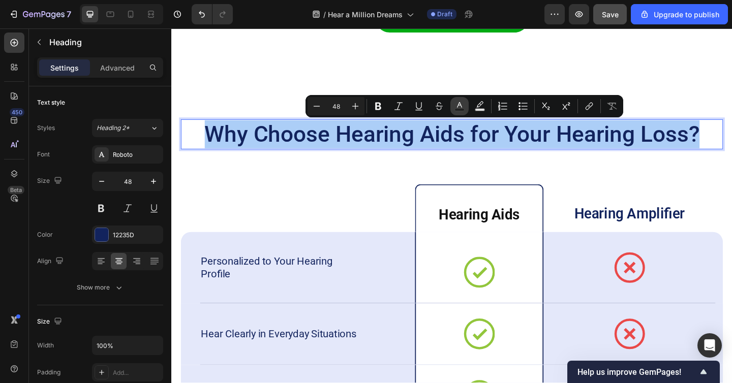
click at [462, 107] on icon "Editor contextual toolbar" at bounding box center [459, 105] width 5 height 6
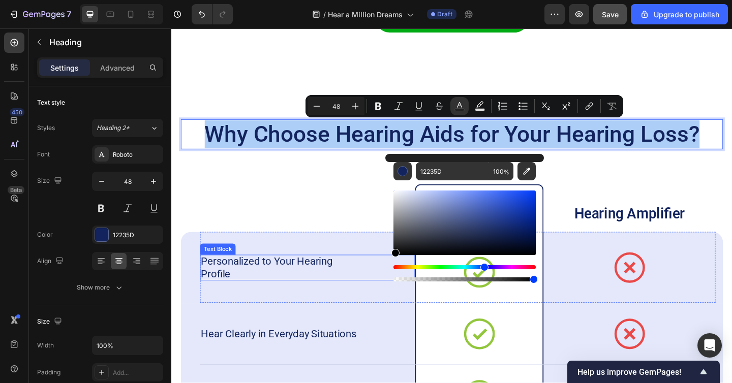
drag, startPoint x: 586, startPoint y: 244, endPoint x: 400, endPoint y: 288, distance: 191.0
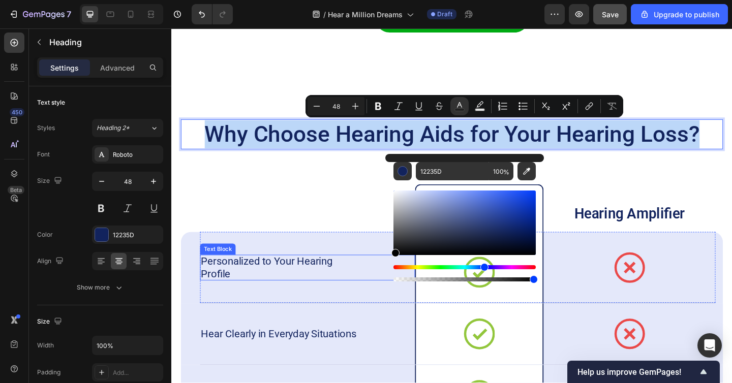
type input "000000"
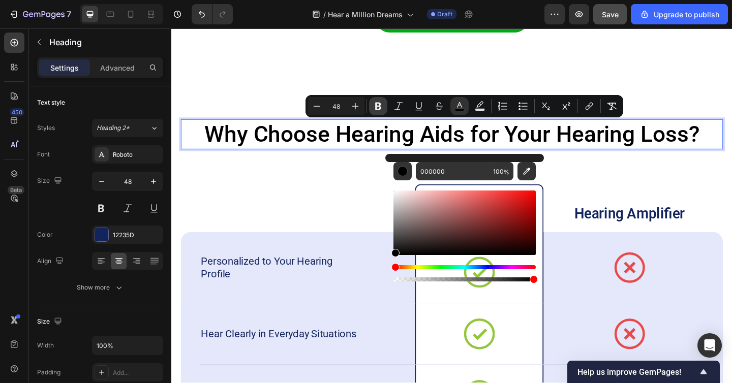
click at [381, 106] on icon "Editor contextual toolbar" at bounding box center [378, 106] width 10 height 10
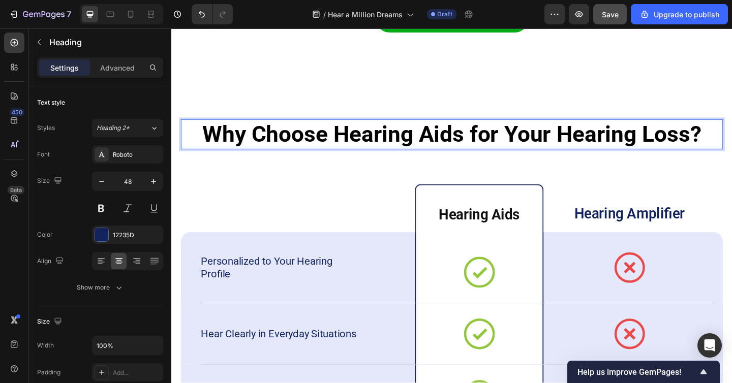
click at [411, 140] on strong "Why Choose Hearing Aids for Your Hearing Loss?" at bounding box center [476, 143] width 543 height 29
click at [423, 141] on strong "Why Choose Hearing Aids for Your Hearing Loss?" at bounding box center [476, 143] width 543 height 29
click at [470, 133] on strong "Why Choose Hearing Aids for Your Hearing Loss?" at bounding box center [476, 143] width 543 height 29
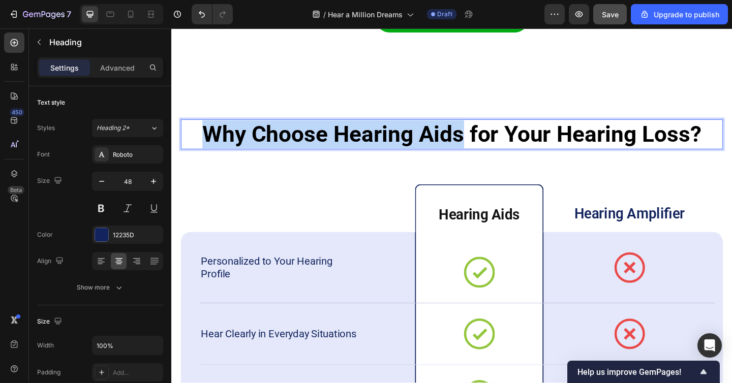
drag, startPoint x: 488, startPoint y: 144, endPoint x: 210, endPoint y: 144, distance: 278.2
click at [210, 144] on strong "Why Choose Hearing Aids for Your Hearing Loss?" at bounding box center [476, 143] width 543 height 29
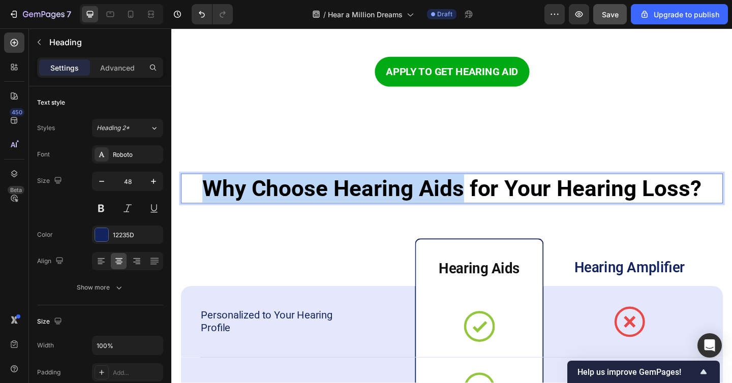
scroll to position [1849, 0]
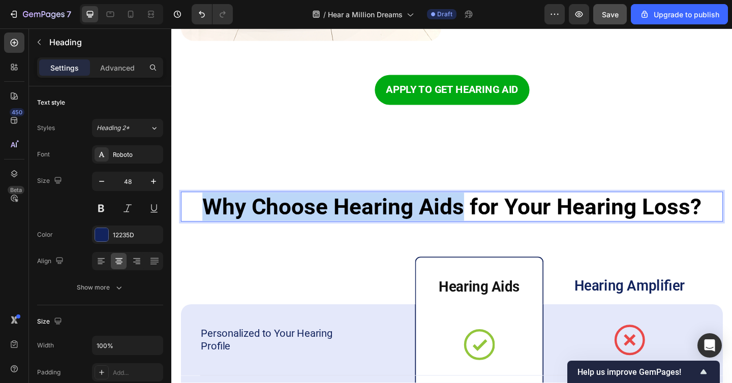
click at [350, 217] on strong "Why Choose Hearing Aids for Your Hearing Loss?" at bounding box center [476, 222] width 543 height 29
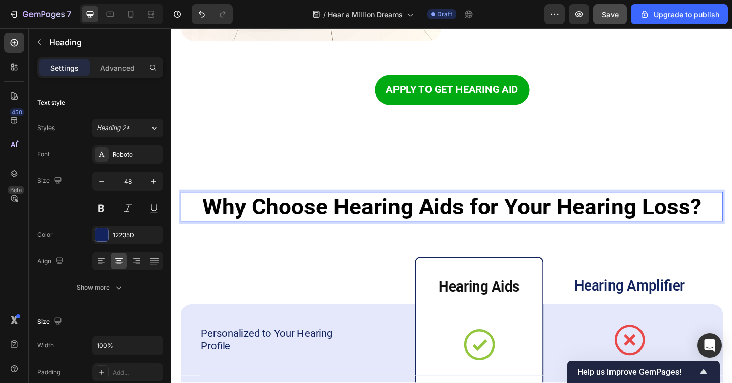
click at [350, 217] on strong "Why Choose Hearing Aids for Your Hearing Loss?" at bounding box center [476, 222] width 543 height 29
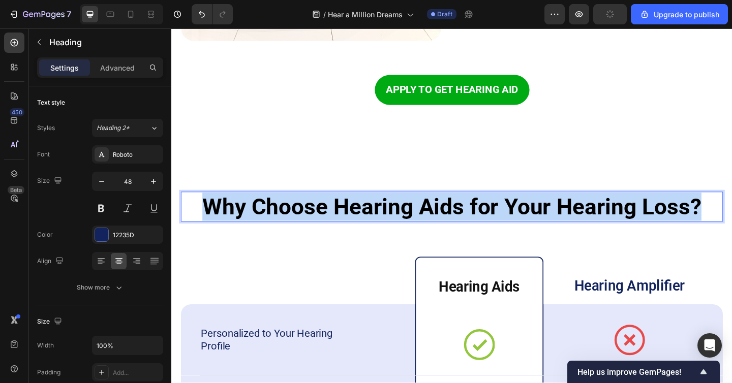
click at [350, 217] on strong "Why Choose Hearing Aids for Your Hearing Loss?" at bounding box center [476, 222] width 543 height 29
click at [481, 217] on strong "Why Choose Hearing Aids for Your Hearing Loss?" at bounding box center [476, 222] width 543 height 29
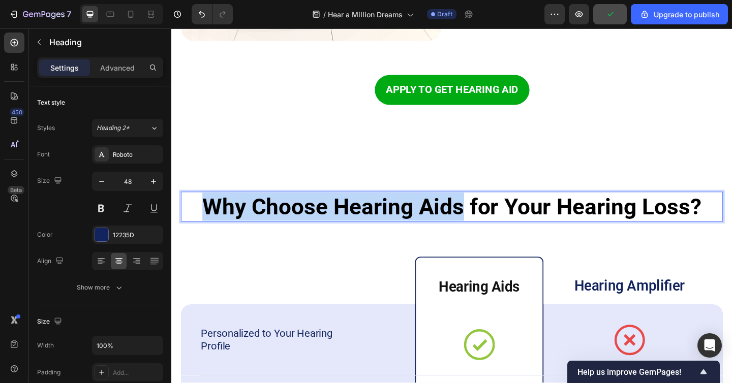
drag, startPoint x: 488, startPoint y: 220, endPoint x: 158, endPoint y: 220, distance: 330.1
click at [322, 217] on strong "Why Choose Hearing Aids for Your Hearing Loss?" at bounding box center [476, 222] width 543 height 29
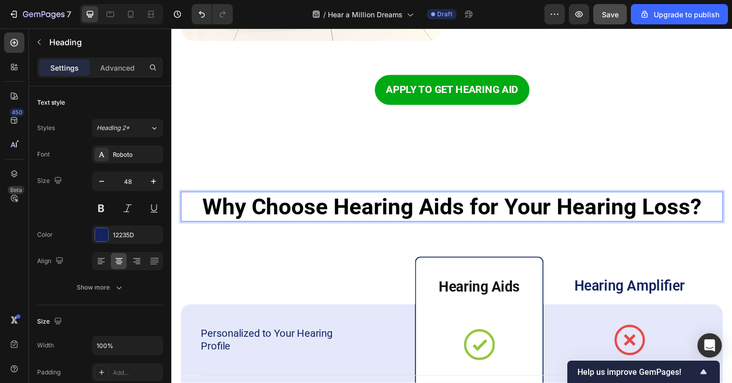
click at [322, 217] on strong "Why Choose Hearing Aids for Your Hearing Loss?" at bounding box center [476, 222] width 543 height 29
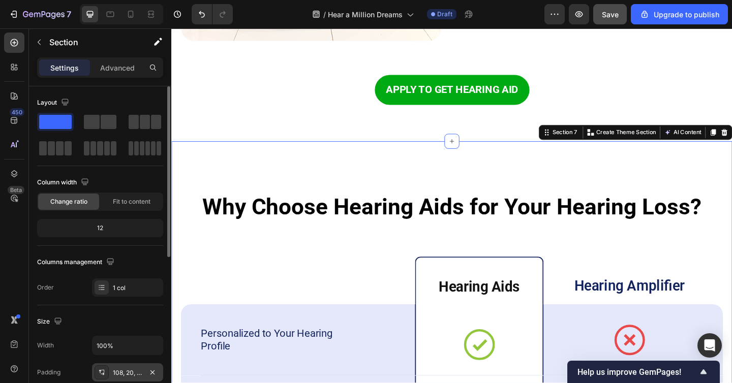
click at [118, 371] on div "108, 20, 54, 20" at bounding box center [127, 373] width 29 height 9
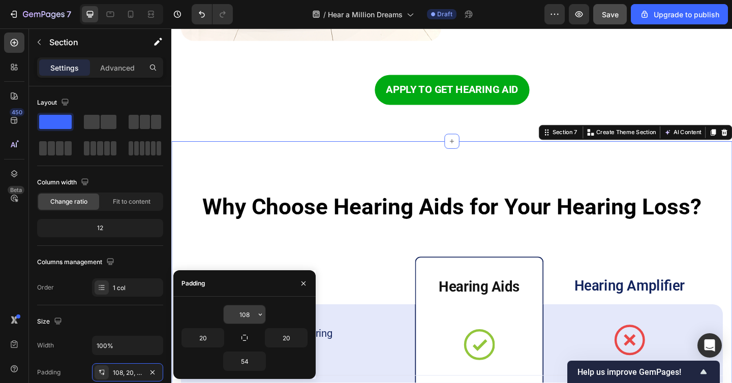
click at [246, 316] on input "108" at bounding box center [245, 315] width 42 height 18
type input "0"
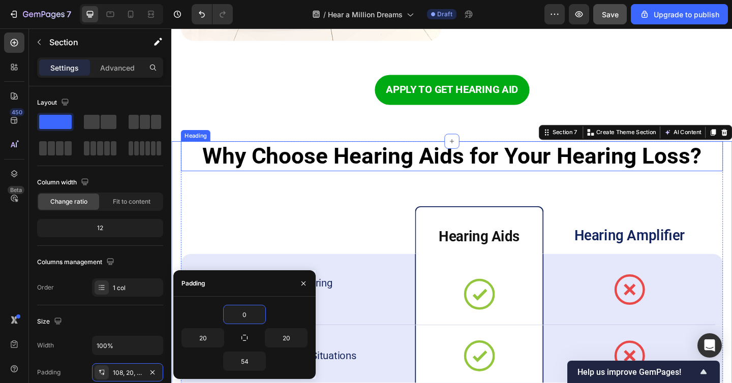
click at [393, 164] on strong "Why Choose Hearing Aids for Your Hearing Loss?" at bounding box center [476, 167] width 543 height 29
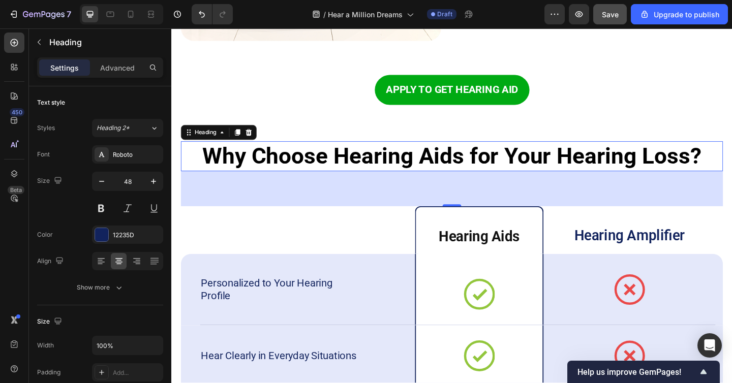
click at [393, 164] on strong "Why Choose Hearing Aids for Your Hearing Loss?" at bounding box center [476, 167] width 543 height 29
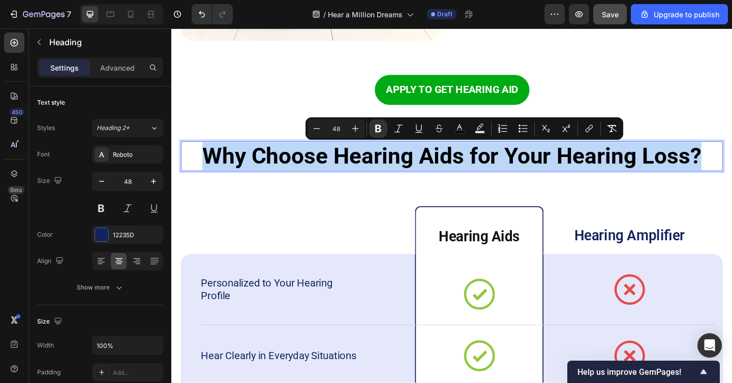
click at [393, 164] on strong "Why Choose Hearing Aids for Your Hearing Loss?" at bounding box center [476, 167] width 543 height 29
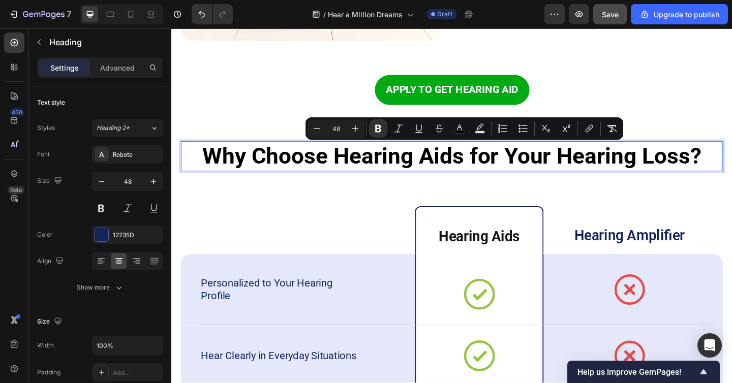
click at [393, 164] on strong "Why Choose Hearing Aids for Your Hearing Loss?" at bounding box center [476, 167] width 543 height 29
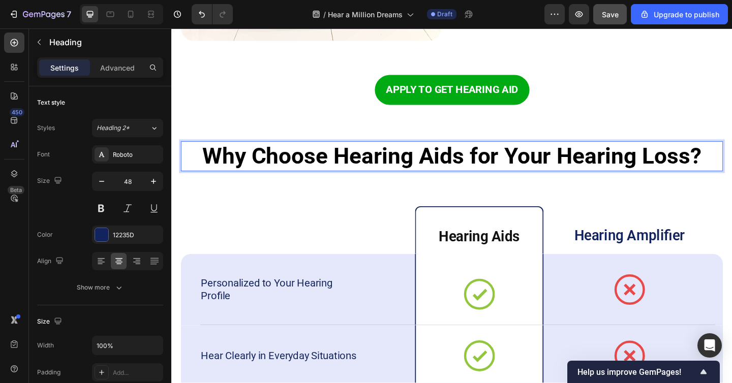
click at [484, 164] on strong "Why Choose Hearing Aids for Your Hearing Loss?" at bounding box center [476, 167] width 543 height 29
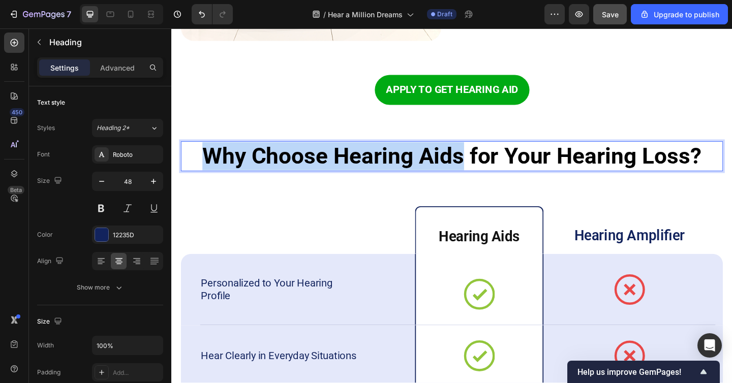
drag, startPoint x: 487, startPoint y: 164, endPoint x: 216, endPoint y: 163, distance: 270.6
click at [216, 163] on strong "Why Choose Hearing Aids for Your Hearing Loss?" at bounding box center [476, 167] width 543 height 29
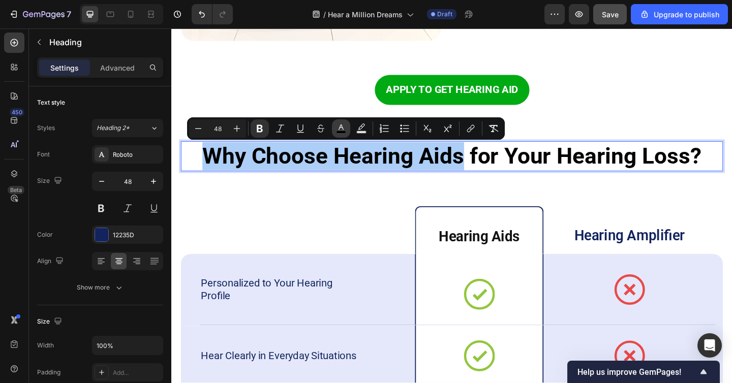
click at [344, 130] on icon "Editor contextual toolbar" at bounding box center [341, 129] width 10 height 10
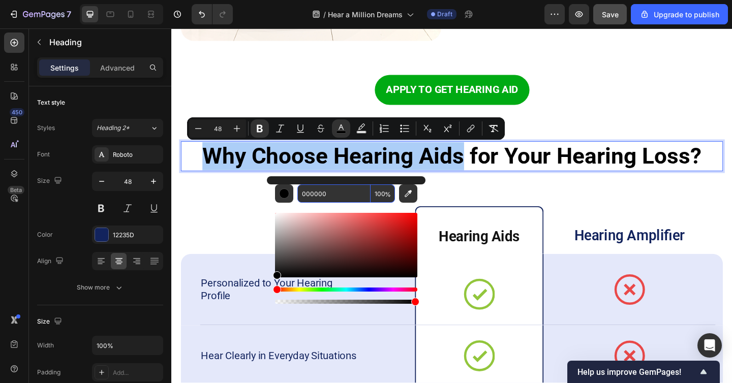
click at [331, 196] on input "000000" at bounding box center [334, 194] width 73 height 18
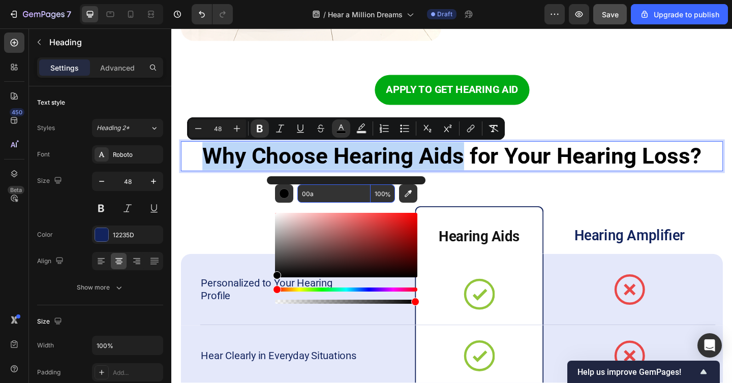
type input "0000AA"
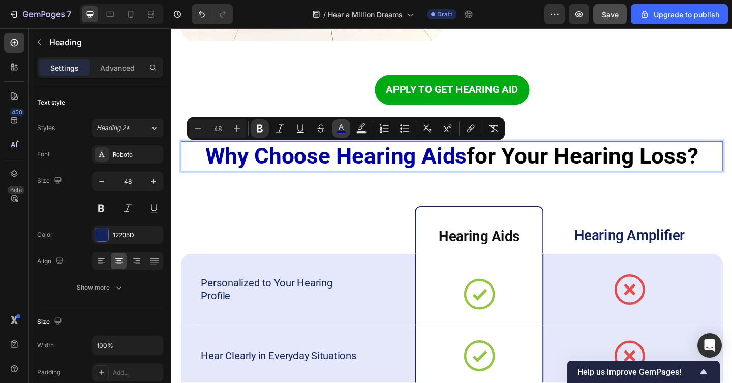
click at [334, 133] on button "color" at bounding box center [341, 129] width 18 height 18
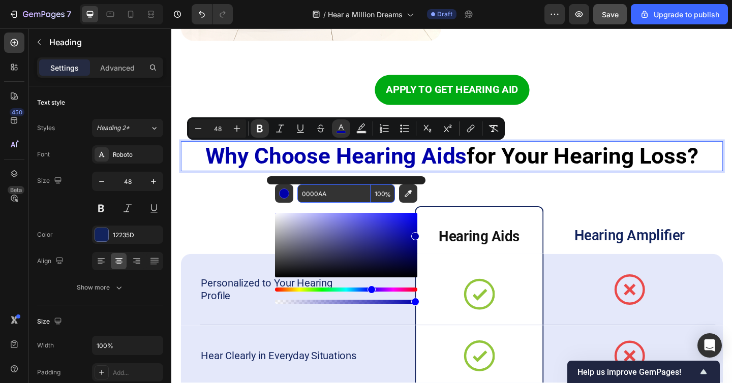
click at [332, 194] on input "0000AA" at bounding box center [334, 194] width 73 height 18
type input "000011"
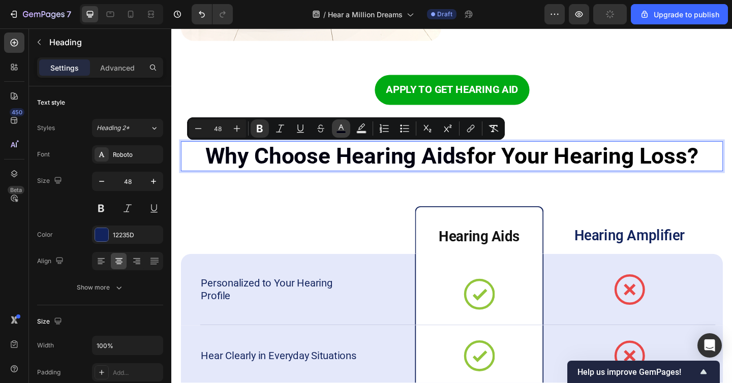
click at [343, 124] on icon "Editor contextual toolbar" at bounding box center [341, 129] width 10 height 10
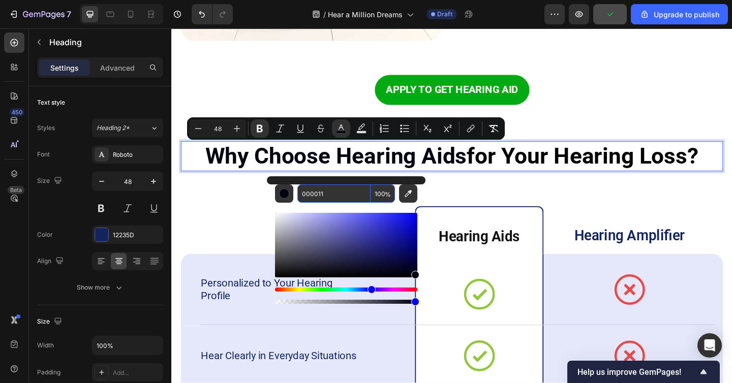
click at [332, 192] on input "000011" at bounding box center [334, 194] width 73 height 18
type input "00AA13"
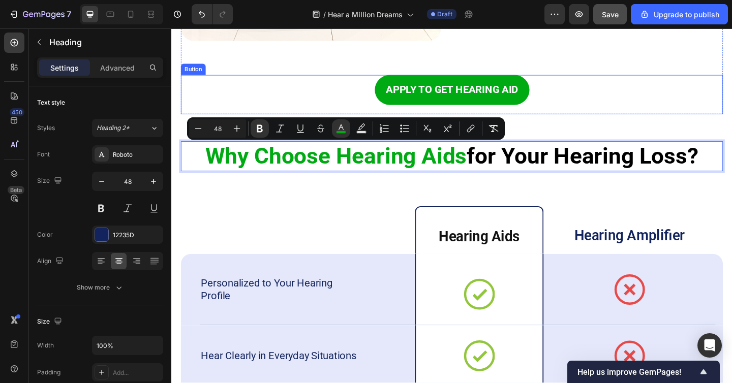
click at [316, 94] on div "APPLY TO GET HEARING AID Button" at bounding box center [477, 100] width 590 height 43
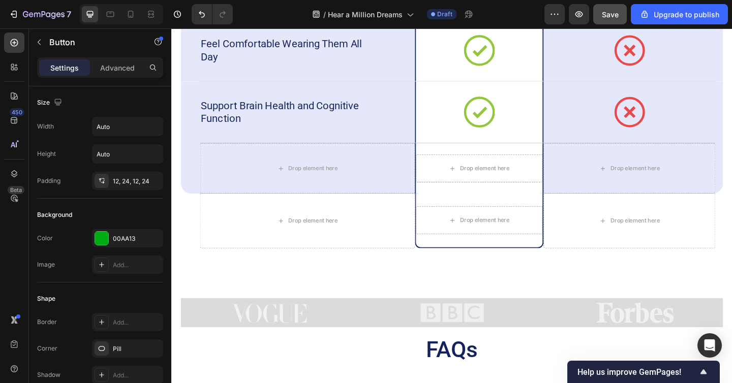
scroll to position [2316, 0]
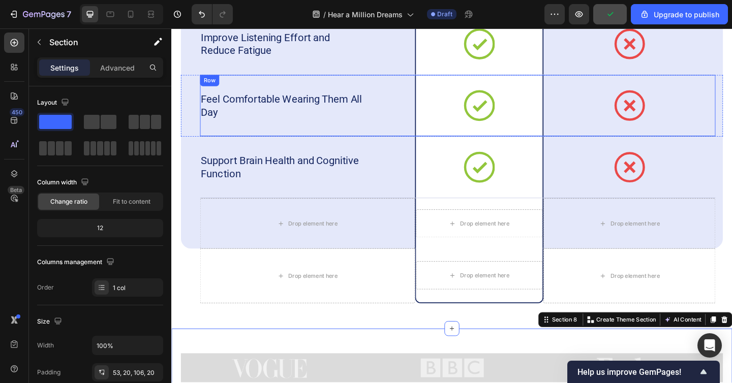
scroll to position [2227, 0]
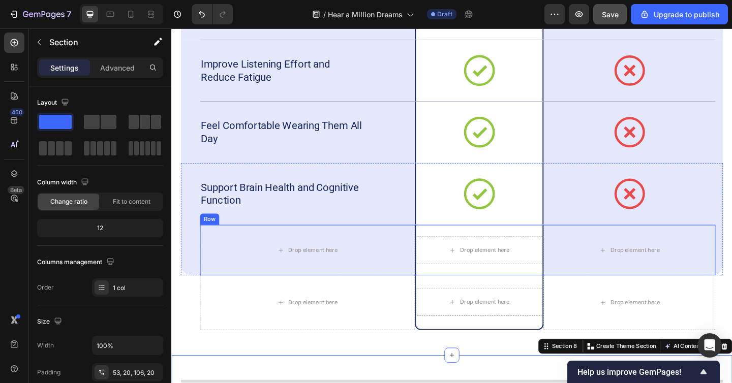
click at [211, 239] on div "Row" at bounding box center [212, 236] width 17 height 9
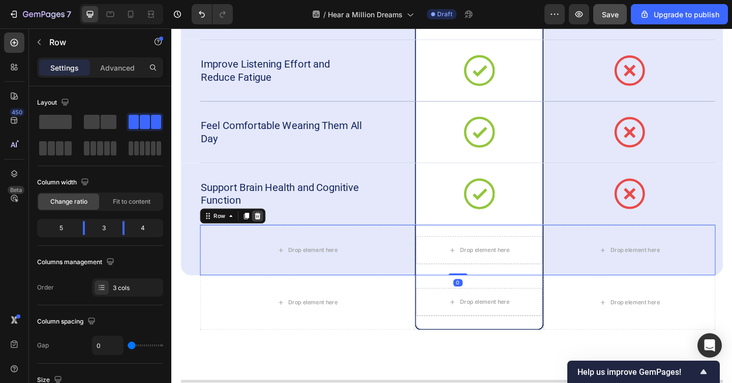
click at [267, 235] on icon at bounding box center [265, 232] width 7 height 7
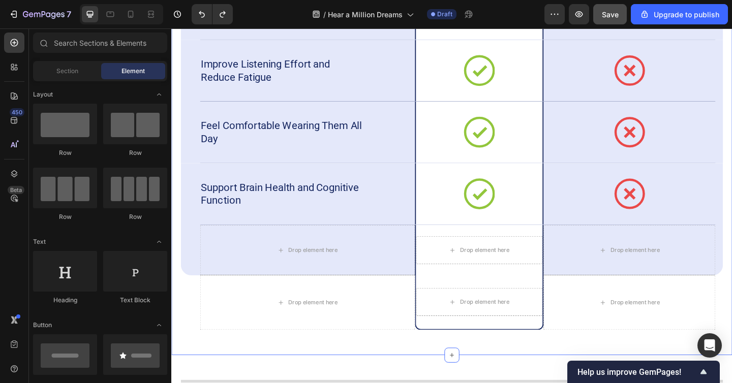
click at [175, 340] on div "⁠⁠⁠⁠⁠⁠⁠ Why Choose Hearing Aids for Your Hearing Loss? Heading Heading Hearing …" at bounding box center [476, 79] width 610 height 611
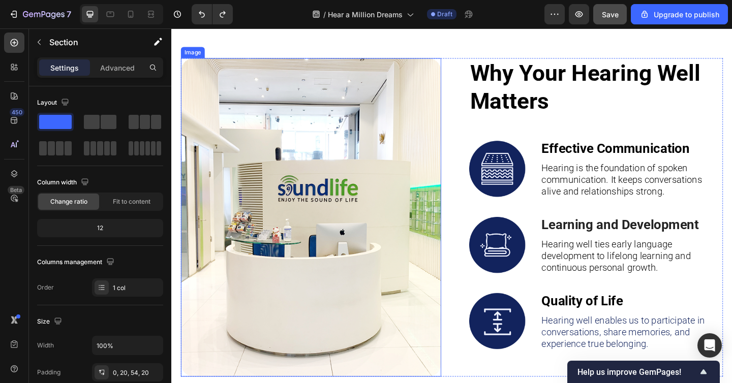
scroll to position [1413, 0]
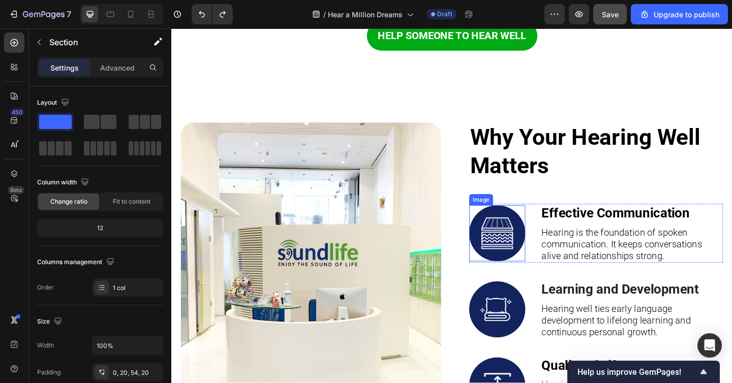
click at [508, 264] on img at bounding box center [525, 251] width 61 height 61
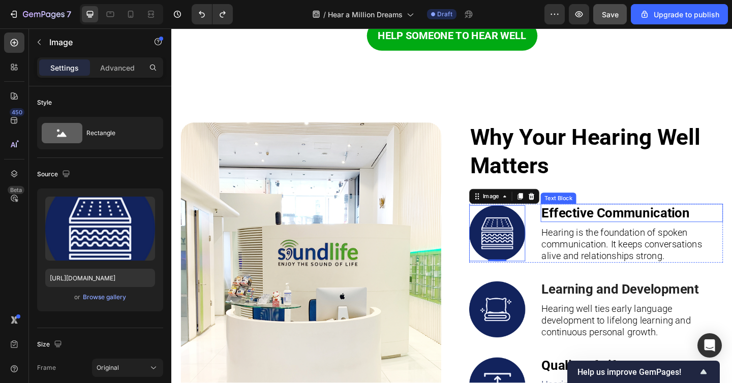
click at [610, 237] on strong "Effective Communication" at bounding box center [654, 229] width 161 height 17
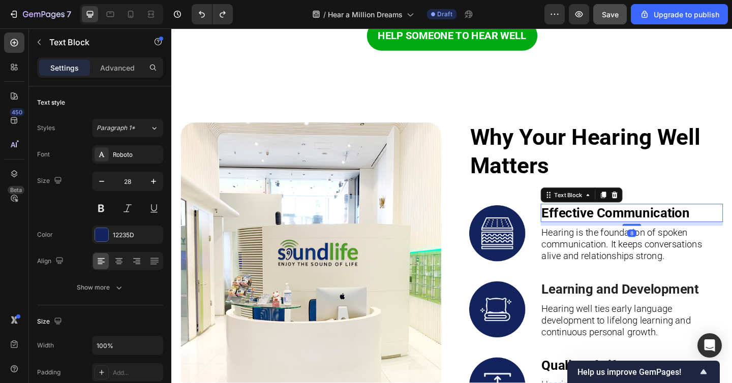
click at [610, 237] on strong "Effective Communication" at bounding box center [654, 229] width 161 height 17
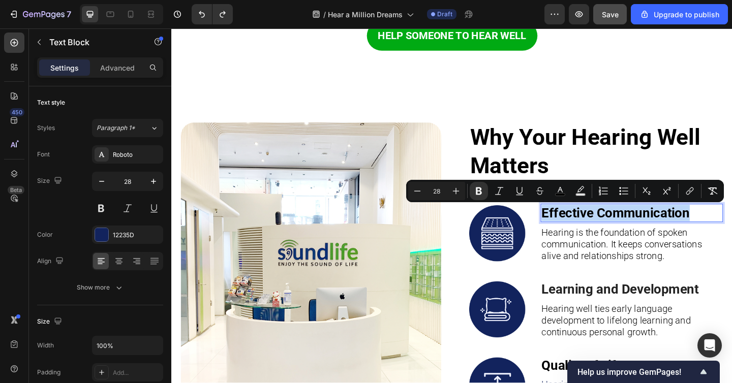
click at [657, 228] on strong "Effective Communication" at bounding box center [654, 229] width 161 height 17
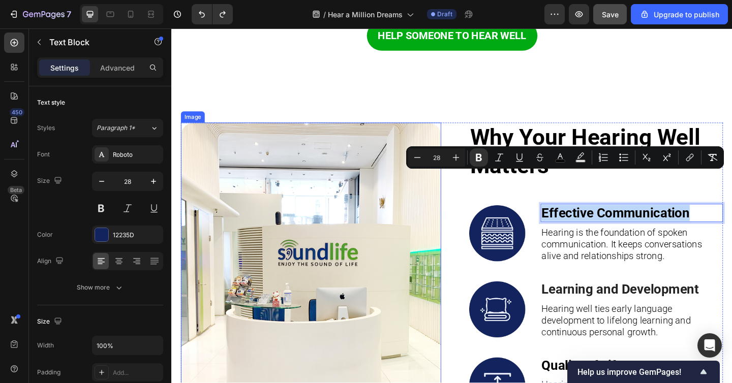
scroll to position [1453, 0]
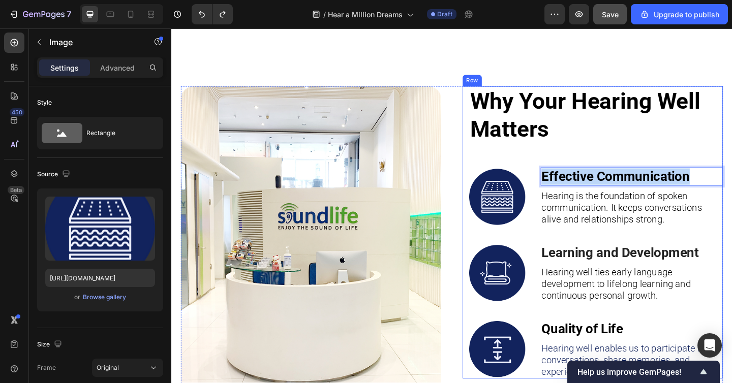
click at [538, 211] on img at bounding box center [525, 212] width 61 height 61
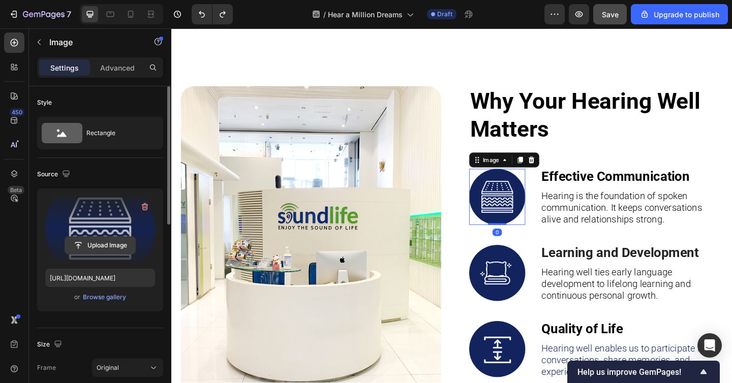
click at [119, 245] on input "file" at bounding box center [100, 245] width 70 height 17
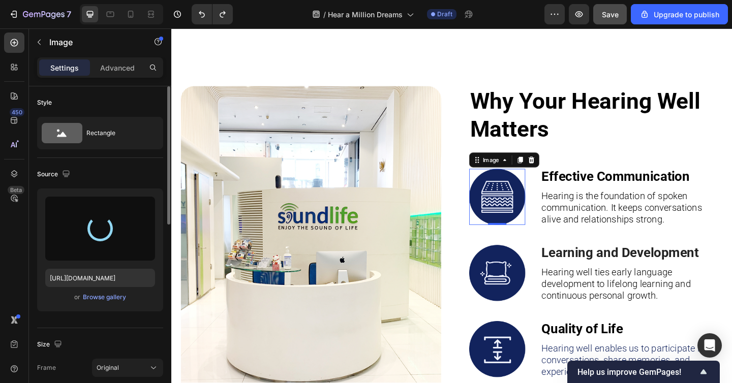
type input "https://cdn.shopify.com/s/files/1/0675/1073/1063/files/gempages_481874396202402…"
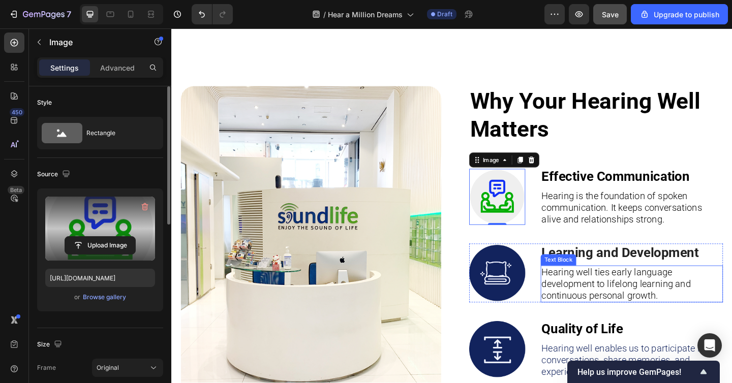
click at [630, 323] on span "Hearing well ties early language development to lifelong learning and continuou…" at bounding box center [655, 307] width 162 height 38
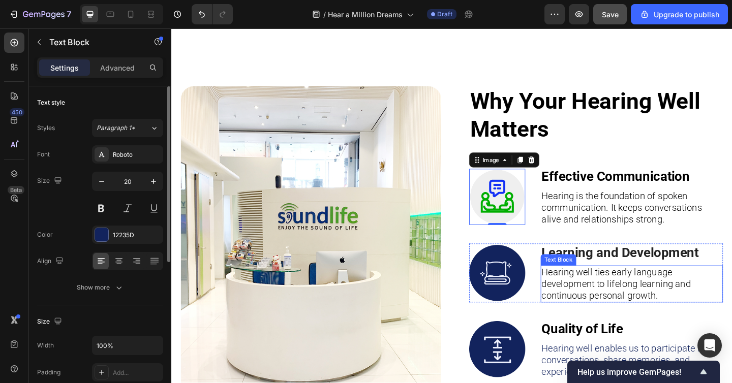
click at [630, 323] on span "Hearing well ties early language development to lifelong learning and continuou…" at bounding box center [655, 307] width 162 height 38
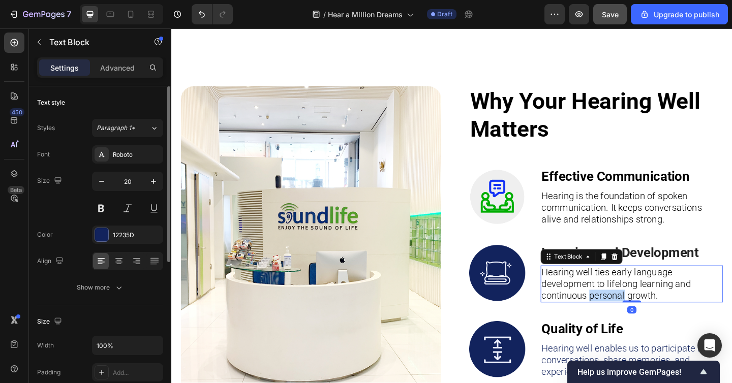
click at [630, 323] on span "Hearing well ties early language development to lifelong learning and continuou…" at bounding box center [655, 307] width 162 height 38
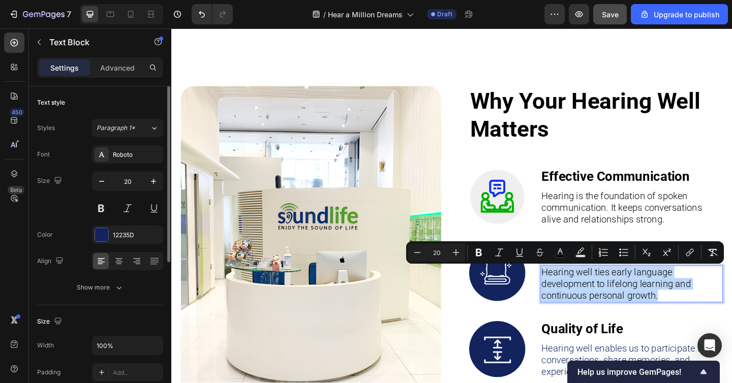
click at [637, 309] on span "Hearing well ties early language development to lifelong learning and continuou…" at bounding box center [655, 307] width 162 height 38
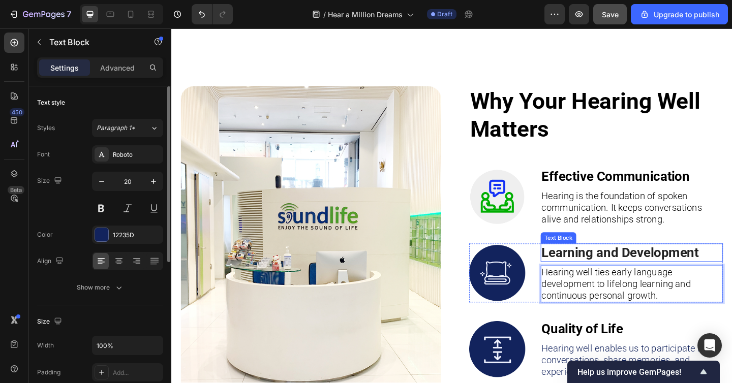
click at [625, 275] on strong "Learning and Development" at bounding box center [659, 272] width 171 height 17
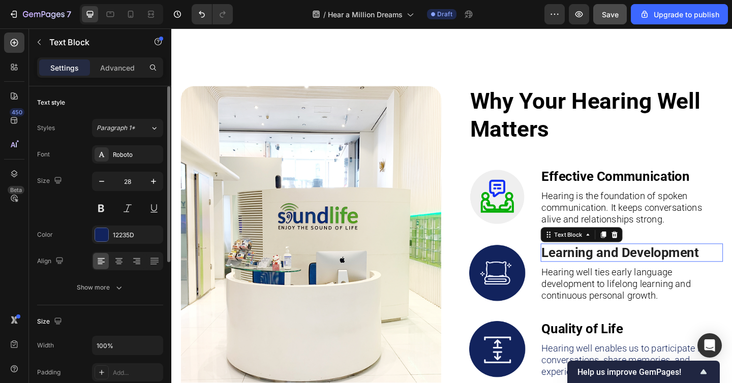
click at [625, 275] on strong "Learning and Development" at bounding box center [659, 272] width 171 height 17
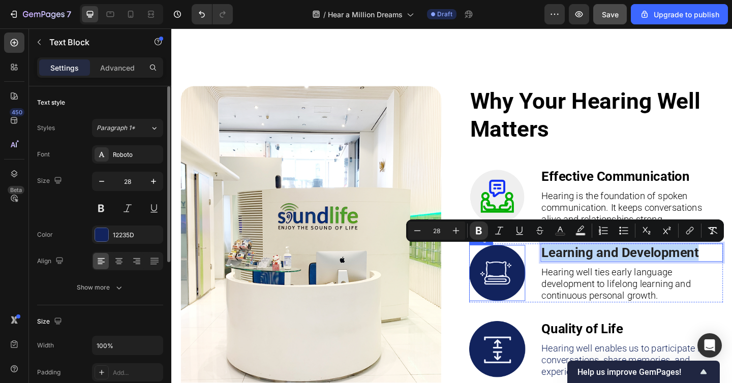
click at [508, 286] on img at bounding box center [525, 294] width 61 height 61
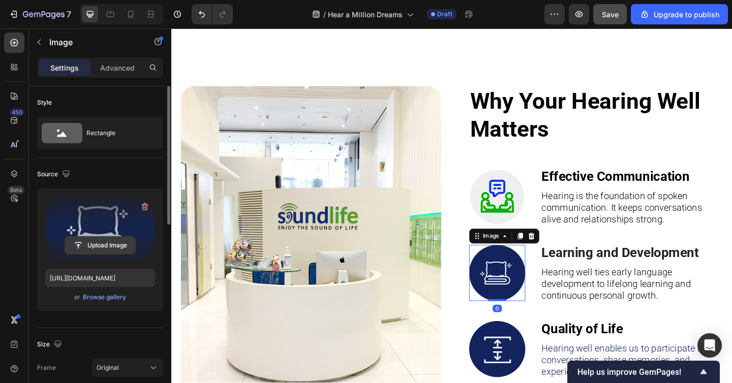
click at [97, 244] on input "file" at bounding box center [100, 245] width 70 height 17
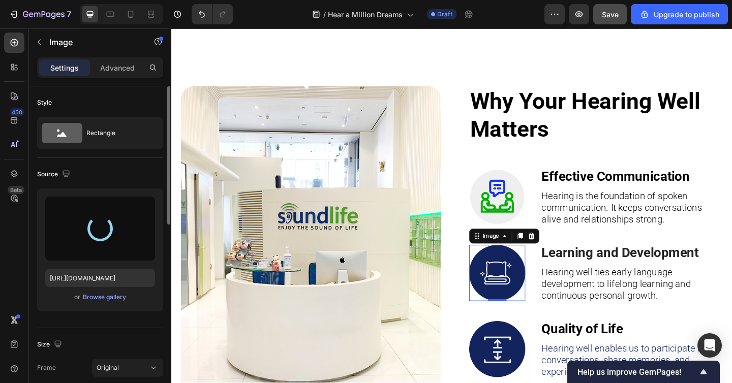
type input "https://cdn.shopify.com/s/files/1/0675/1073/1063/files/gempages_481874396202402…"
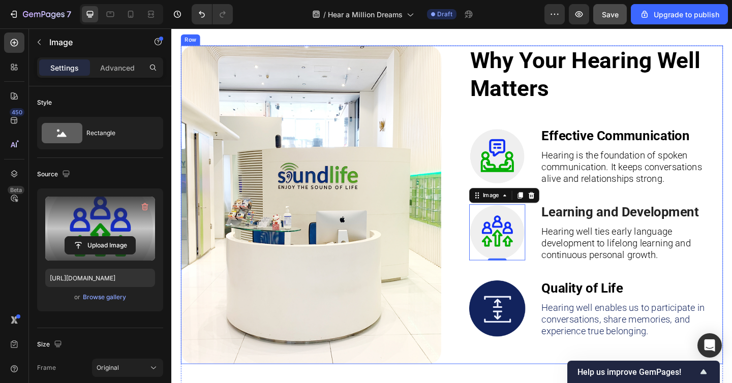
scroll to position [1525, 0]
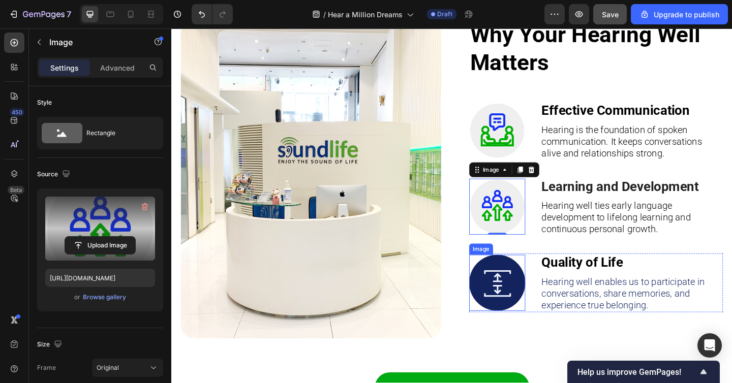
click at [538, 306] on img at bounding box center [525, 305] width 61 height 61
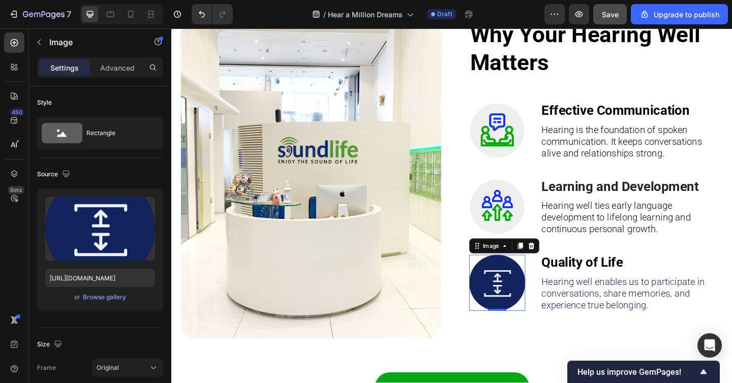
click at [535, 302] on img at bounding box center [525, 305] width 61 height 61
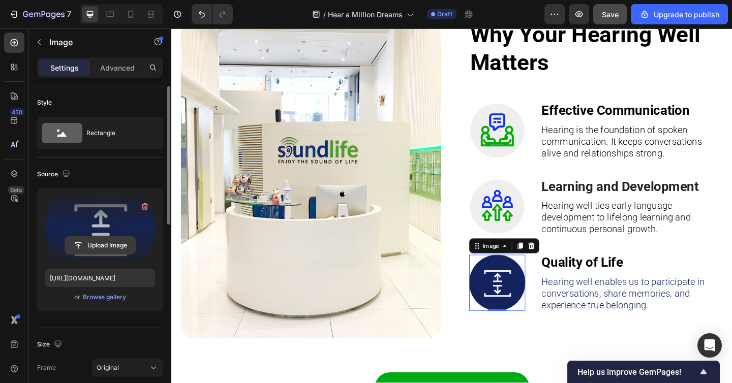
click at [108, 247] on input "file" at bounding box center [100, 245] width 70 height 17
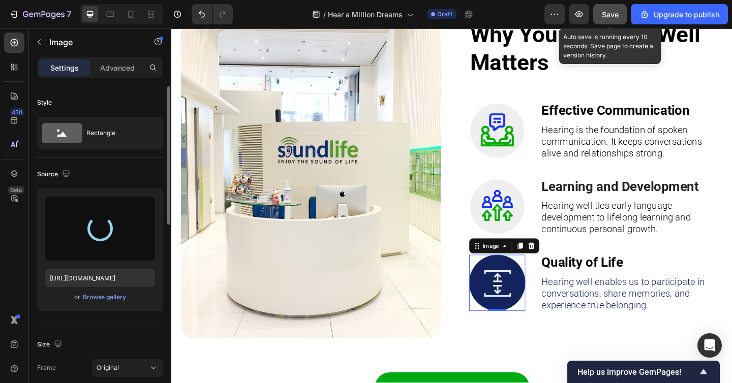
type input "https://cdn.shopify.com/s/files/1/0675/1073/1063/files/gempages_481874396202402…"
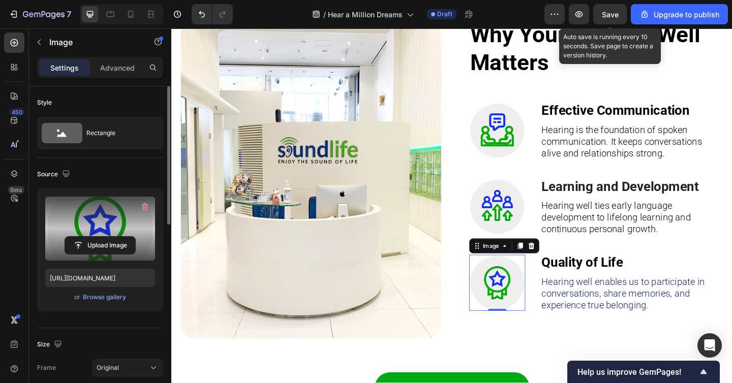
click at [609, 16] on span "Save" at bounding box center [610, 14] width 17 height 9
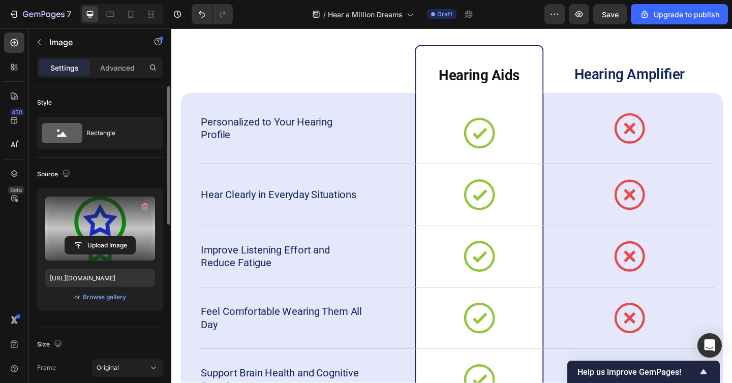
scroll to position [2025, 0]
click at [514, 145] on icon at bounding box center [506, 142] width 34 height 34
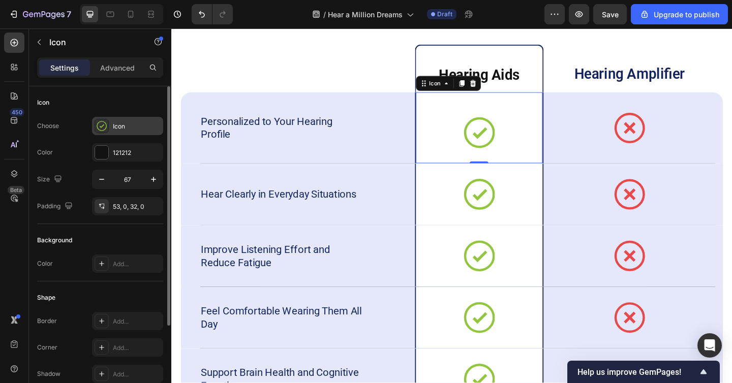
click at [103, 128] on icon at bounding box center [102, 126] width 10 height 10
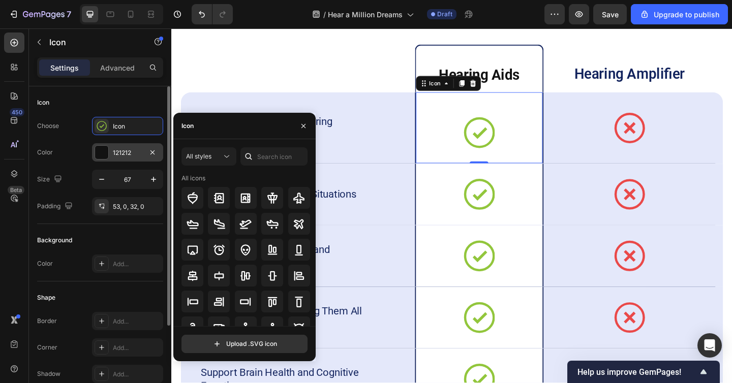
click at [103, 155] on div at bounding box center [101, 152] width 13 height 13
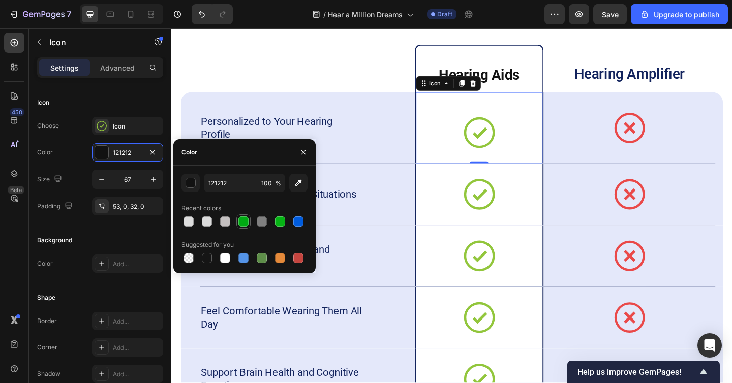
click at [243, 222] on div at bounding box center [244, 222] width 10 height 10
type input "00AA13"
click at [503, 158] on circle at bounding box center [506, 142] width 31 height 31
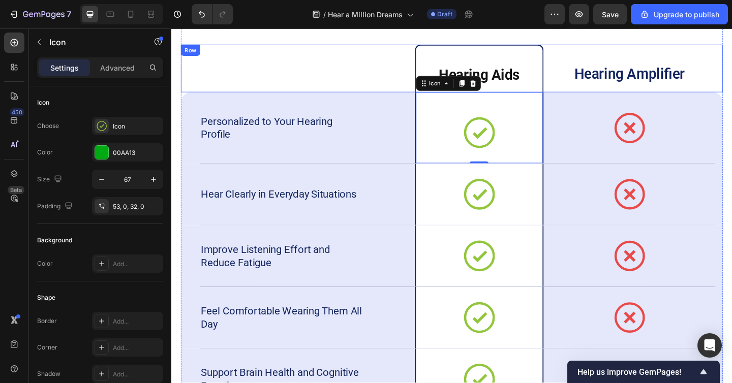
click at [374, 93] on div "Heading" at bounding box center [319, 72] width 234 height 52
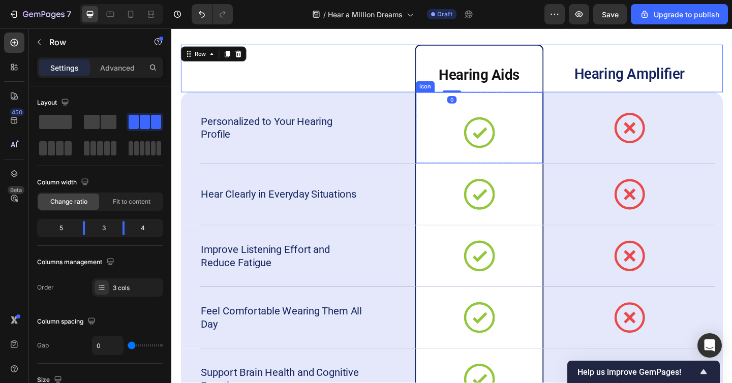
click at [494, 130] on icon at bounding box center [506, 142] width 34 height 34
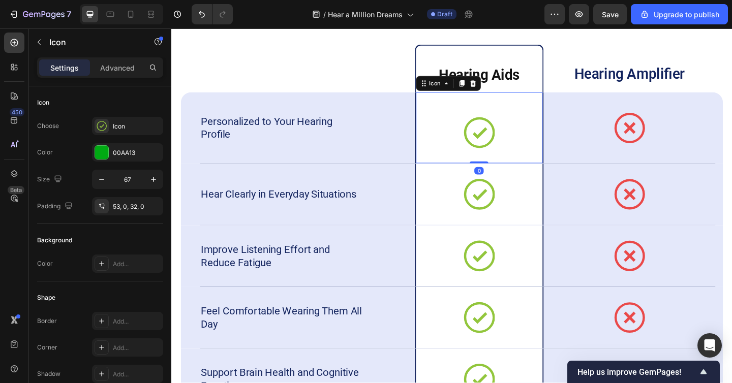
click at [494, 130] on icon at bounding box center [506, 142] width 34 height 34
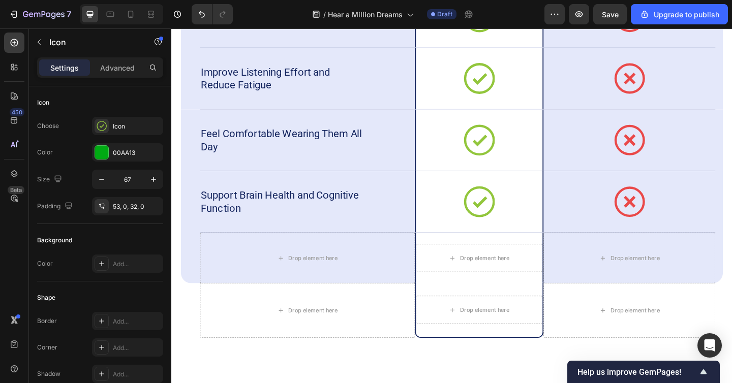
scroll to position [2173, 0]
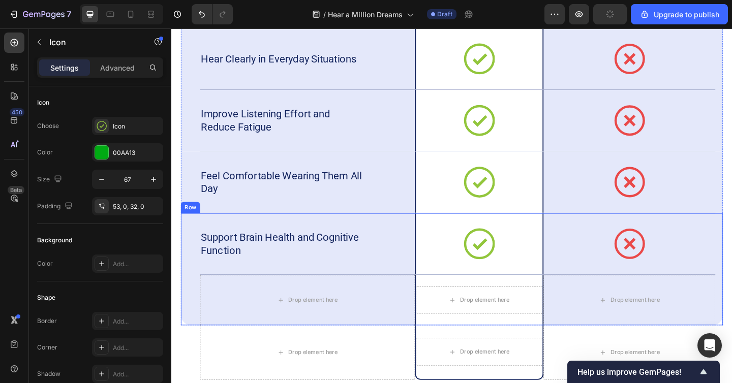
click at [194, 268] on div "Support Brain Health and Cognitive Function Text Block Icon Row Icon Row Drop e…" at bounding box center [477, 291] width 590 height 122
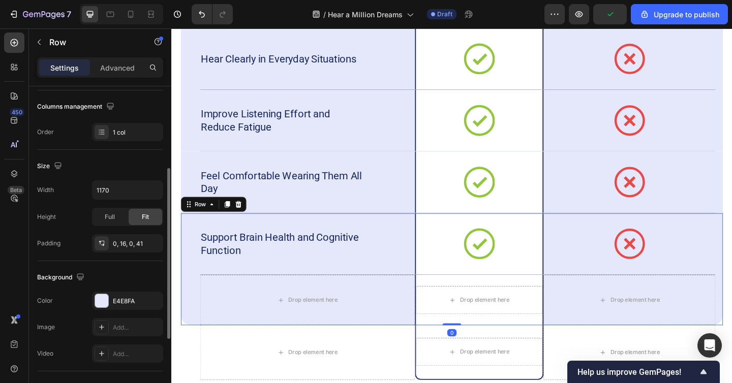
scroll to position [168, 0]
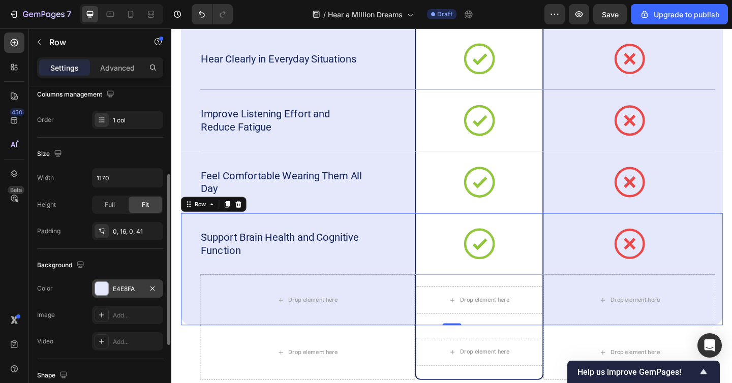
click at [107, 292] on div at bounding box center [101, 288] width 13 height 13
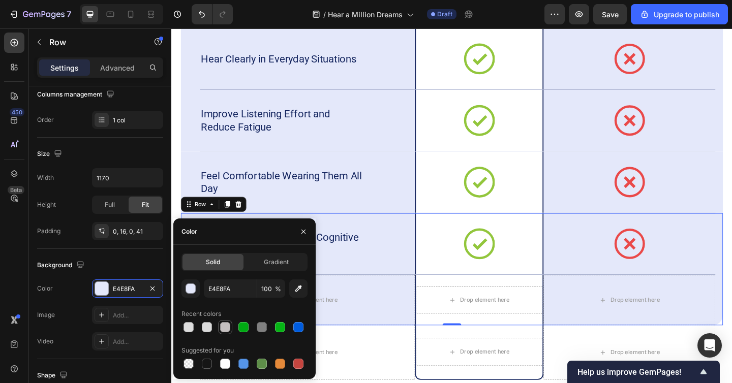
click at [221, 330] on div at bounding box center [225, 327] width 10 height 10
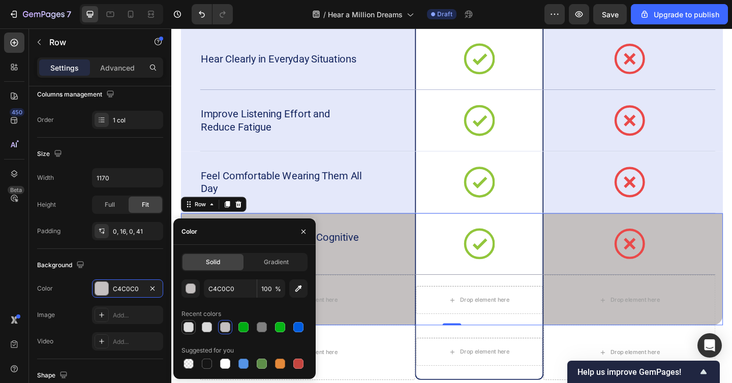
click at [191, 330] on div at bounding box center [189, 327] width 10 height 10
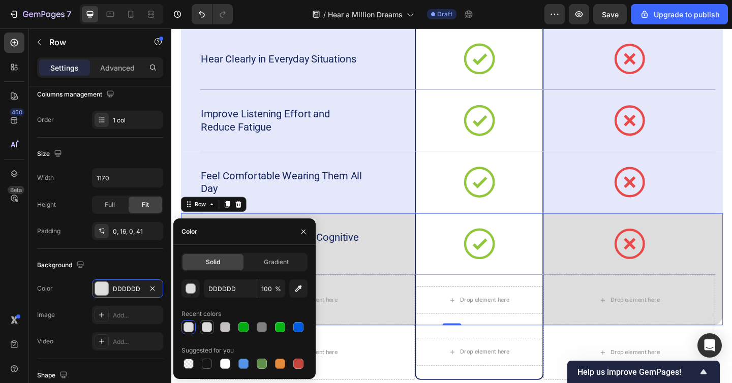
click at [211, 330] on div at bounding box center [207, 327] width 10 height 10
click at [193, 291] on div "button" at bounding box center [191, 289] width 10 height 10
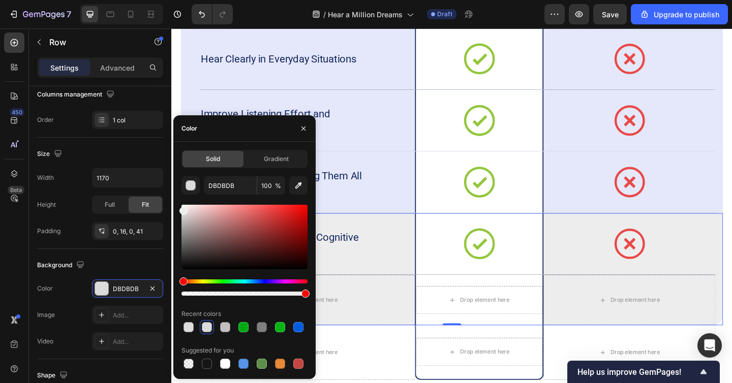
drag, startPoint x: 183, startPoint y: 214, endPoint x: 182, endPoint y: 209, distance: 5.1
click at [182, 209] on div at bounding box center [184, 211] width 8 height 8
type input "F2F2F2"
click at [182, 208] on div at bounding box center [184, 210] width 8 height 8
click at [228, 186] on input "F2F2F2" at bounding box center [230, 185] width 53 height 18
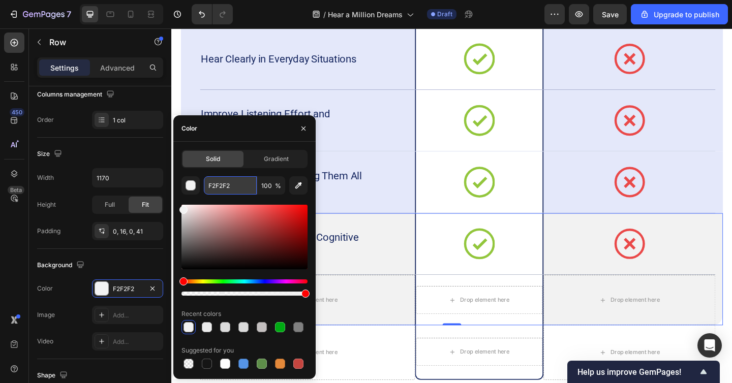
click at [228, 186] on input "F2F2F2" at bounding box center [230, 185] width 53 height 18
click at [392, 243] on div "Support Brain Health and Cognitive Function Text Block" at bounding box center [319, 263] width 234 height 67
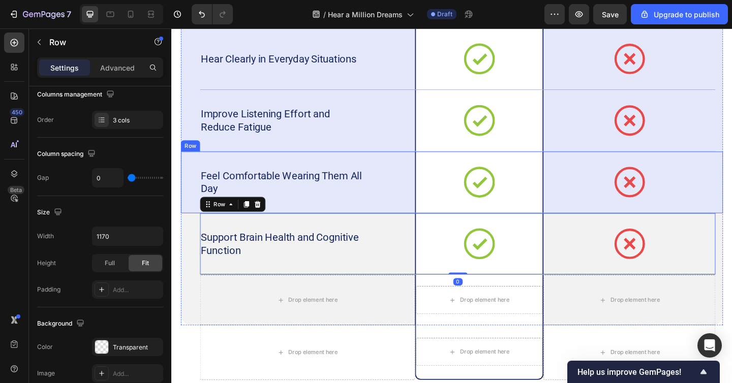
click at [187, 180] on div "Feel Comfortable Wearing Them All Day Text Block Icon Row Icon Row Row" at bounding box center [477, 196] width 590 height 67
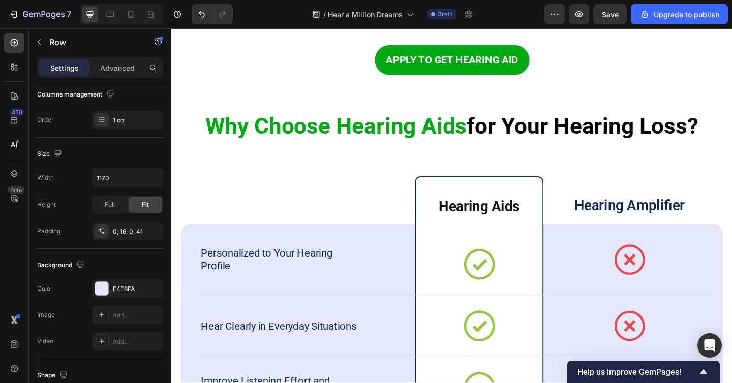
scroll to position [1968, 0]
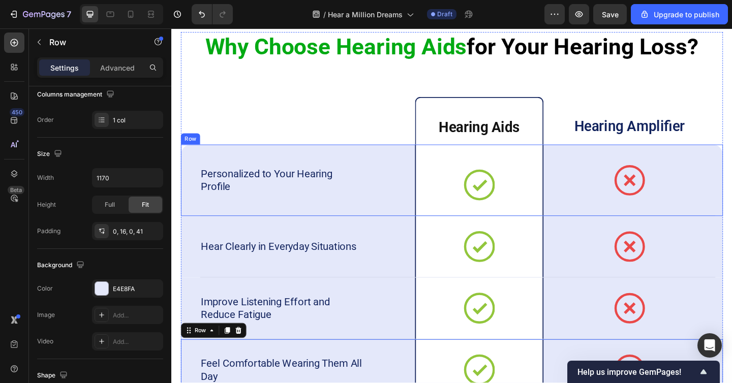
click at [187, 186] on div "Personalized to Your Hearing Profile Text Block Icon Row Icon Row Row" at bounding box center [477, 194] width 590 height 78
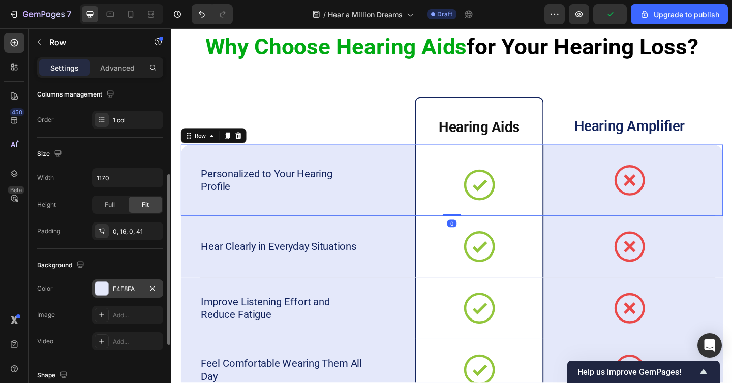
click at [102, 293] on div at bounding box center [101, 288] width 13 height 13
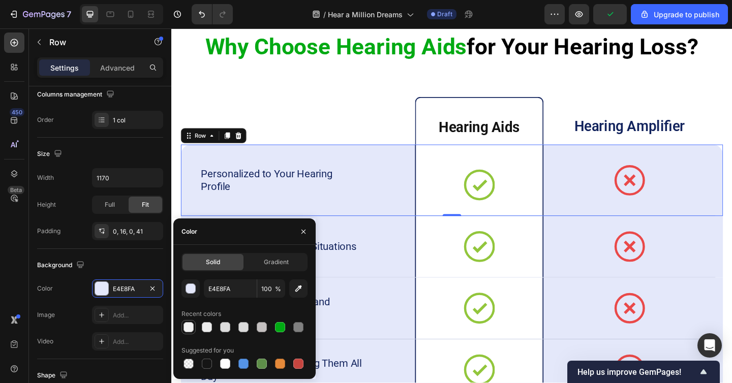
click at [194, 327] on div at bounding box center [189, 327] width 12 height 12
type input "F2F2F2"
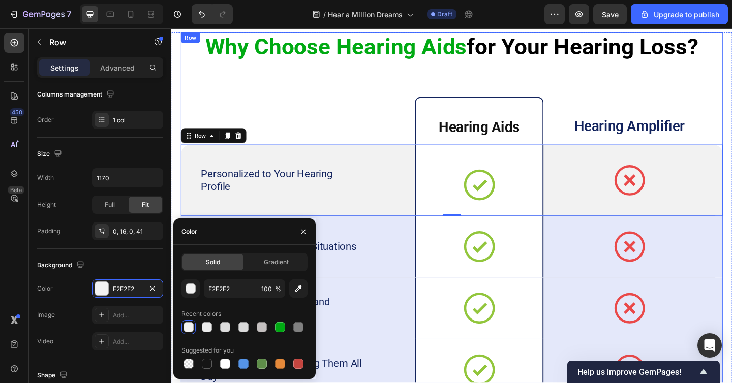
click at [235, 98] on div "Why Choose Hearing Aids for Your Hearing Loss? Heading Heading Hearing Aids Hea…" at bounding box center [477, 295] width 590 height 524
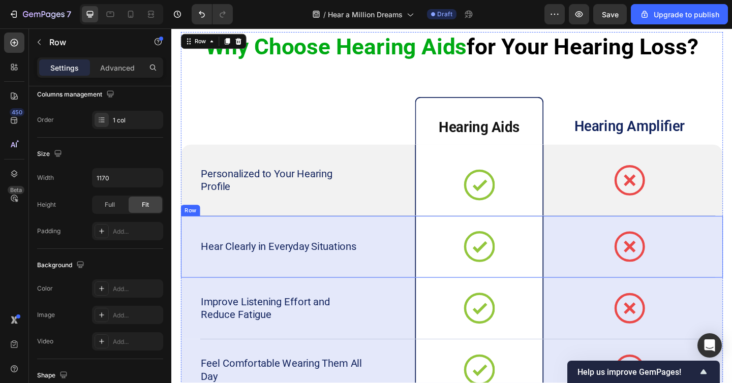
click at [188, 263] on div "Hear Clearly in Everyday Situations Text Block Icon Row Icon Row Row" at bounding box center [477, 266] width 590 height 67
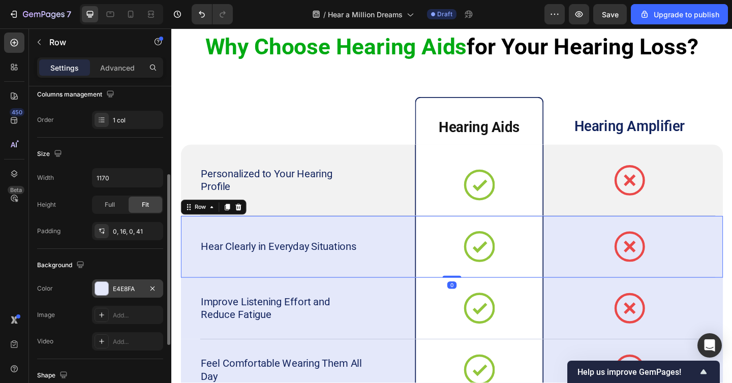
click at [105, 287] on div at bounding box center [101, 288] width 13 height 13
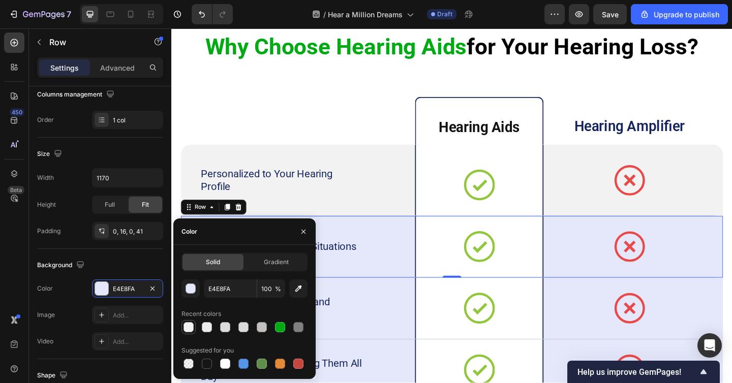
click at [187, 324] on div at bounding box center [189, 327] width 10 height 10
type input "F2F2F2"
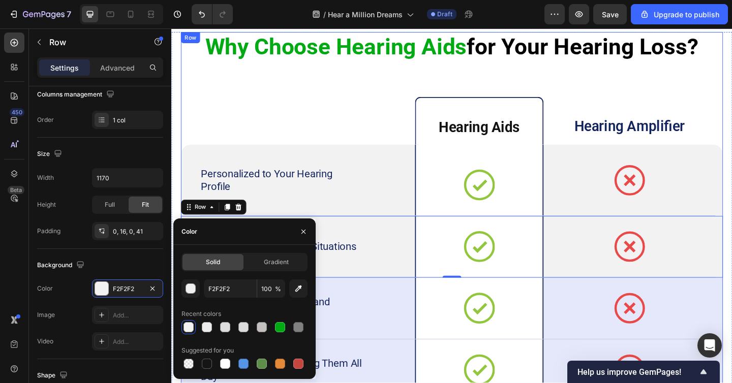
click at [217, 101] on div "Why Choose Hearing Aids for Your Hearing Loss? Heading Heading Hearing Aids Hea…" at bounding box center [477, 295] width 590 height 524
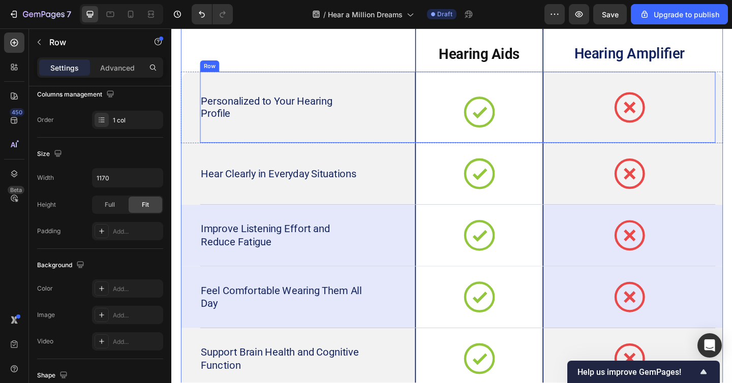
scroll to position [2052, 0]
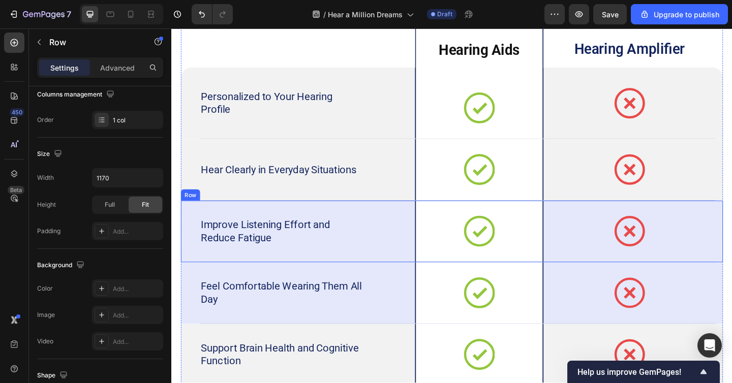
click at [193, 242] on div "Improve Listening Effort and Reduce Fatigue Text Block Icon Row Icon Row Row" at bounding box center [477, 249] width 590 height 67
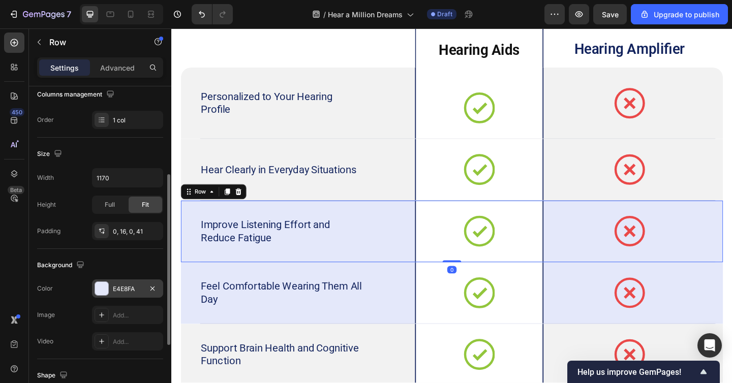
click at [103, 293] on div at bounding box center [101, 288] width 13 height 13
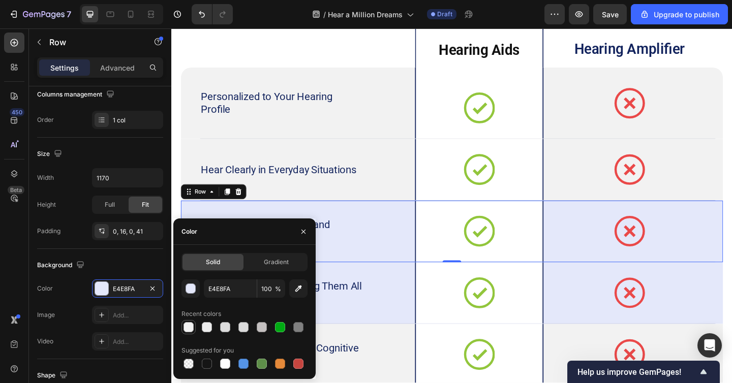
click at [184, 325] on div at bounding box center [189, 327] width 10 height 10
type input "F2F2F2"
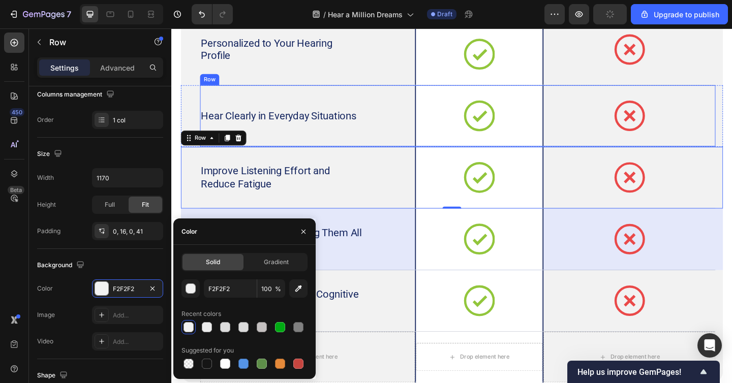
scroll to position [2137, 0]
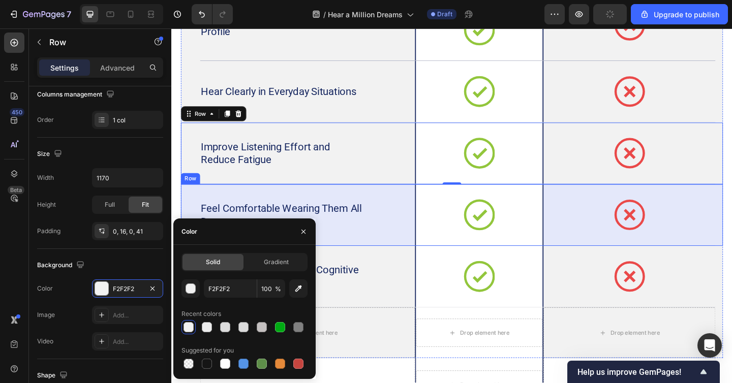
click at [194, 212] on div "Feel Comfortable Wearing Them All Day Text Block Icon Row Icon Row Row" at bounding box center [477, 231] width 590 height 67
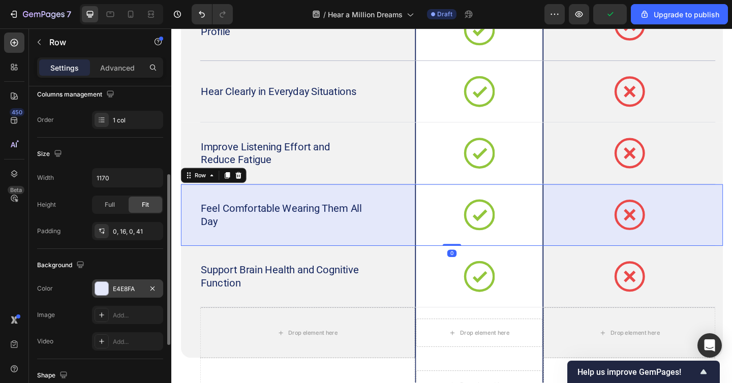
click at [100, 290] on div at bounding box center [101, 288] width 13 height 13
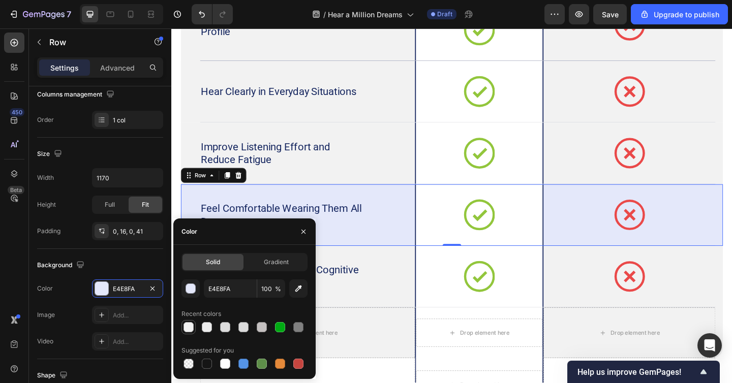
click at [190, 324] on div at bounding box center [189, 327] width 10 height 10
type input "F2F2F2"
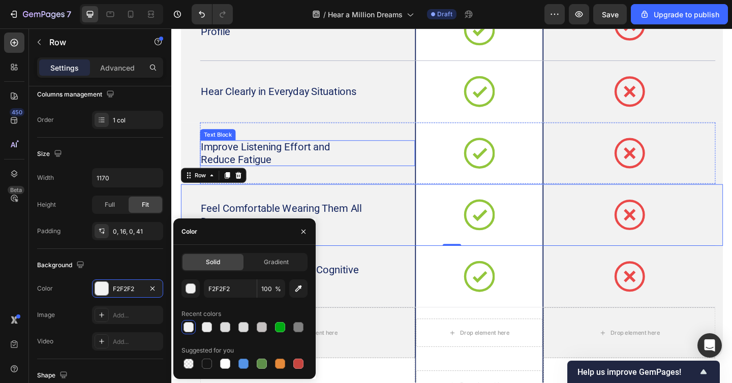
click at [252, 154] on p "Improve Listening Effort and Reduce Fatigue" at bounding box center [291, 165] width 176 height 28
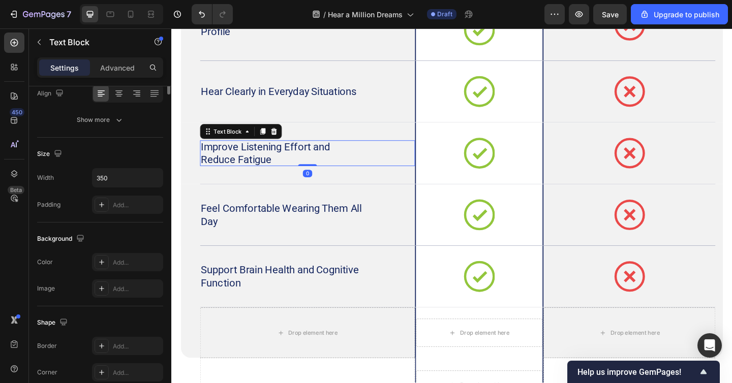
scroll to position [0, 0]
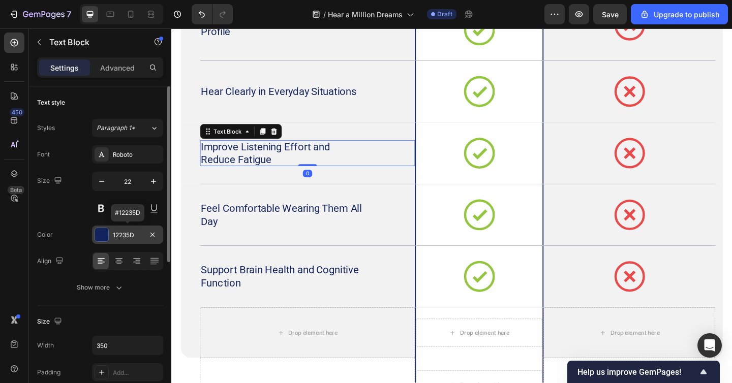
click at [105, 237] on div at bounding box center [101, 234] width 13 height 13
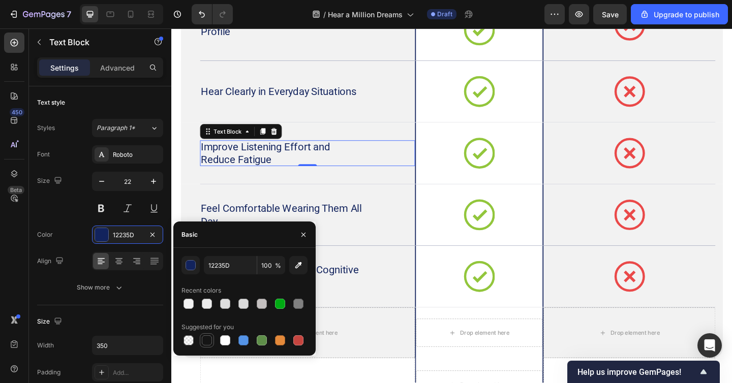
click at [207, 336] on div at bounding box center [207, 341] width 10 height 10
type input "151515"
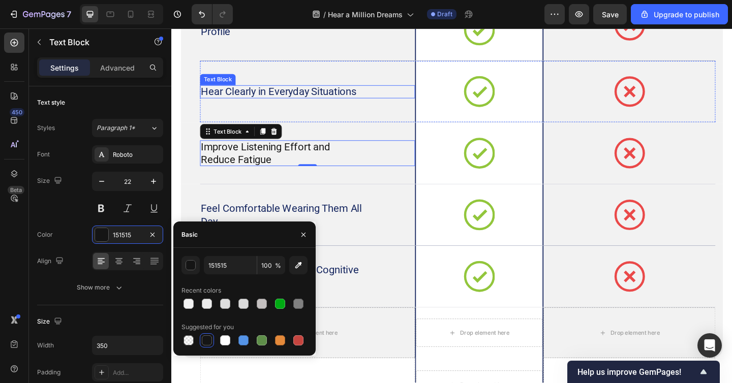
click at [295, 96] on p "Hear Clearly in Everyday Situations" at bounding box center [291, 98] width 176 height 14
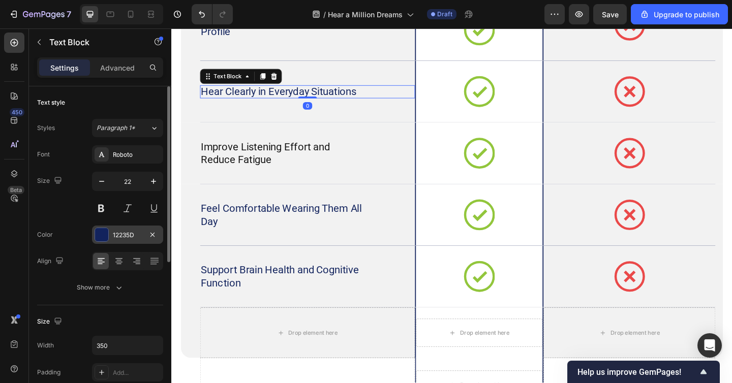
click at [107, 235] on div at bounding box center [101, 234] width 13 height 13
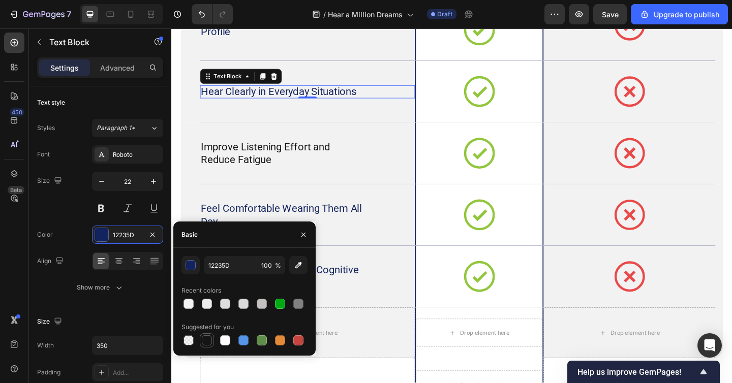
click at [208, 343] on div at bounding box center [207, 341] width 10 height 10
type input "151515"
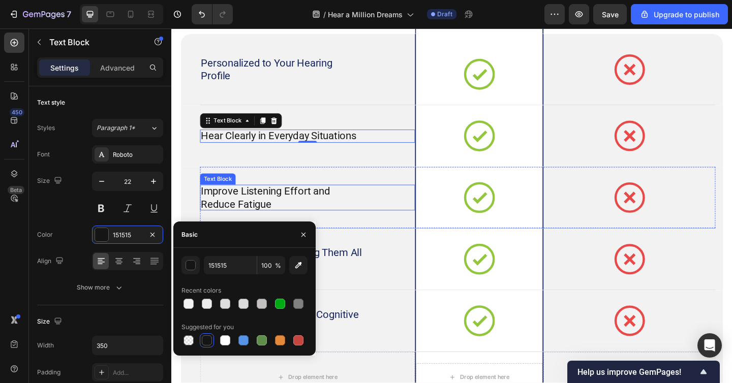
scroll to position [2071, 0]
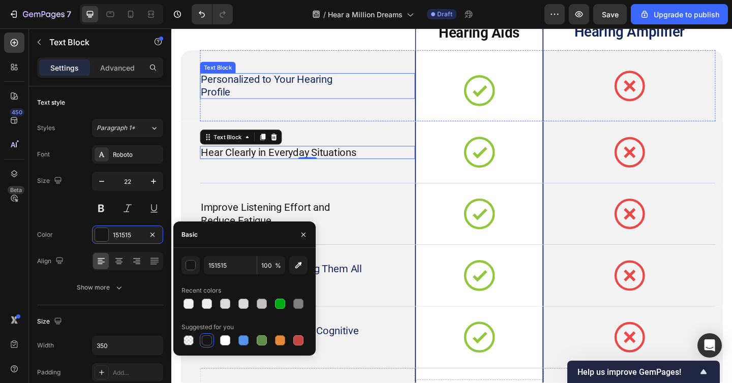
click at [262, 90] on p "Personalized to Your Hearing Profile" at bounding box center [291, 91] width 176 height 28
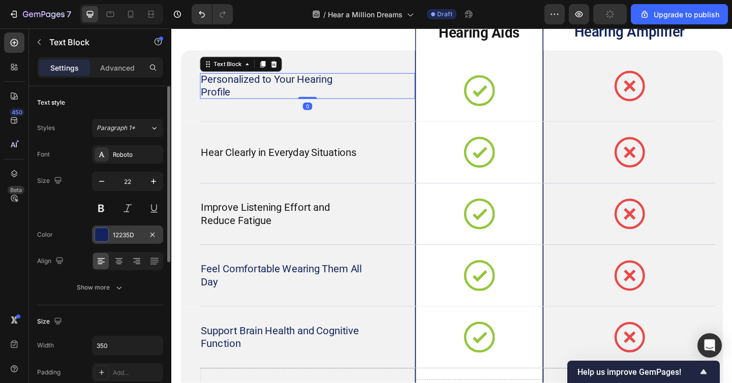
click at [102, 239] on div at bounding box center [101, 234] width 13 height 13
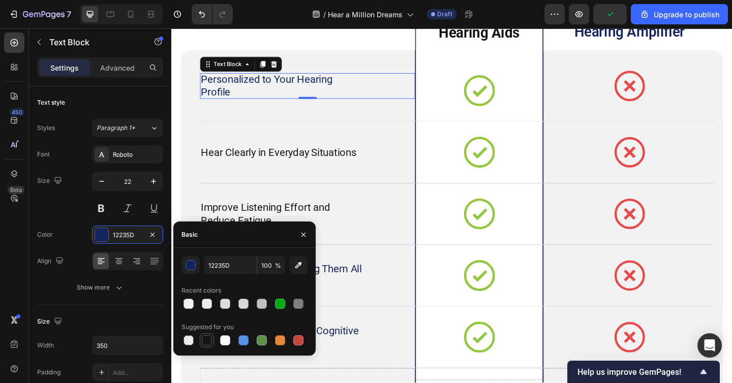
click at [207, 345] on div at bounding box center [207, 341] width 10 height 10
type input "151515"
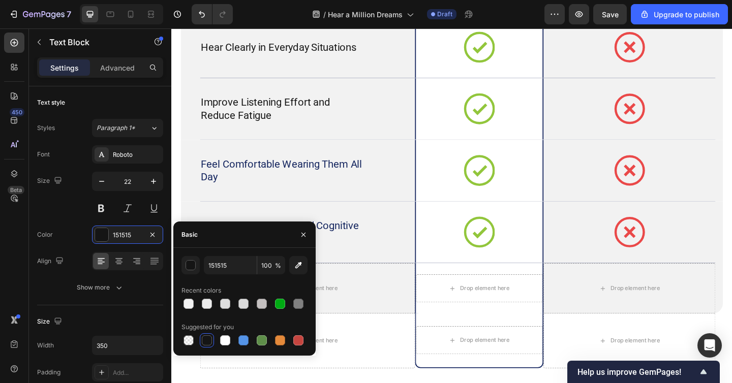
scroll to position [2231, 0]
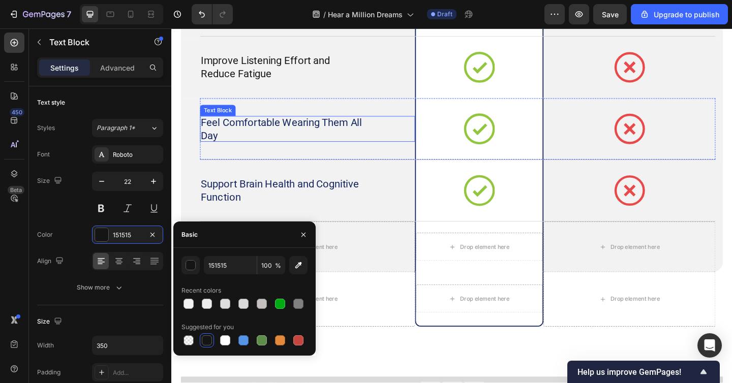
click at [281, 134] on p "Feel Comfortable Wearing Them All Day" at bounding box center [291, 138] width 176 height 28
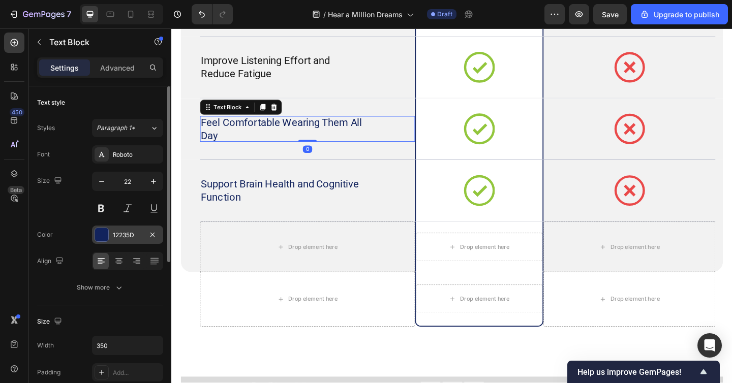
click at [107, 235] on div at bounding box center [101, 234] width 13 height 13
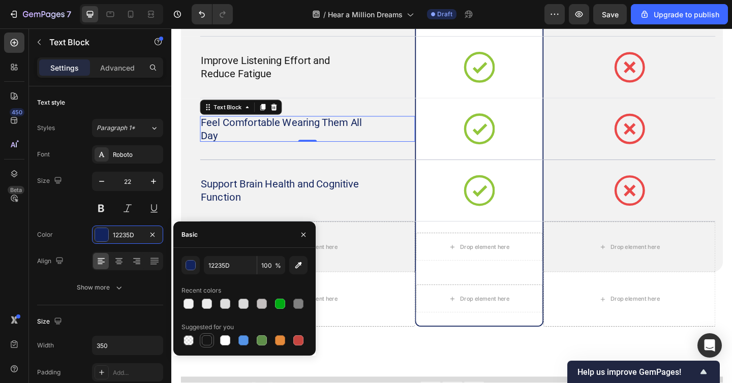
click at [206, 343] on div at bounding box center [207, 341] width 10 height 10
type input "151515"
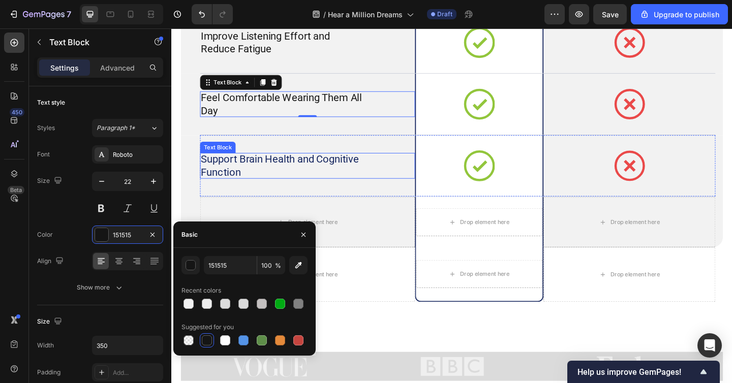
scroll to position [2331, 0]
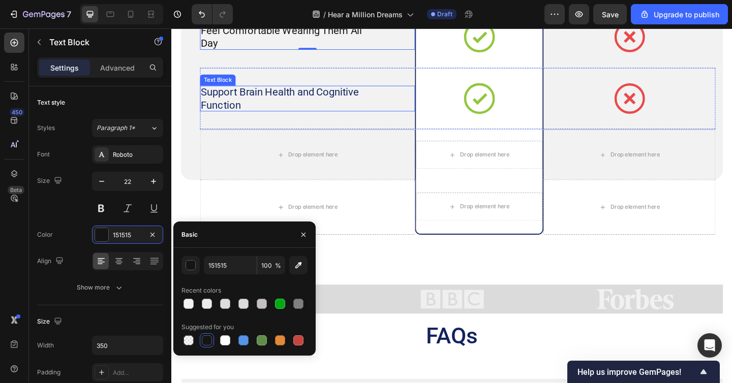
click at [283, 109] on p "Support Brain Health and Cognitive Function" at bounding box center [291, 105] width 176 height 28
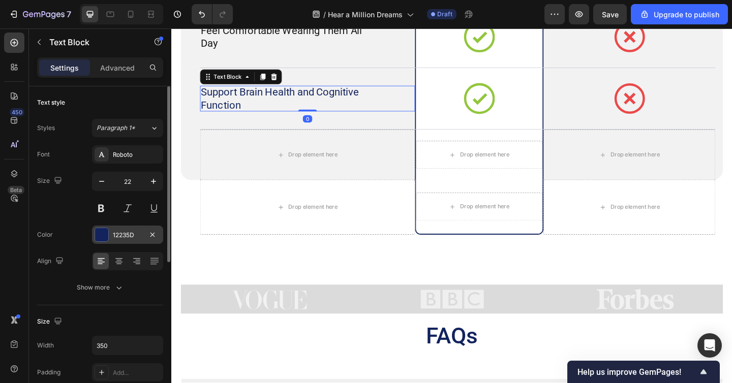
click at [101, 237] on div at bounding box center [101, 234] width 13 height 13
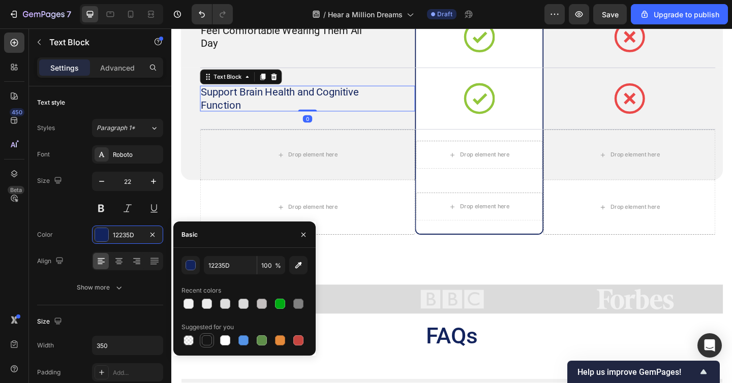
click at [213, 340] on div at bounding box center [207, 341] width 12 height 12
type input "151515"
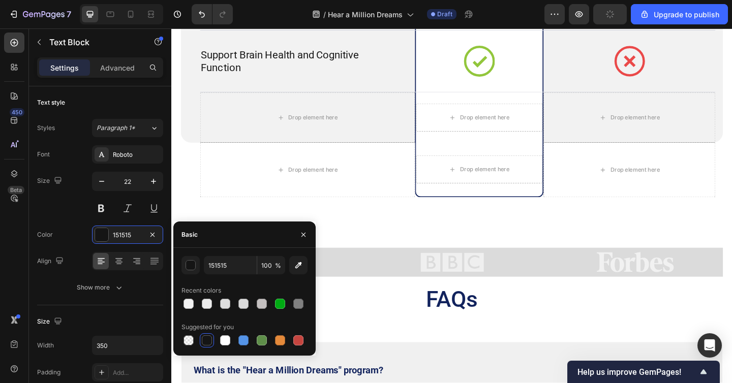
scroll to position [2200, 0]
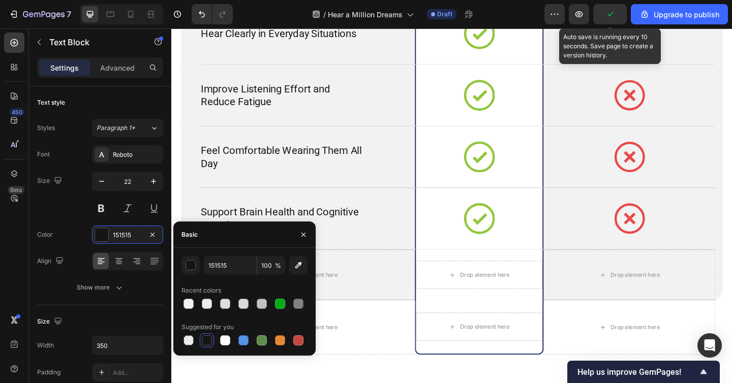
click at [607, 15] on icon "button" at bounding box center [610, 14] width 10 height 10
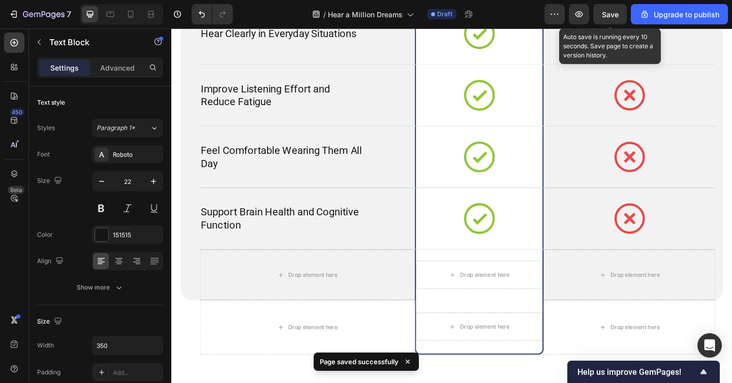
click at [607, 15] on span "Save" at bounding box center [610, 14] width 17 height 9
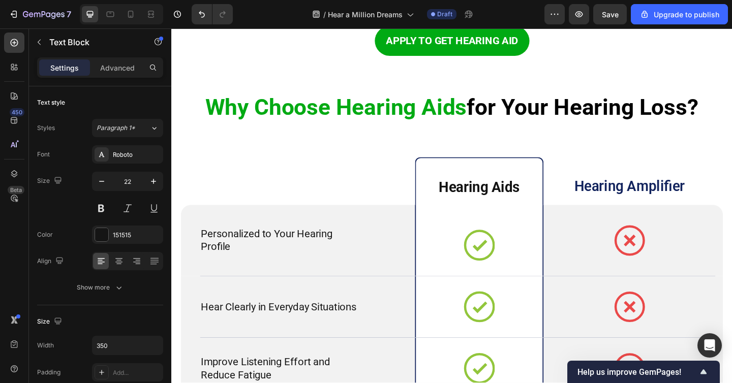
scroll to position [1933, 0]
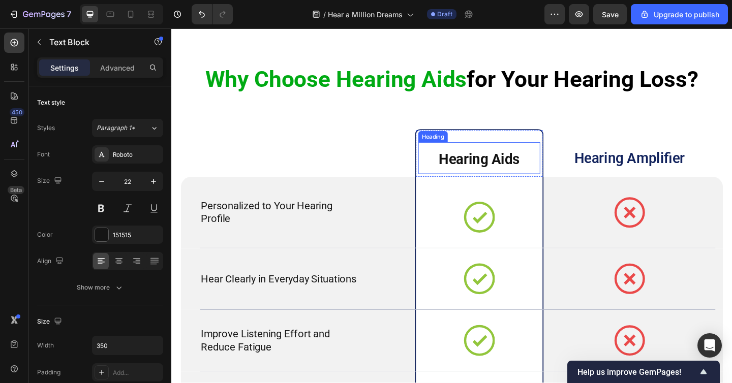
click at [460, 172] on h2 "Hearing Aids" at bounding box center [506, 170] width 133 height 35
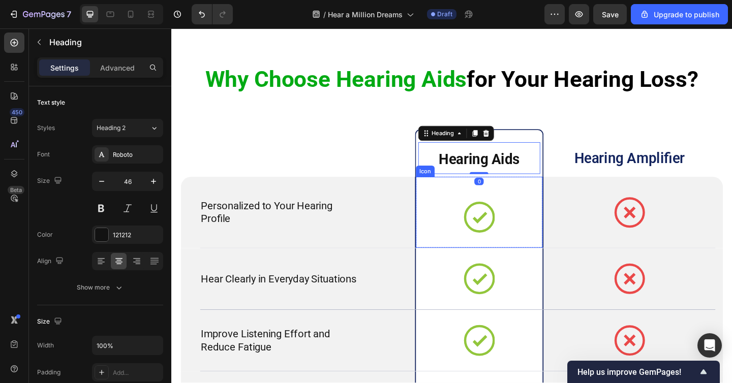
click at [491, 248] on icon at bounding box center [506, 234] width 34 height 34
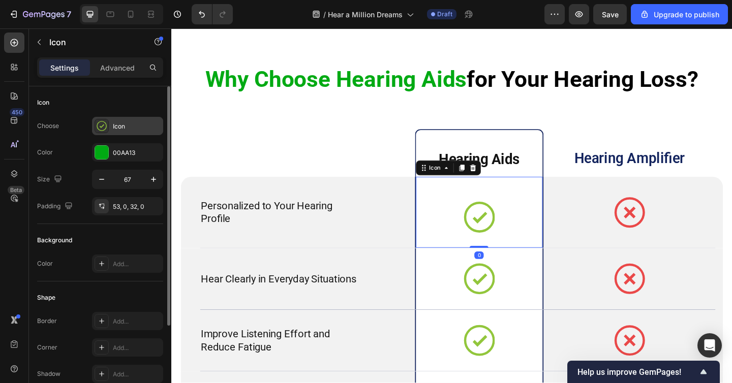
click at [101, 126] on icon at bounding box center [102, 126] width 10 height 10
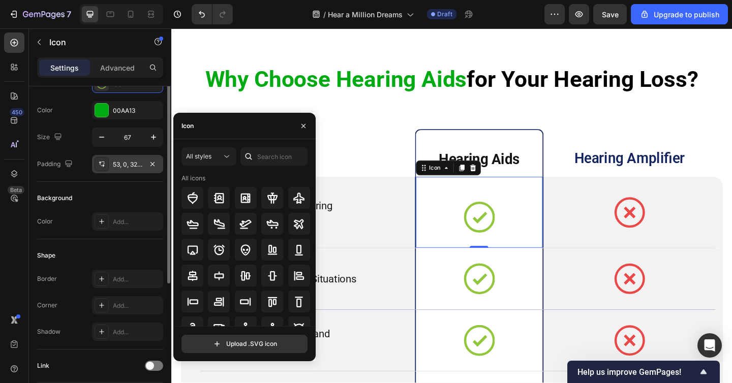
scroll to position [0, 0]
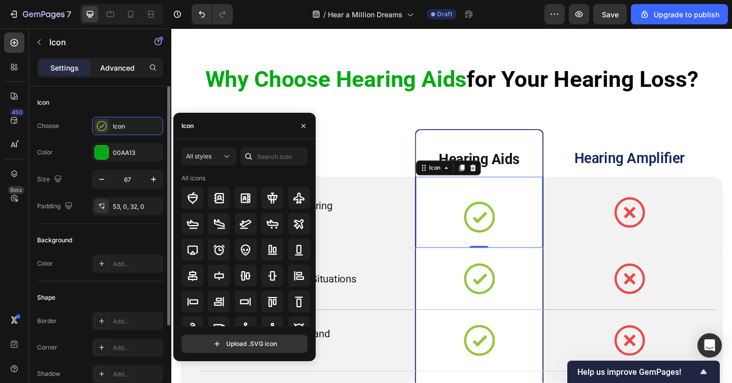
click at [132, 63] on p "Advanced" at bounding box center [117, 68] width 35 height 11
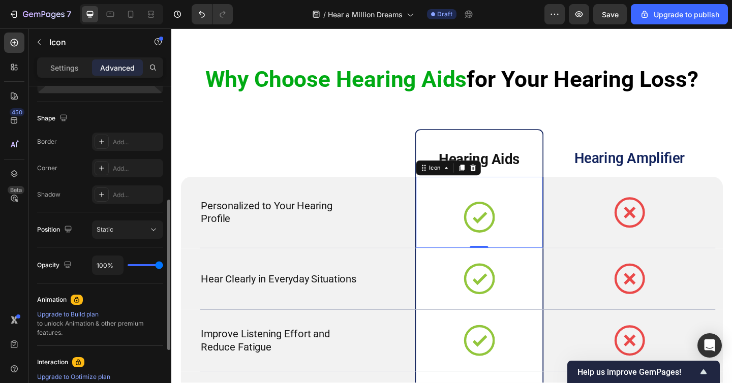
scroll to position [229, 0]
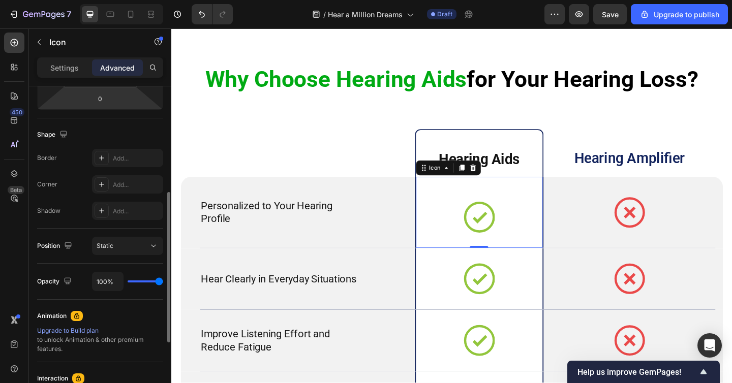
type input "43"
click at [143, 281] on input "range" at bounding box center [146, 282] width 36 height 2
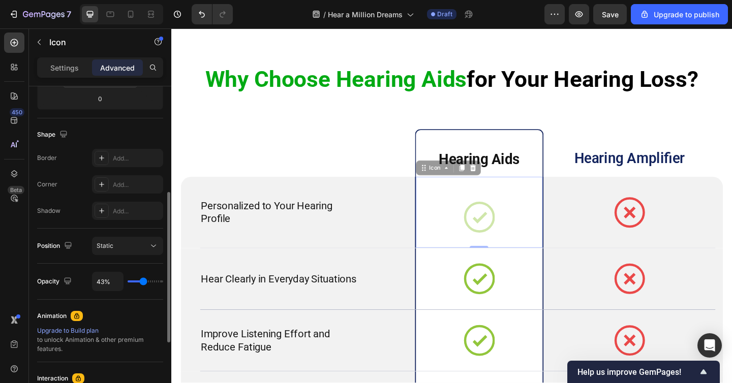
type input "55%"
type input "55"
type input "100%"
drag, startPoint x: 143, startPoint y: 281, endPoint x: 273, endPoint y: 283, distance: 129.2
type input "100"
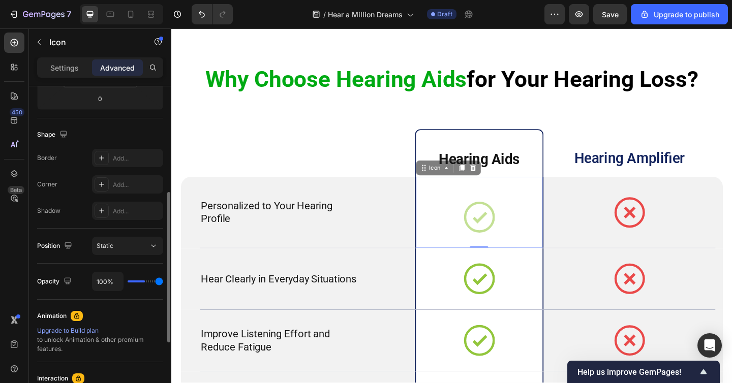
click at [163, 283] on input "range" at bounding box center [146, 282] width 36 height 2
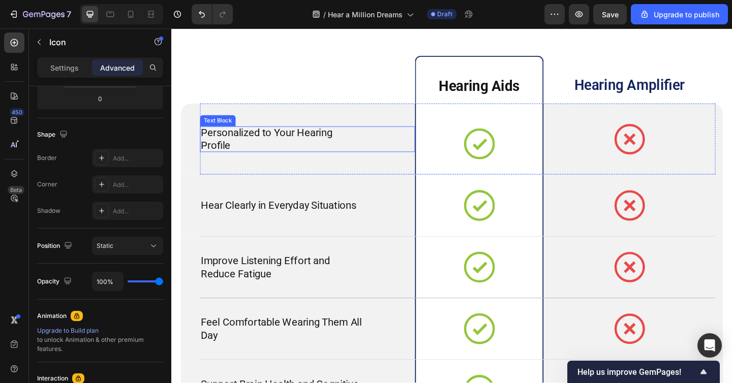
scroll to position [1934, 0]
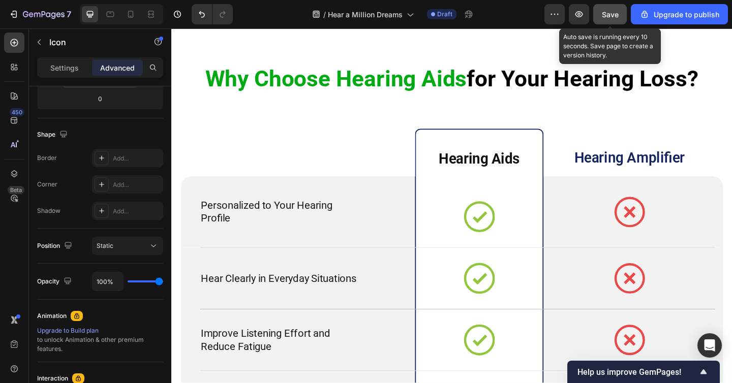
click at [605, 20] on button "Save" at bounding box center [611, 14] width 34 height 20
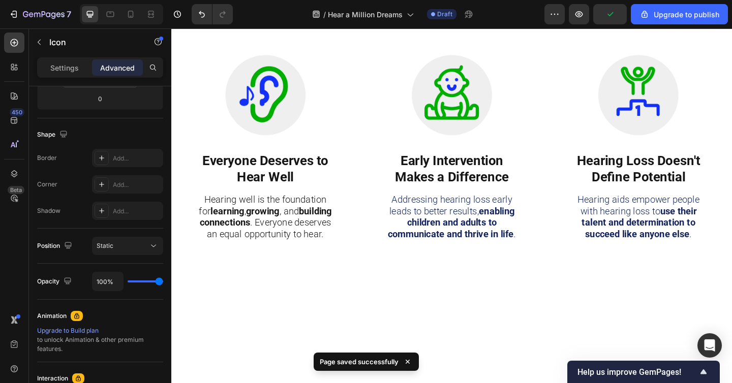
scroll to position [0, 0]
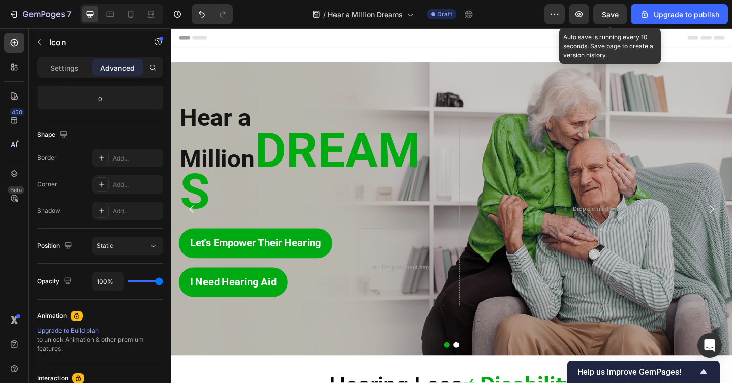
click at [608, 14] on span "Save" at bounding box center [610, 14] width 17 height 9
